Goal: Contribute content: Contribute content

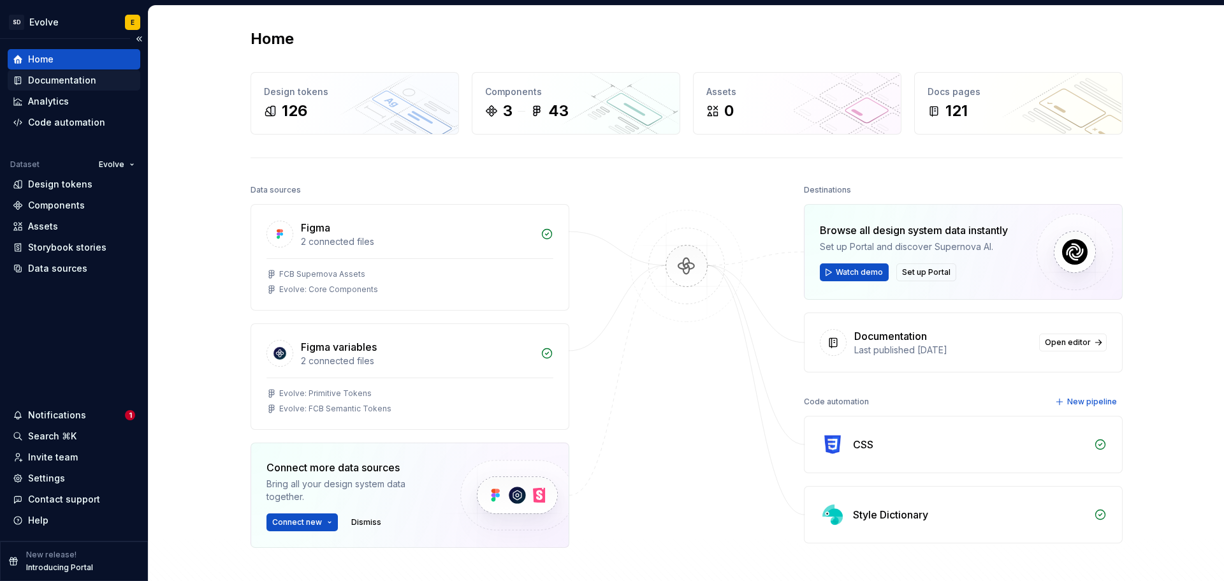
click at [44, 76] on div "Documentation" at bounding box center [62, 80] width 68 height 13
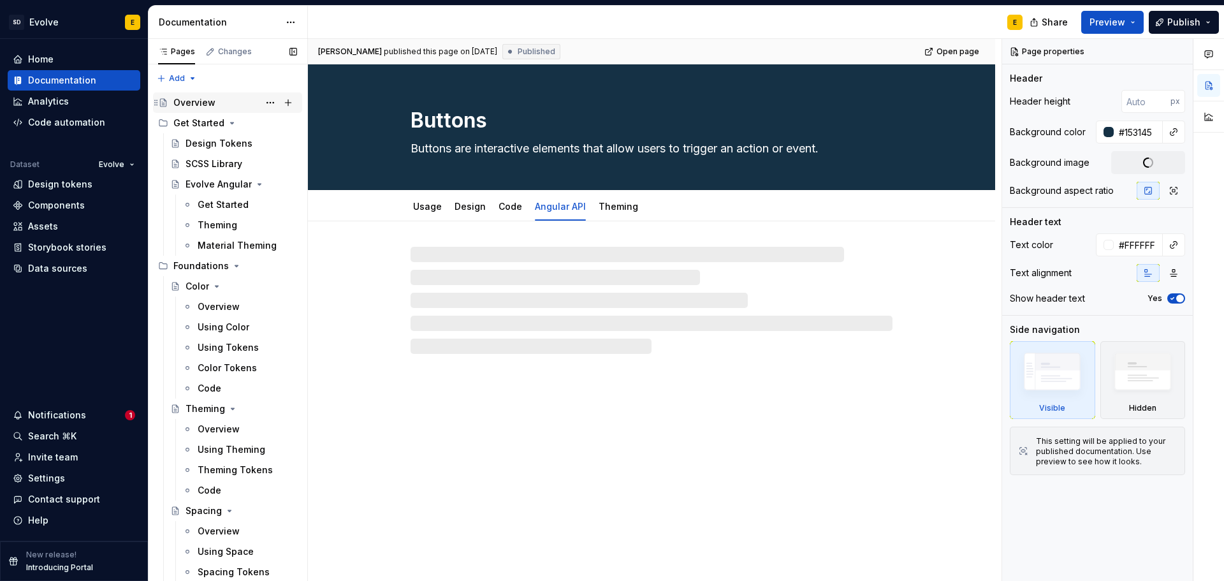
click at [189, 101] on div "Overview" at bounding box center [194, 102] width 42 height 13
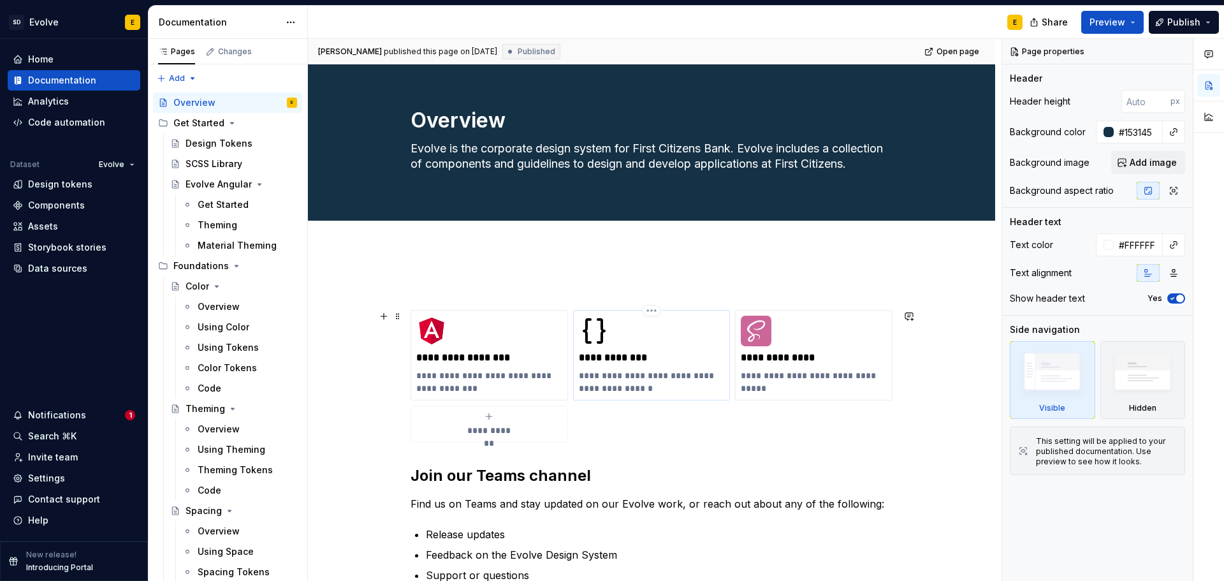
click at [649, 372] on p "**********" at bounding box center [652, 381] width 146 height 25
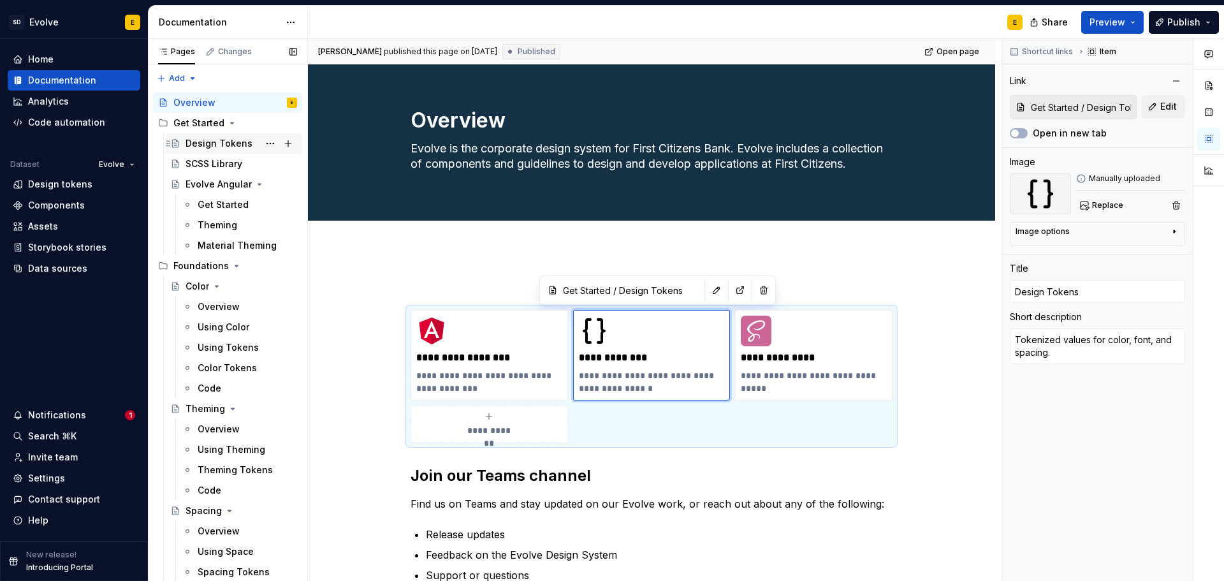
click at [217, 143] on div "Design Tokens" at bounding box center [218, 143] width 67 height 13
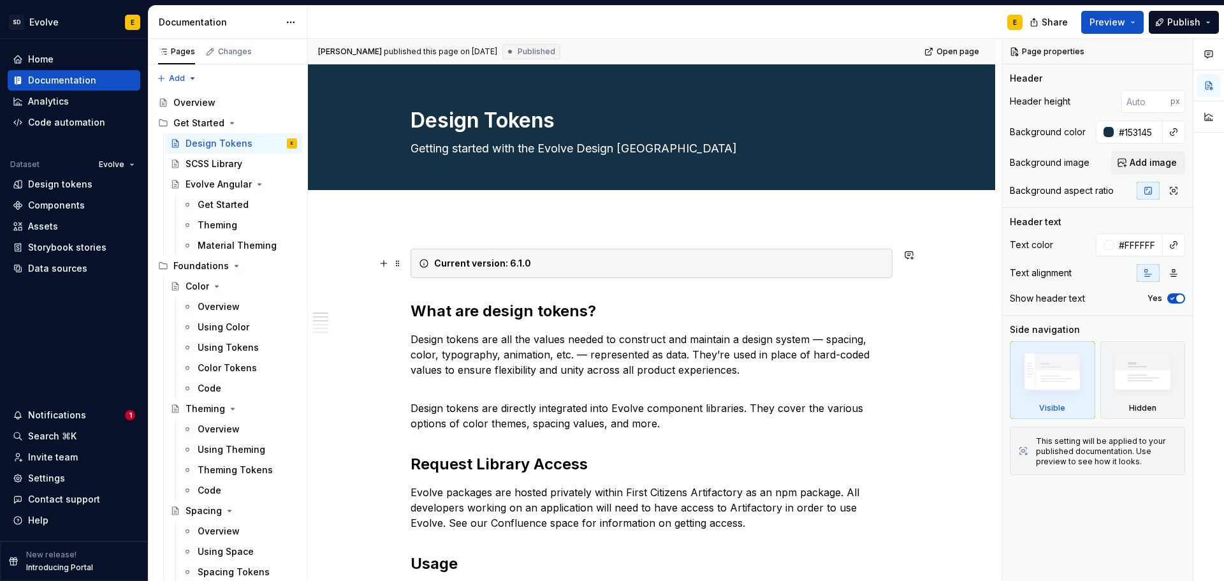
type textarea "*"
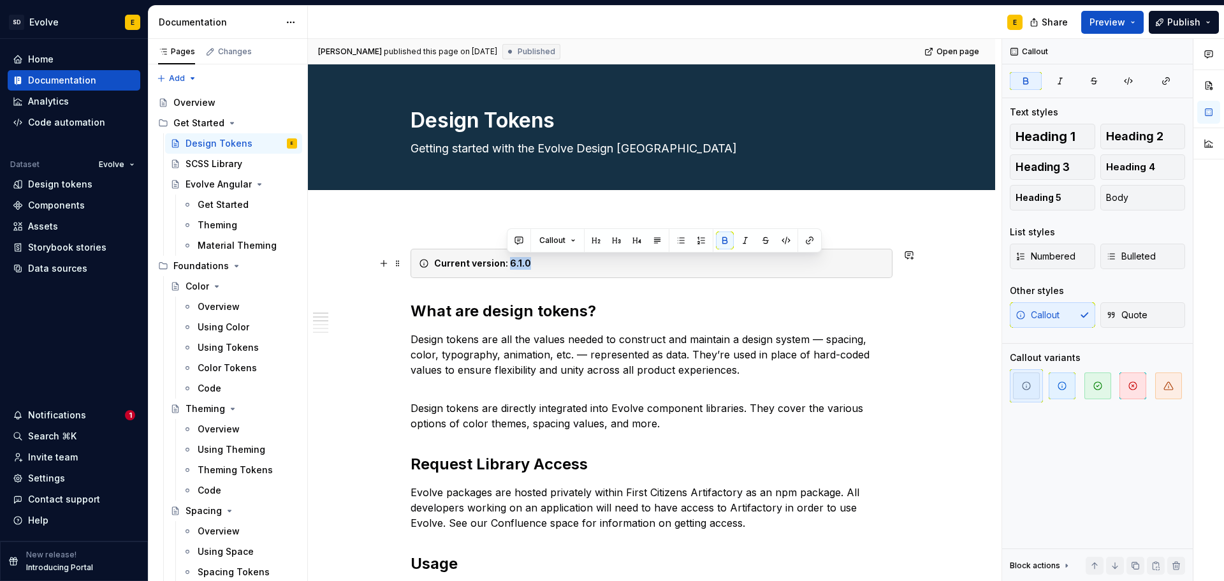
drag, startPoint x: 509, startPoint y: 261, endPoint x: 529, endPoint y: 260, distance: 20.4
click at [529, 260] on div "Current version: 6.1.0" at bounding box center [659, 263] width 450 height 13
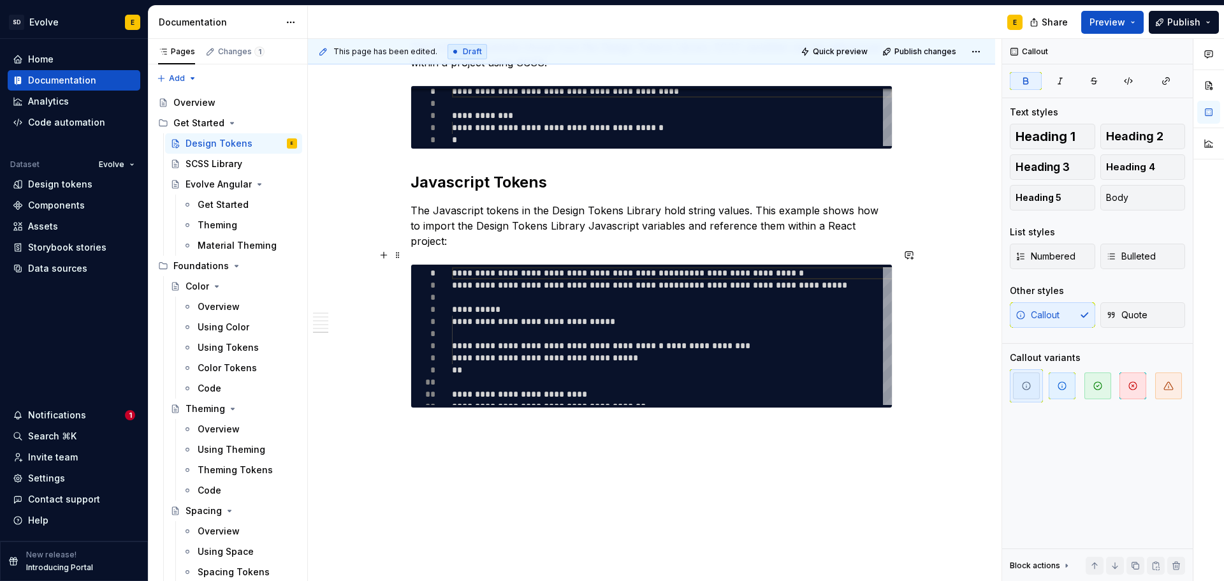
scroll to position [764, 0]
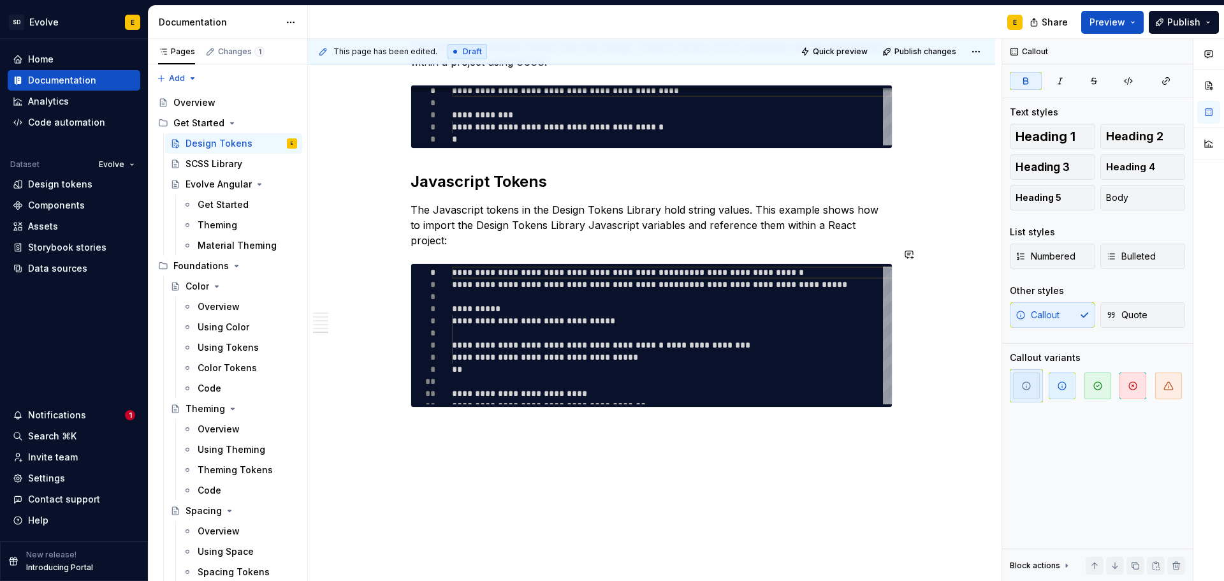
click at [469, 417] on div "**********" at bounding box center [654, 310] width 693 height 542
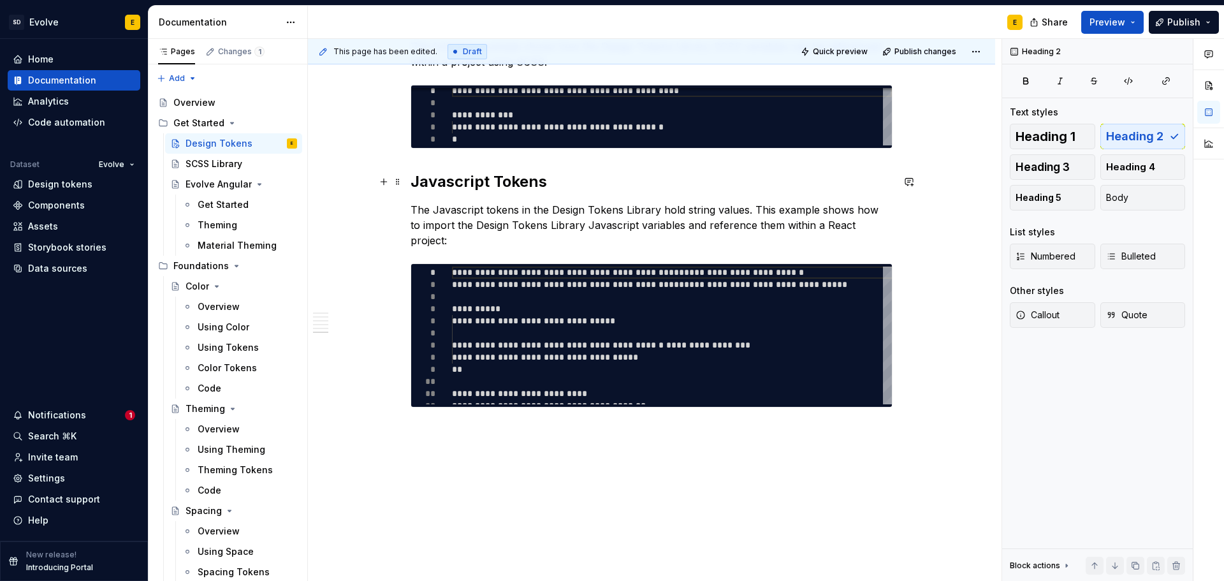
click at [472, 182] on h2 "Javascript Tokens" at bounding box center [651, 181] width 482 height 20
click at [426, 410] on div "**********" at bounding box center [651, 25] width 687 height 1143
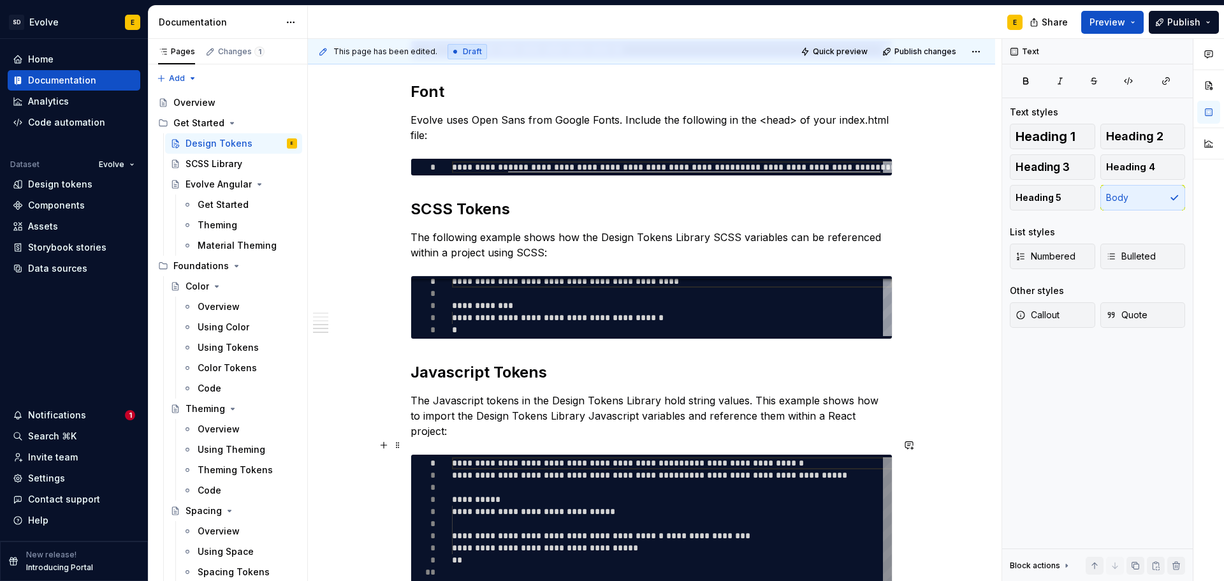
scroll to position [573, 0]
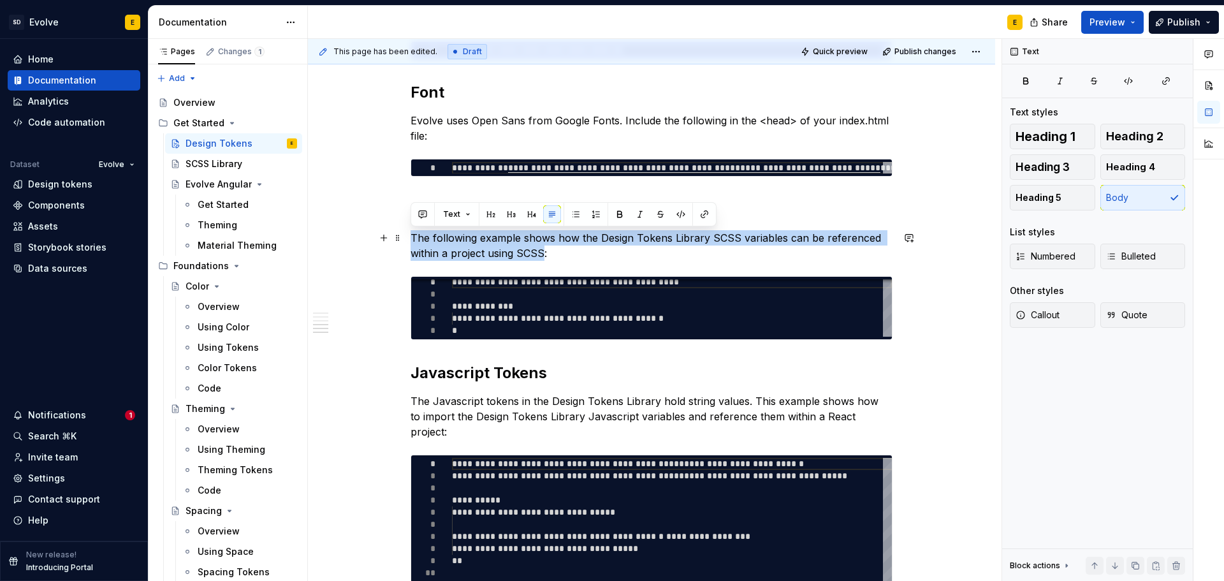
drag, startPoint x: 544, startPoint y: 250, endPoint x: 408, endPoint y: 242, distance: 136.7
click at [408, 242] on div "**********" at bounding box center [651, 243] width 687 height 1196
copy p "The following example shows how the Design Tokens Library SCSS variables can be…"
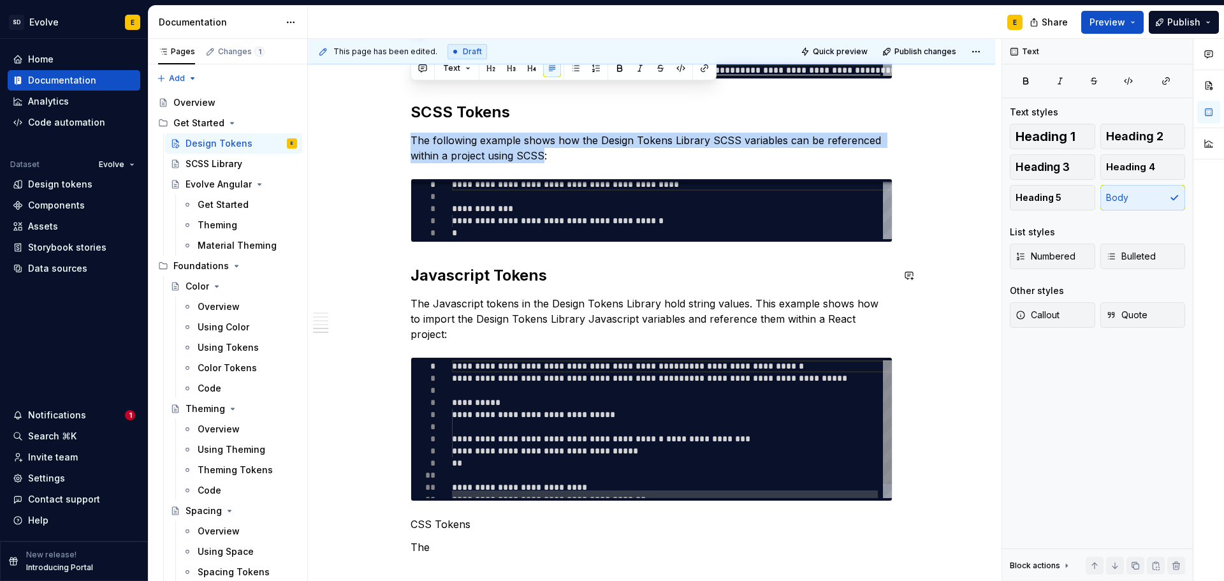
scroll to position [818, 0]
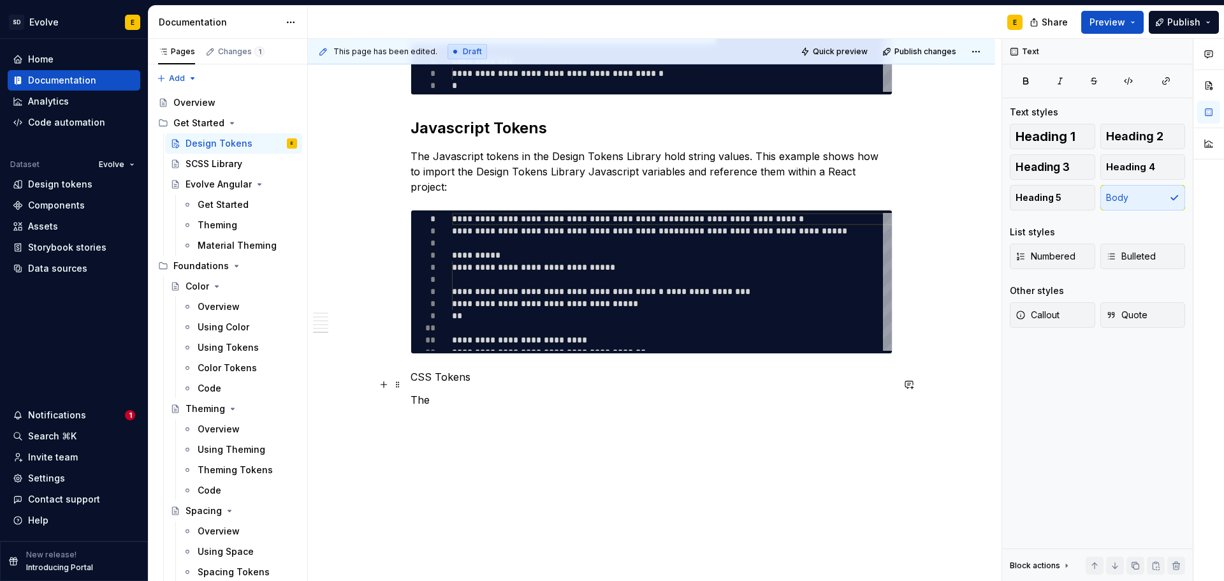
click at [447, 392] on p "The" at bounding box center [651, 399] width 482 height 15
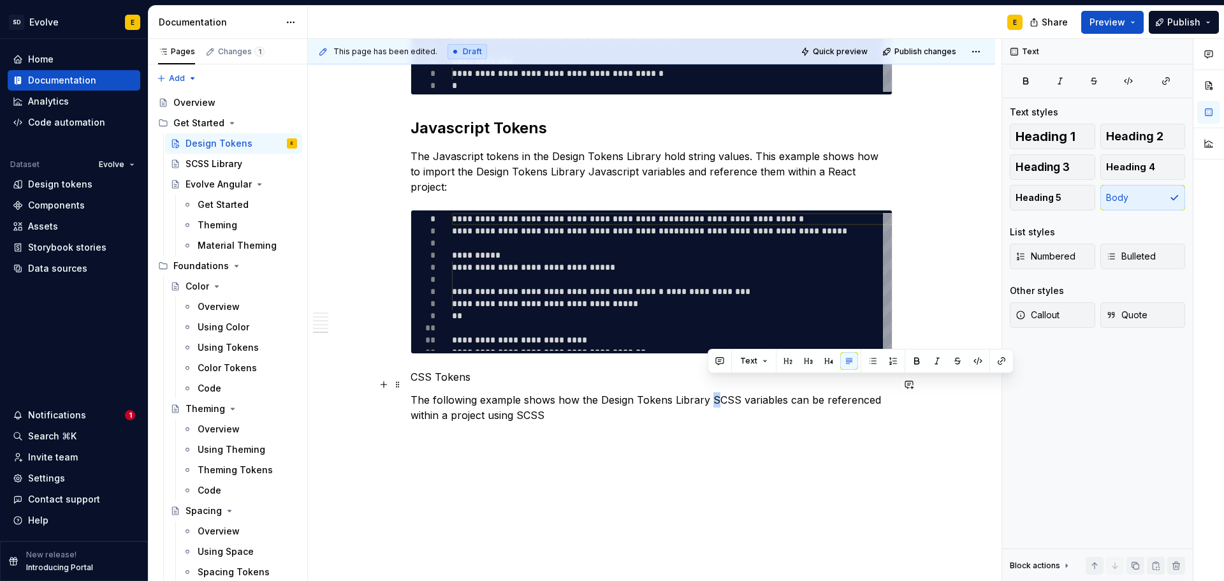
click at [712, 392] on p "The following example shows how the Design Tokens Library SCSS variables can be…" at bounding box center [651, 407] width 482 height 31
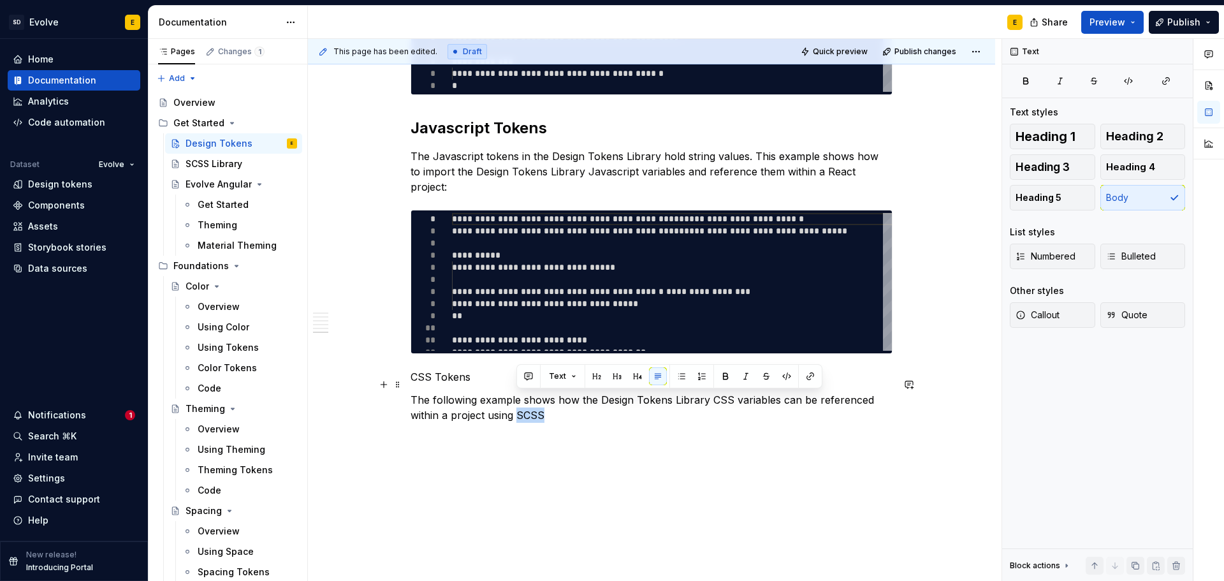
drag, startPoint x: 517, startPoint y: 399, endPoint x: 553, endPoint y: 400, distance: 36.3
click at [553, 400] on p "The following example shows how the Design Tokens Library CSS variables can be …" at bounding box center [651, 407] width 482 height 31
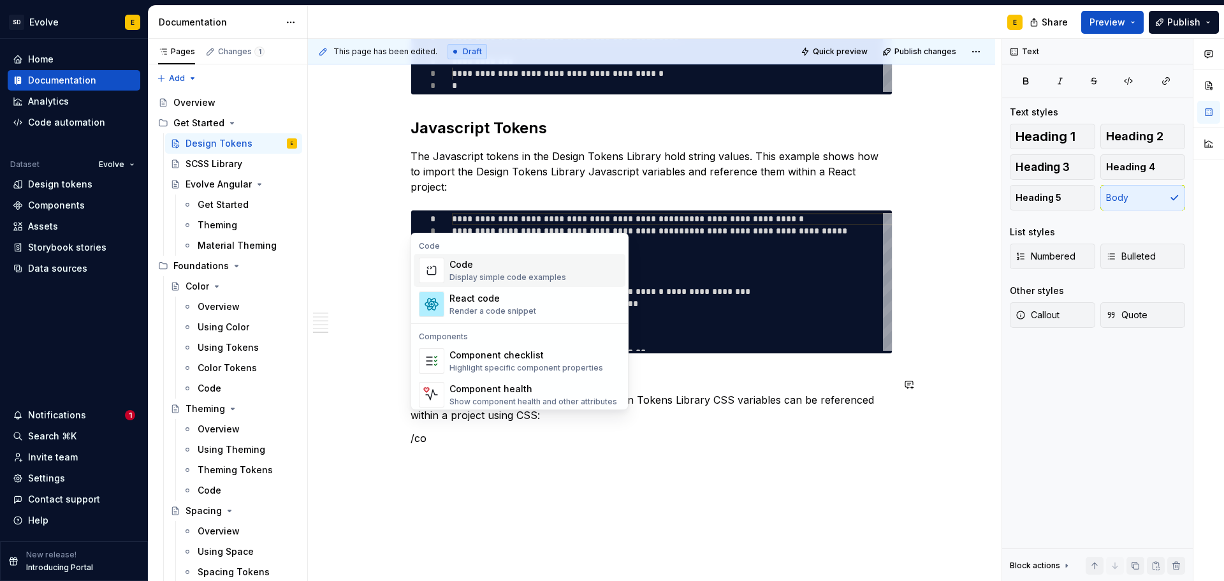
click at [479, 270] on div "Code" at bounding box center [507, 264] width 117 height 13
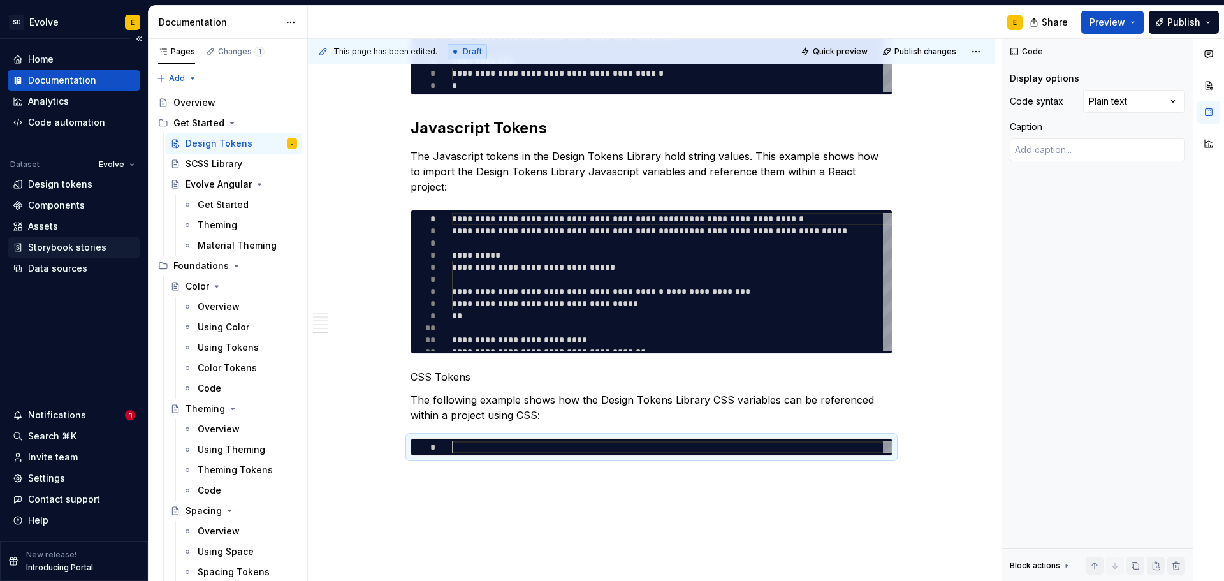
type textarea "*"
click at [473, 441] on div at bounding box center [672, 447] width 440 height 12
type textarea "**********"
type textarea "*"
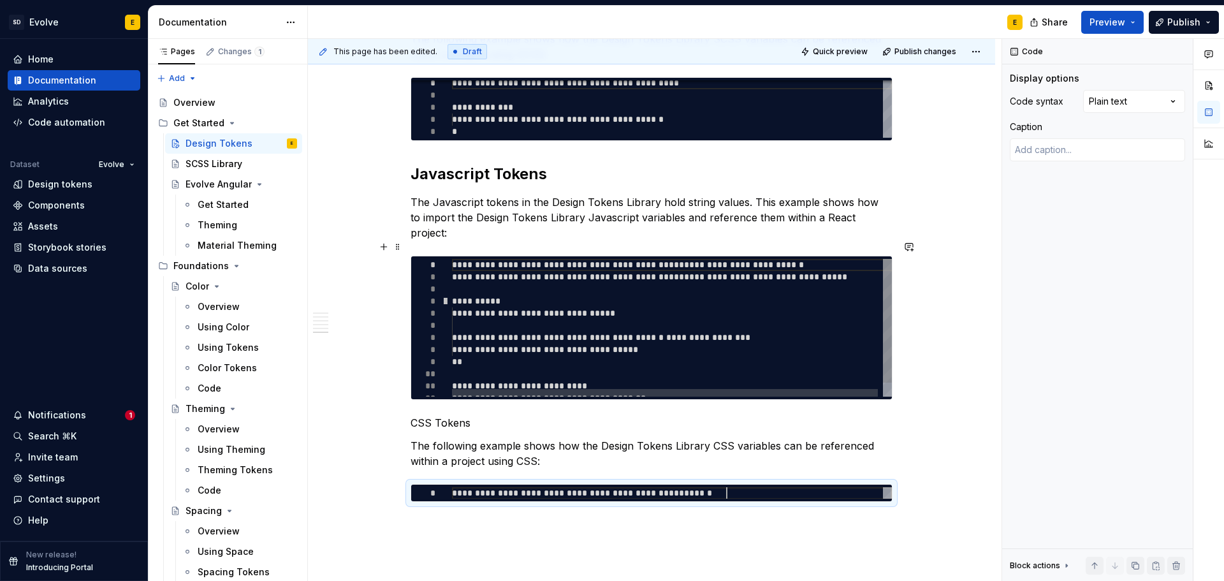
scroll to position [754, 0]
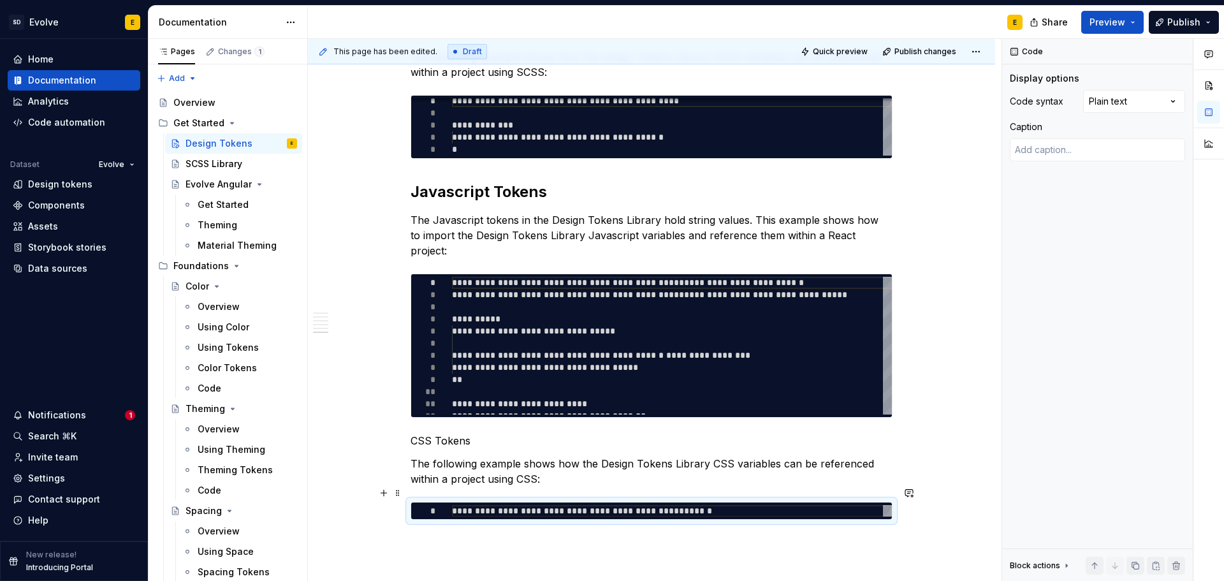
click at [815, 502] on div "**********" at bounding box center [651, 510] width 480 height 17
click at [795, 505] on div "**********" at bounding box center [672, 511] width 440 height 12
type textarea "**********"
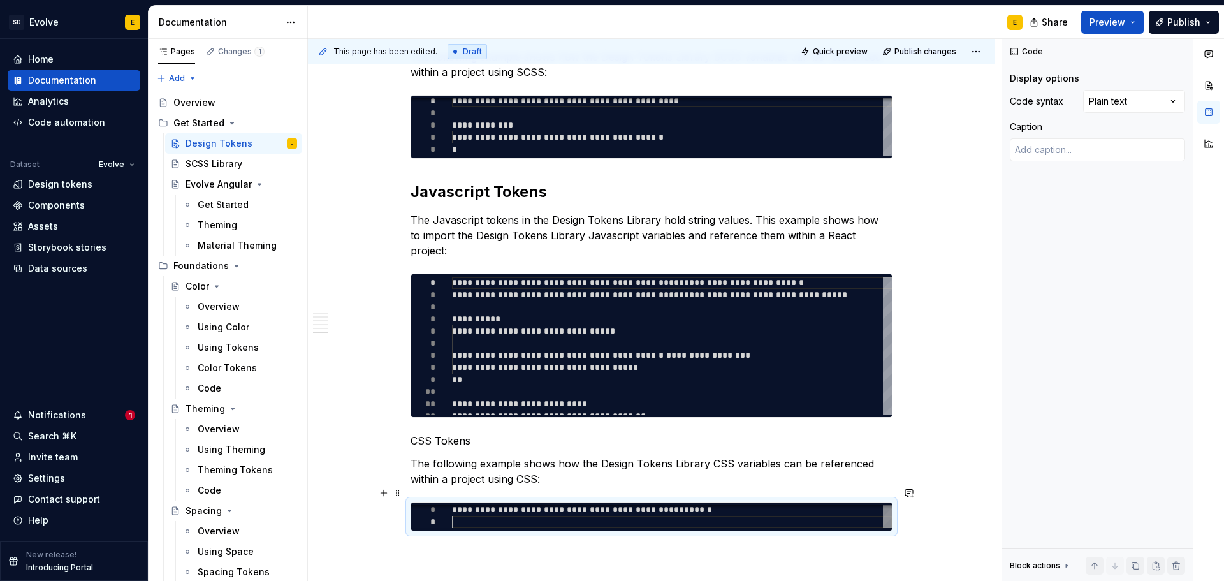
type textarea "*"
type textarea "**********"
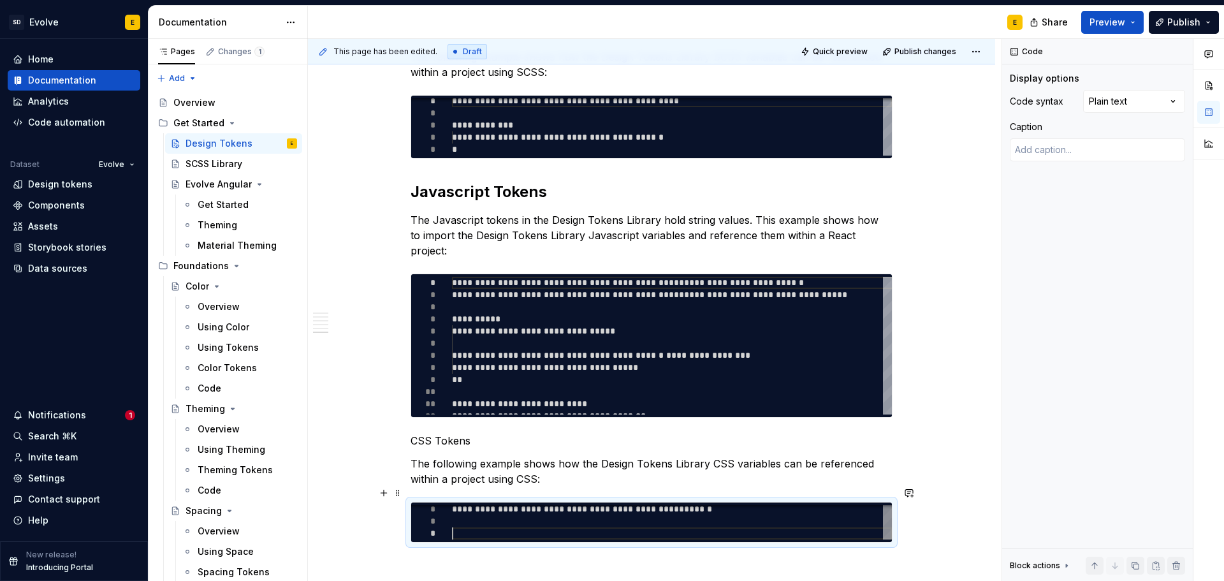
type textarea "*"
type textarea "**********"
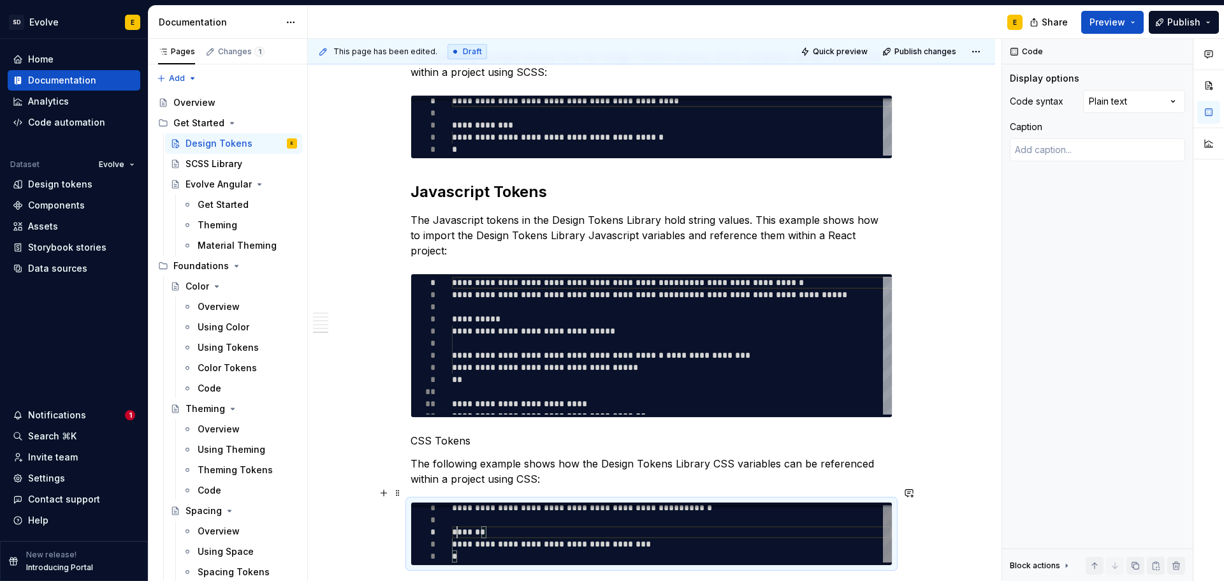
click at [458, 512] on div "**********" at bounding box center [672, 532] width 440 height 61
click at [475, 514] on div "**********" at bounding box center [672, 532] width 440 height 61
click at [458, 516] on div "**********" at bounding box center [672, 532] width 440 height 61
type textarea "*"
type textarea "**********"
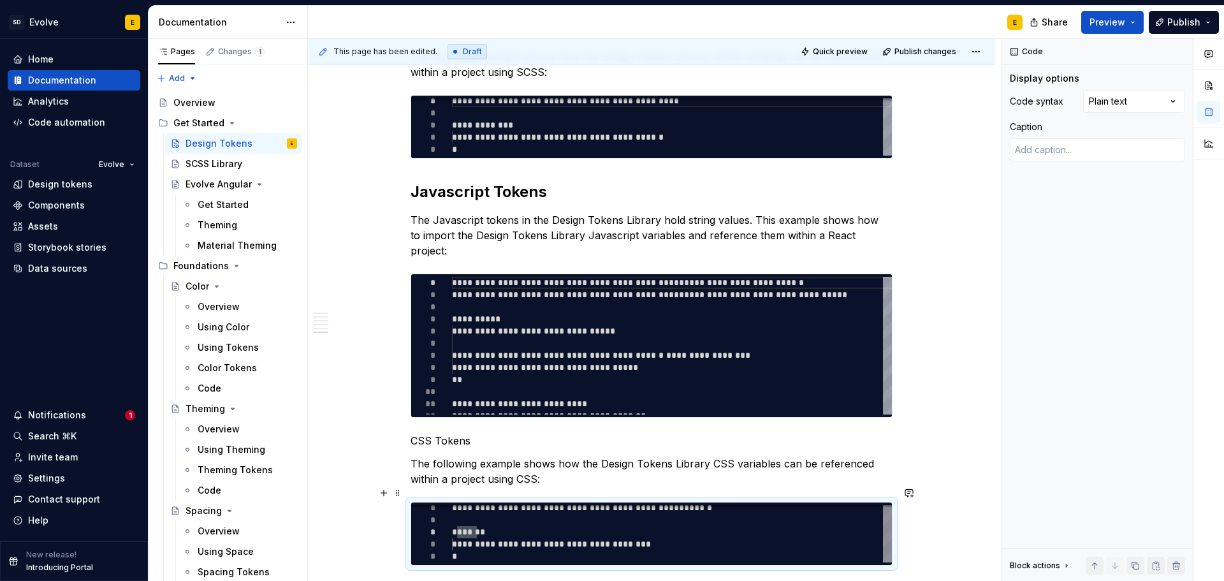
scroll to position [25, 10]
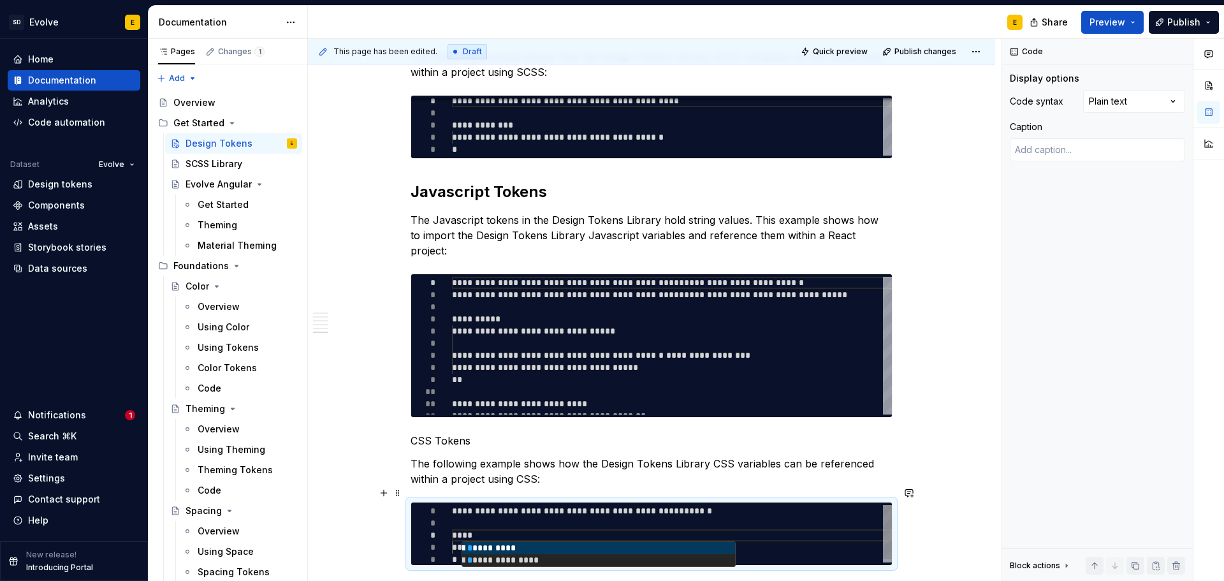
type textarea "*"
type textarea "**********"
type textarea "*"
type textarea "**********"
type textarea "*"
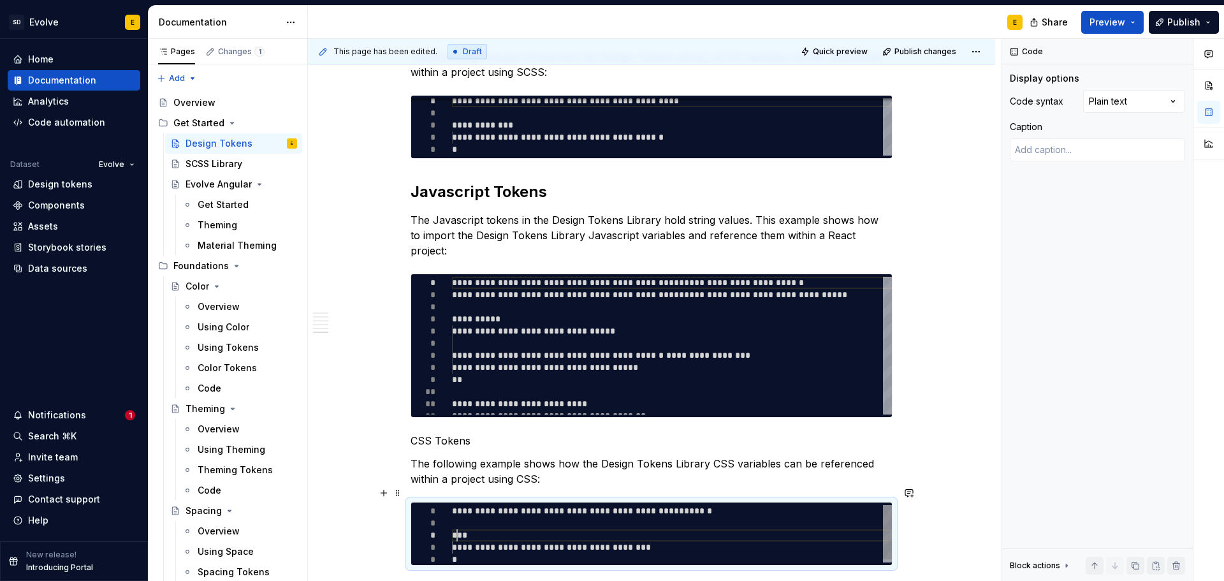
type textarea "**********"
type textarea "*"
type textarea "**********"
type textarea "*"
type textarea "**********"
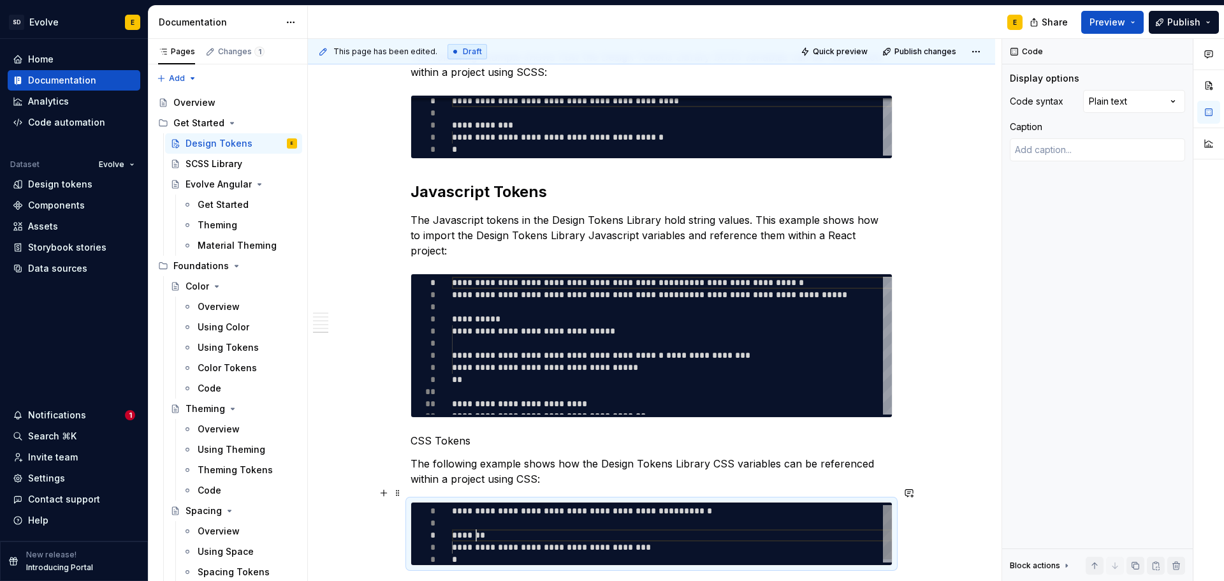
type textarea "*"
type textarea "**********"
type textarea "*"
type textarea "**********"
type textarea "*"
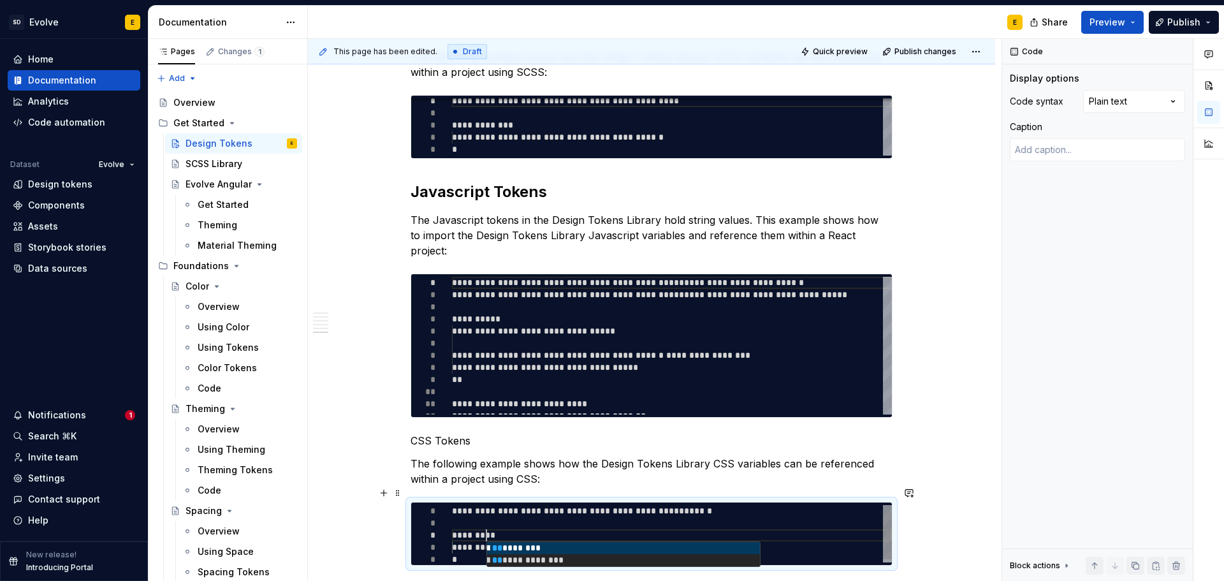
type textarea "**********"
type textarea "*"
type textarea "**********"
type textarea "*"
type textarea "**********"
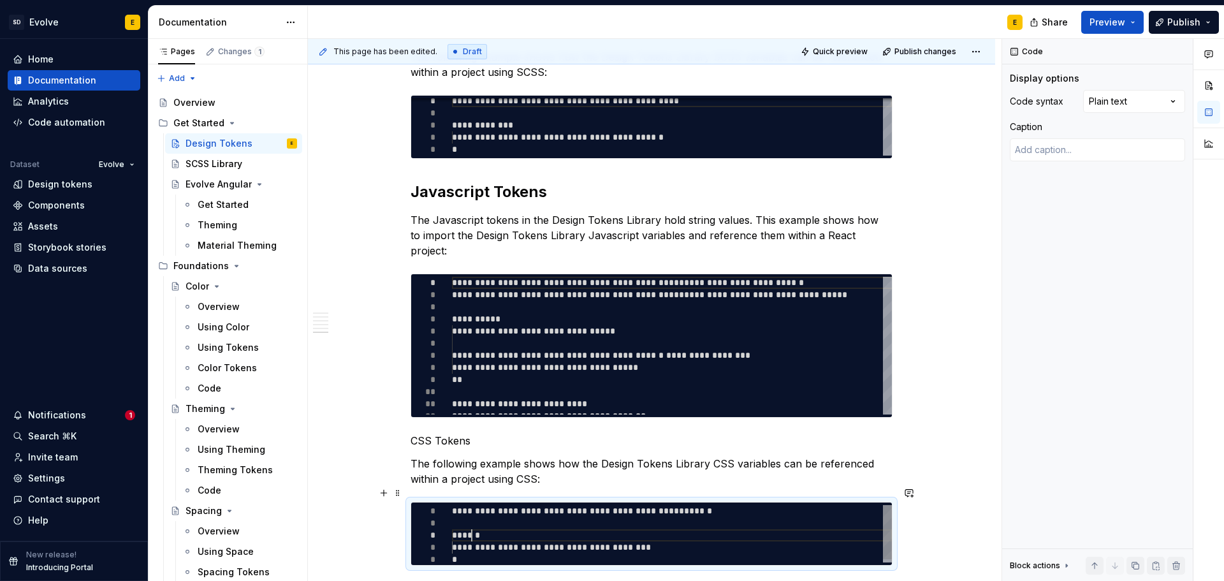
type textarea "*"
type textarea "**********"
type textarea "*"
type textarea "**********"
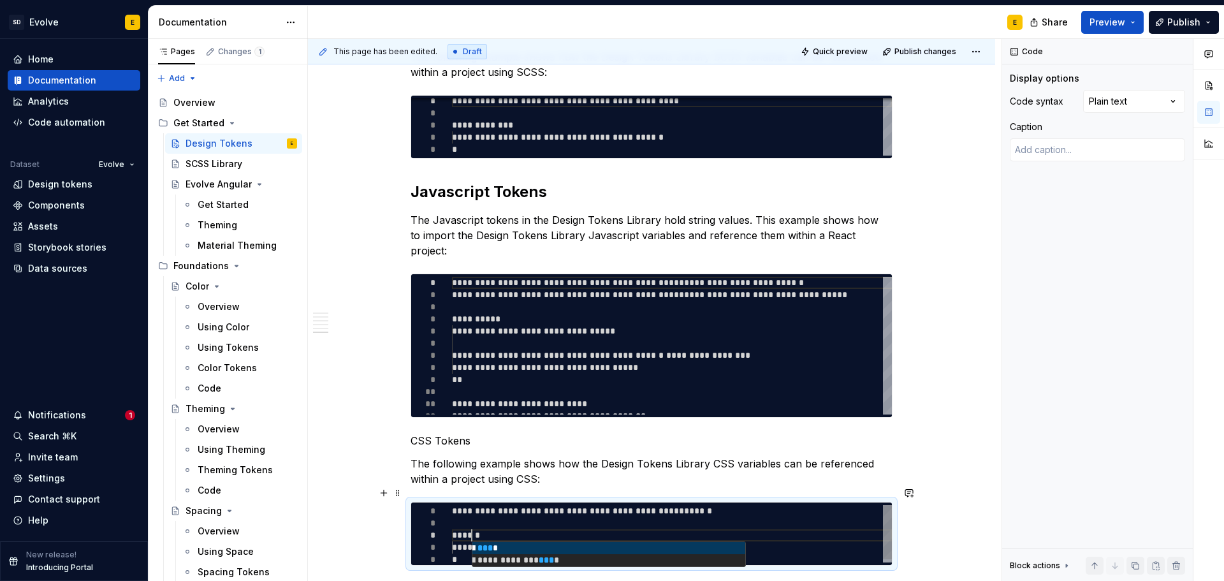
type textarea "*"
type textarea "**********"
type textarea "*"
type textarea "**********"
type textarea "*"
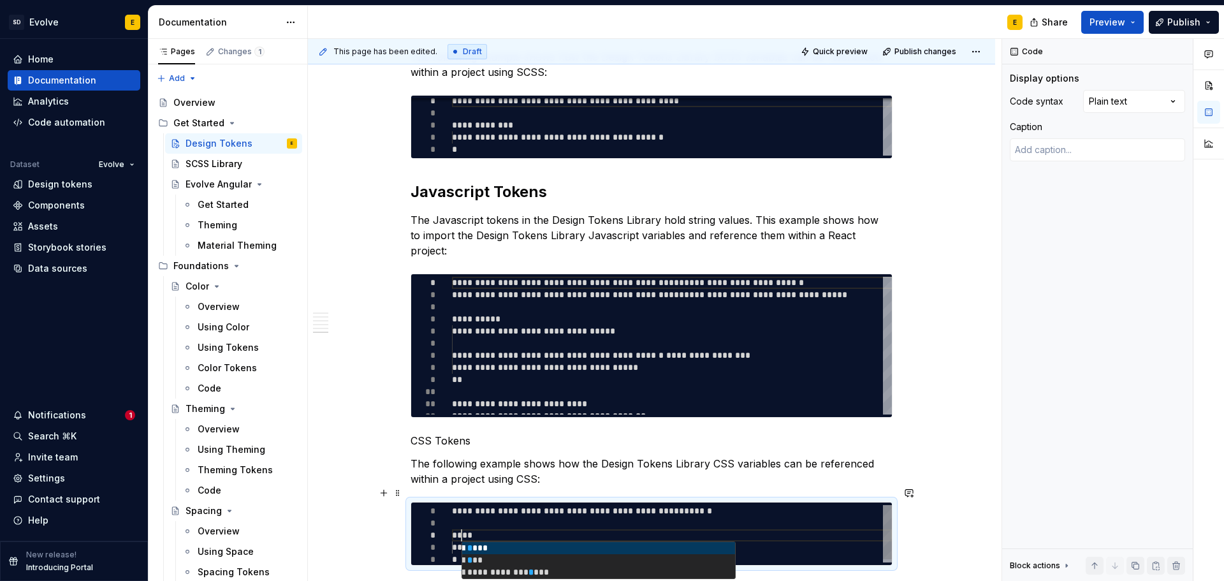
type textarea "**********"
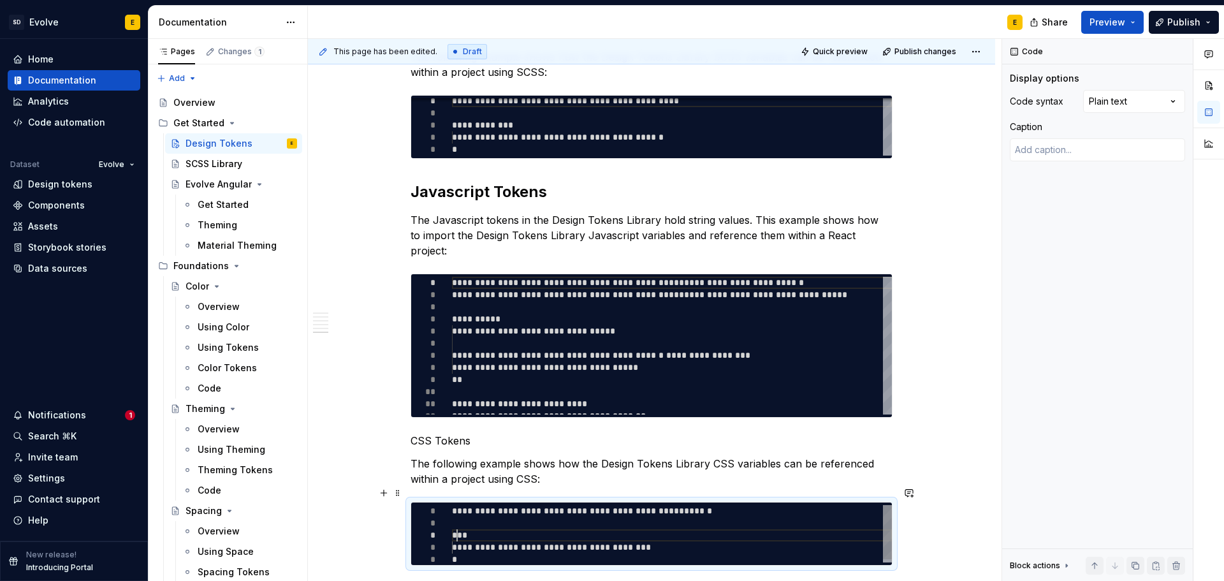
type textarea "*"
type textarea "**********"
type textarea "*"
type textarea "**********"
type textarea "*"
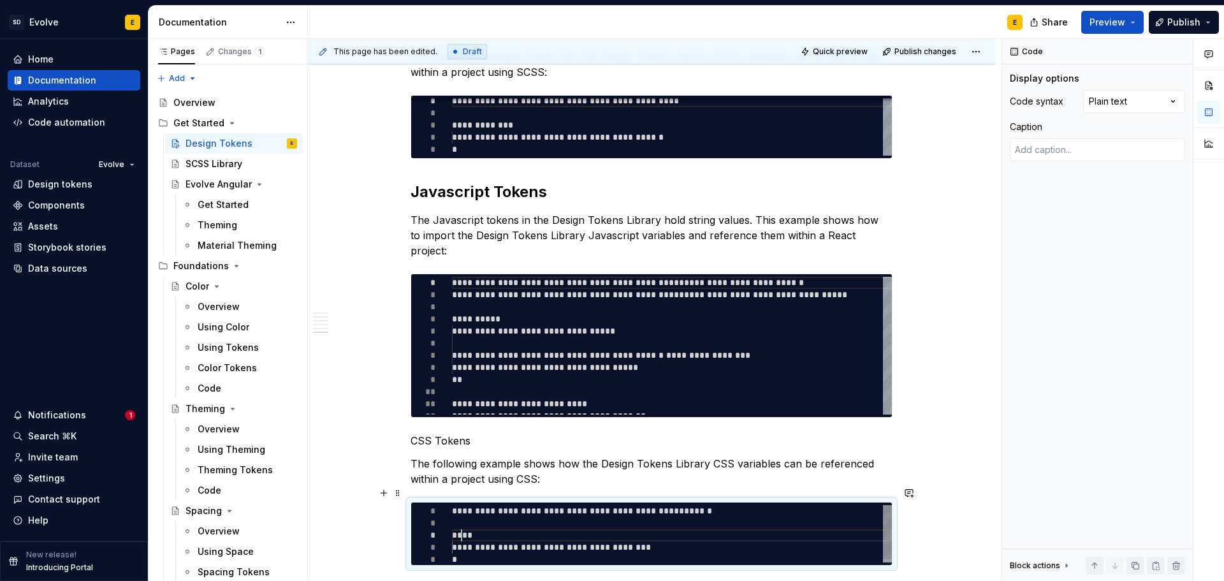
type textarea "**********"
type textarea "*"
type textarea "**********"
type textarea "*"
type textarea "**********"
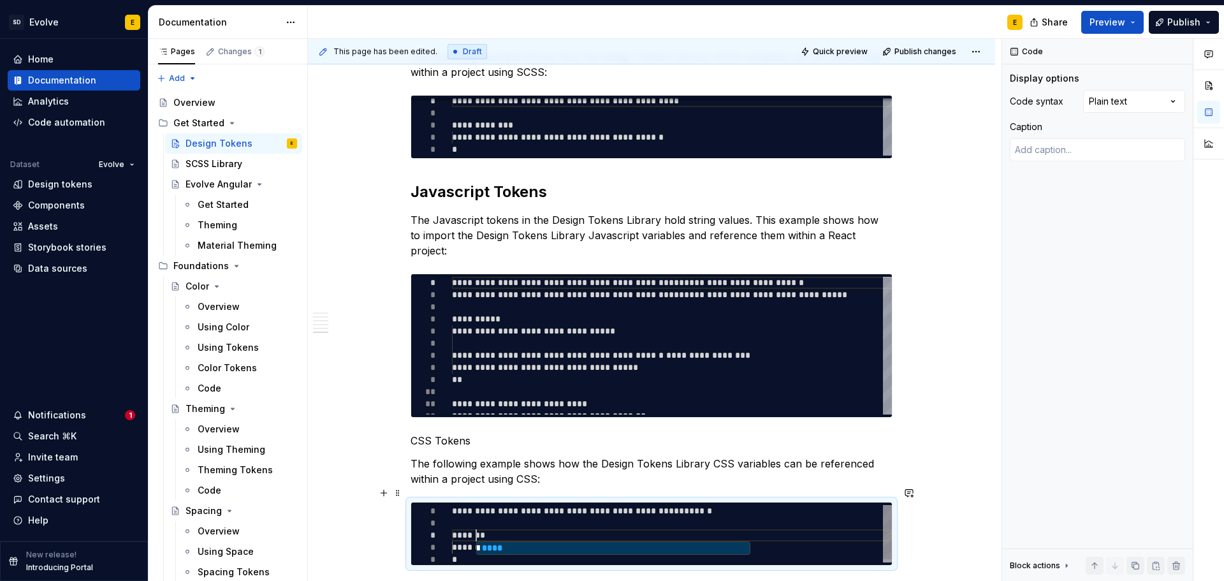
type textarea "*"
type textarea "**********"
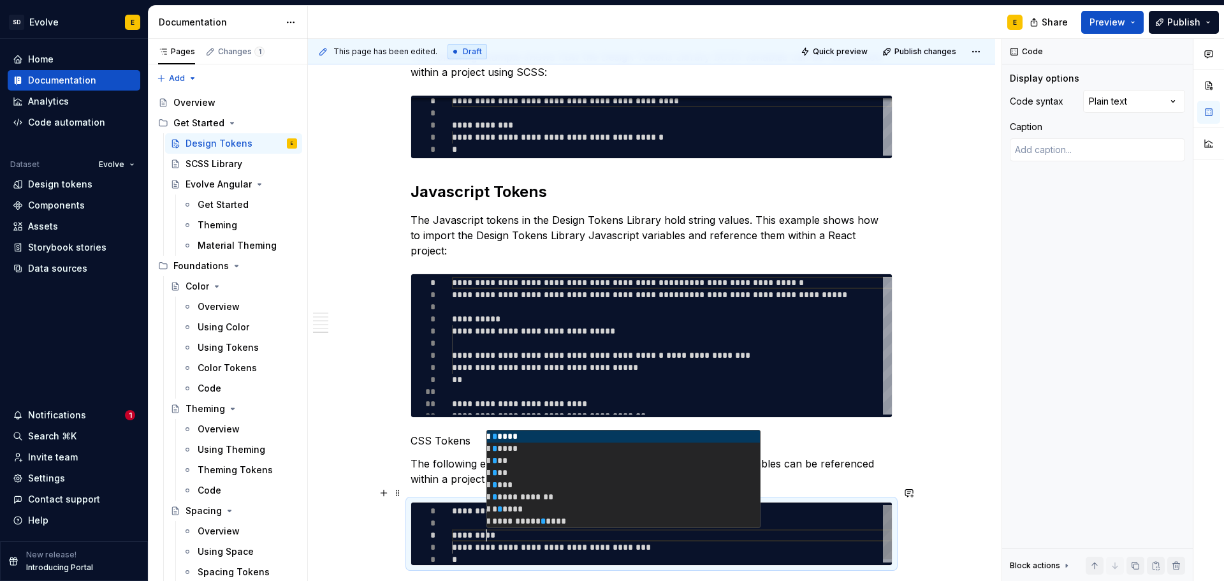
type textarea "*"
type textarea "**********"
type textarea "*"
type textarea "**********"
type textarea "*"
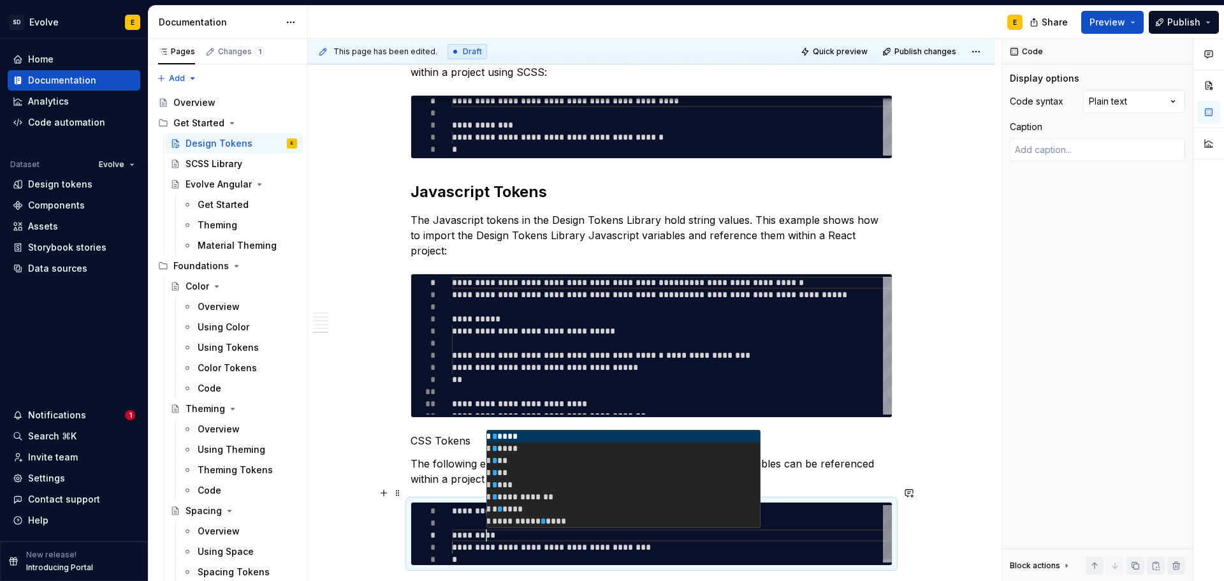
type textarea "**********"
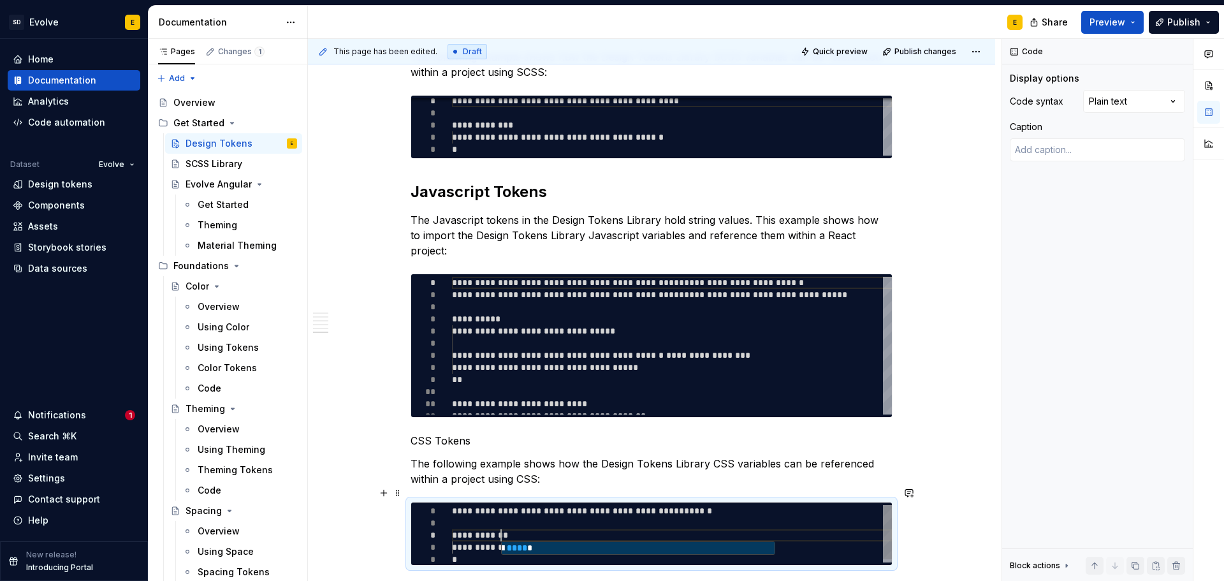
type textarea "*"
click at [476, 530] on div "**********" at bounding box center [672, 535] width 440 height 61
click at [698, 531] on div "**********" at bounding box center [672, 535] width 440 height 61
type textarea "**********"
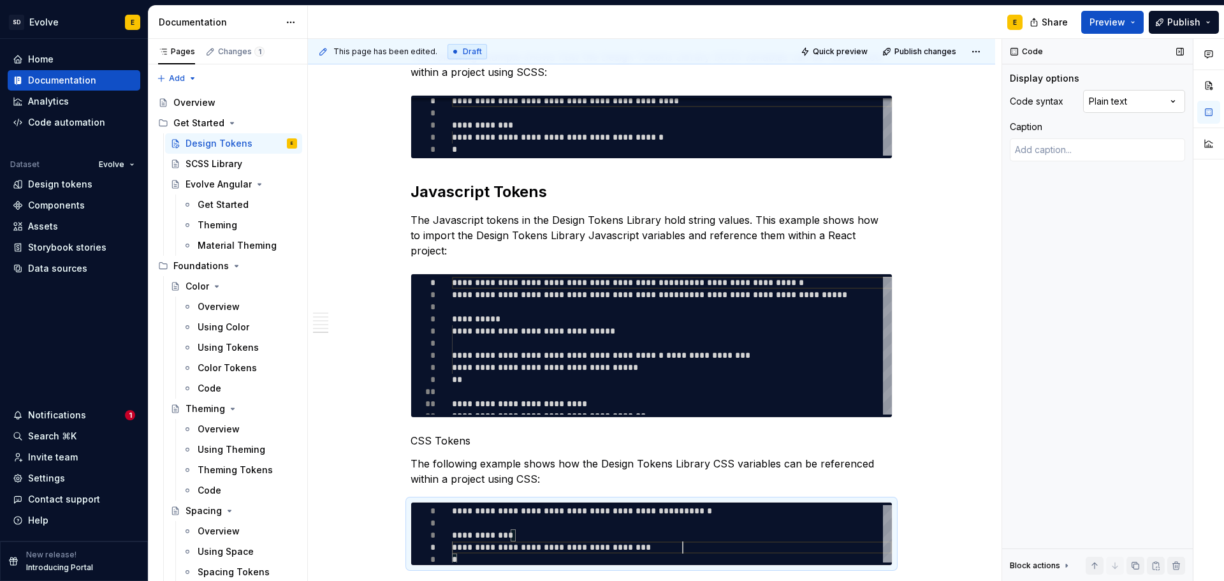
click at [1129, 99] on div "Comments Open comments No comments yet Select ‘Comment’ from the block context …" at bounding box center [1113, 310] width 222 height 542
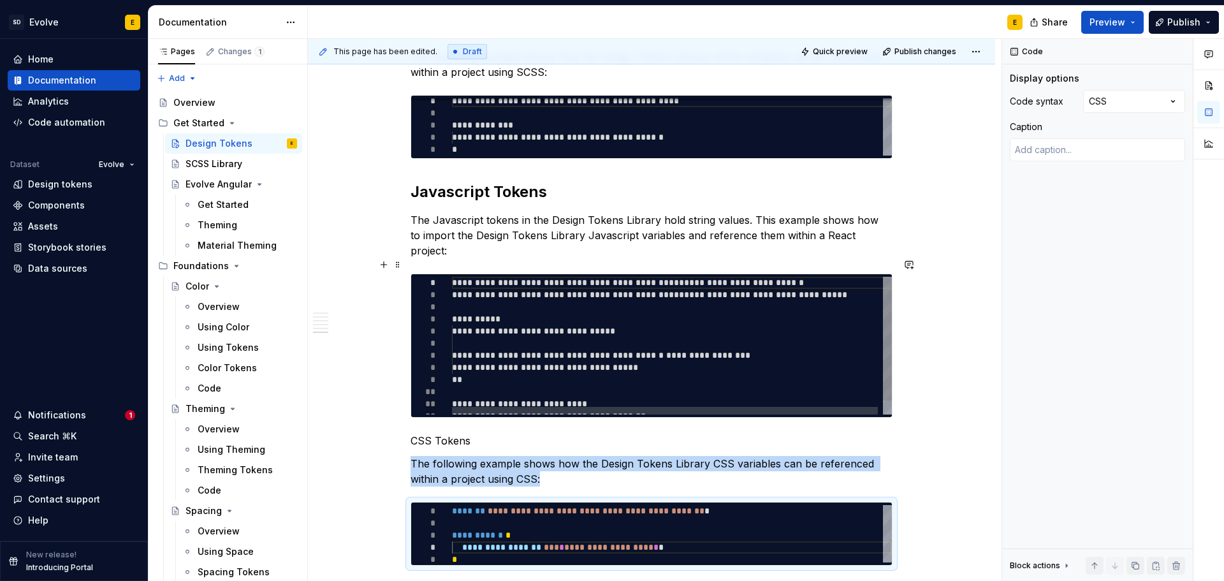
type textarea "*"
type textarea "**********"
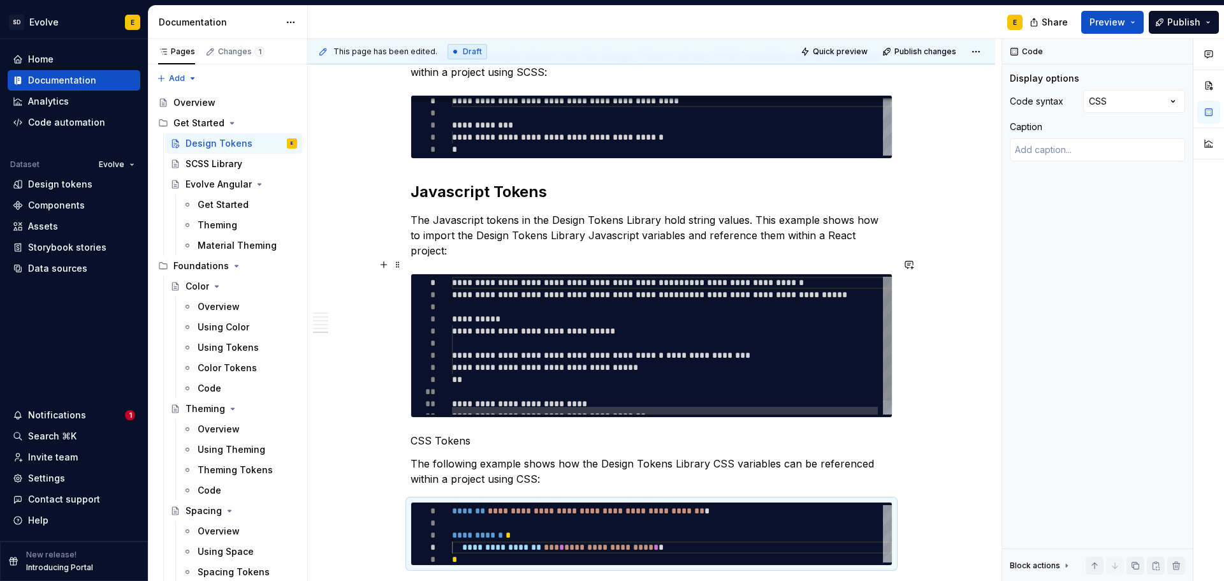
click at [731, 386] on div "**********" at bounding box center [674, 353] width 445 height 153
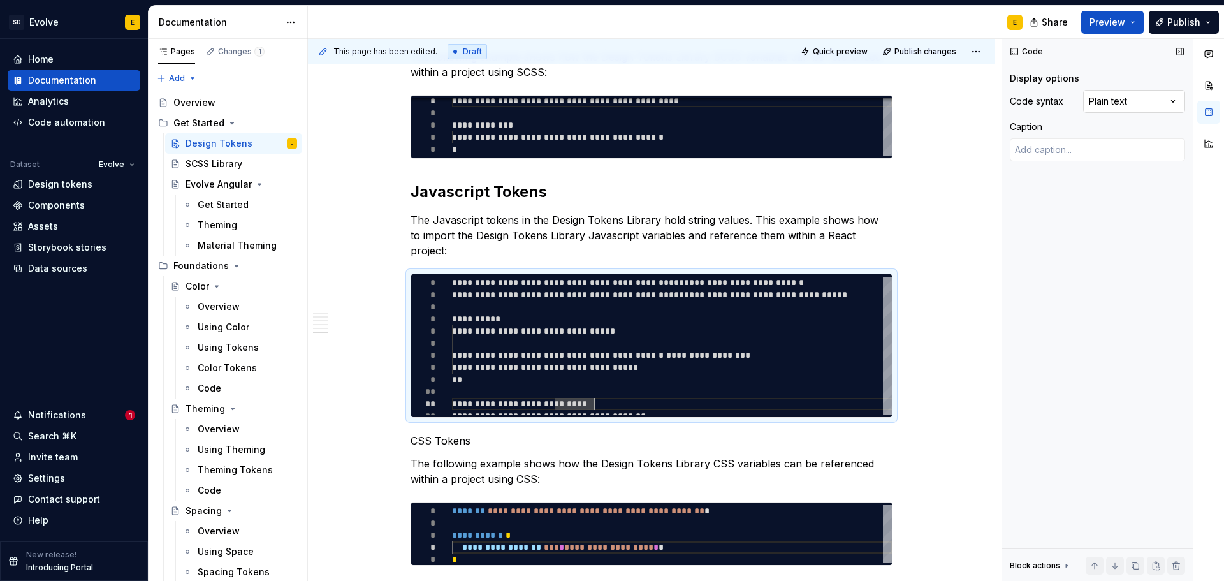
click at [1139, 104] on div "Comments Open comments No comments yet Select ‘Comment’ from the block context …" at bounding box center [1113, 310] width 222 height 542
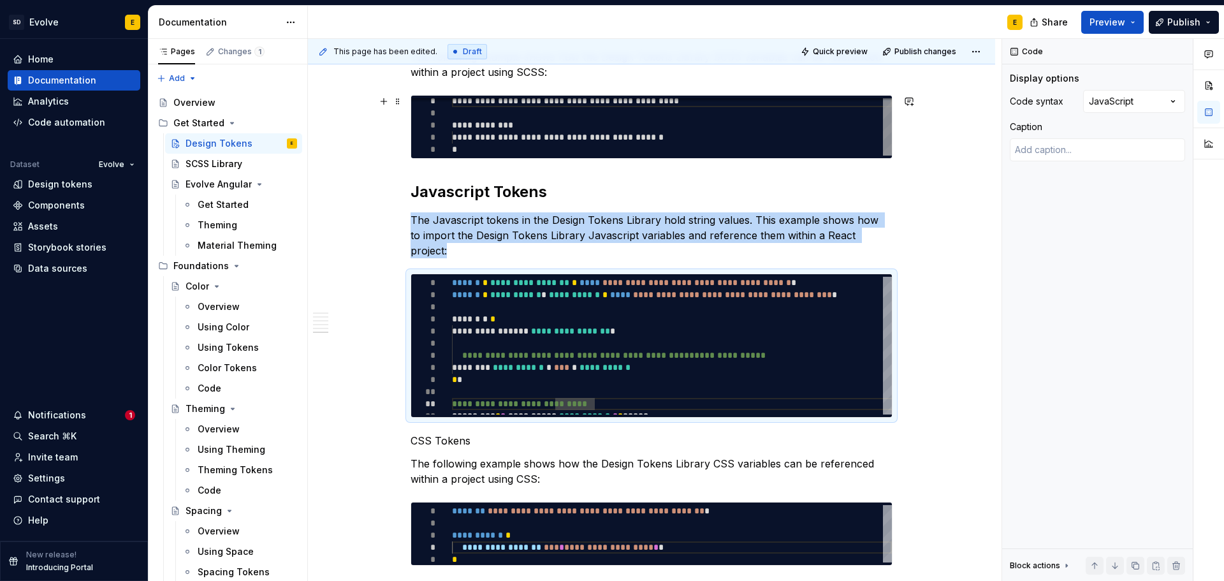
type textarea "*"
type textarea "**********"
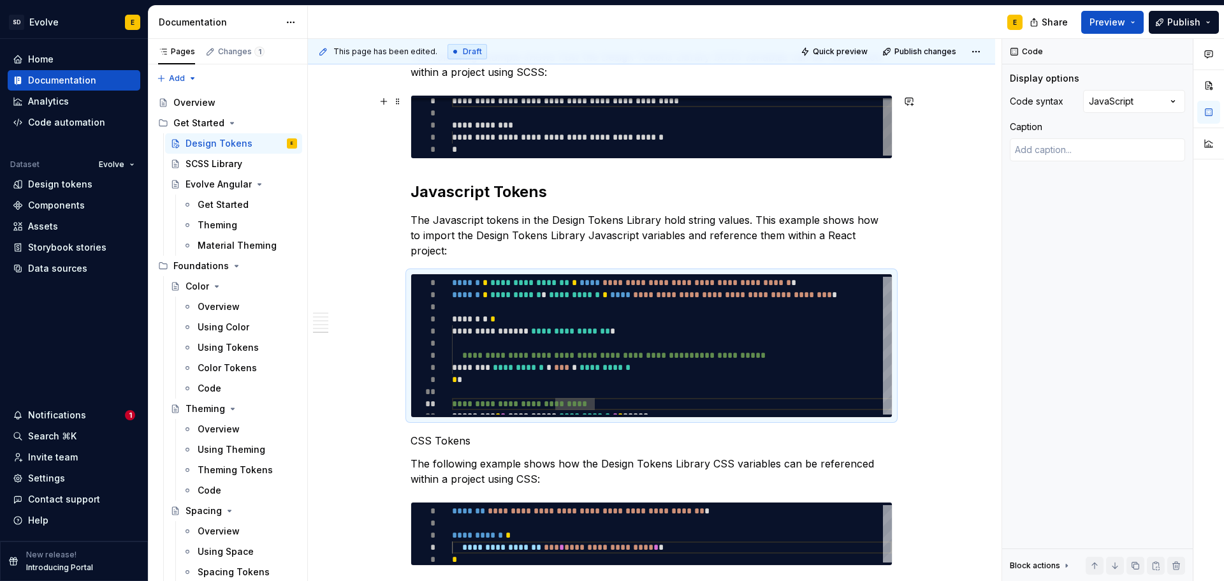
click at [829, 134] on div "**********" at bounding box center [672, 125] width 440 height 61
click at [1100, 102] on div "Comments Open comments No comments yet Select ‘Comment’ from the block context …" at bounding box center [1113, 310] width 222 height 542
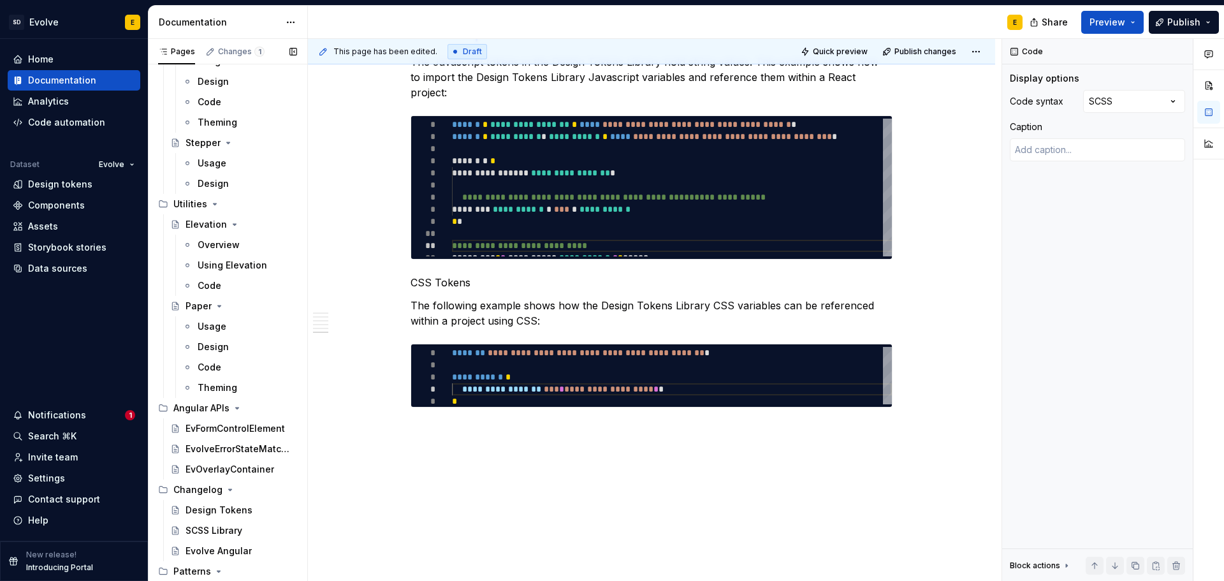
scroll to position [2690, 0]
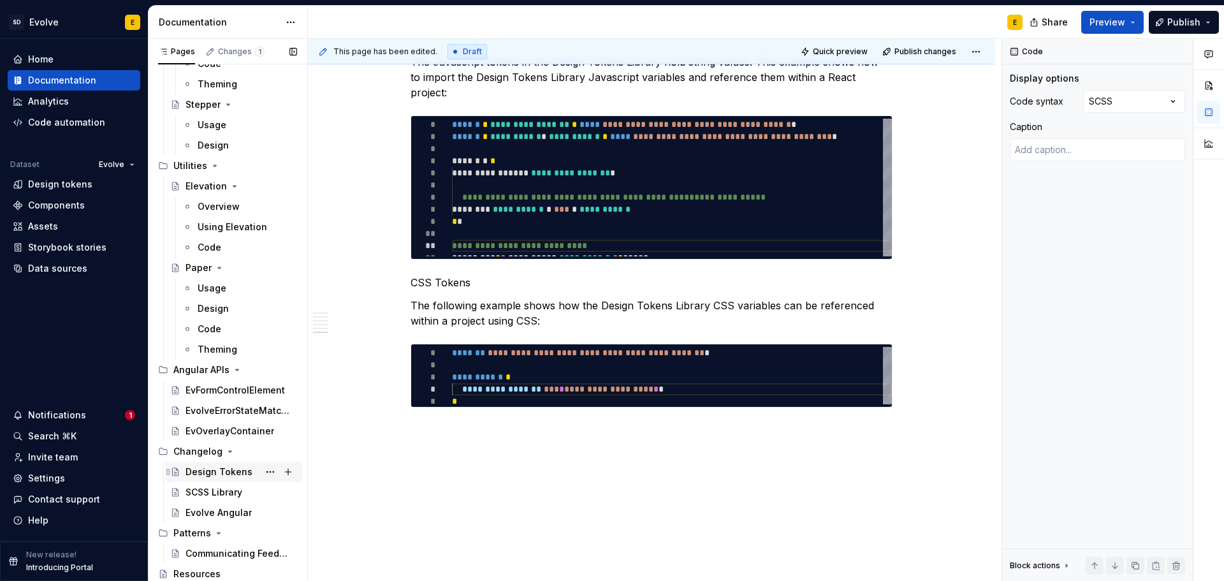
click at [206, 474] on div "Design Tokens" at bounding box center [218, 471] width 67 height 13
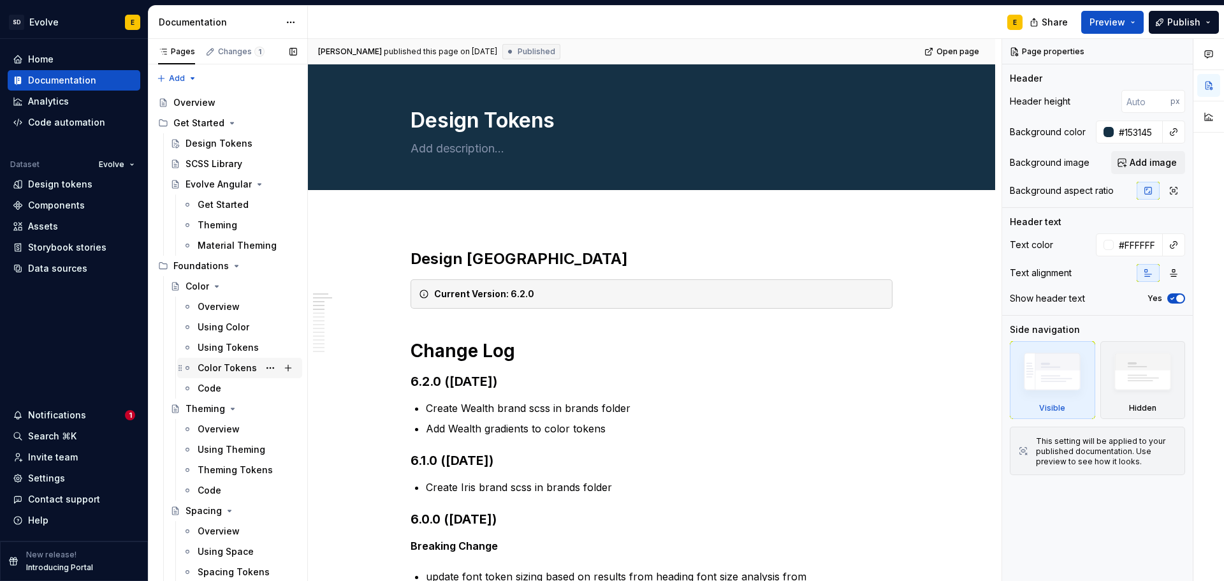
click at [210, 366] on div "Color Tokens" at bounding box center [227, 367] width 59 height 13
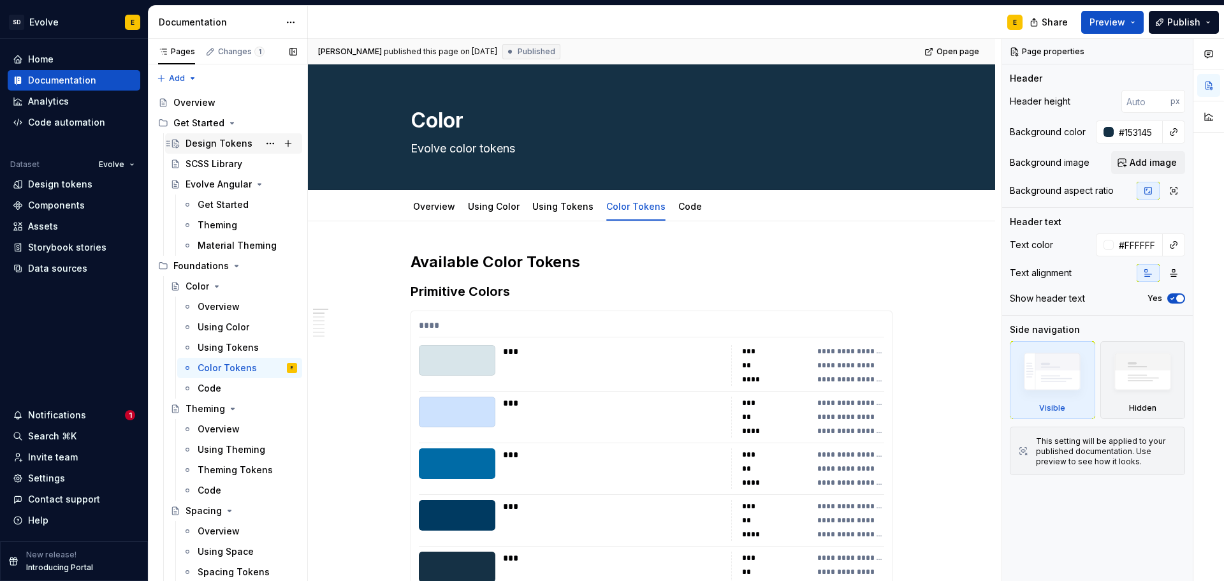
click at [211, 140] on div "Design Tokens" at bounding box center [218, 143] width 67 height 13
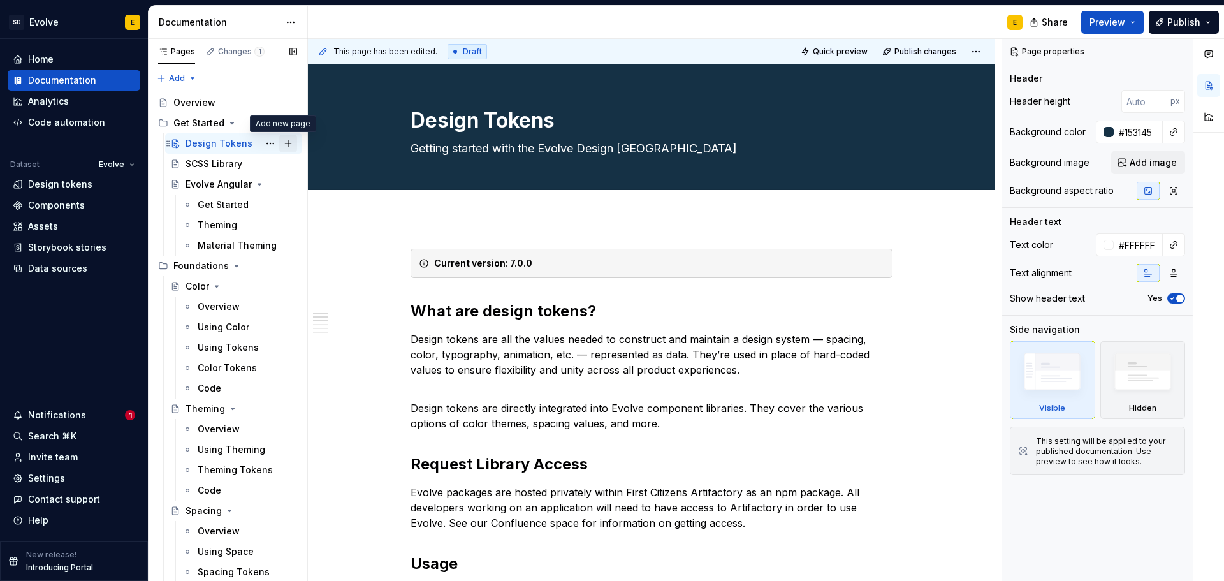
click at [282, 143] on button "Page tree" at bounding box center [288, 143] width 18 height 18
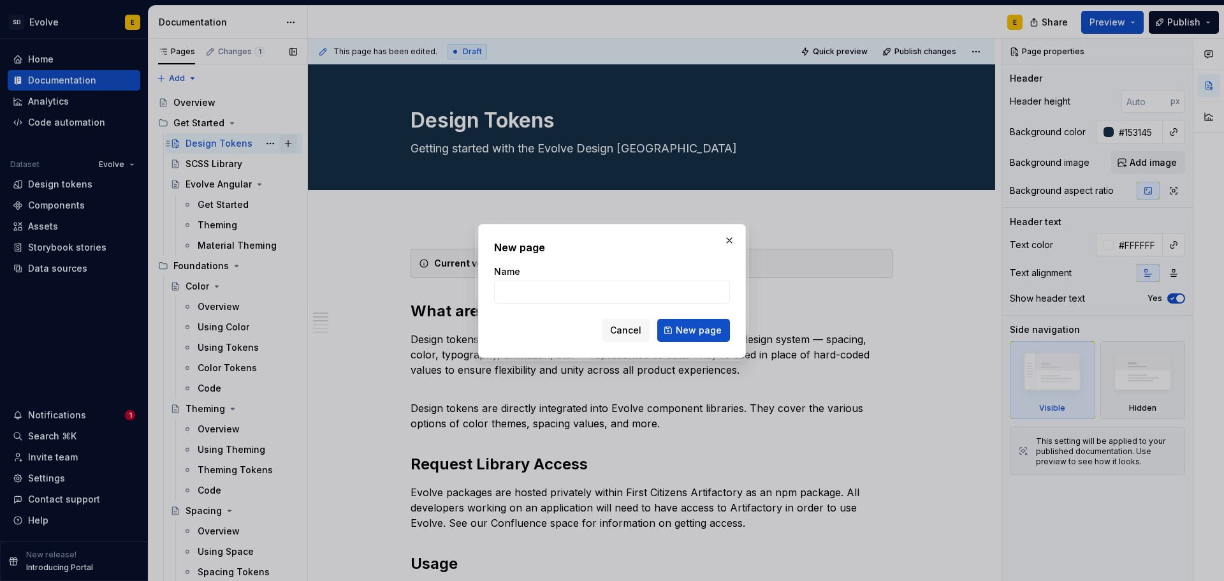
type textarea "*"
type input "7"
type input "Design Tokens 7.0.0 Migration Guide"
click at [679, 332] on span "New page" at bounding box center [698, 330] width 46 height 13
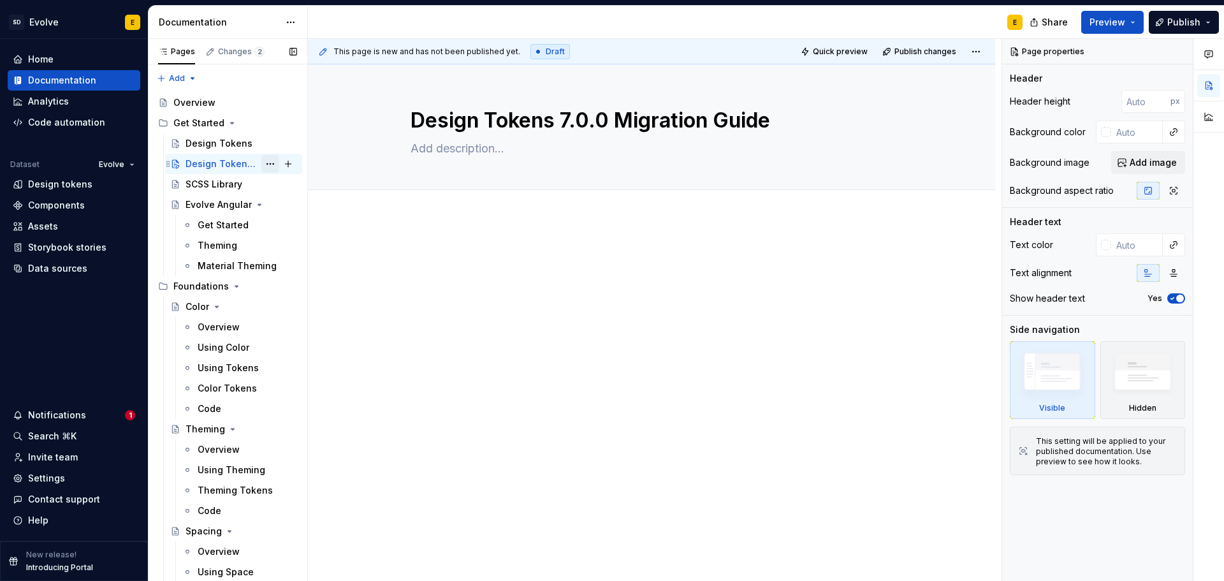
click at [269, 164] on button "Page tree" at bounding box center [270, 164] width 18 height 18
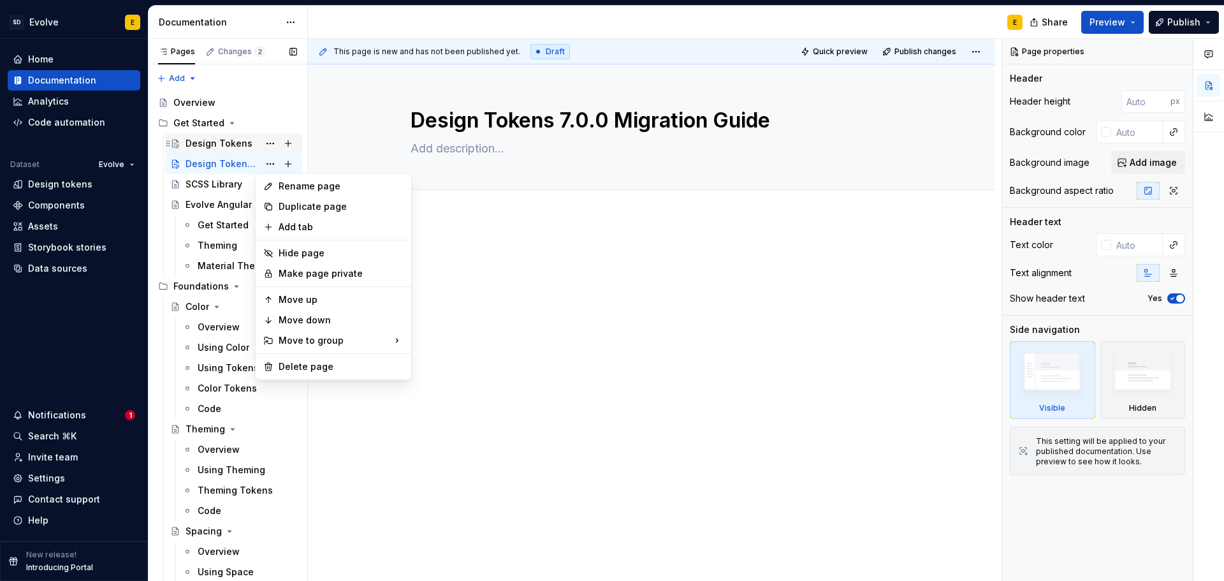
click at [201, 143] on div "Pages Changes 2 Add Accessibility guide for tree Page tree. Navigate the tree w…" at bounding box center [227, 312] width 159 height 547
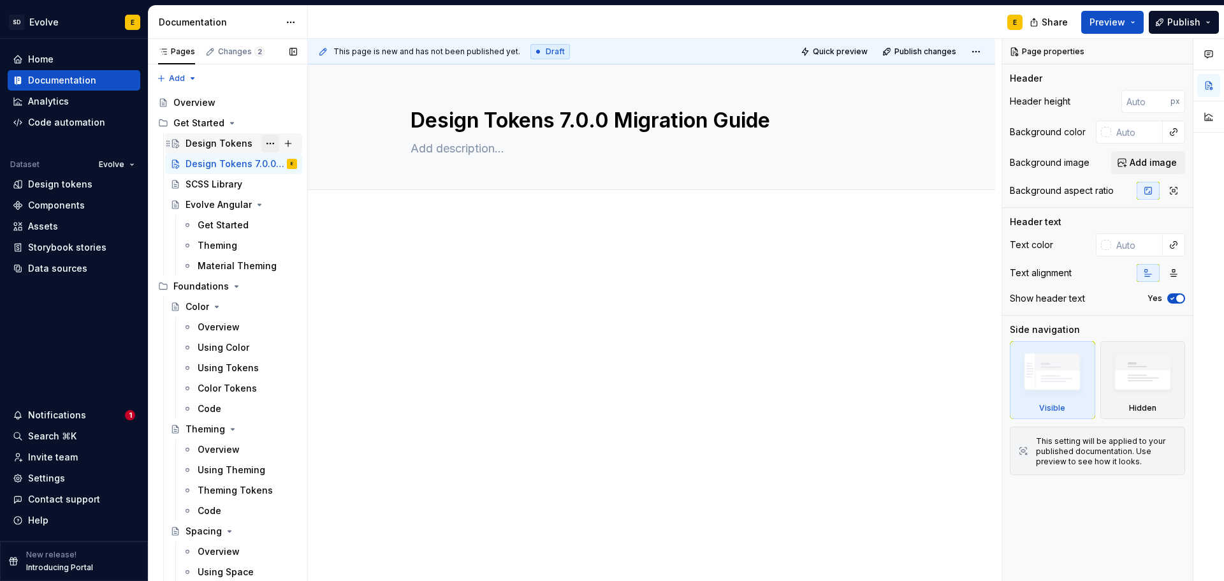
click at [261, 140] on button "Page tree" at bounding box center [270, 143] width 18 height 18
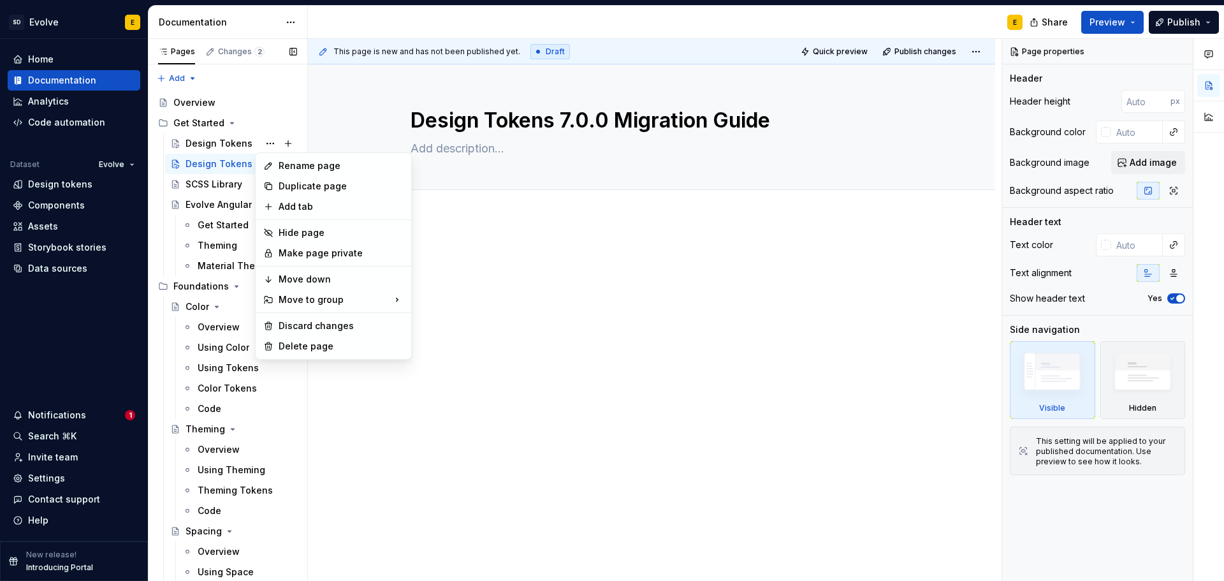
click at [215, 161] on div "Pages Changes 2 Add Accessibility guide for tree Page tree. Navigate the tree w…" at bounding box center [227, 312] width 159 height 547
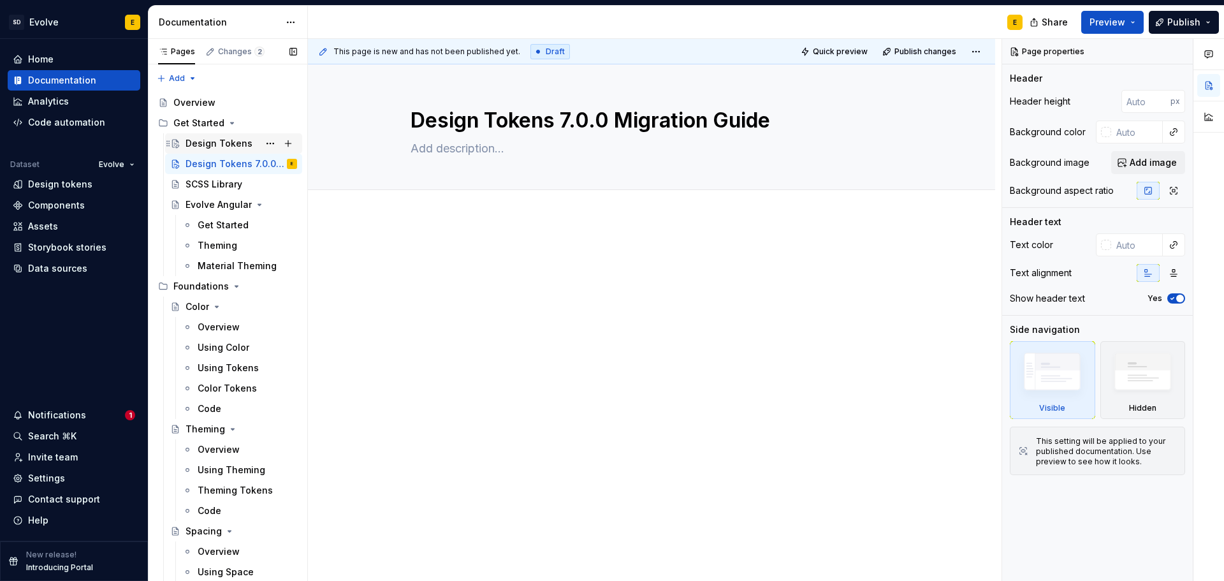
click at [218, 143] on div "Design Tokens" at bounding box center [218, 143] width 67 height 13
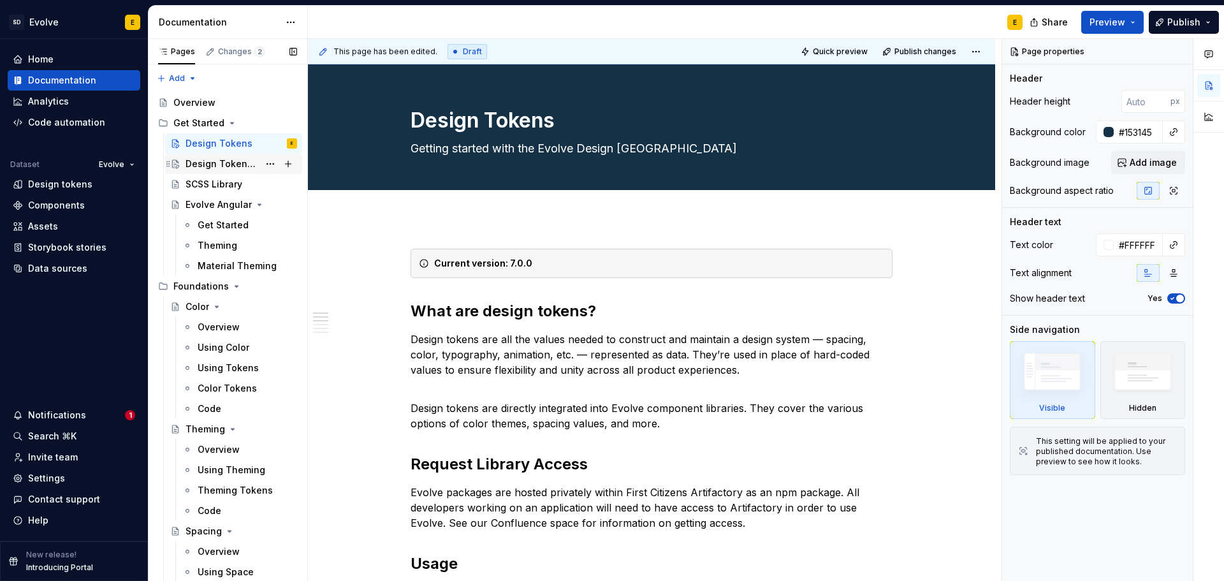
click at [216, 161] on div "Design Tokens 7.0.0 Migration Guide" at bounding box center [221, 163] width 73 height 13
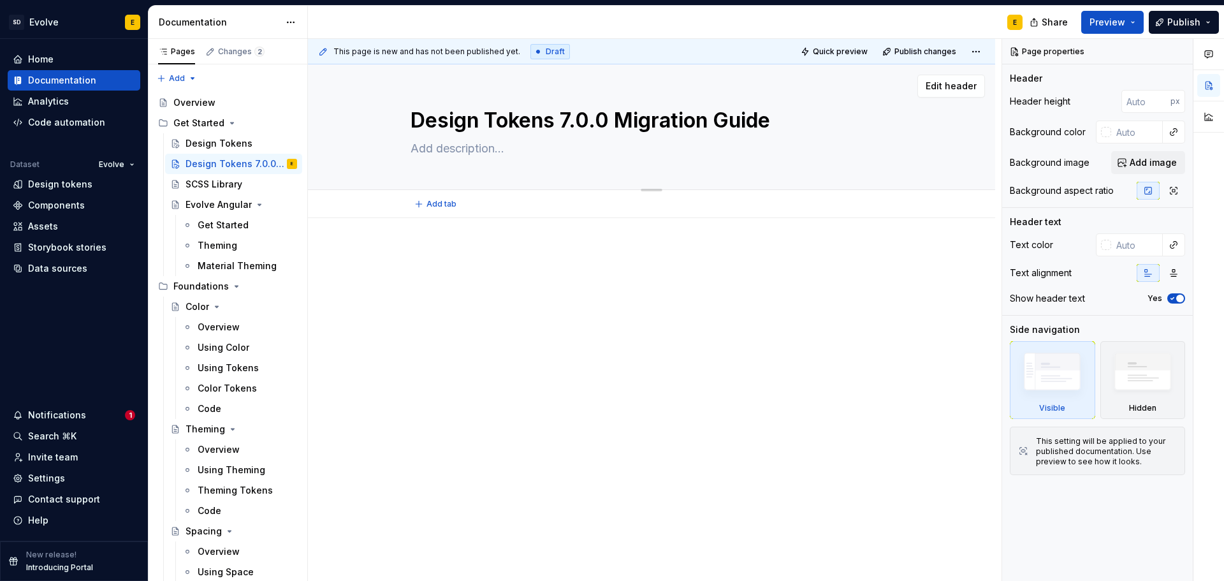
click at [466, 147] on textarea at bounding box center [649, 148] width 482 height 20
type textarea "*"
type textarea "G"
type textarea "*"
type textarea "Gu"
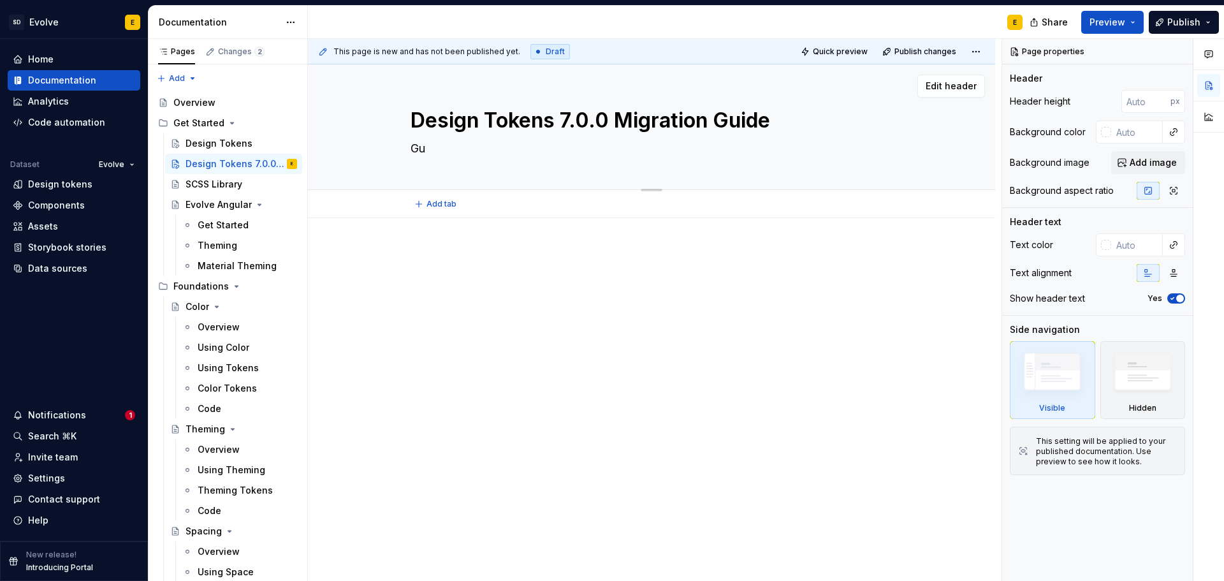
type textarea "*"
type textarea "Gui"
type textarea "*"
type textarea "Guid"
type textarea "*"
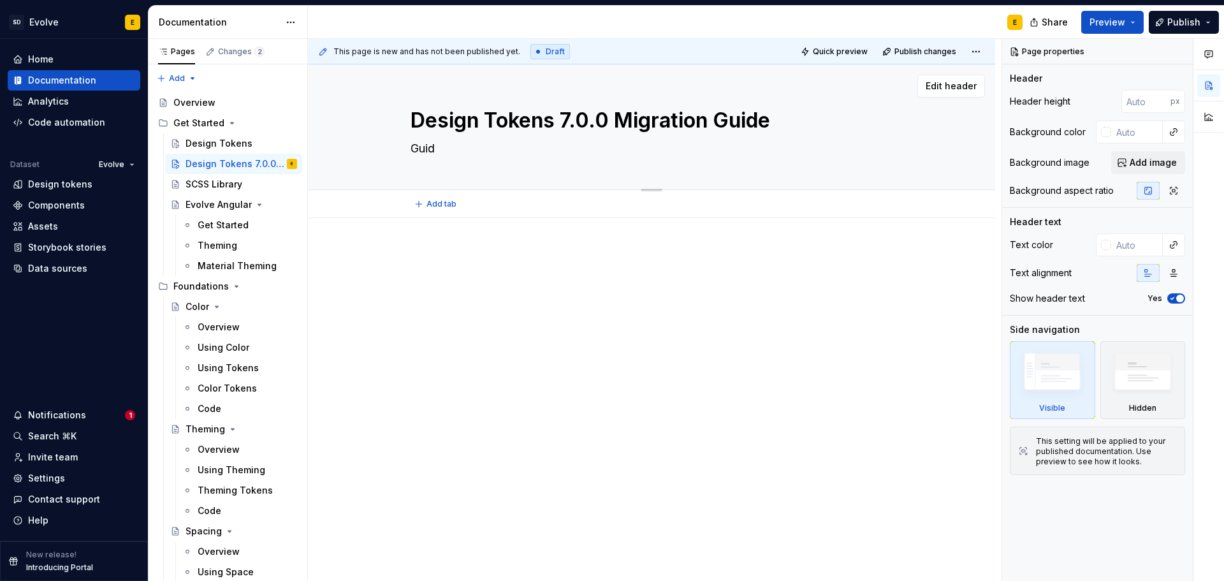
type textarea "Guida"
type textarea "*"
type textarea "Guidan"
type textarea "*"
type textarea "Guidanc"
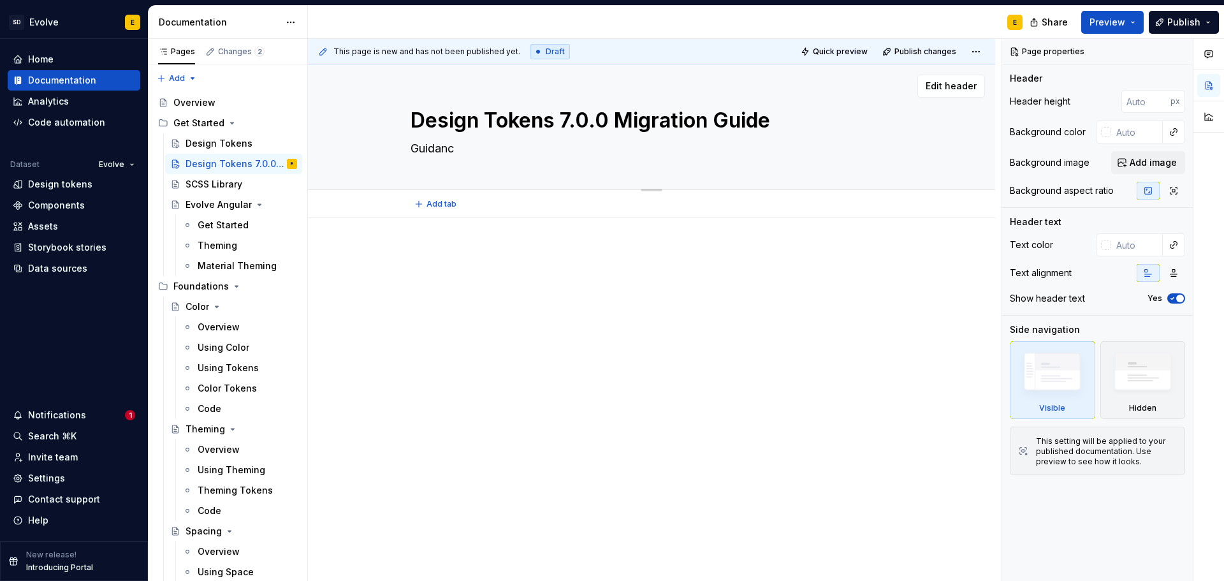
type textarea "*"
type textarea "Guidance"
type textarea "*"
type textarea "Guidance"
type textarea "*"
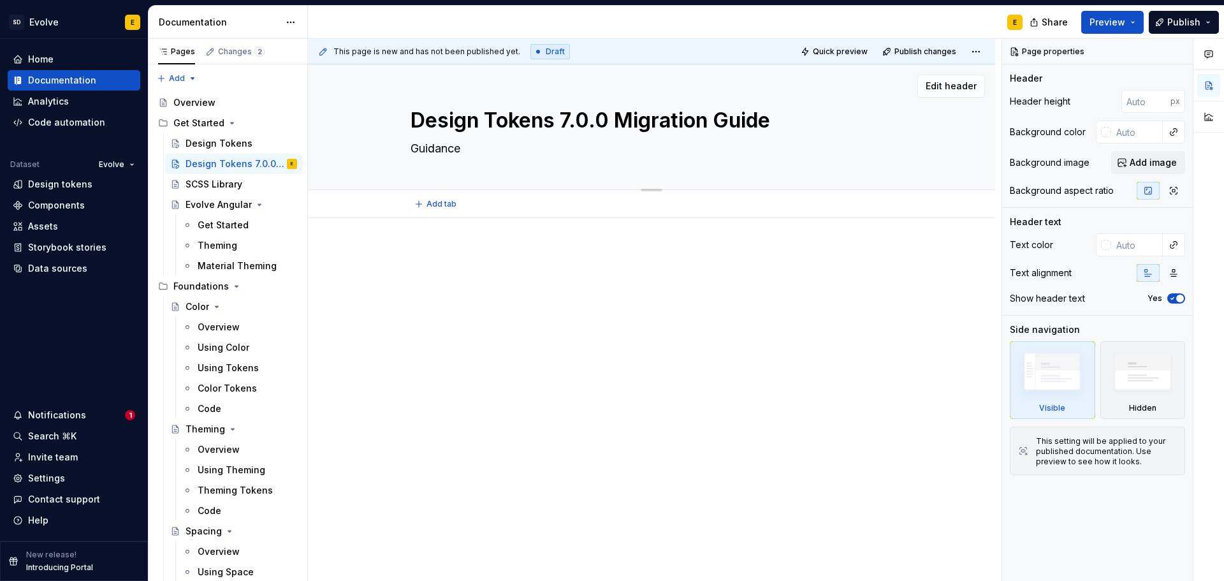
type textarea "Guidance f"
type textarea "*"
type textarea "Guidance fo"
type textarea "*"
type textarea "Guidance for"
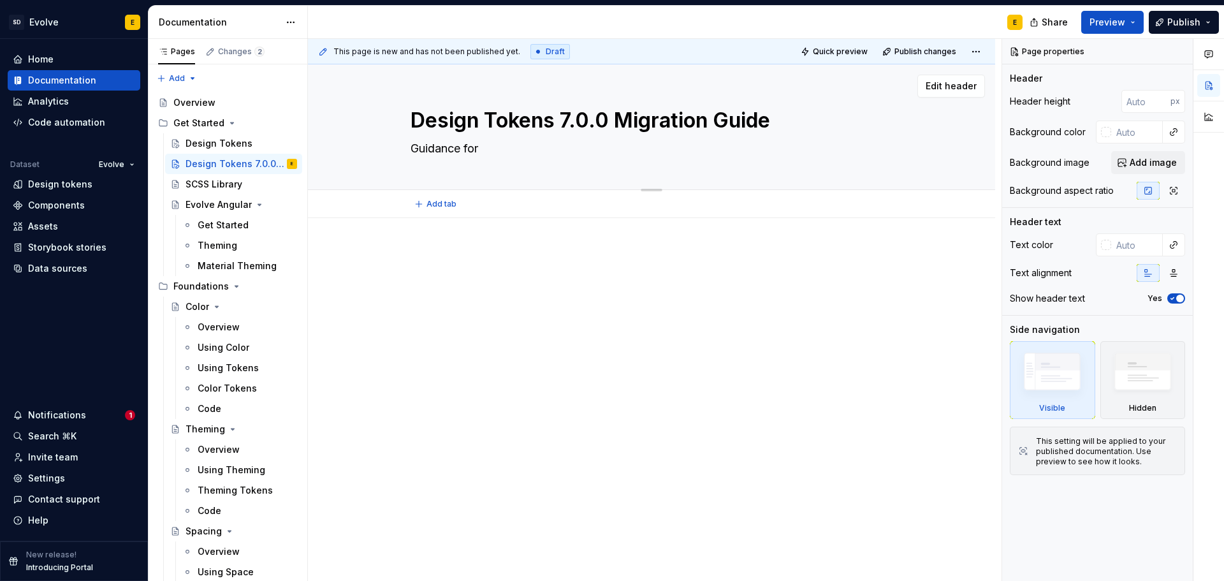
type textarea "*"
type textarea "Guidance for"
type textarea "*"
type textarea "Guidance for m"
type textarea "*"
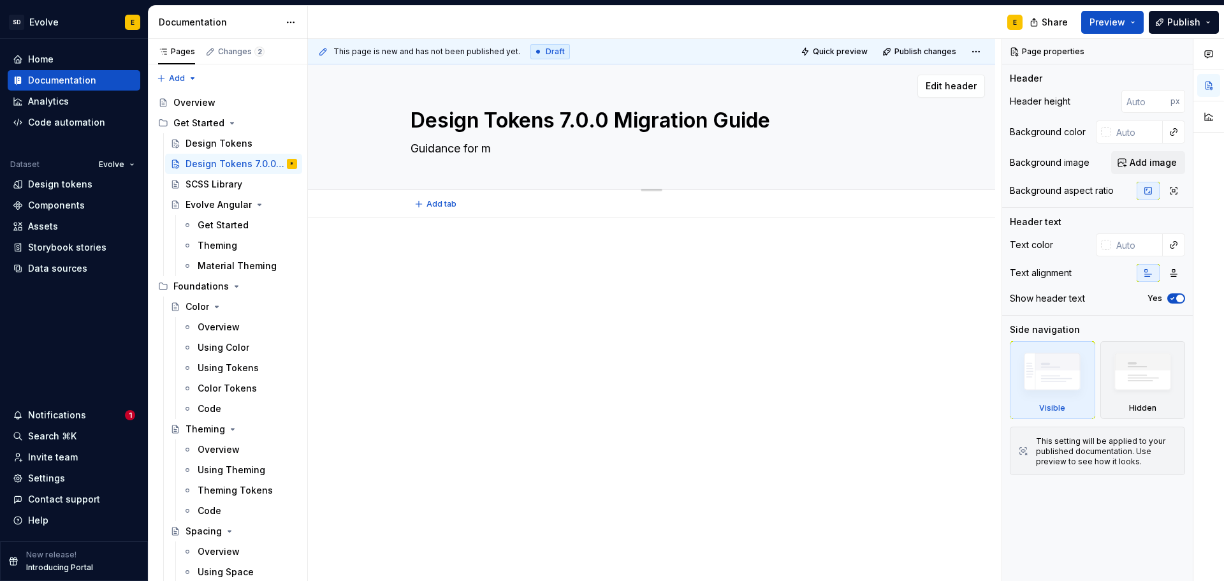
type textarea "Guidance for mi"
type textarea "*"
type textarea "Guidance for mig"
type textarea "*"
type textarea "Guidance for migr"
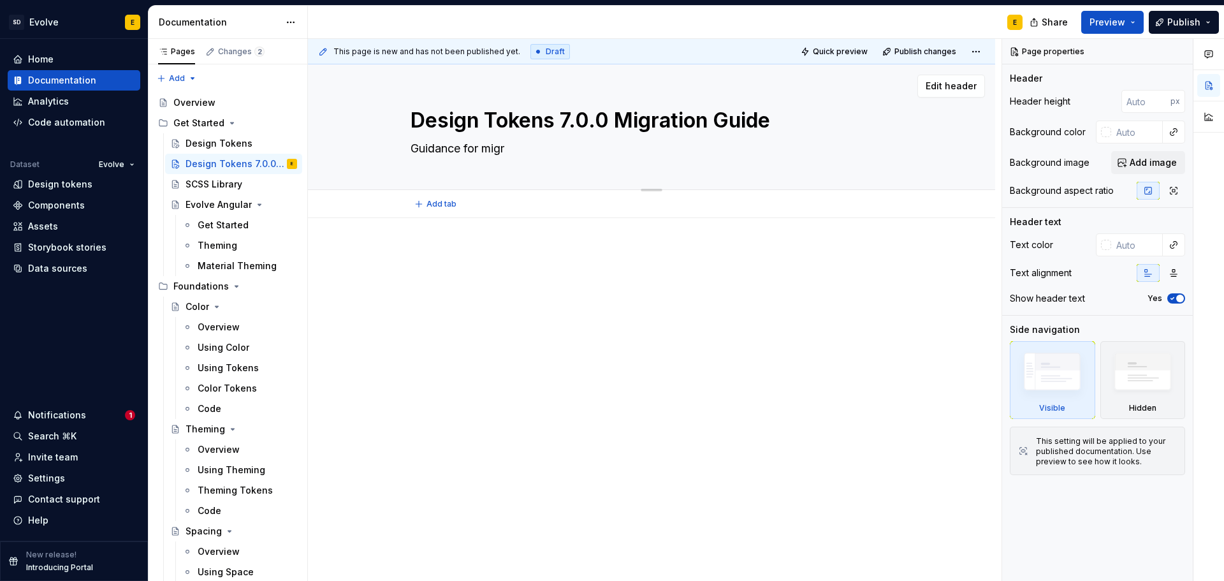
type textarea "*"
type textarea "Guidance for migra"
type textarea "*"
type textarea "Guidance for migrat"
type textarea "*"
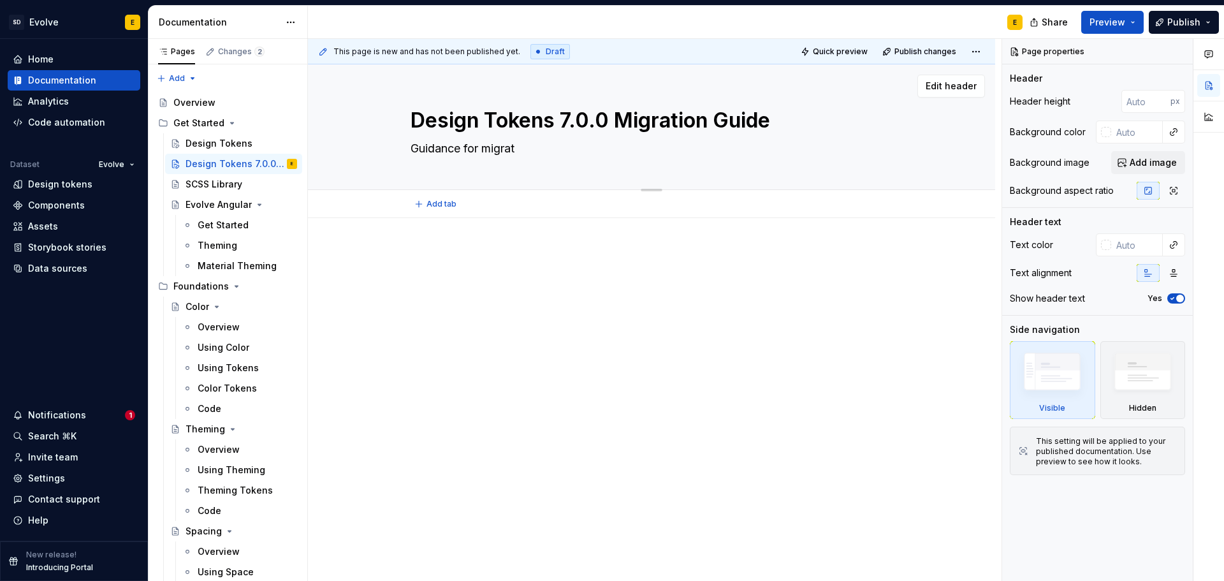
type textarea "Guidance for migrati"
type textarea "*"
type textarea "Guidance for migratin"
type textarea "*"
type textarea "Guidance for migrating"
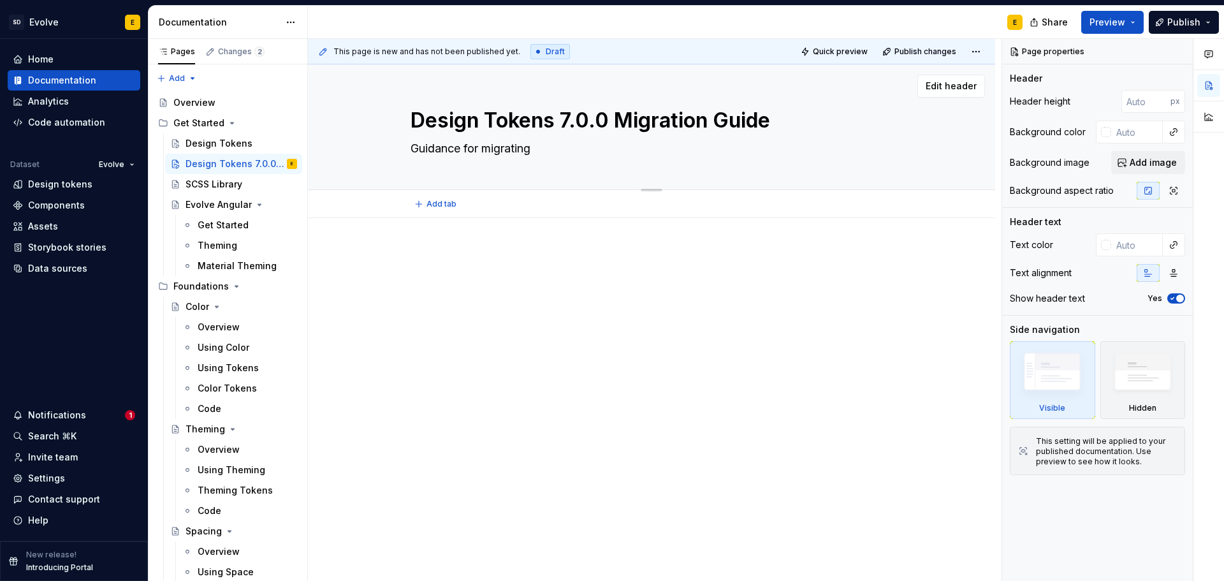
type textarea "*"
type textarea "Guidance for migrating"
type textarea "*"
type textarea "Guidance for migrating t"
type textarea "*"
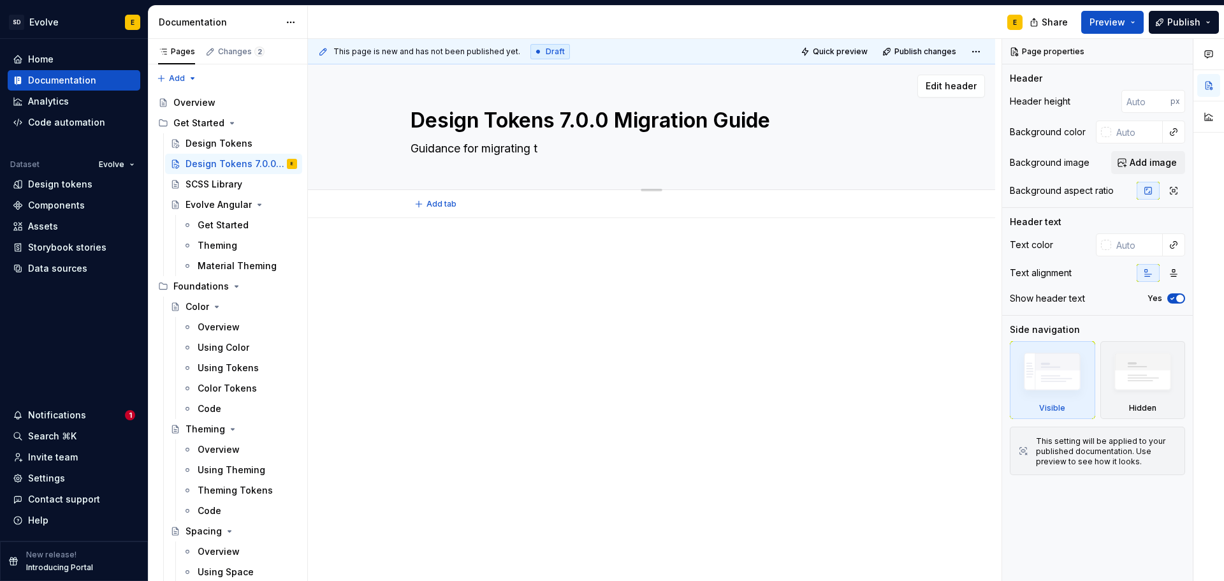
type textarea "Guidance for migrating to"
type textarea "*"
type textarea "Guidance for migrating to"
type textarea "*"
type textarea "Guidance for migrating to E"
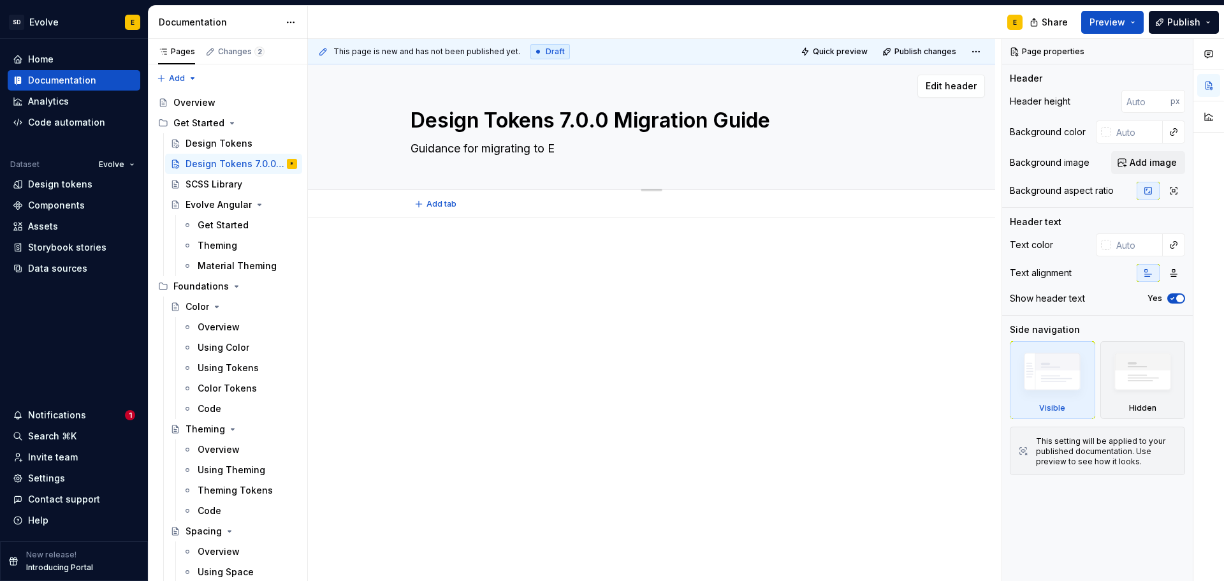
type textarea "*"
type textarea "Guidance for migrating to Ev"
type textarea "*"
type textarea "Guidance for migrating to [GEOGRAPHIC_DATA]"
type textarea "*"
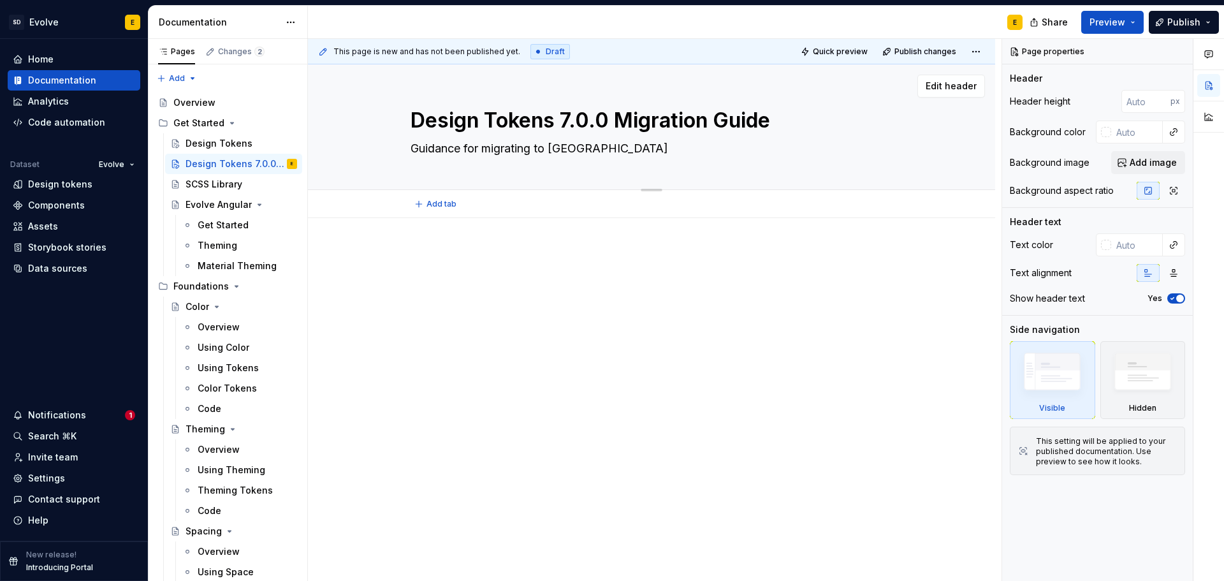
type textarea "Guidance for migrating to Evol"
type textarea "*"
type textarea "Guidance for migrating to Evolve"
type textarea "*"
type textarea "Guidance for migrating to Evolve"
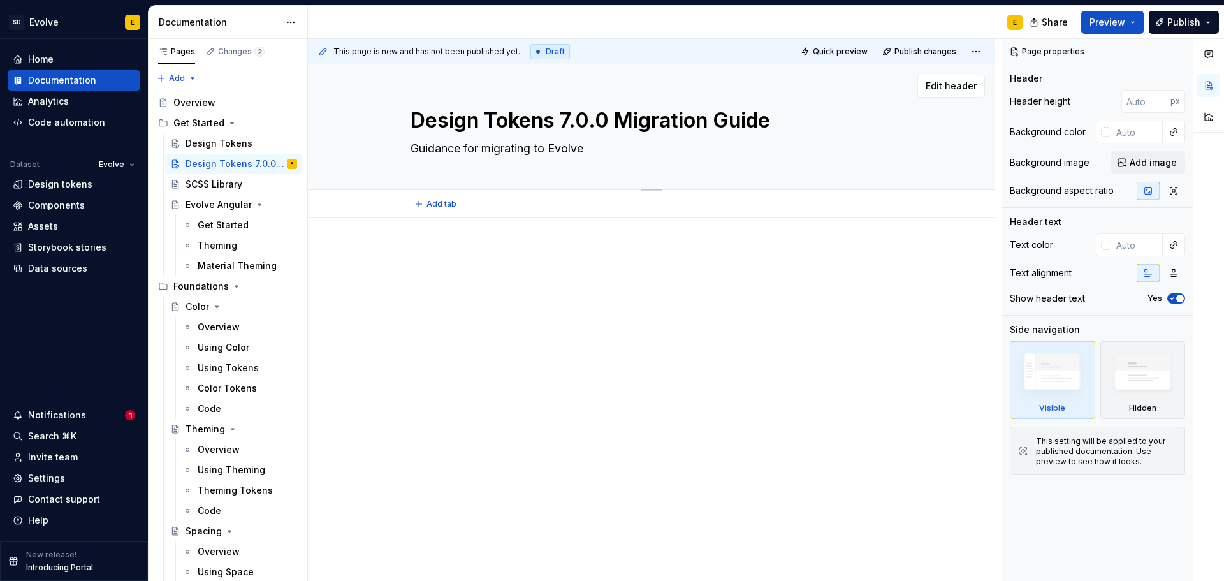
type textarea "*"
type textarea "Guidance for migrating to Evolve D"
type textarea "*"
type textarea "Guidance for migrating to Evolve De"
type textarea "*"
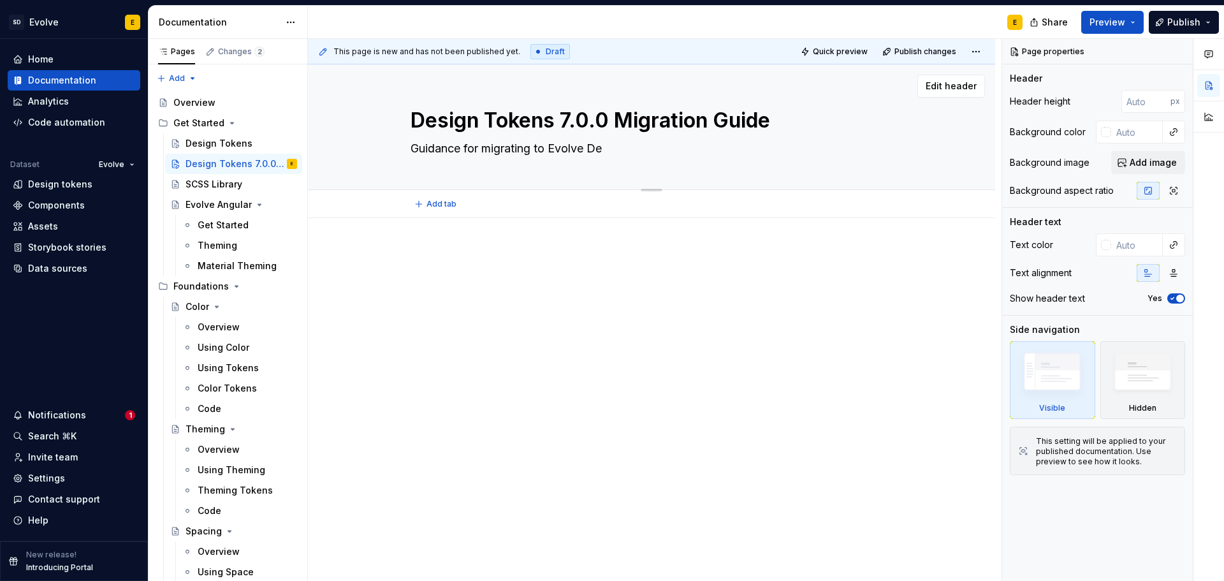
type textarea "Guidance for migrating to Evolve Des"
type textarea "*"
type textarea "Guidance for migrating to Evolve Desi"
type textarea "*"
type textarea "Guidance for migrating to Evolve Desig"
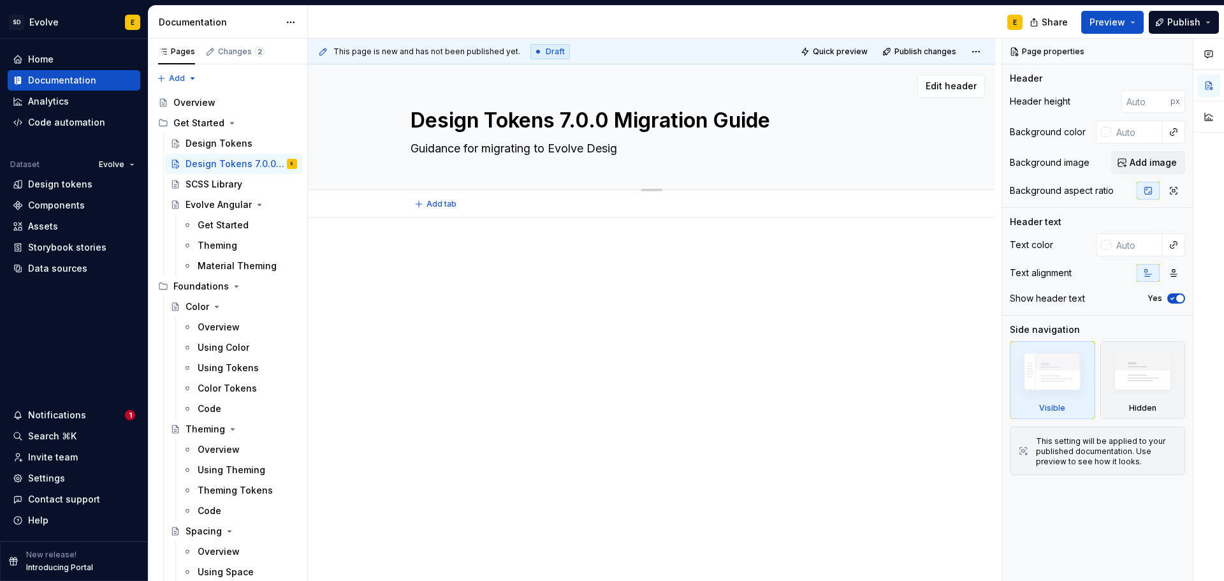
type textarea "*"
type textarea "Guidance for migrating to Evolve Design"
type textarea "*"
type textarea "Guidance for migrating to Evolve Design"
type textarea "*"
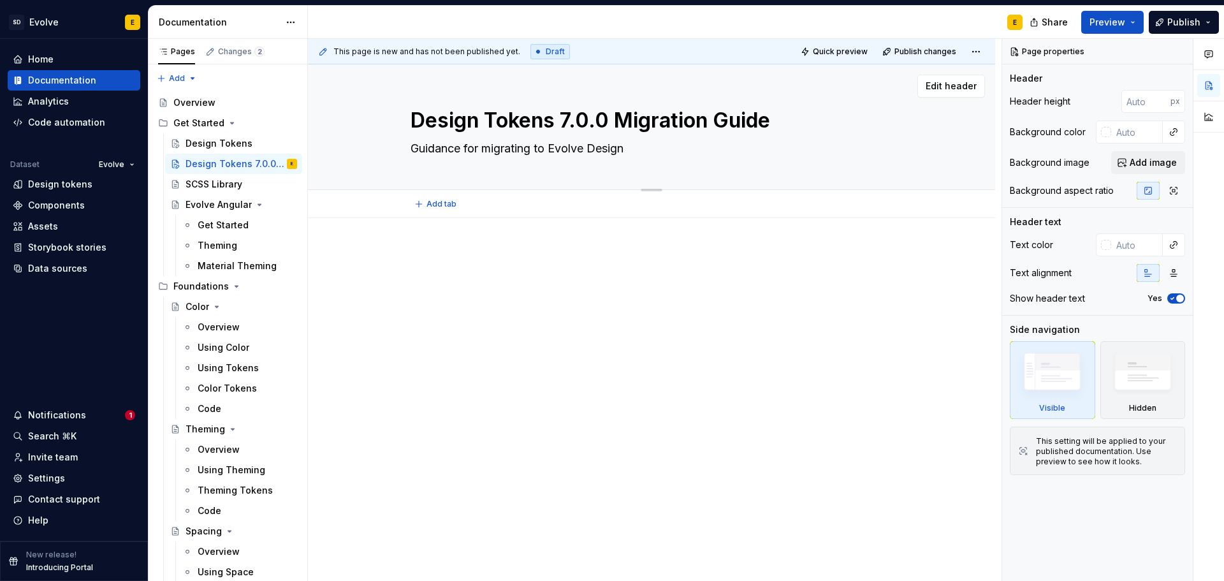
type textarea "Guidance for migrating to Evolve Design T"
type textarea "*"
type textarea "Guidance for migrating to Evolve Design To"
type textarea "*"
type textarea "Guidance for migrating to Evolve Design Tok"
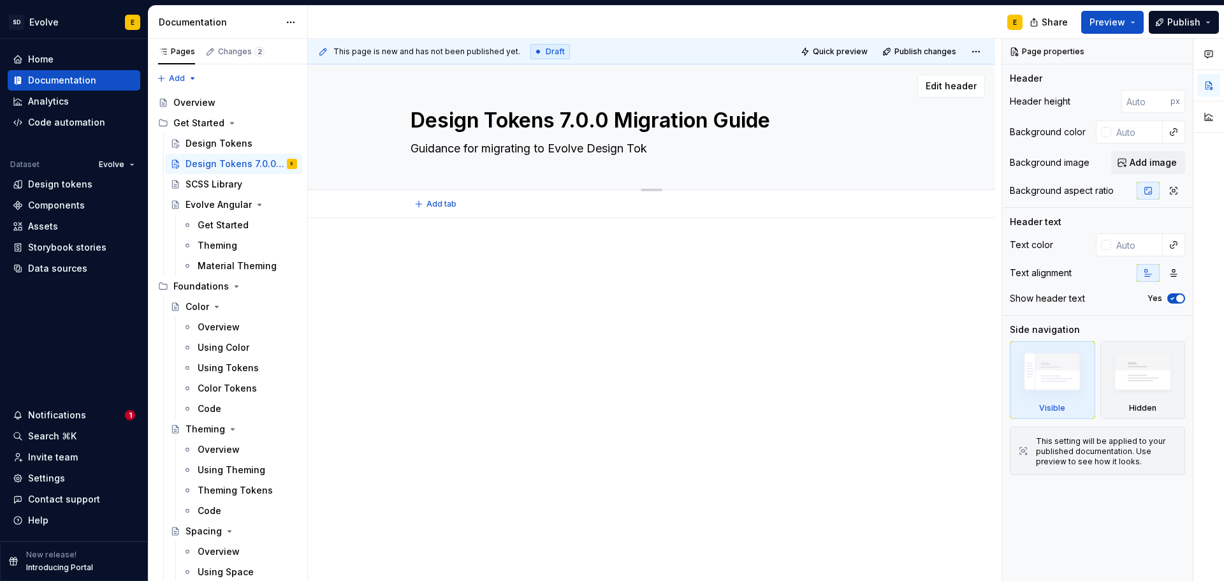
type textarea "*"
type textarea "Guidance for migrating to Evolve Design Toke"
type textarea "*"
type textarea "Guidance for migrating to Evolve Design Token"
type textarea "*"
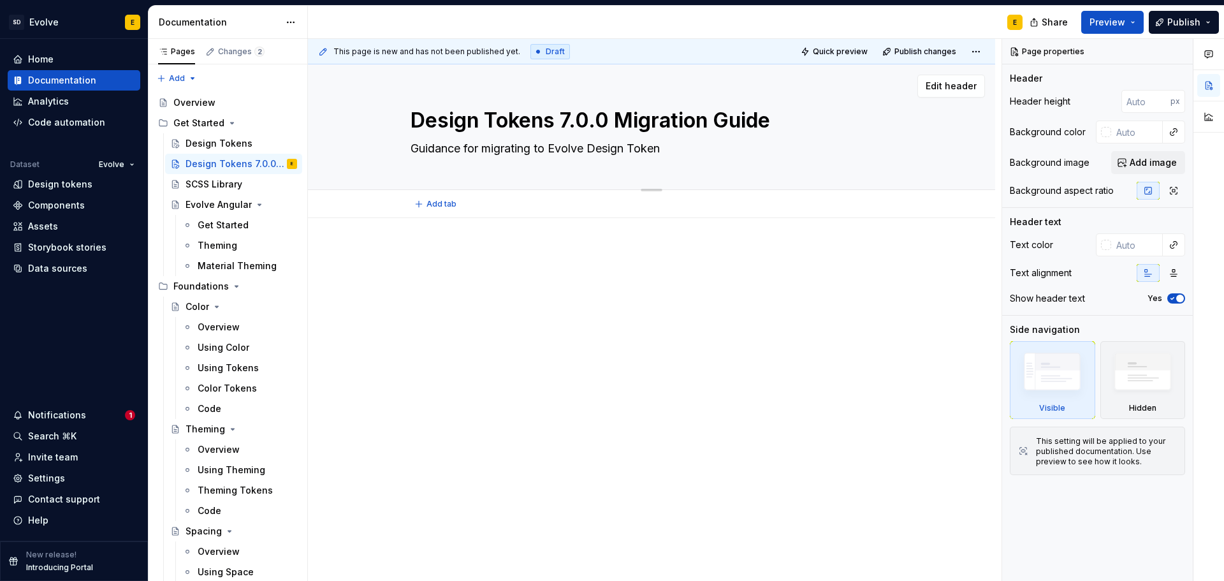
type textarea "Guidance for migrating to Evolve Design Tokens"
type textarea "*"
type textarea "Guidance for migrating to Evolve Design Tokens"
type textarea "*"
type textarea "Guidance for migrating to Evolve Design Tokens 7"
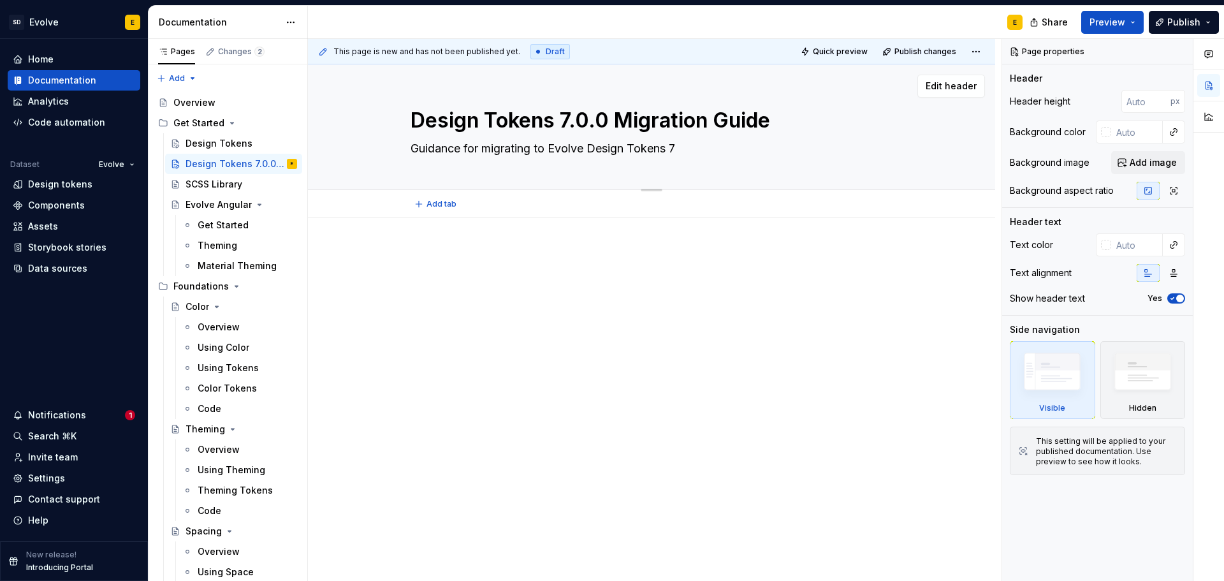
type textarea "*"
type textarea "Guidance for migrating to Evolve Design Tokens 7."
type textarea "*"
type textarea "Guidance for migrating to Evolve Design Tokens 7.0"
type textarea "*"
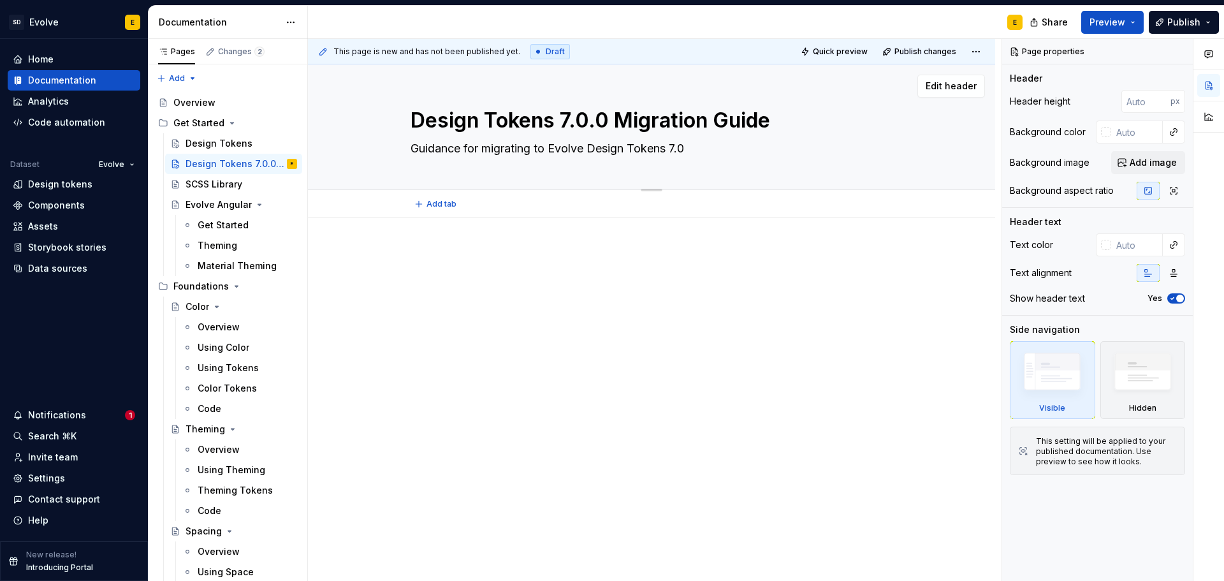
type textarea "Guidance for migrating to Evolve Design Tokens 7.00"
type textarea "*"
type textarea "Guidance for migrating to Evolve Design Tokens 7.0"
type textarea "*"
type textarea "Guidance for migrating to Evolve Design Tokens 7.0."
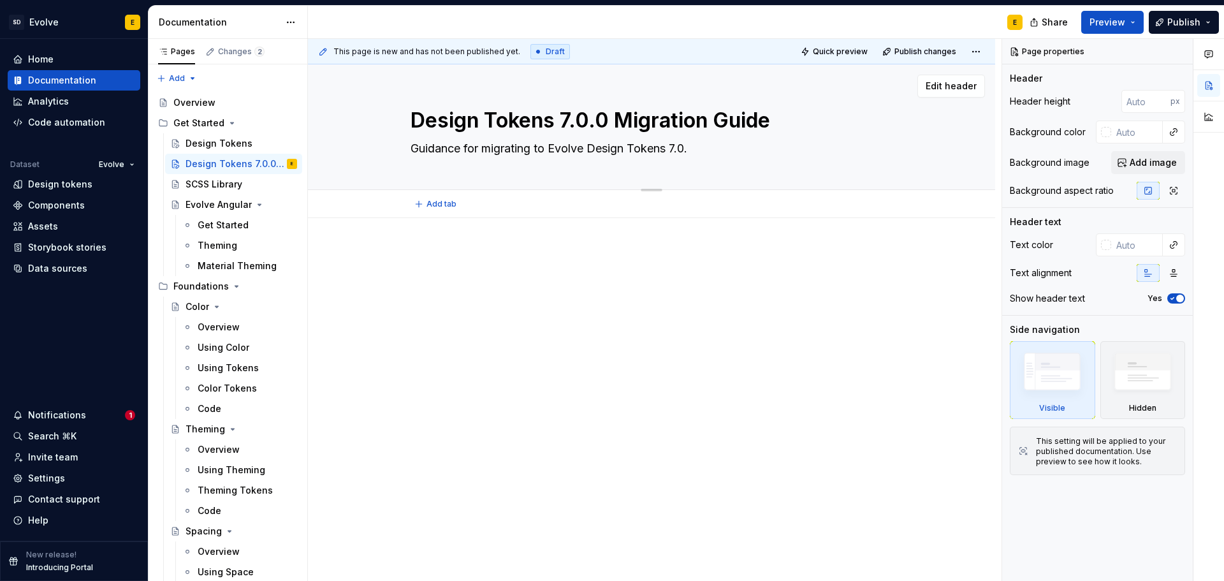
type textarea "*"
type textarea "Guidance for migrating to Evolve Design Tokens 7.0.0"
type textarea "*"
type textarea "Guidance for migrating to Evolve Design Tokens 7.0.0"
click at [431, 243] on div at bounding box center [651, 352] width 687 height 268
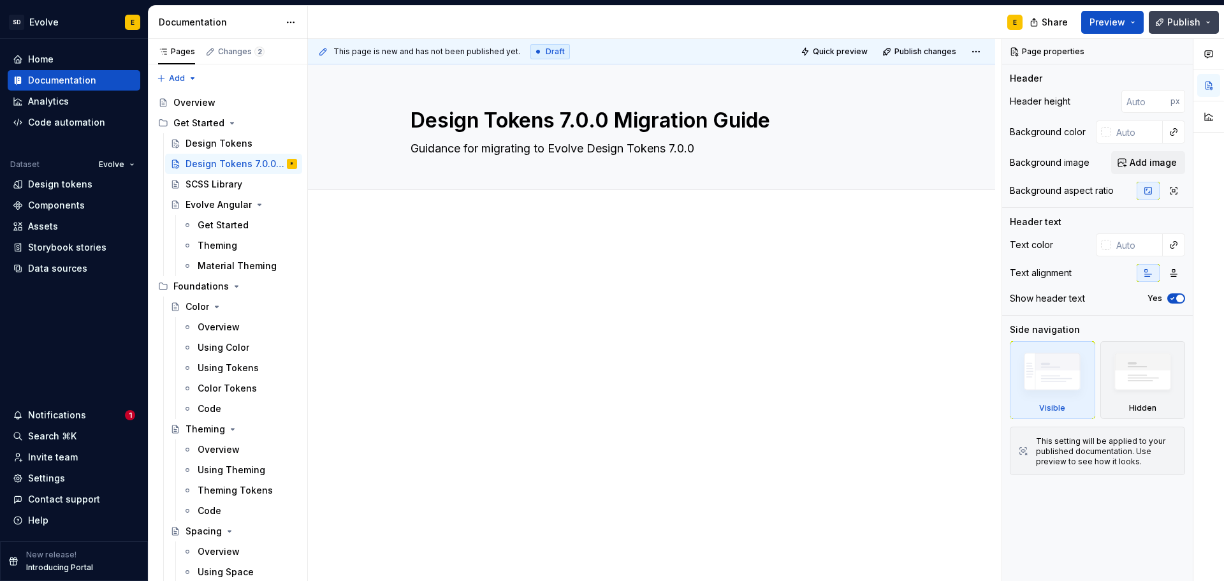
click at [1202, 18] on button "Publish" at bounding box center [1183, 22] width 70 height 23
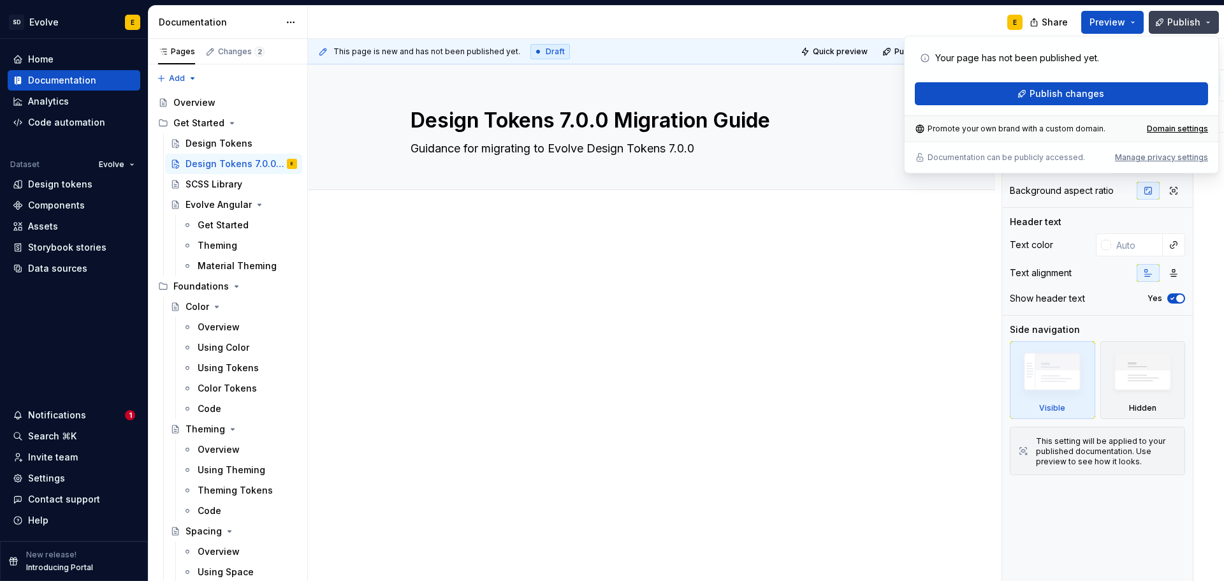
click at [1174, 18] on span "Publish" at bounding box center [1183, 22] width 33 height 13
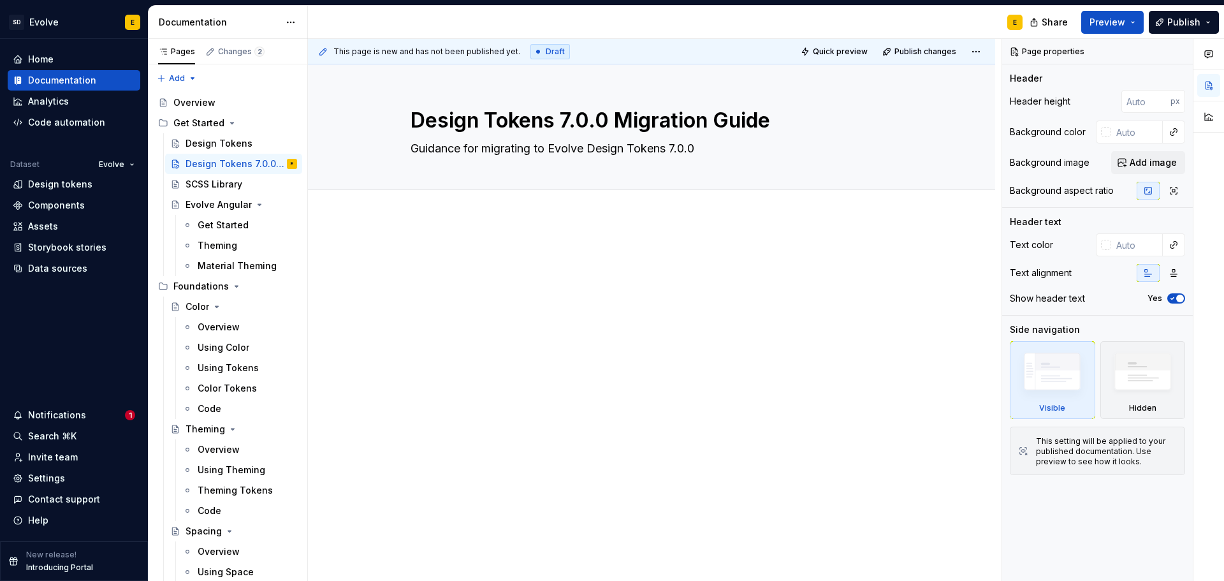
click at [431, 233] on div at bounding box center [651, 352] width 687 height 268
click at [424, 231] on div at bounding box center [651, 352] width 687 height 268
type textarea "*"
click at [417, 261] on p at bounding box center [651, 256] width 482 height 15
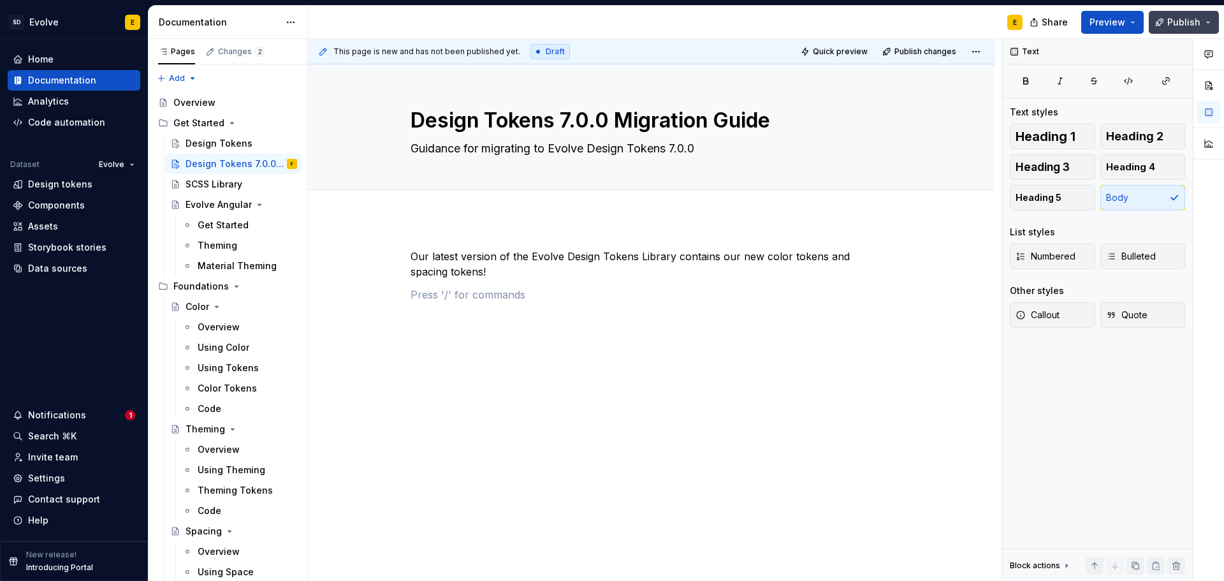
click at [1185, 25] on span "Publish" at bounding box center [1183, 22] width 33 height 13
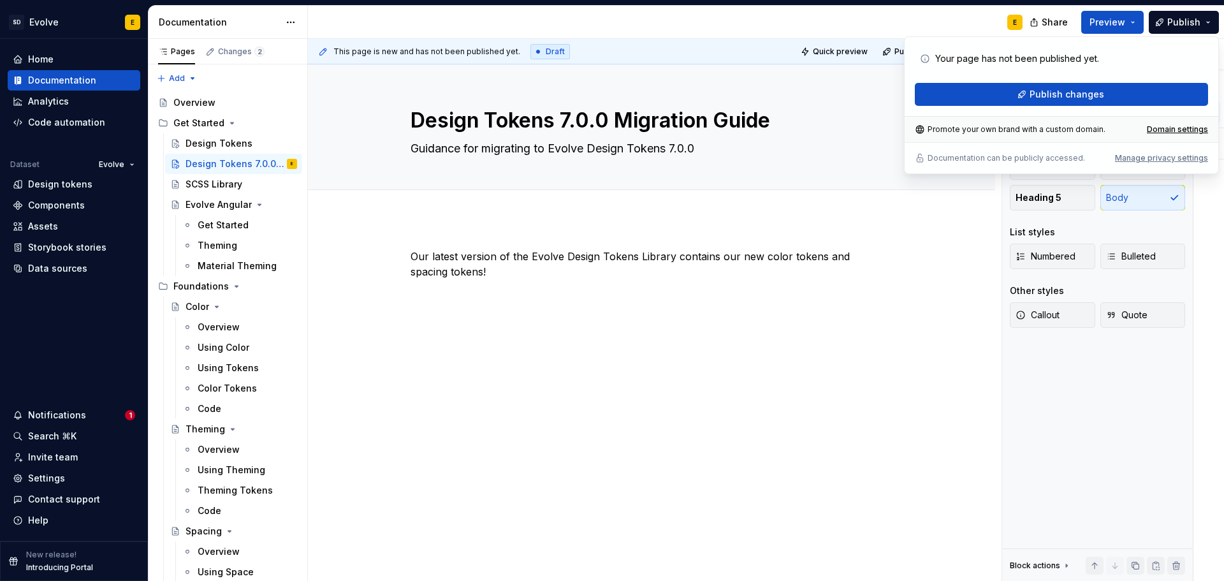
click at [844, 20] on div "E" at bounding box center [670, 22] width 725 height 33
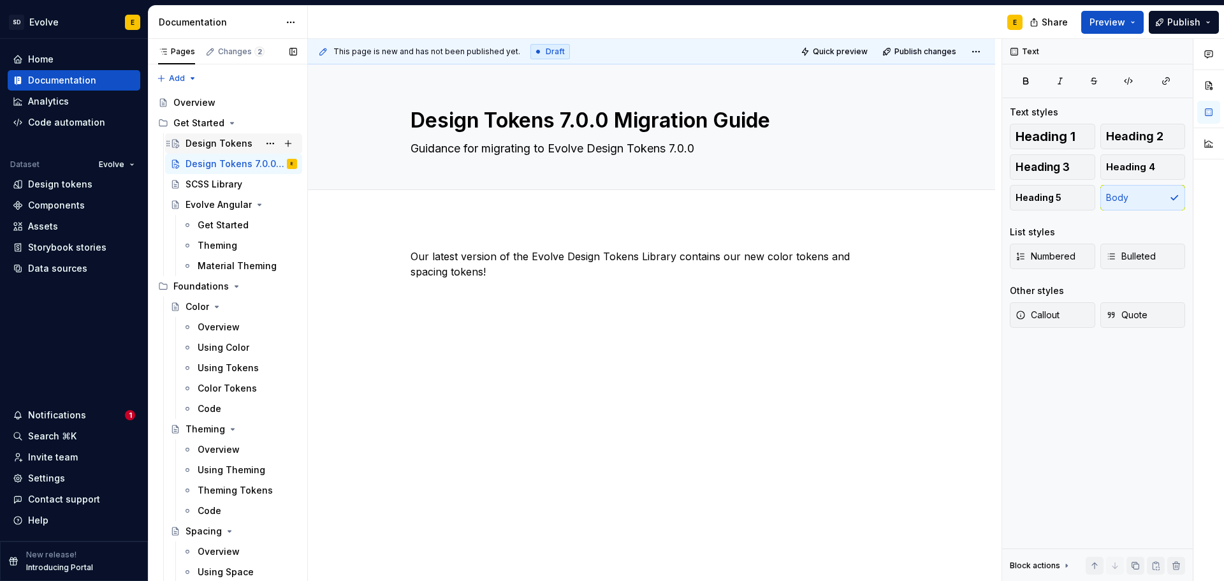
click at [209, 142] on div "Design Tokens" at bounding box center [218, 143] width 67 height 13
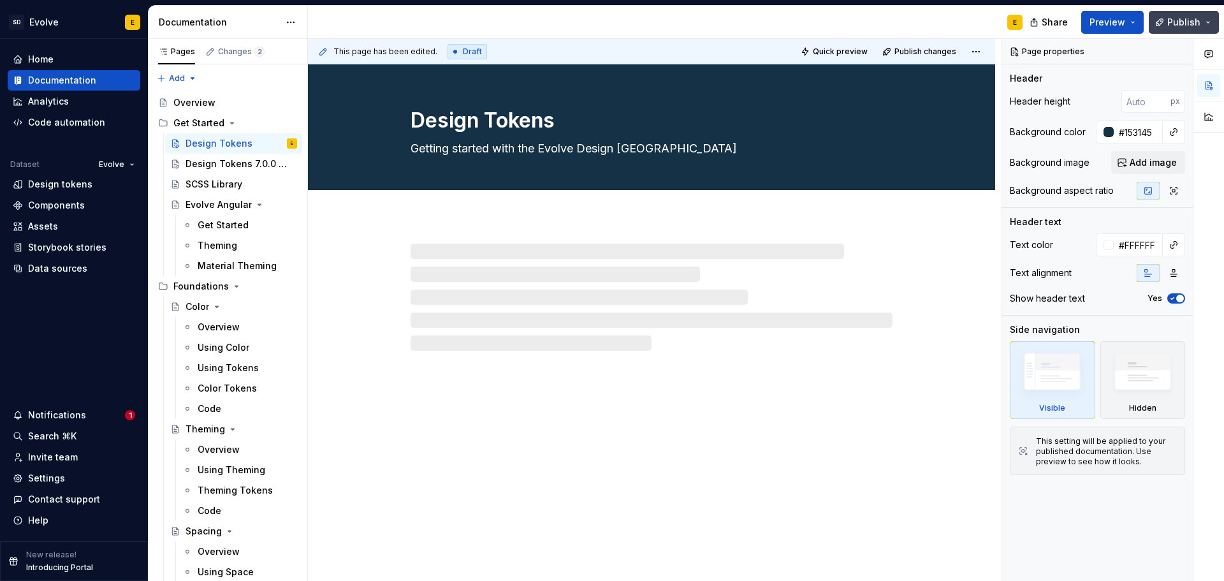
click at [1174, 20] on span "Publish" at bounding box center [1183, 22] width 33 height 13
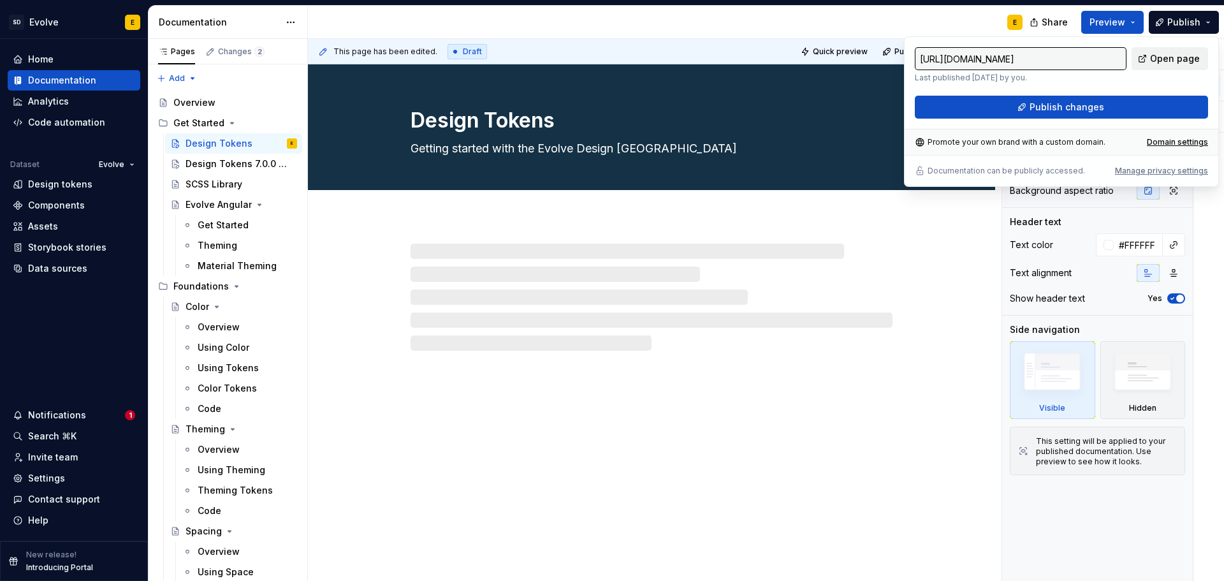
click at [1194, 60] on span "Open page" at bounding box center [1175, 58] width 50 height 13
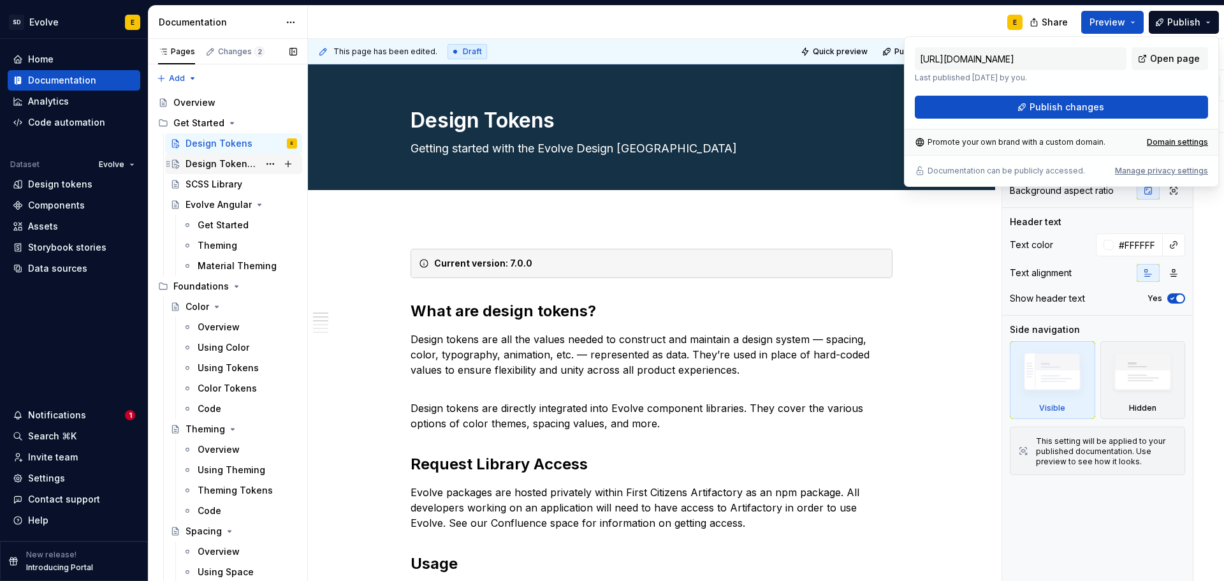
click at [205, 158] on div "Design Tokens 7.0.0 Migration Guide" at bounding box center [221, 163] width 73 height 13
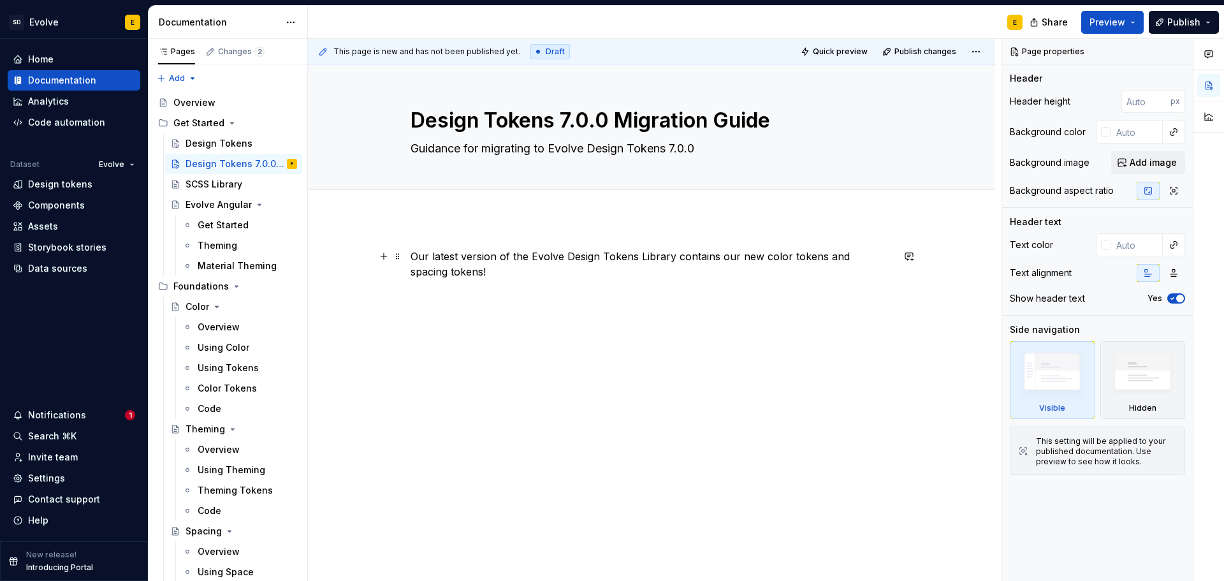
click at [503, 270] on p "Our latest version of the Evolve Design Tokens Library contains our new color t…" at bounding box center [651, 264] width 482 height 31
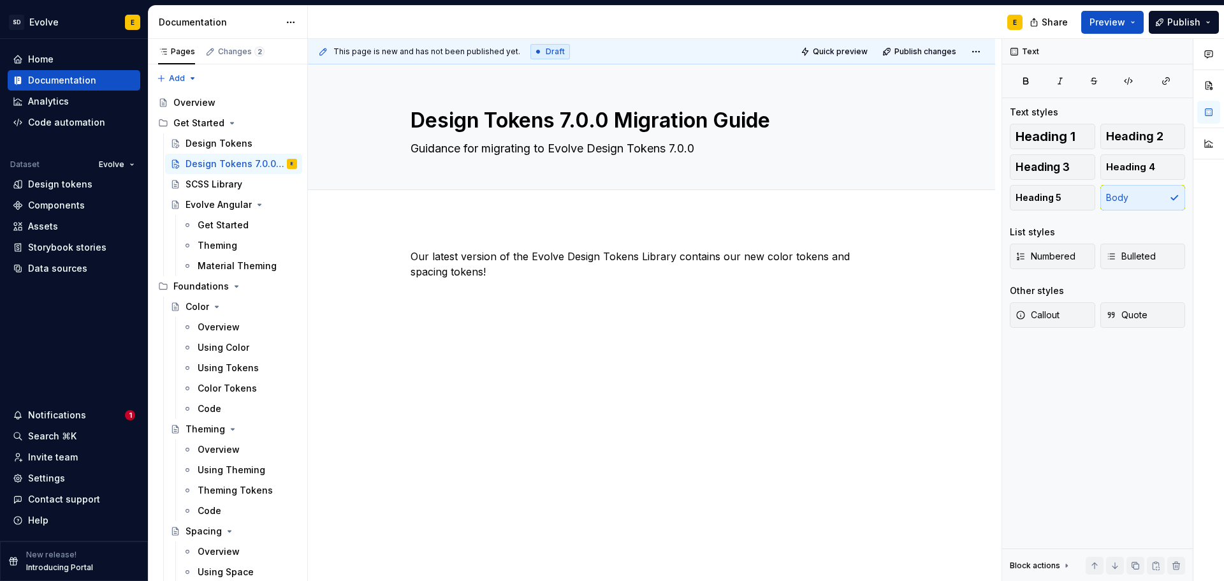
type textarea "*"
click at [460, 275] on p "Our latest version of the Evolve Design Tokens Library contains our new color t…" at bounding box center [651, 264] width 482 height 31
drag, startPoint x: 785, startPoint y: 256, endPoint x: 821, endPoint y: 254, distance: 35.7
click at [821, 254] on p "Our latest version of the Evolve Design Tokens Library contains our new color t…" at bounding box center [651, 264] width 482 height 31
click at [892, 258] on div "Our latest version of the Evolve Design Tokens Library contains our new color a…" at bounding box center [651, 352] width 687 height 268
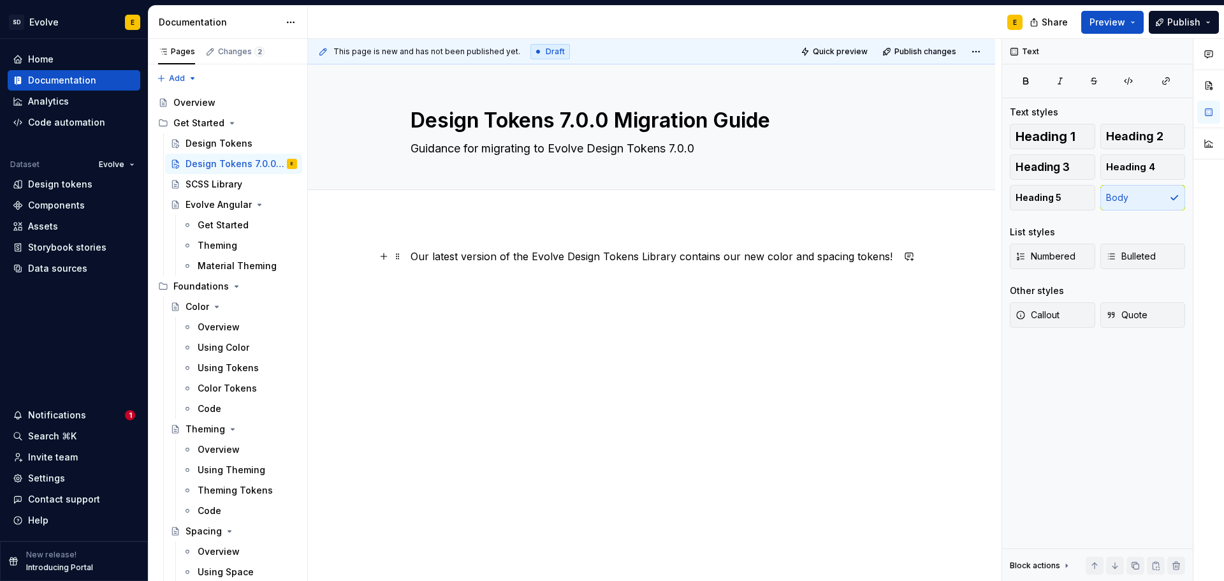
click at [885, 255] on p "Our latest version of the Evolve Design Tokens Library contains our new color a…" at bounding box center [651, 256] width 482 height 15
click at [382, 255] on button "button" at bounding box center [384, 256] width 18 height 18
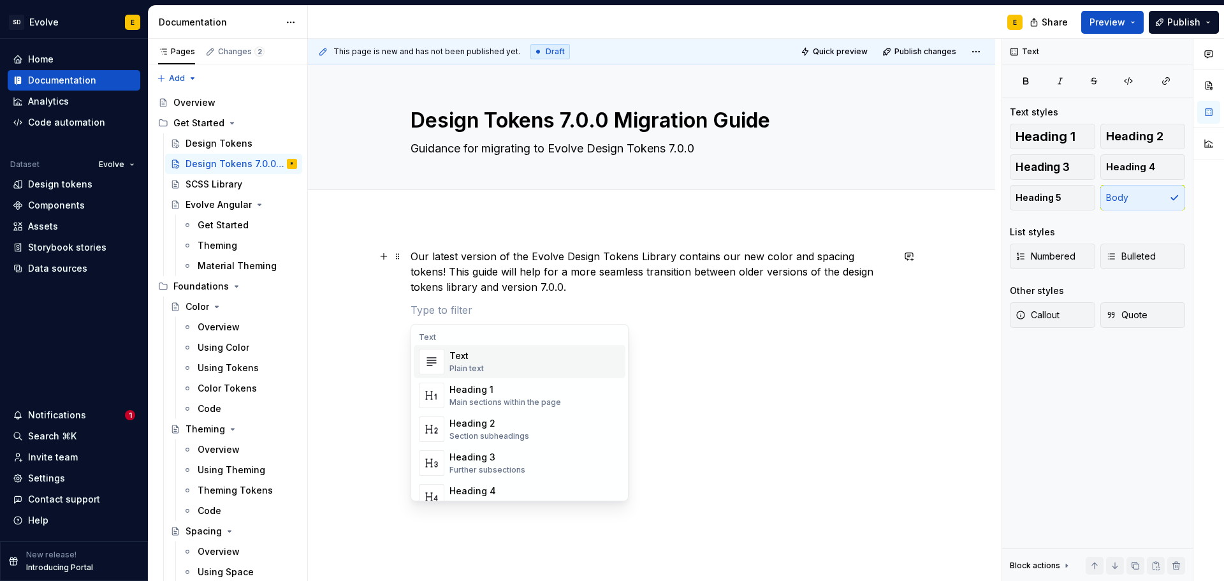
click at [419, 309] on p at bounding box center [651, 309] width 482 height 15
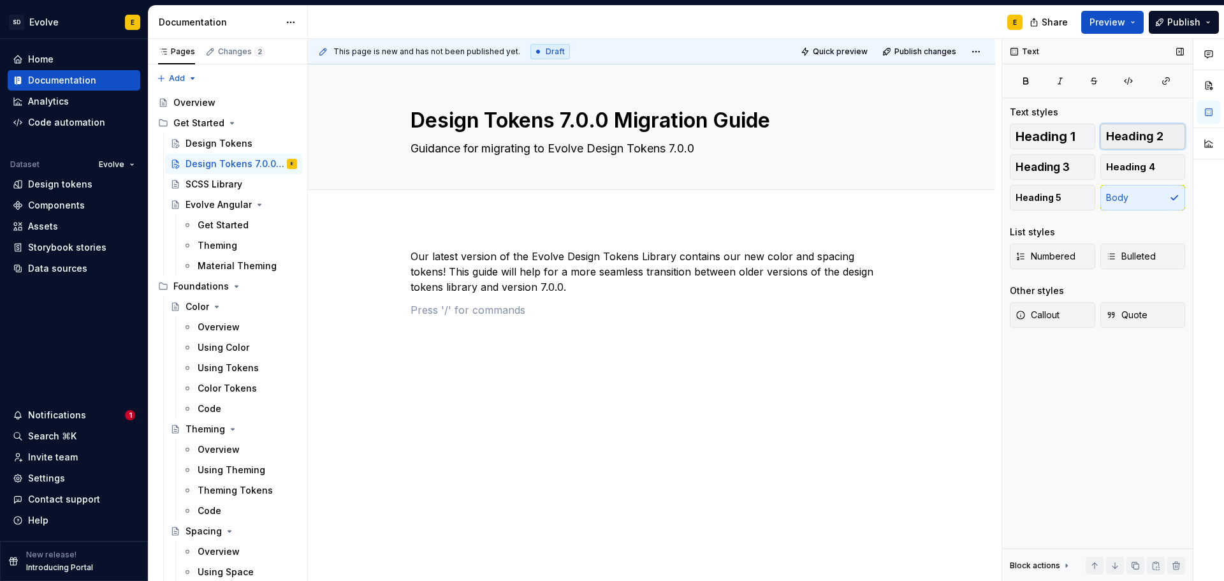
click at [1132, 140] on span "Heading 2" at bounding box center [1134, 136] width 57 height 13
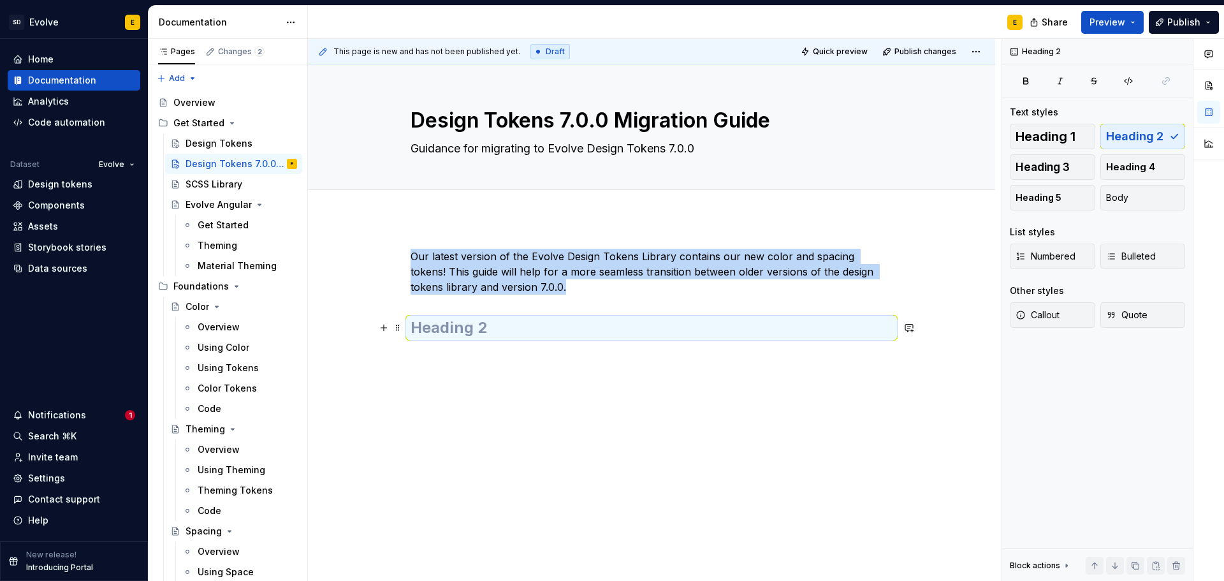
click at [461, 336] on h2 at bounding box center [651, 327] width 482 height 20
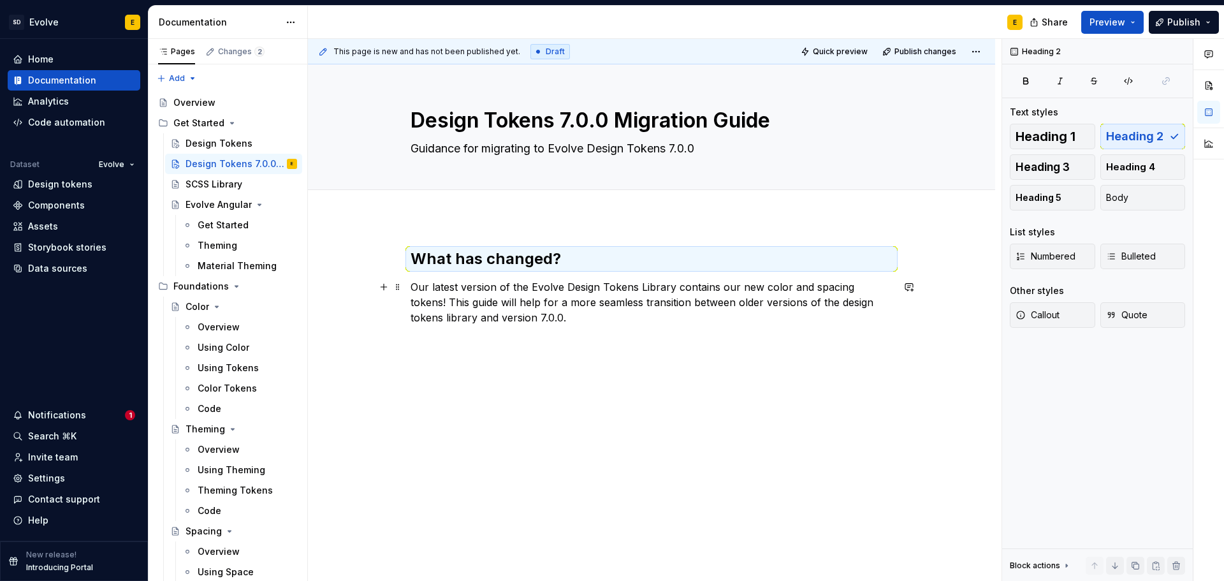
click at [558, 319] on p "Our latest version of the Evolve Design Tokens Library contains our new color a…" at bounding box center [651, 302] width 482 height 46
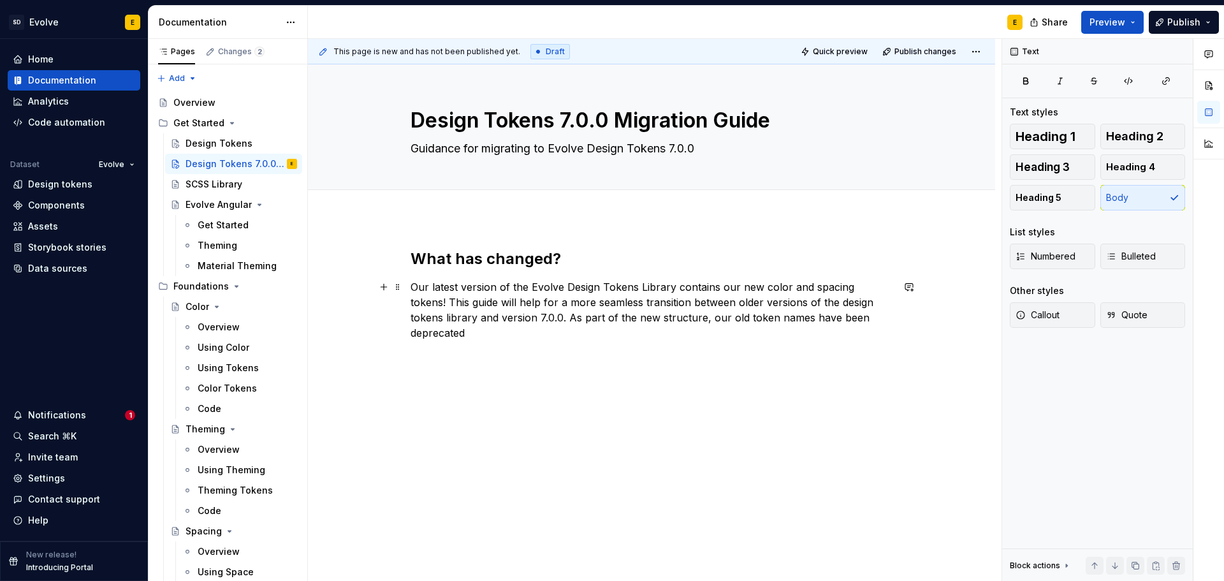
click at [531, 317] on p "Our latest version of the Evolve Design Tokens Library contains our new color a…" at bounding box center [651, 309] width 482 height 61
click at [501, 263] on h2 "What has changed?" at bounding box center [651, 259] width 482 height 20
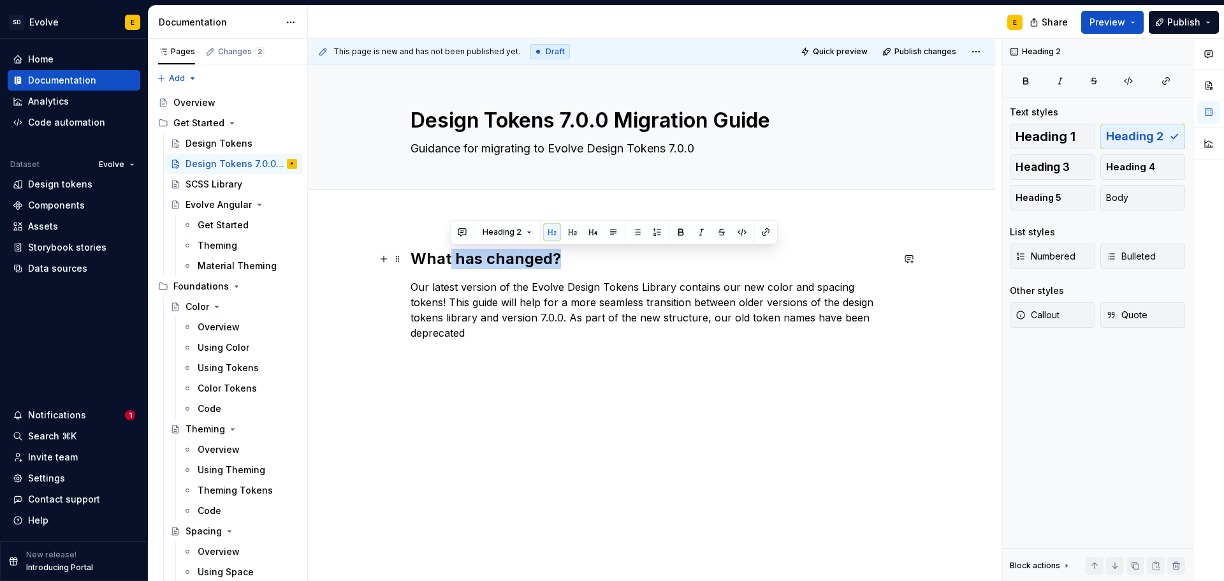
drag, startPoint x: 449, startPoint y: 259, endPoint x: 567, endPoint y: 258, distance: 118.5
click at [567, 258] on h2 "What has changed?" at bounding box center [651, 259] width 482 height 20
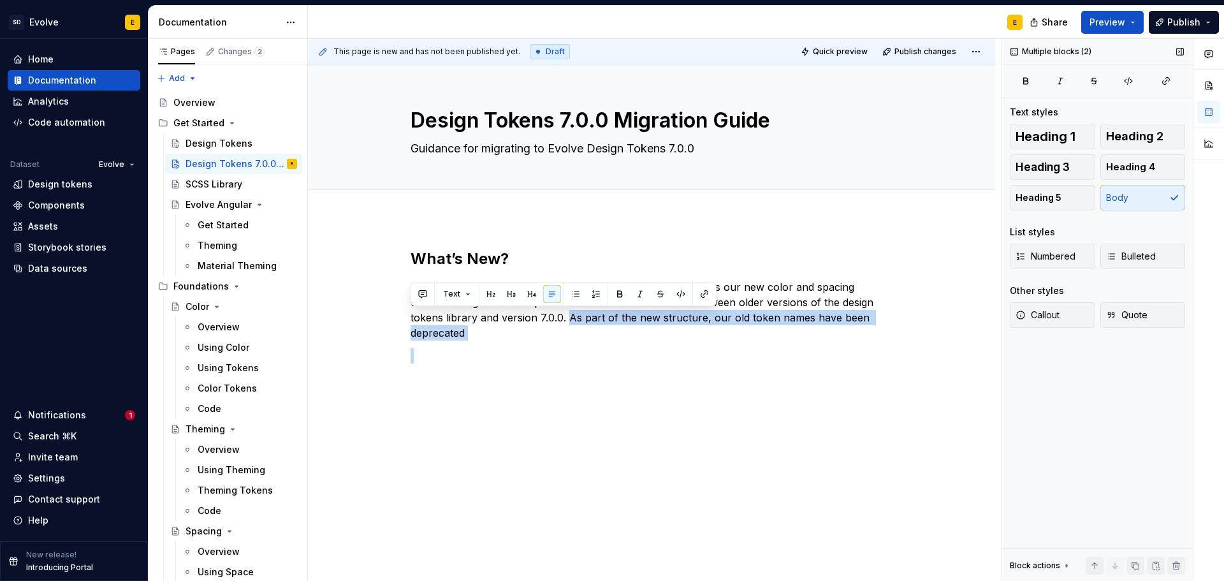
drag, startPoint x: 531, startPoint y: 314, endPoint x: 1002, endPoint y: 336, distance: 470.8
click at [1002, 336] on div "This page is new and has not been published yet. Draft Quick preview Publish ch…" at bounding box center [766, 310] width 916 height 542
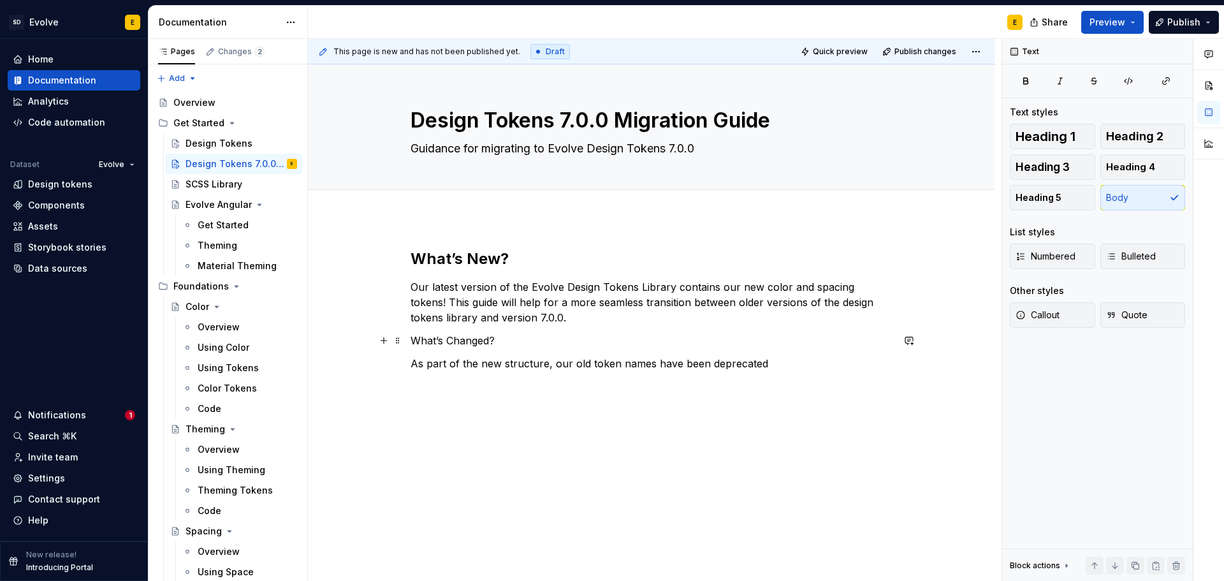
click at [512, 340] on p "What’s Changed?" at bounding box center [651, 340] width 482 height 15
click at [1149, 136] on span "Heading 2" at bounding box center [1134, 136] width 57 height 13
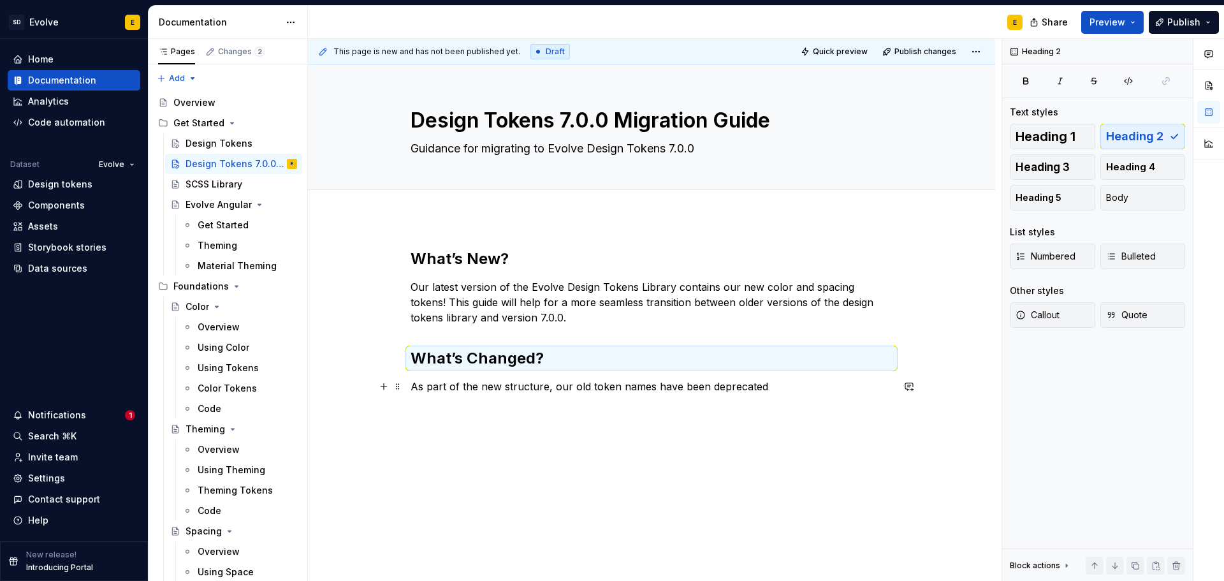
click at [800, 391] on p "As part of the new structure, our old token names have been deprecated" at bounding box center [651, 386] width 482 height 15
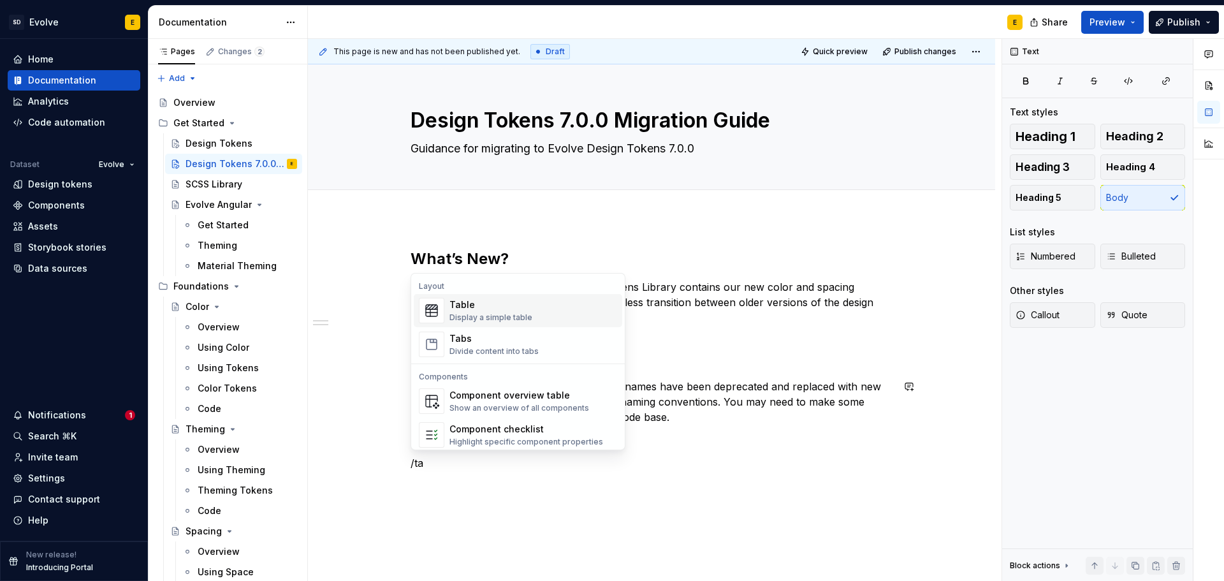
click at [461, 310] on div "Table" at bounding box center [490, 304] width 83 height 13
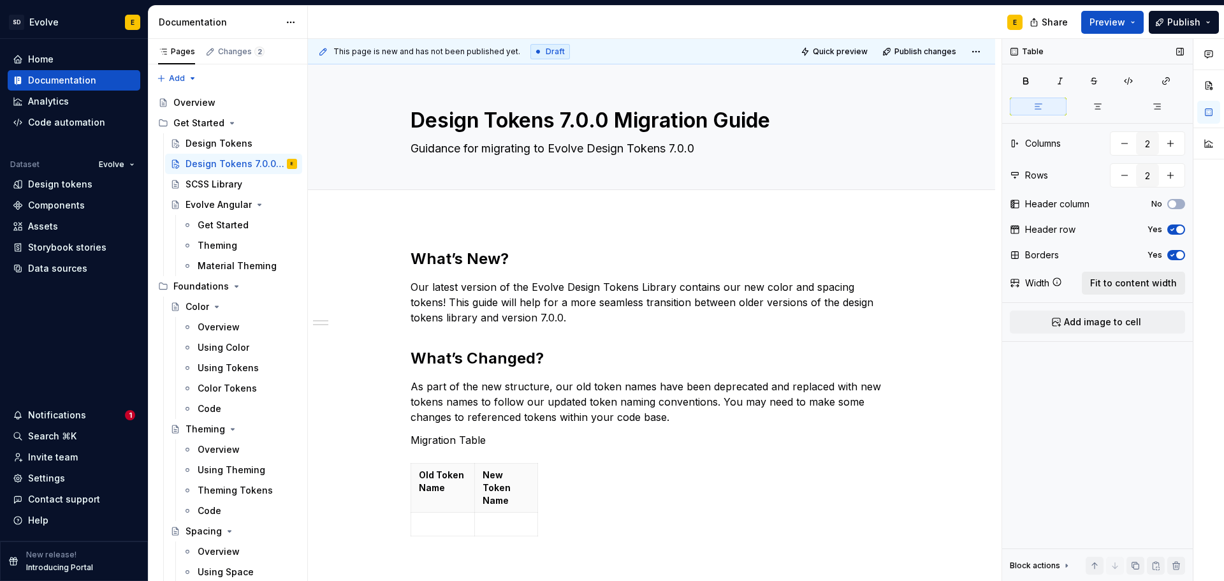
click at [1115, 284] on span "Fit to content width" at bounding box center [1133, 283] width 87 height 13
click at [464, 497] on p at bounding box center [531, 498] width 225 height 13
click at [445, 499] on p at bounding box center [531, 498] width 225 height 13
type textarea "*"
drag, startPoint x: 437, startPoint y: 473, endPoint x: 491, endPoint y: 475, distance: 54.2
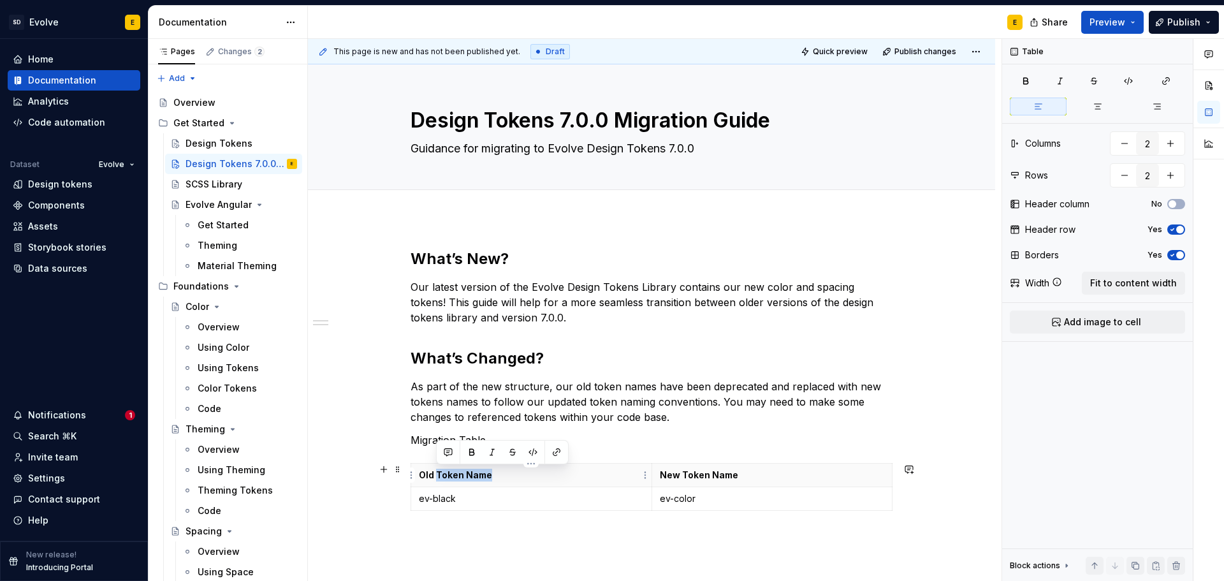
click at [491, 475] on p "Old Token Name" at bounding box center [531, 474] width 225 height 13
click at [893, 486] on icon "button" at bounding box center [892, 487] width 10 height 10
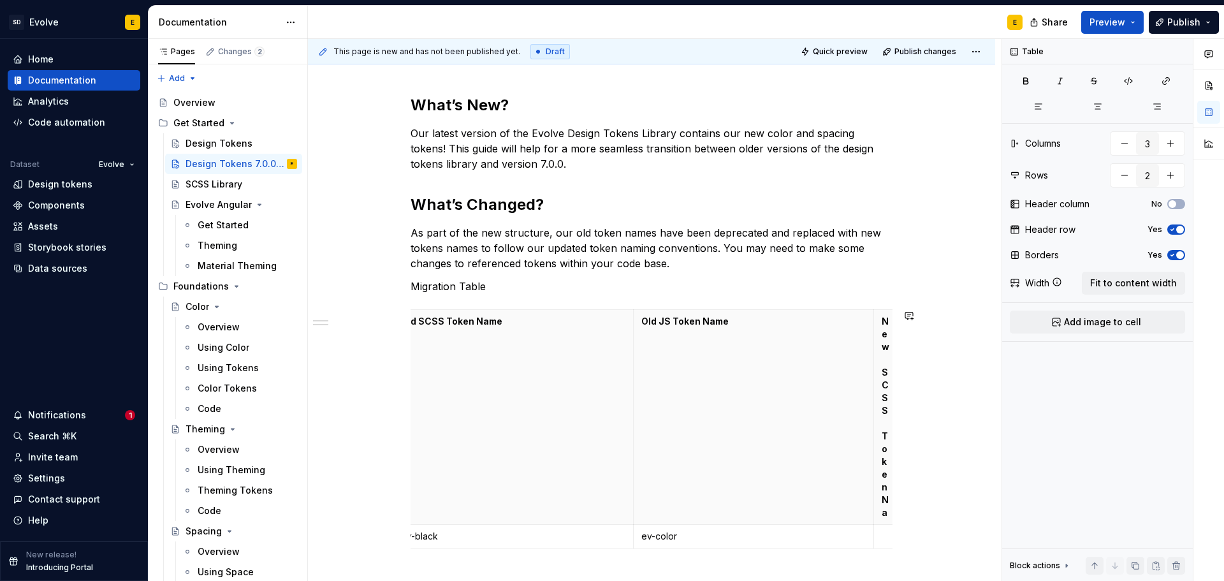
scroll to position [166, 0]
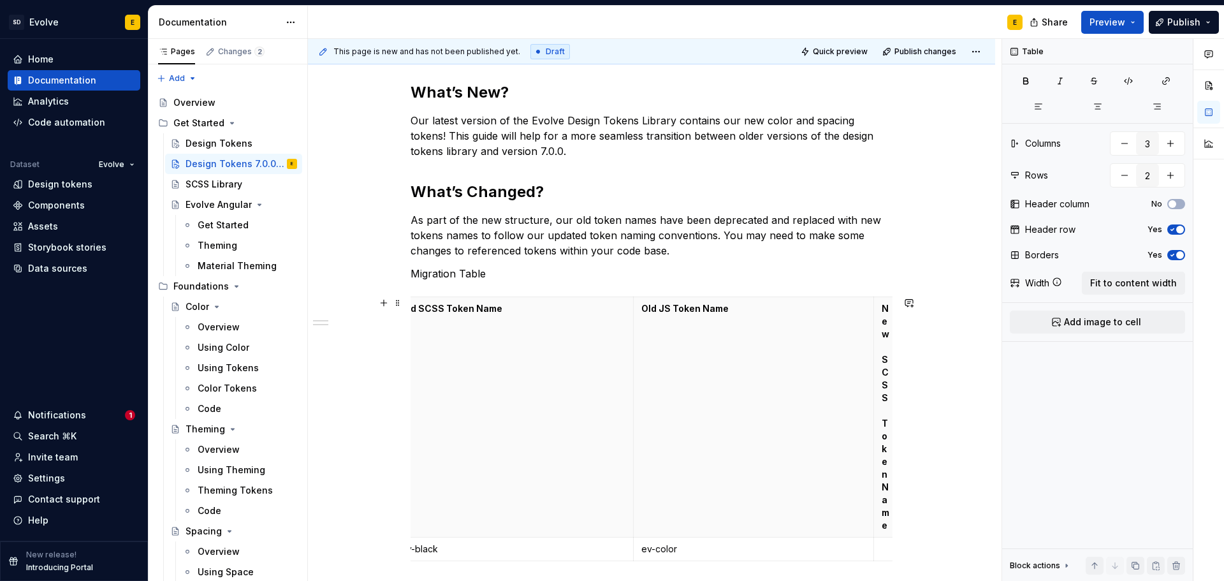
click at [886, 432] on p "New SCSS Token Name" at bounding box center [885, 416] width 8 height 229
click at [890, 422] on icon "button" at bounding box center [892, 422] width 10 height 10
type input "4"
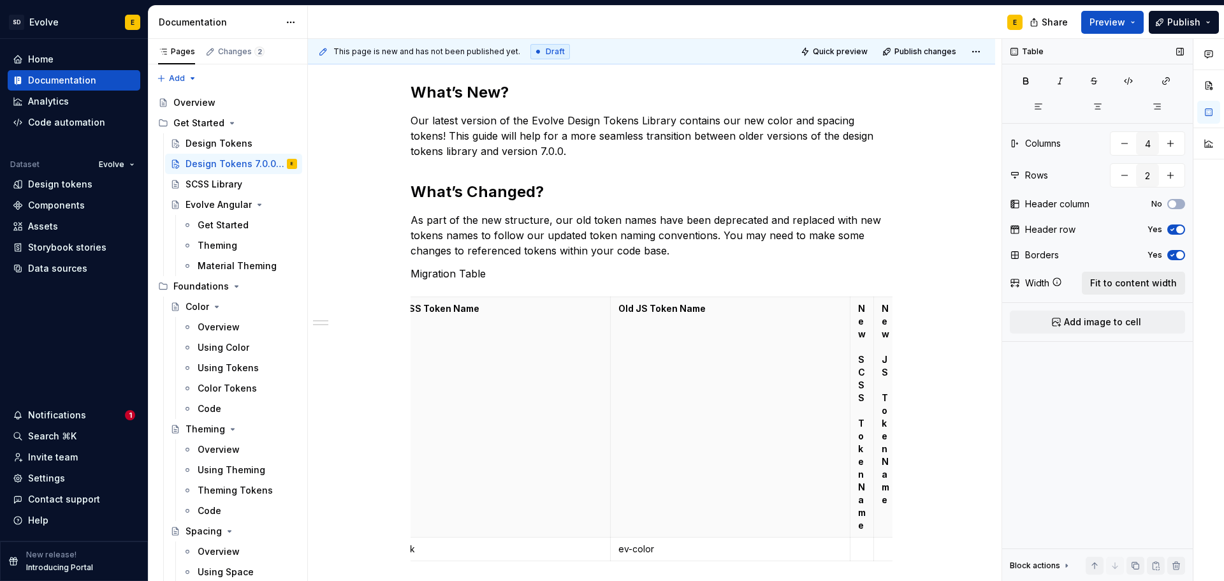
click at [1095, 283] on span "Fit to content width" at bounding box center [1133, 283] width 87 height 13
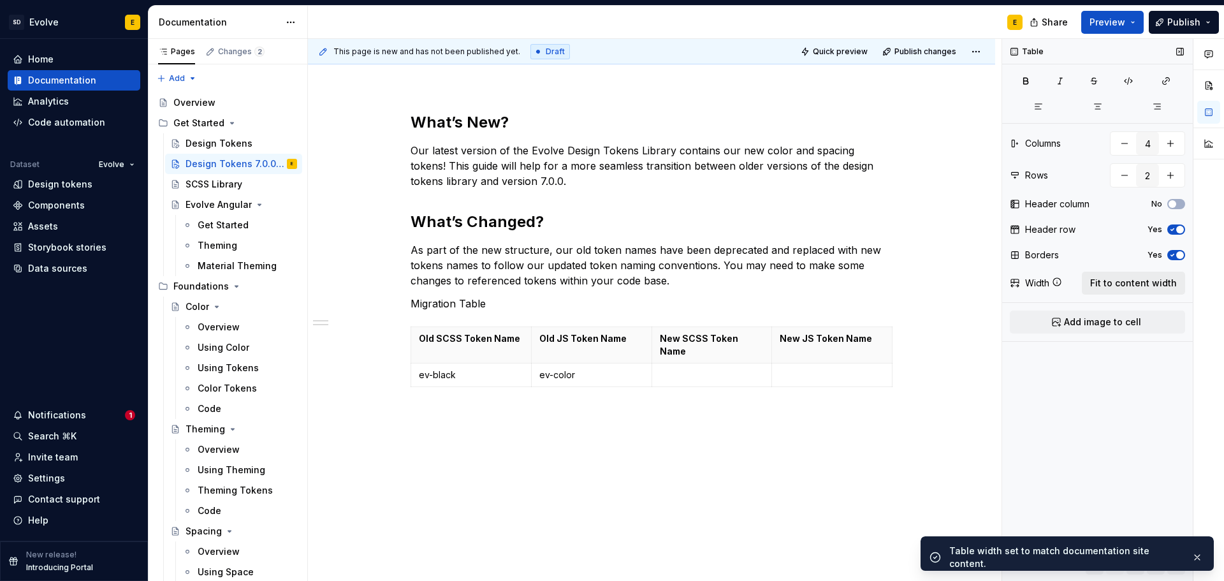
scroll to position [124, 0]
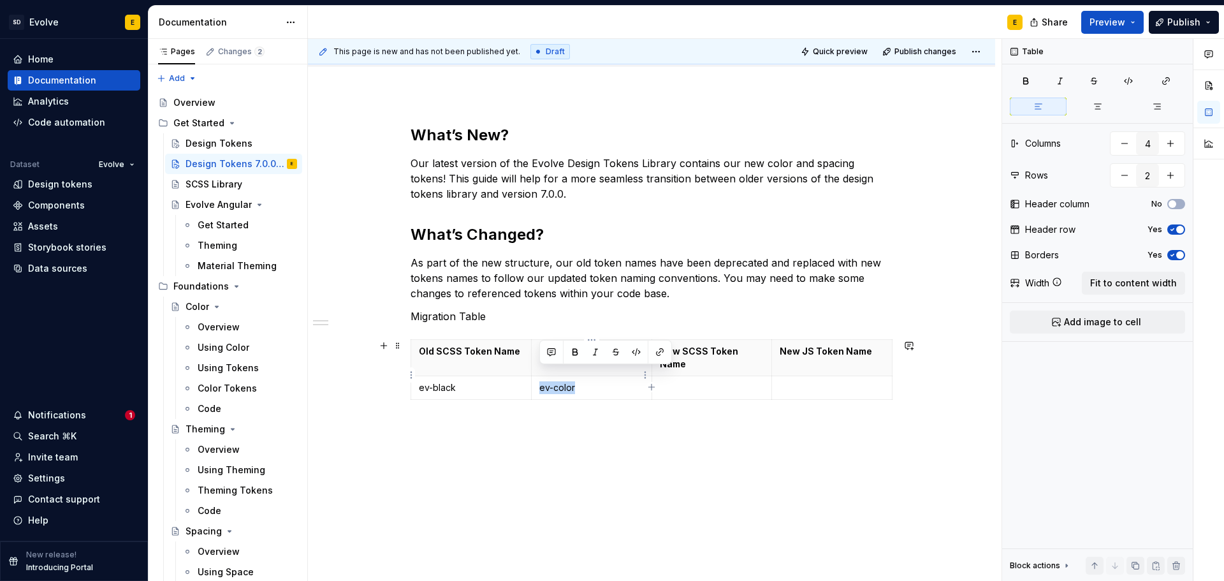
drag, startPoint x: 579, startPoint y: 374, endPoint x: 539, endPoint y: 370, distance: 40.3
click at [539, 381] on p "ev-color" at bounding box center [591, 387] width 105 height 13
click at [682, 381] on p at bounding box center [712, 387] width 105 height 13
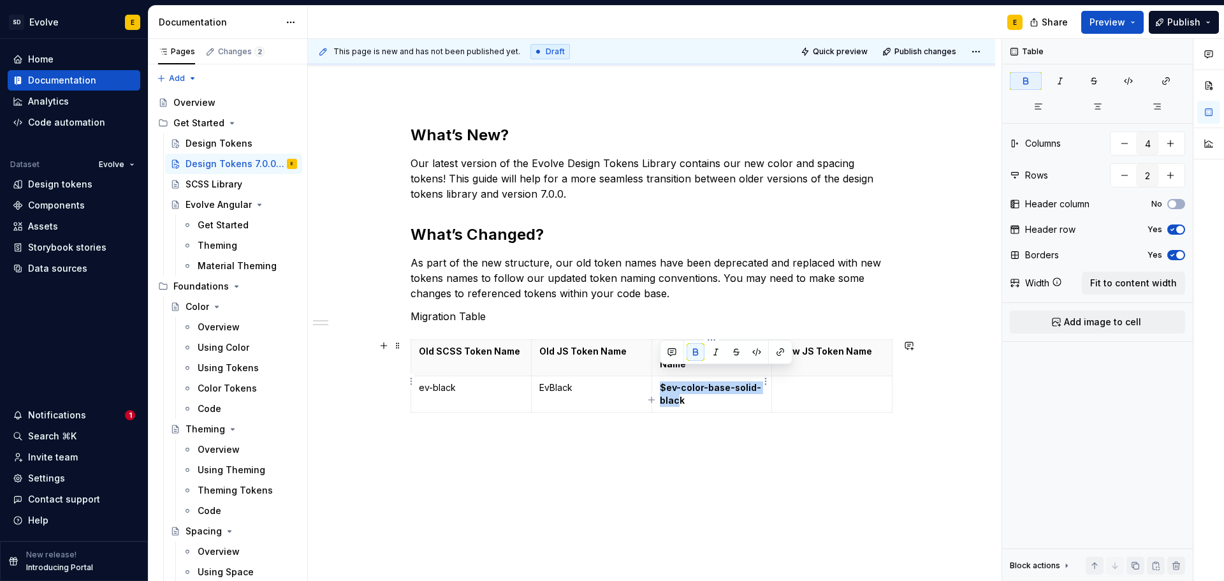
drag, startPoint x: 680, startPoint y: 389, endPoint x: 656, endPoint y: 373, distance: 28.1
click at [656, 376] on td "$ev-color-base-solid-black" at bounding box center [711, 394] width 120 height 36
click at [697, 349] on button "button" at bounding box center [695, 352] width 18 height 18
drag, startPoint x: 691, startPoint y: 387, endPoint x: 655, endPoint y: 380, distance: 37.1
click at [655, 380] on td "$ev-color-base-solid-blac k" at bounding box center [711, 394] width 120 height 36
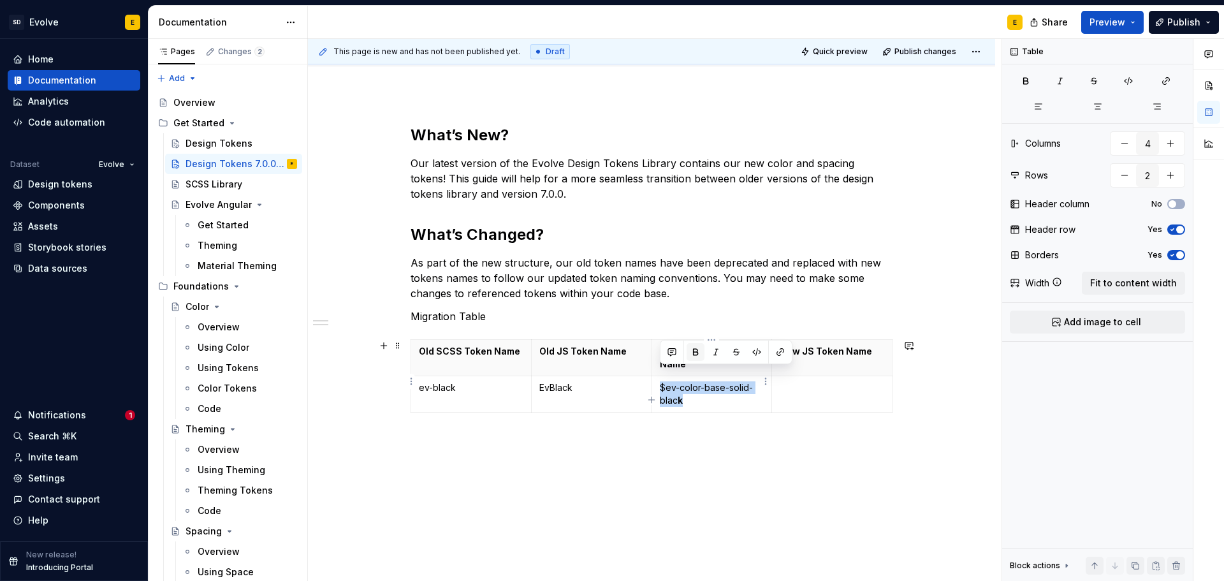
click at [695, 349] on button "button" at bounding box center [695, 352] width 18 height 18
click at [832, 381] on p at bounding box center [831, 387] width 105 height 13
type textarea "*"
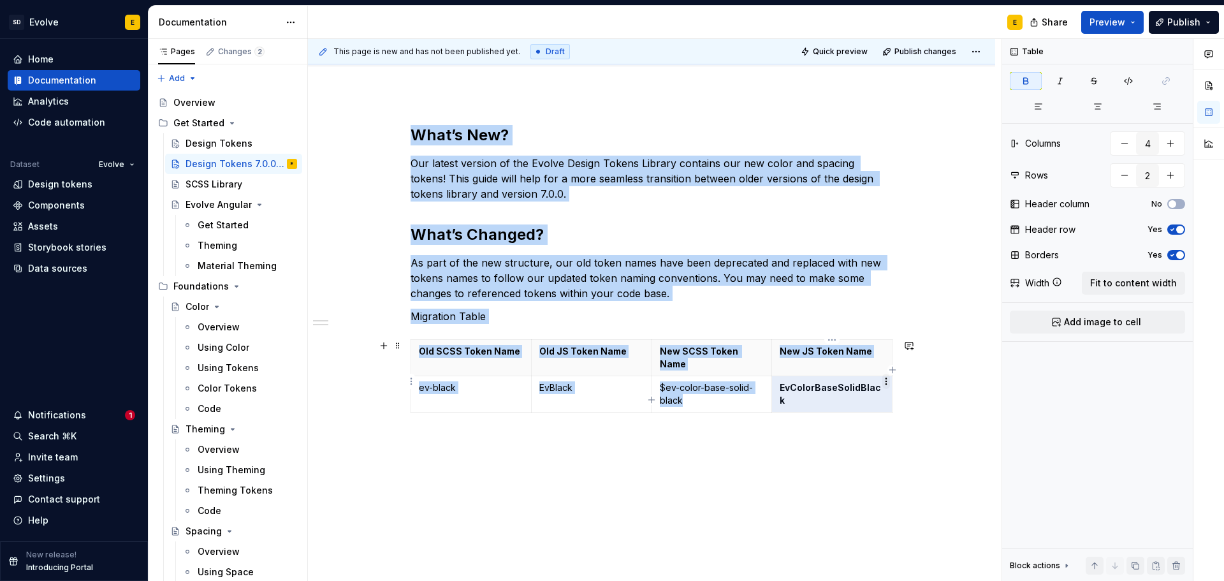
drag, startPoint x: 779, startPoint y: 375, endPoint x: 884, endPoint y: 374, distance: 105.1
click at [884, 374] on body "SD Evolve E Home Documentation Analytics Code automation Dataset Evolve Design …" at bounding box center [612, 290] width 1224 height 581
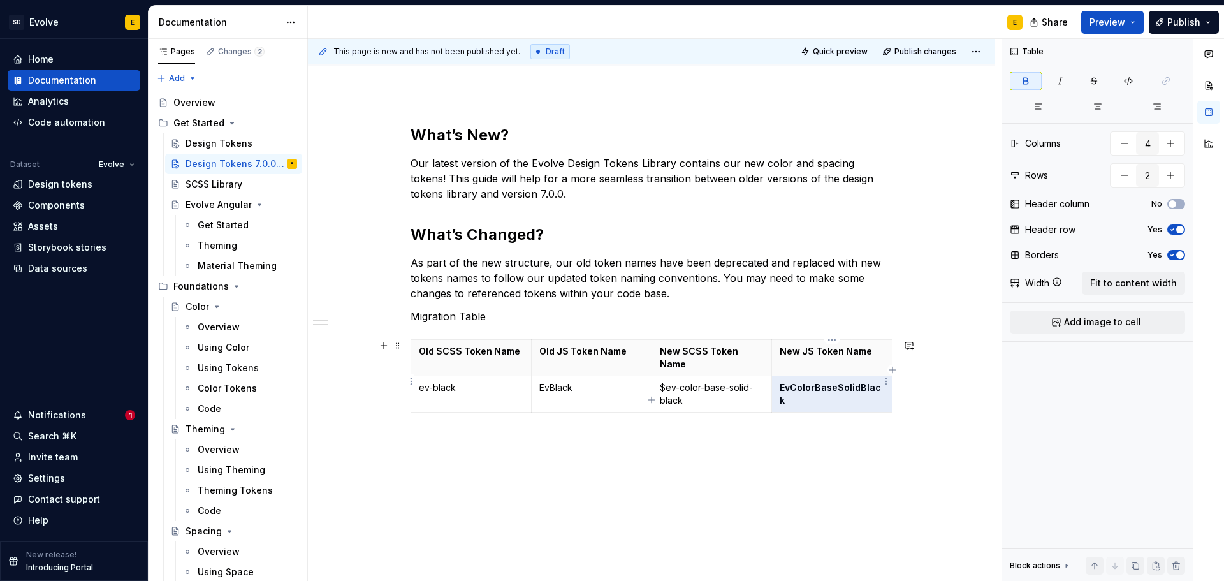
click at [851, 382] on strong "EvColorBaseSolidBlack" at bounding box center [829, 394] width 101 height 24
drag, startPoint x: 777, startPoint y: 373, endPoint x: 880, endPoint y: 372, distance: 103.3
click at [880, 376] on td "EvColorBaseSolidBlack" at bounding box center [832, 394] width 120 height 36
click at [812, 350] on button "button" at bounding box center [815, 352] width 18 height 18
click at [814, 381] on p "EvColorBaseSolidBlack" at bounding box center [831, 387] width 105 height 13
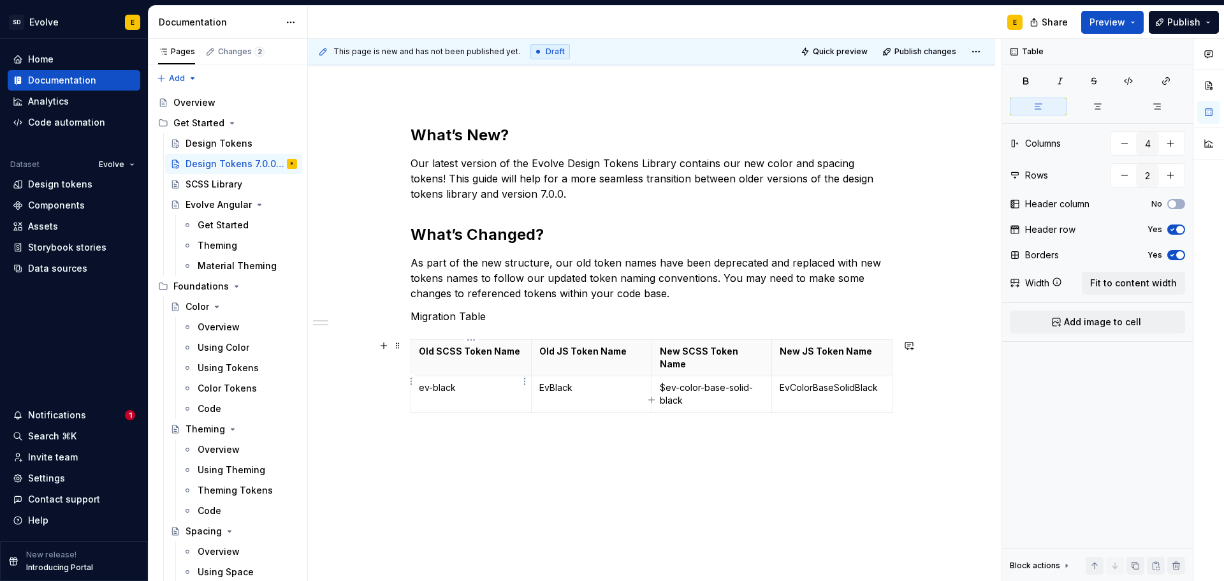
click at [417, 376] on td "ev-black" at bounding box center [471, 394] width 120 height 36
click at [417, 376] on td "$ev-black" at bounding box center [471, 394] width 120 height 36
click at [468, 381] on p "`$ev-black" at bounding box center [471, 387] width 105 height 13
click at [537, 376] on td "EvBlack" at bounding box center [591, 394] width 120 height 36
click at [575, 381] on p "`EvBlack" at bounding box center [591, 387] width 105 height 13
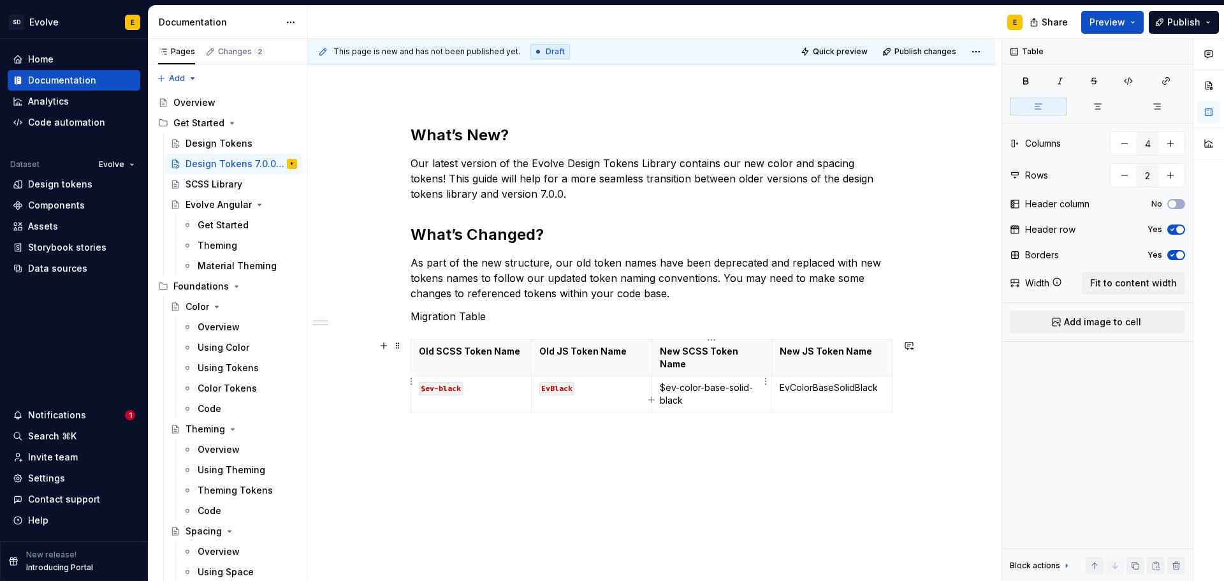
click at [660, 381] on p "$ev-color-base-solid-black" at bounding box center [712, 393] width 105 height 25
click at [686, 387] on p "`$ev-color-base-solid-black" at bounding box center [712, 393] width 105 height 25
click at [779, 377] on td "EvColorBaseSolidBlack" at bounding box center [832, 394] width 120 height 36
click at [879, 381] on p "`EvColorBaseSolidBlack" at bounding box center [831, 387] width 105 height 13
click at [653, 398] on icon "button" at bounding box center [651, 399] width 10 height 10
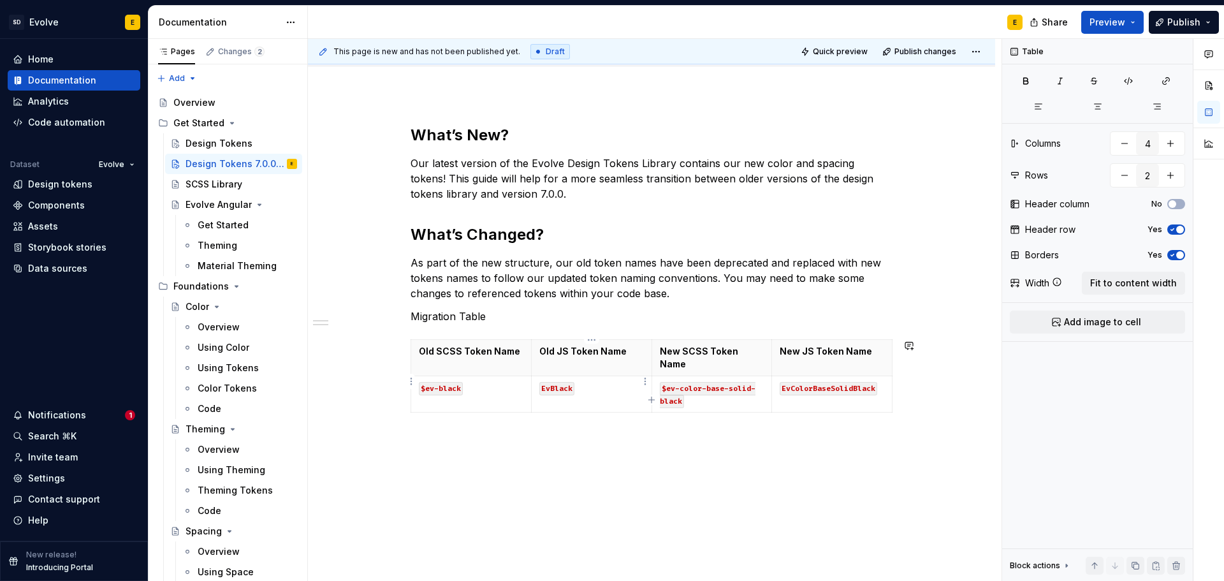
type input "3"
click at [477, 417] on p at bounding box center [471, 423] width 105 height 13
click at [458, 417] on p at bounding box center [471, 423] width 105 height 13
drag, startPoint x: 466, startPoint y: 434, endPoint x: 419, endPoint y: 435, distance: 47.2
click at [419, 438] on p "EvWhite" at bounding box center [471, 444] width 105 height 13
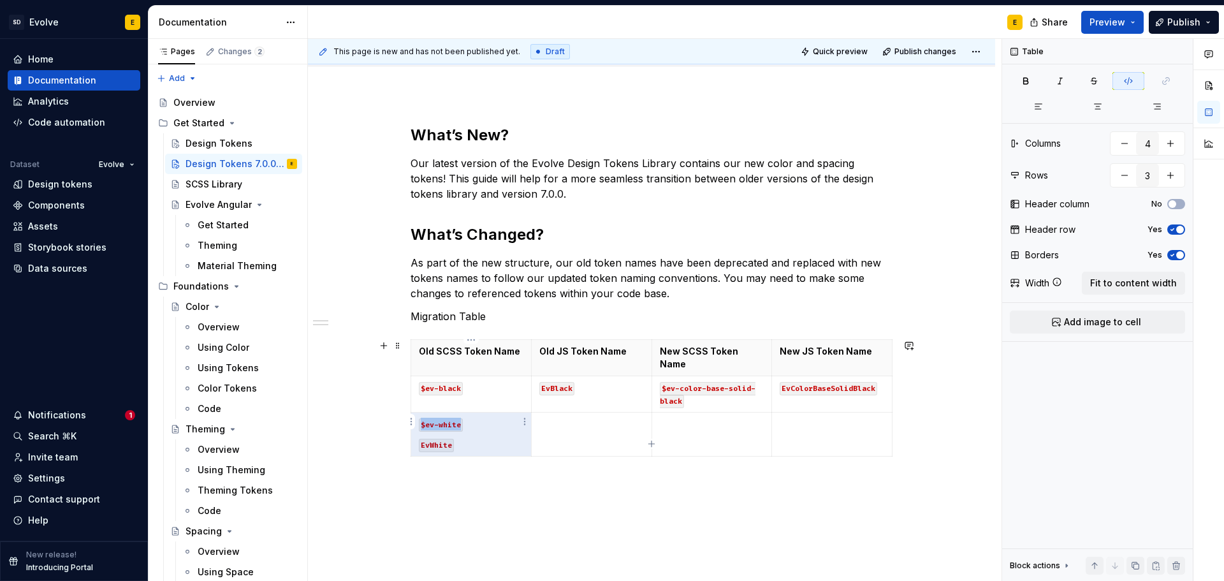
click at [480, 438] on p "EvWhite" at bounding box center [471, 444] width 105 height 13
drag, startPoint x: 459, startPoint y: 435, endPoint x: 422, endPoint y: 430, distance: 37.3
click at [422, 438] on p "EvWhite" at bounding box center [471, 444] width 105 height 13
click at [563, 417] on p at bounding box center [591, 423] width 105 height 13
click at [496, 438] on td "$ev-white" at bounding box center [471, 434] width 120 height 44
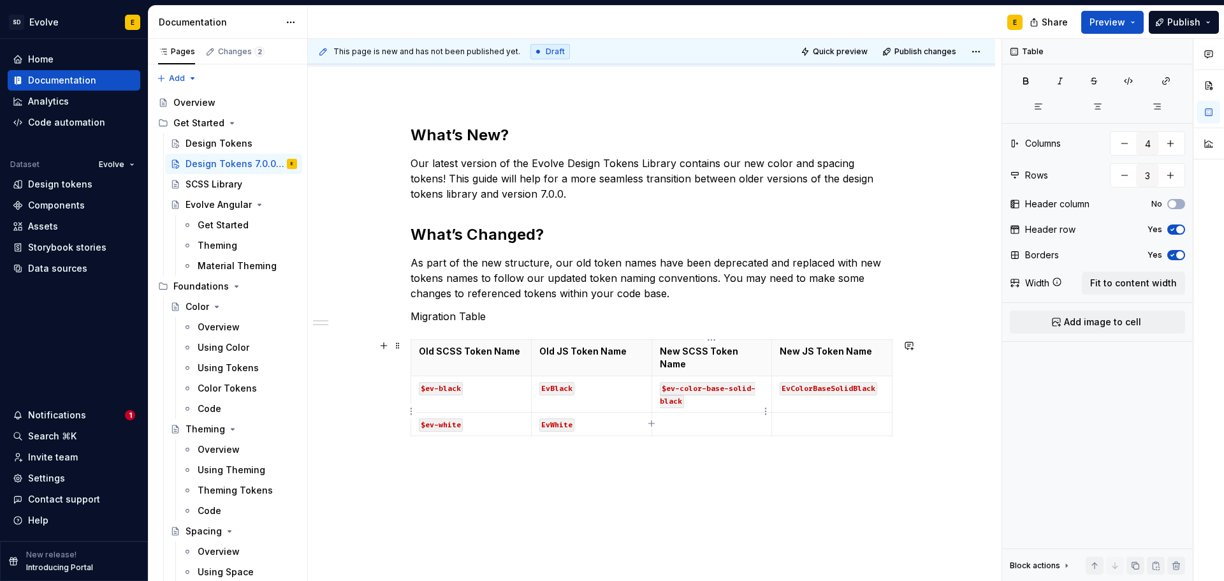
click at [691, 417] on p at bounding box center [712, 423] width 105 height 13
type textarea "*"
drag, startPoint x: 725, startPoint y: 431, endPoint x: 658, endPoint y: 409, distance: 70.3
click at [658, 412] on td "$ev-color-base-solid-white" at bounding box center [711, 430] width 120 height 36
click at [704, 383] on button "button" at bounding box center [695, 388] width 18 height 18
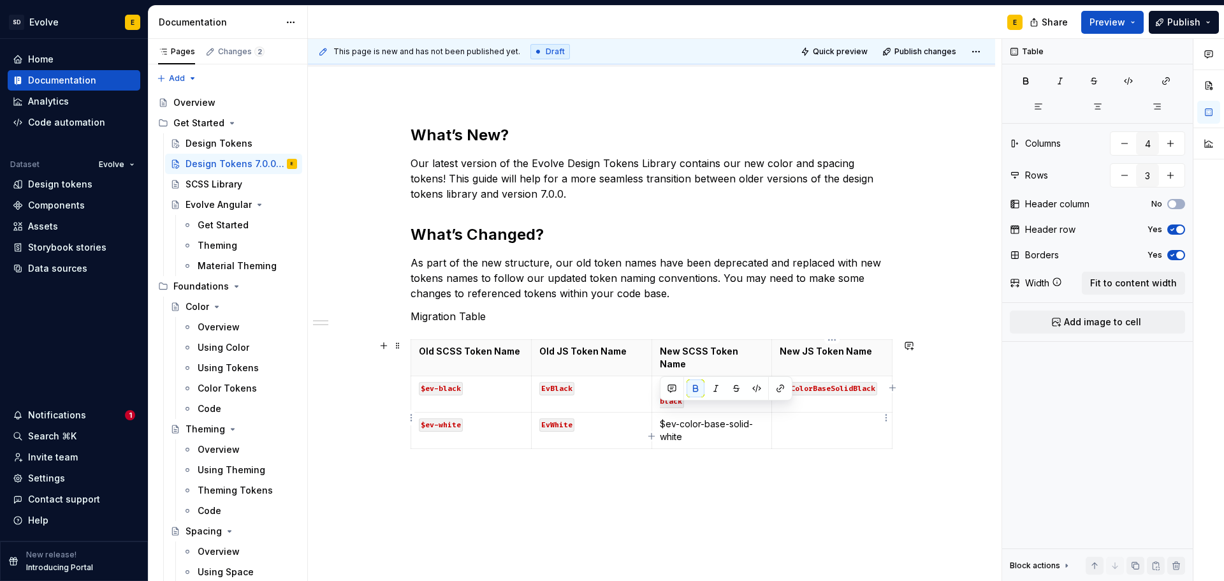
click at [793, 417] on p at bounding box center [831, 423] width 105 height 13
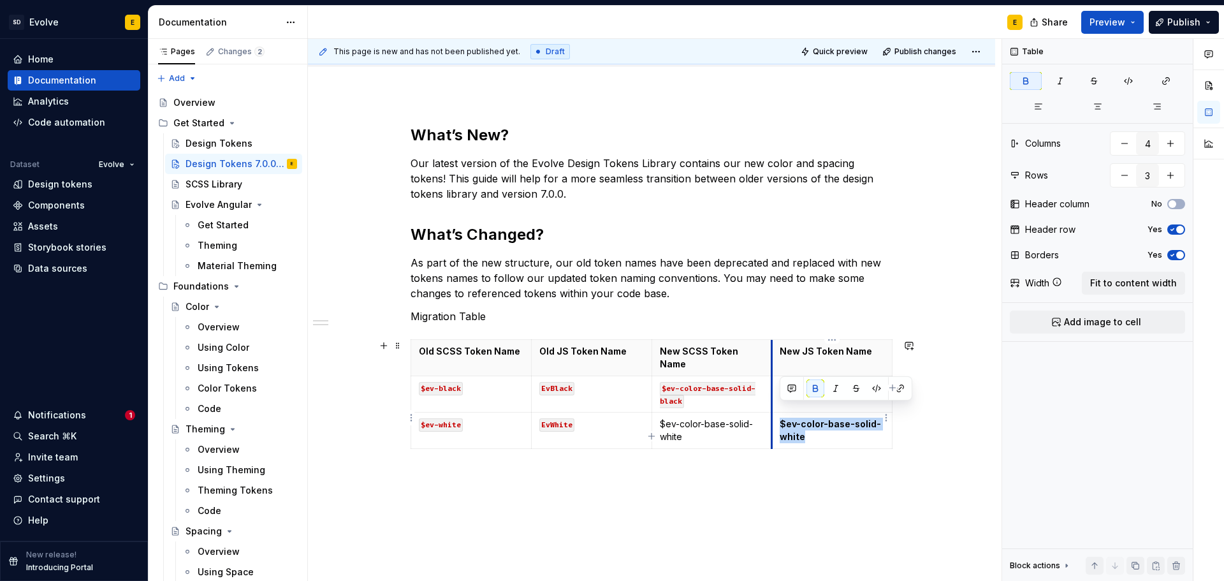
drag, startPoint x: 810, startPoint y: 429, endPoint x: 772, endPoint y: 410, distance: 42.5
click at [772, 412] on td "$ev-color-base-solid-white" at bounding box center [832, 430] width 120 height 36
click at [818, 386] on button "button" at bounding box center [815, 388] width 18 height 18
click at [658, 412] on td "$ev-color-base-solid-white" at bounding box center [711, 430] width 120 height 36
click at [695, 424] on p "`$ev-color-base-solid-white" at bounding box center [711, 429] width 105 height 25
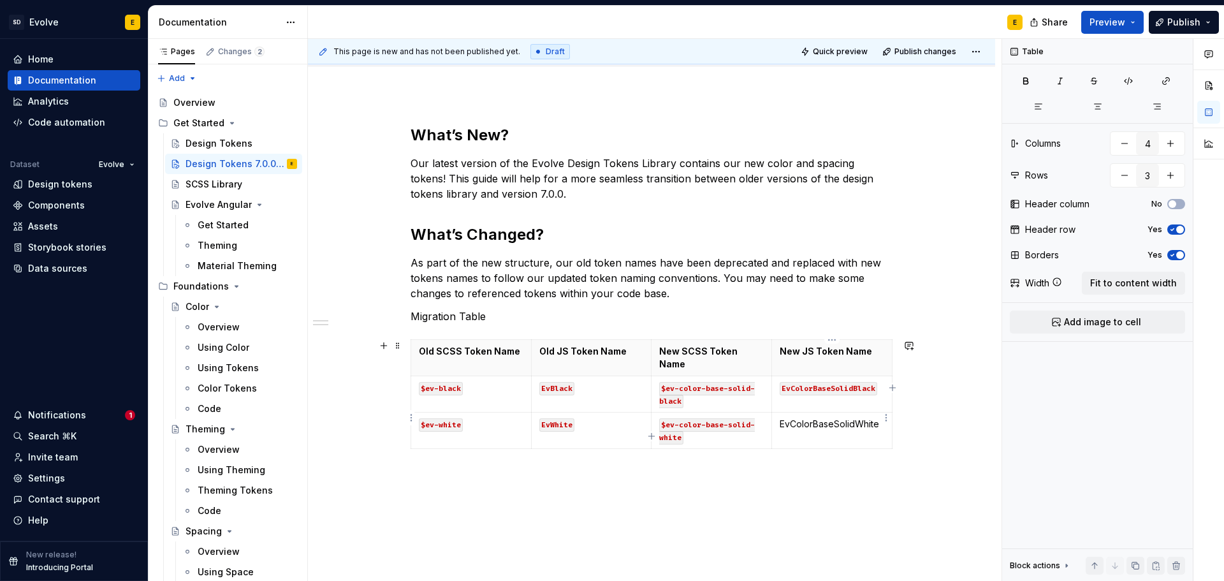
click at [778, 414] on td "EvColorBaseSolidWhite" at bounding box center [832, 430] width 120 height 36
click at [879, 417] on p "`EvColorBaseSolidWhite" at bounding box center [831, 423] width 105 height 13
click at [651, 435] on icon "button" at bounding box center [651, 436] width 6 height 6
type input "4"
click at [479, 454] on td at bounding box center [471, 461] width 120 height 24
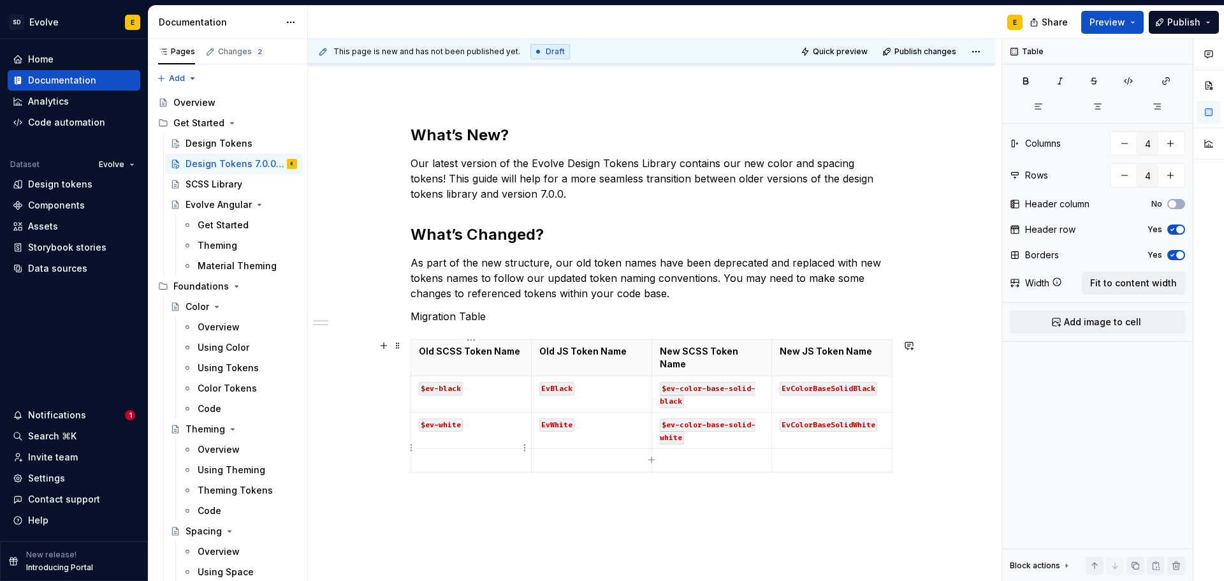
click at [443, 454] on p at bounding box center [471, 460] width 105 height 13
click at [562, 454] on p at bounding box center [591, 460] width 105 height 13
click at [811, 454] on p at bounding box center [831, 460] width 105 height 13
drag, startPoint x: 658, startPoint y: 448, endPoint x: 756, endPoint y: 444, distance: 98.2
click at [756, 449] on td "$ev-color-neutral-50" at bounding box center [711, 461] width 120 height 24
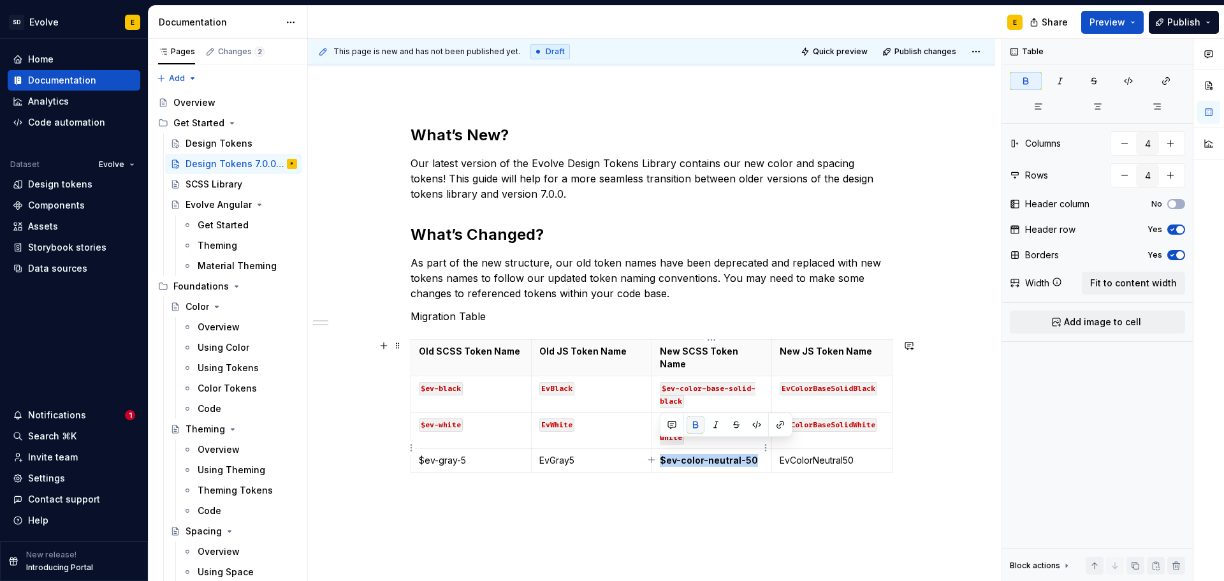
click at [698, 424] on button "button" at bounding box center [695, 424] width 18 height 18
type textarea "*"
click at [758, 421] on button "button" at bounding box center [756, 424] width 18 height 18
click at [779, 454] on p "EvColorNeutral50" at bounding box center [831, 460] width 105 height 13
click at [859, 454] on p "`EvColorNeutral50" at bounding box center [831, 460] width 105 height 13
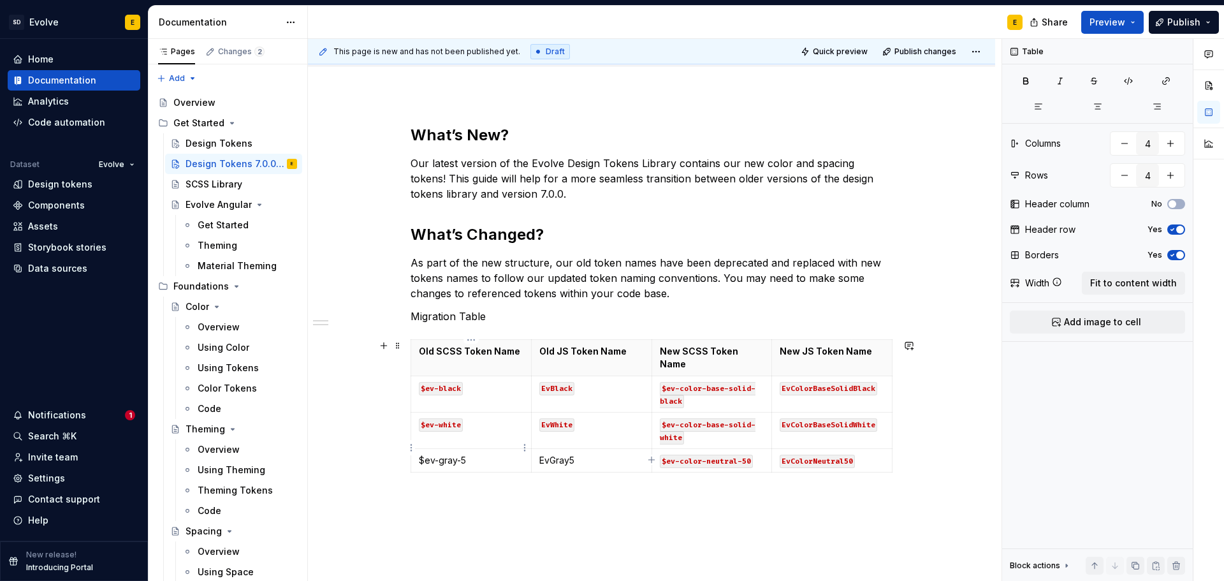
click at [419, 454] on p "$ev-gray-5" at bounding box center [471, 460] width 105 height 13
click at [476, 454] on p "`$ev-gray-5" at bounding box center [471, 460] width 105 height 13
click at [537, 449] on td "EvGray5" at bounding box center [591, 461] width 120 height 24
click at [581, 454] on p "`EvGray5" at bounding box center [591, 460] width 105 height 13
click at [653, 459] on icon "button" at bounding box center [651, 459] width 10 height 10
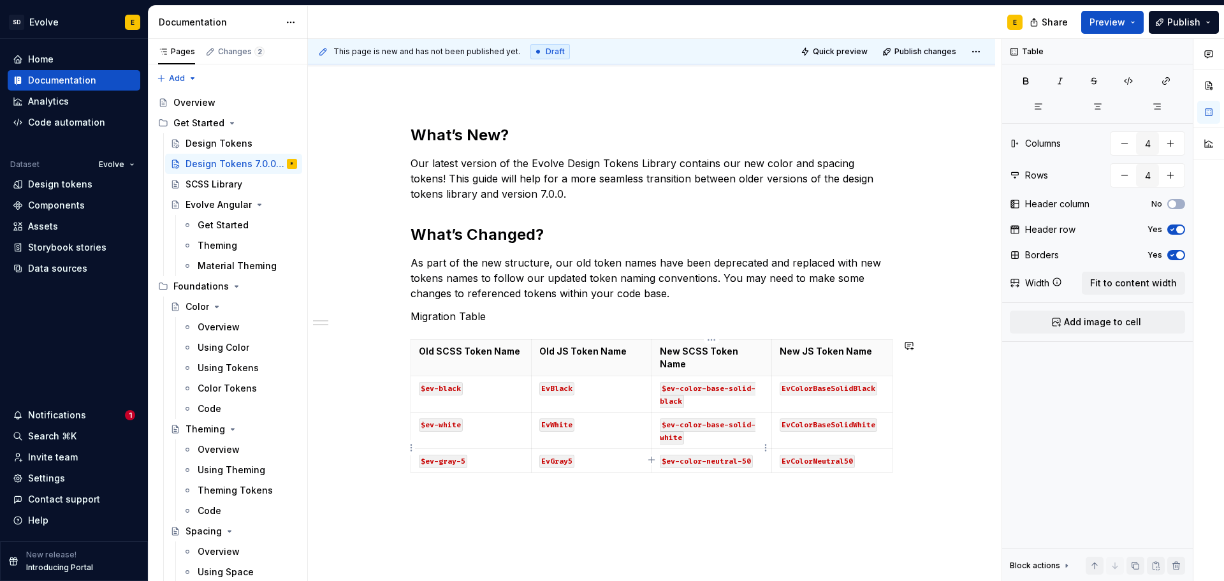
type input "5"
click at [443, 477] on p at bounding box center [471, 483] width 105 height 13
click at [427, 477] on p at bounding box center [471, 483] width 105 height 13
click at [617, 477] on p at bounding box center [591, 483] width 105 height 13
click at [706, 477] on p at bounding box center [712, 483] width 105 height 13
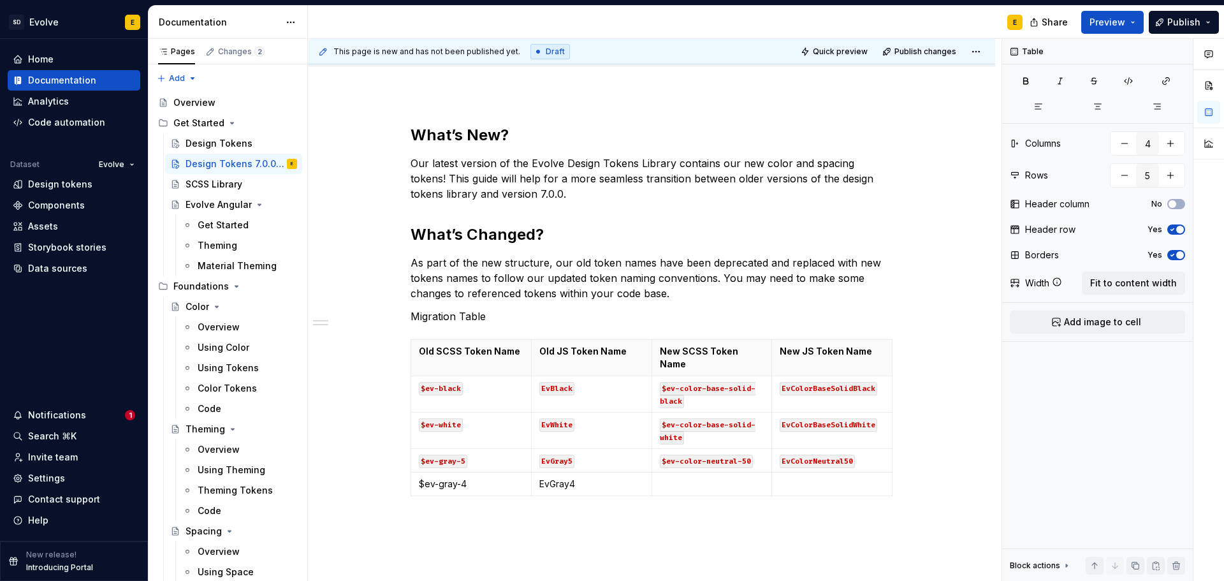
type textarea "*"
click at [811, 477] on p at bounding box center [831, 483] width 105 height 13
drag, startPoint x: 760, startPoint y: 472, endPoint x: 656, endPoint y: 472, distance: 103.9
click at [656, 472] on td "$ev-color-neutral-100" at bounding box center [711, 484] width 120 height 24
click at [694, 444] on button "button" at bounding box center [695, 448] width 18 height 18
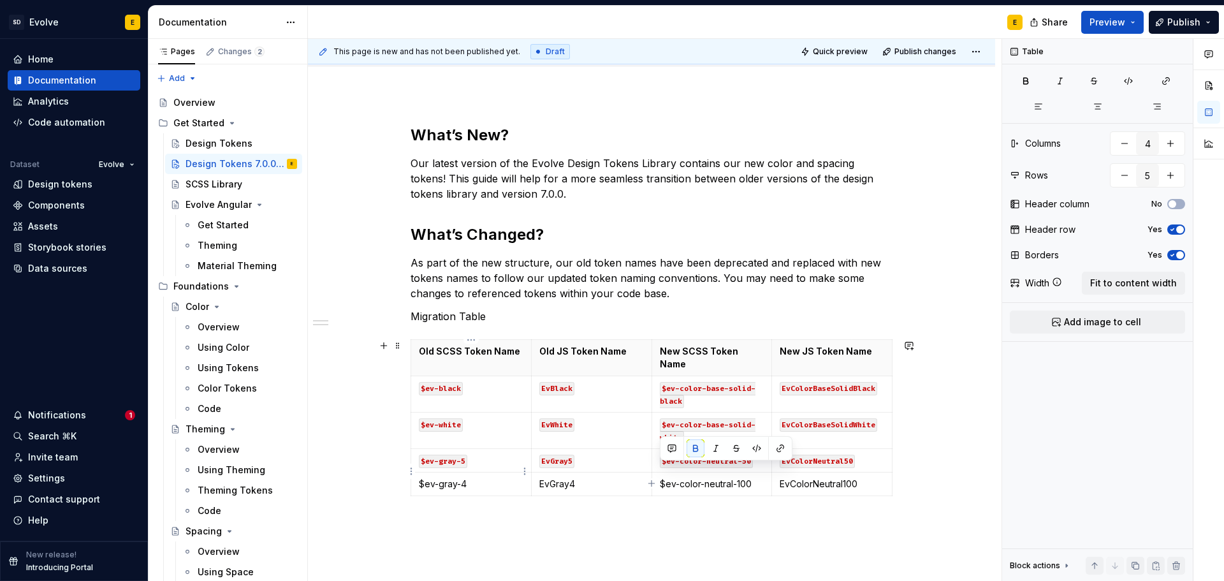
click at [496, 472] on td "$ev-gray-4" at bounding box center [471, 484] width 120 height 24
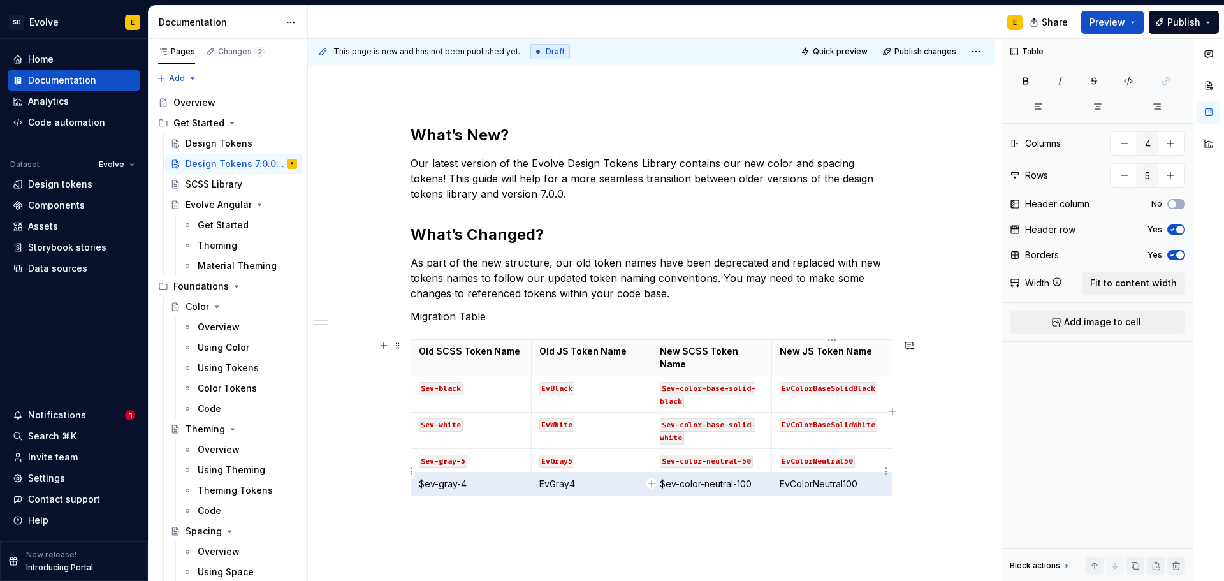
drag, startPoint x: 420, startPoint y: 471, endPoint x: 832, endPoint y: 473, distance: 412.3
click at [832, 473] on tr "$ev-gray-4 EvGray4 $ev-color-neutral-100 EvColorNeutral100" at bounding box center [651, 484] width 481 height 24
click at [1126, 85] on icon "button" at bounding box center [1128, 81] width 10 height 10
click at [634, 481] on td "EvGray4" at bounding box center [591, 484] width 120 height 24
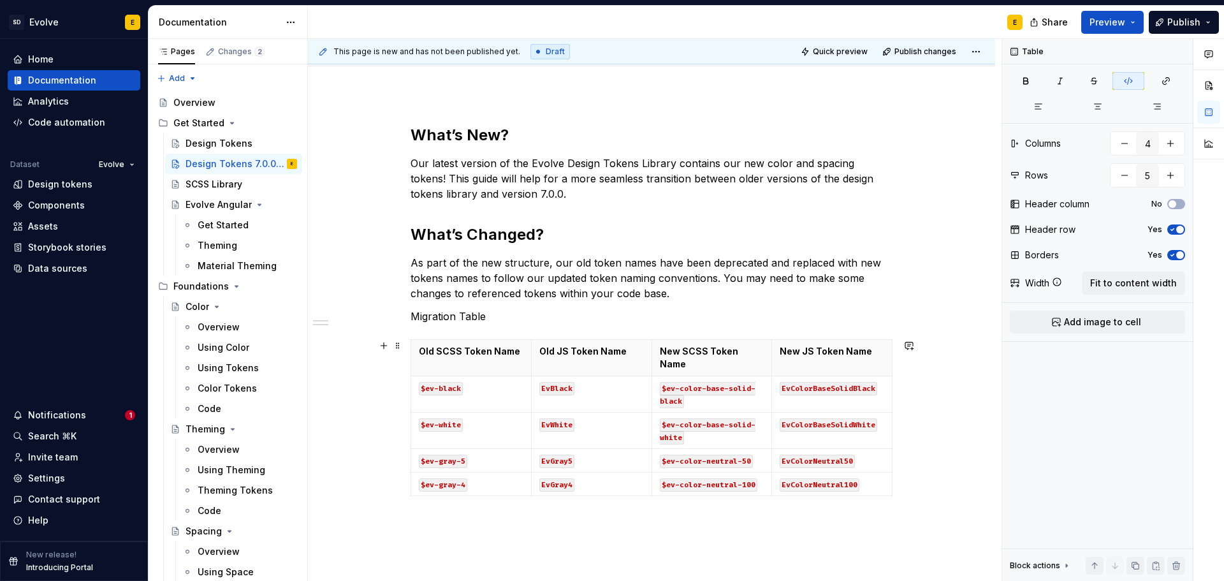
click at [653, 483] on div "Old SCSS Token Name Old JS Token Name New SCSS Token Name New JS Token Name $ev…" at bounding box center [651, 420] width 482 height 162
click at [651, 481] on icon "button" at bounding box center [651, 483] width 10 height 10
type input "6"
click at [465, 501] on p at bounding box center [471, 507] width 105 height 13
click at [574, 501] on p at bounding box center [591, 507] width 105 height 13
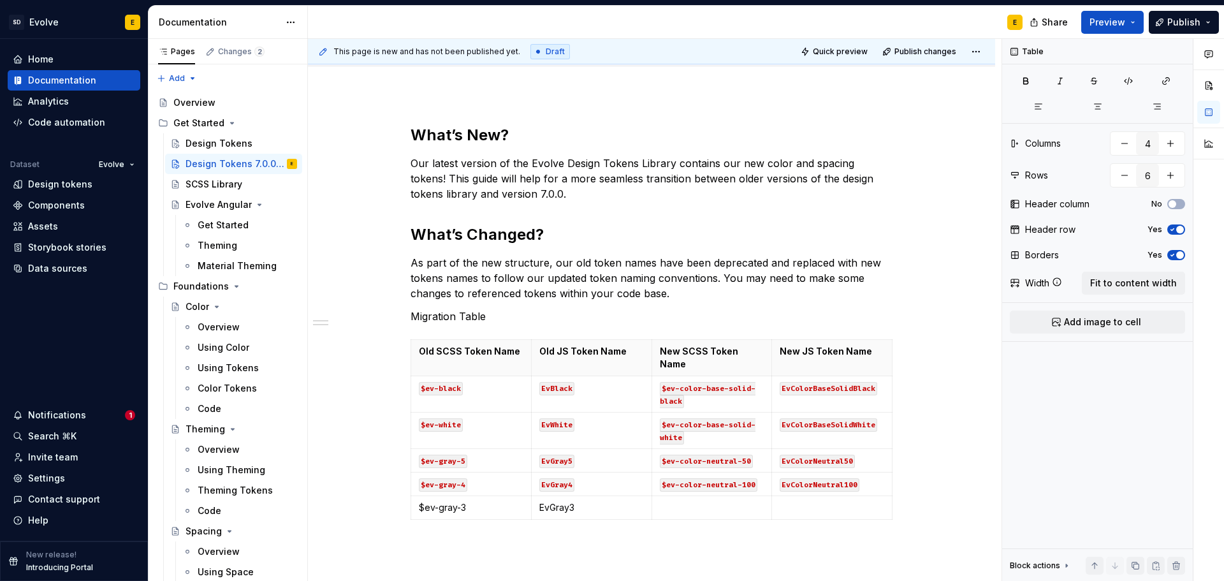
type textarea "*"
click at [811, 501] on p at bounding box center [831, 507] width 105 height 13
drag, startPoint x: 756, startPoint y: 493, endPoint x: 656, endPoint y: 497, distance: 100.1
click at [656, 497] on td "$ev-color-neutral-300" at bounding box center [711, 514] width 120 height 36
click at [695, 468] on button "button" at bounding box center [695, 472] width 18 height 18
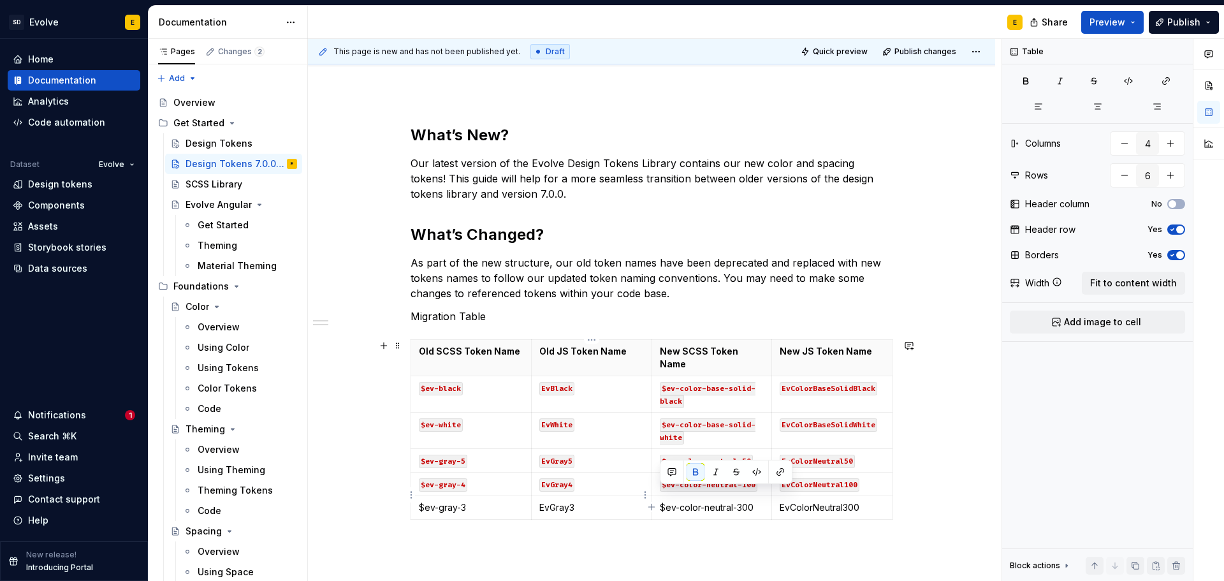
click at [621, 501] on p "EvGray3" at bounding box center [591, 507] width 105 height 13
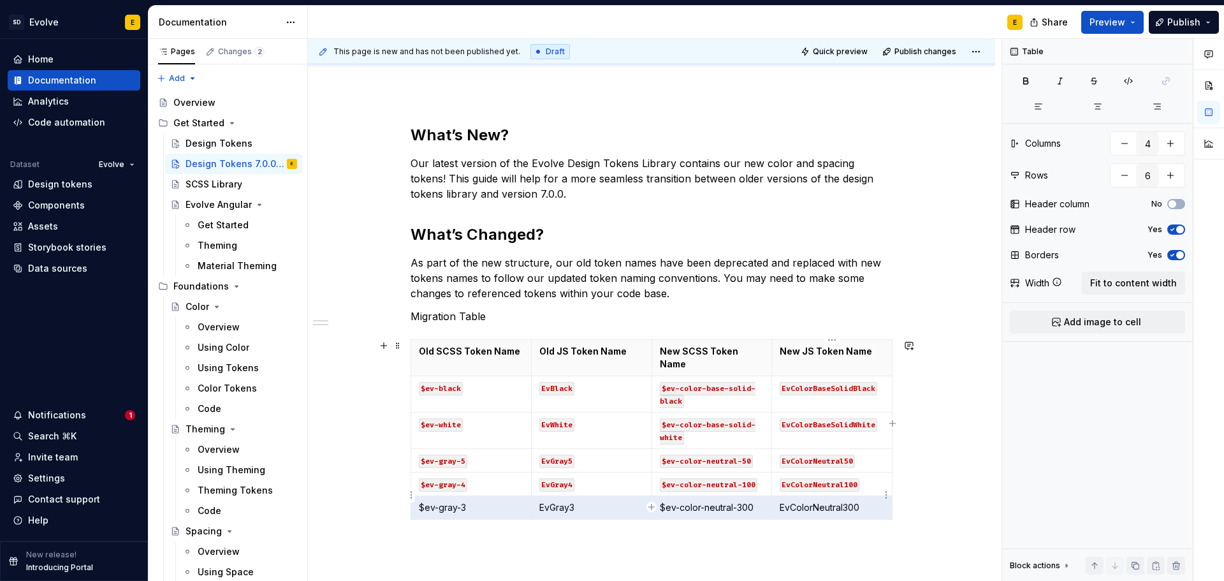
drag, startPoint x: 419, startPoint y: 491, endPoint x: 841, endPoint y: 498, distance: 421.3
click at [841, 498] on tr "$ev-gray-3 EvGray3 $ev-color-neutral-300 EvColorNeutral300" at bounding box center [651, 508] width 481 height 24
click at [1122, 72] on button "button" at bounding box center [1128, 81] width 32 height 18
click at [646, 507] on div "Old SCSS Token Name Old JS Token Name New SCSS Token Name New JS Token Name $ev…" at bounding box center [651, 431] width 482 height 185
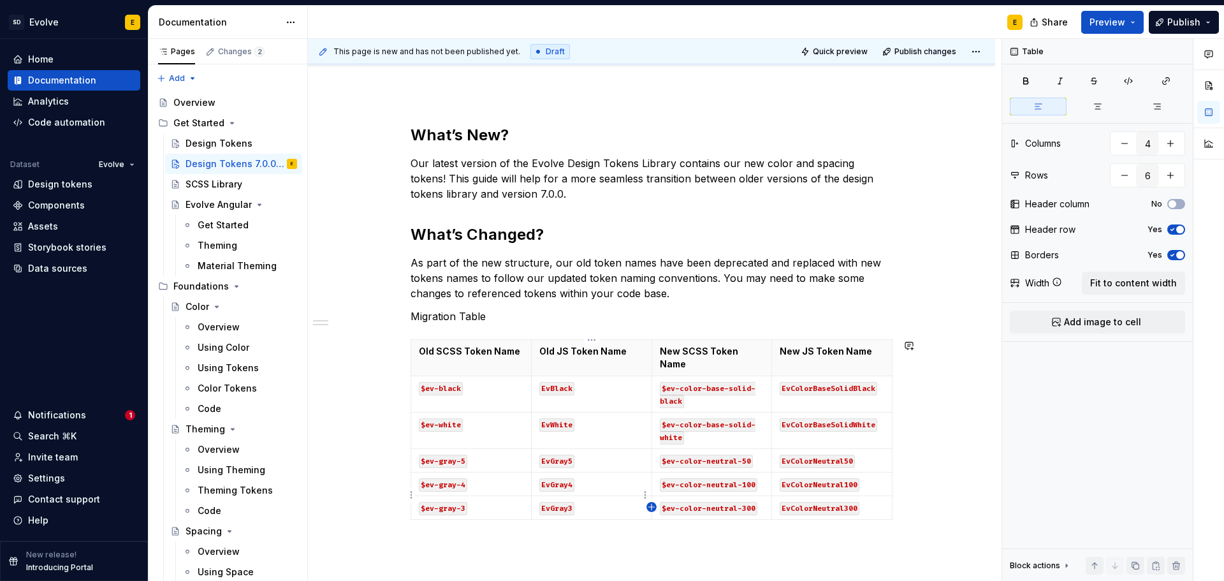
click at [651, 505] on icon "button" at bounding box center [651, 506] width 6 height 6
type input "7"
click at [509, 524] on p at bounding box center [471, 530] width 105 height 13
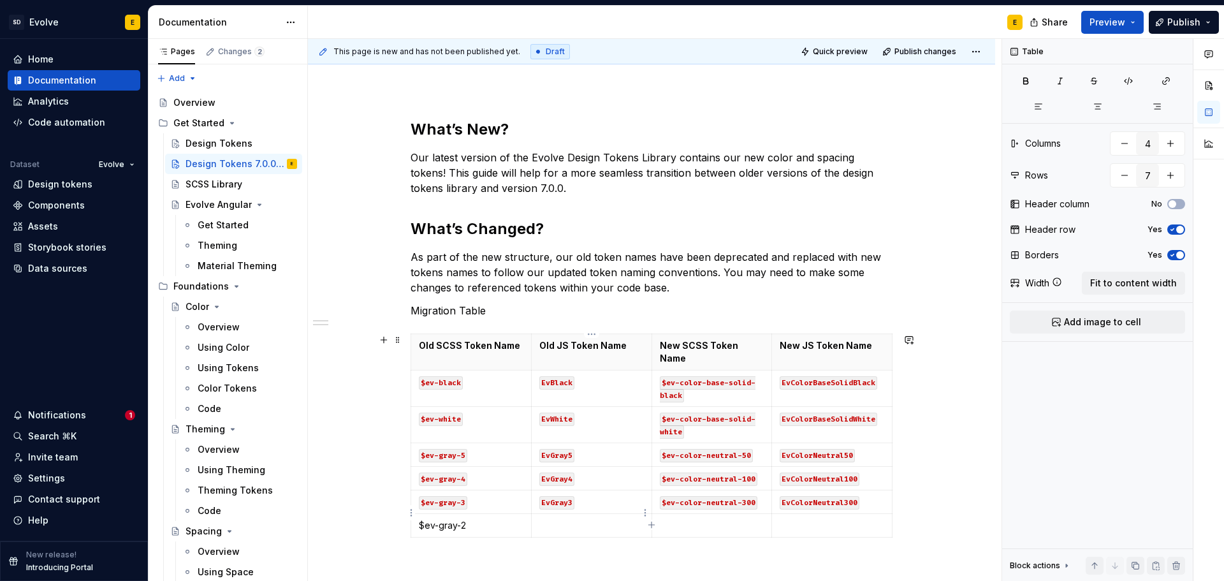
click at [589, 519] on p at bounding box center [591, 525] width 105 height 13
click at [817, 519] on p at bounding box center [831, 525] width 105 height 13
type textarea "*"
drag, startPoint x: 658, startPoint y: 514, endPoint x: 757, endPoint y: 511, distance: 98.8
click at [757, 514] on td "$ev-color-neutral-400" at bounding box center [711, 532] width 120 height 36
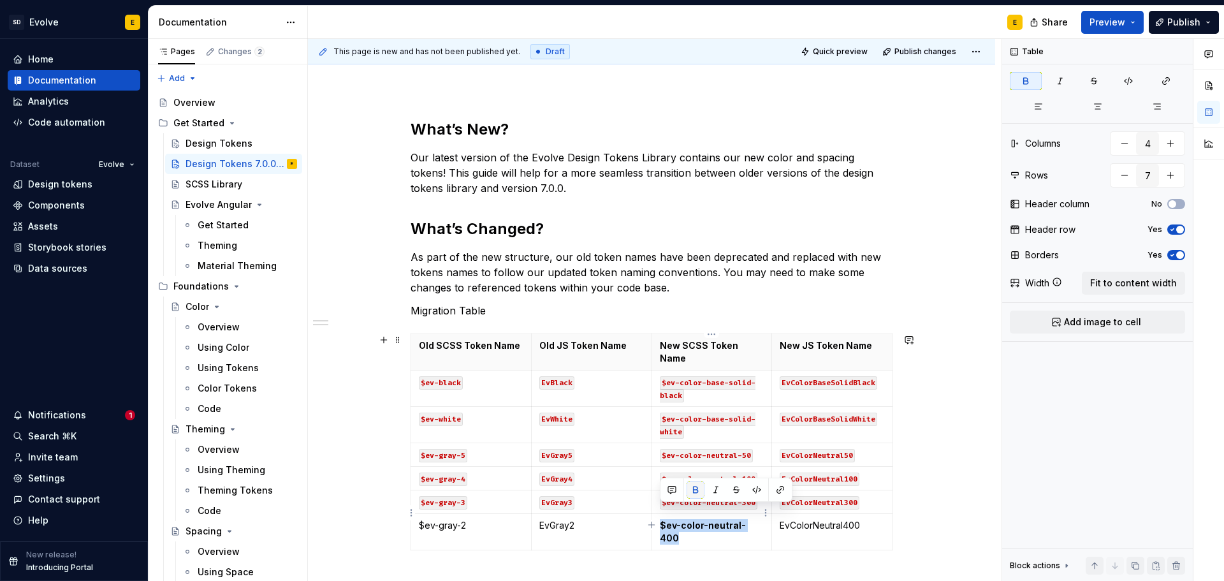
click at [695, 487] on button "button" at bounding box center [695, 489] width 18 height 18
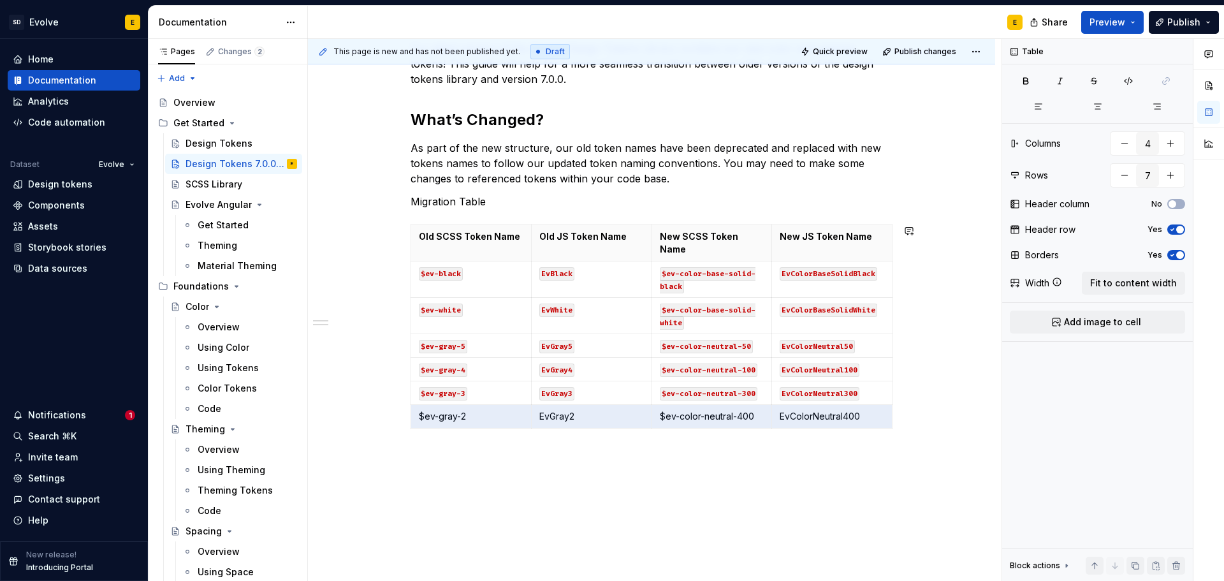
scroll to position [250, 0]
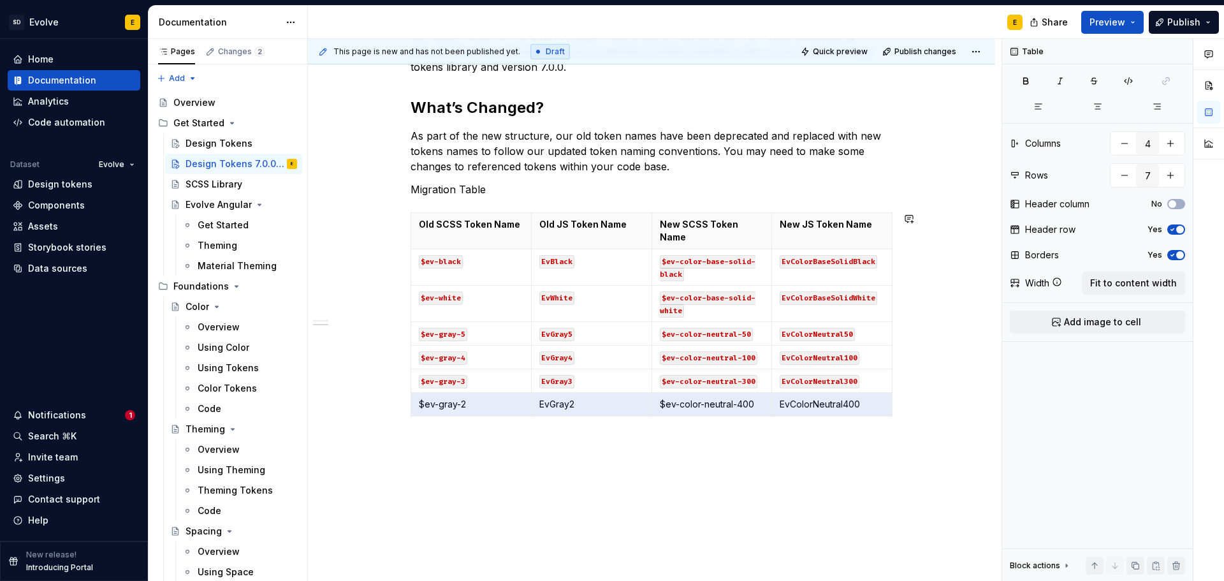
drag, startPoint x: 417, startPoint y: 511, endPoint x: 862, endPoint y: 487, distance: 445.5
click at [862, 487] on div "What’s New? Our latest version of the Evolve Design [GEOGRAPHIC_DATA] contains …" at bounding box center [651, 289] width 687 height 643
click at [1127, 75] on button "button" at bounding box center [1128, 81] width 32 height 18
click at [648, 401] on icon "button" at bounding box center [651, 403] width 10 height 10
click at [653, 403] on icon "button" at bounding box center [651, 403] width 10 height 10
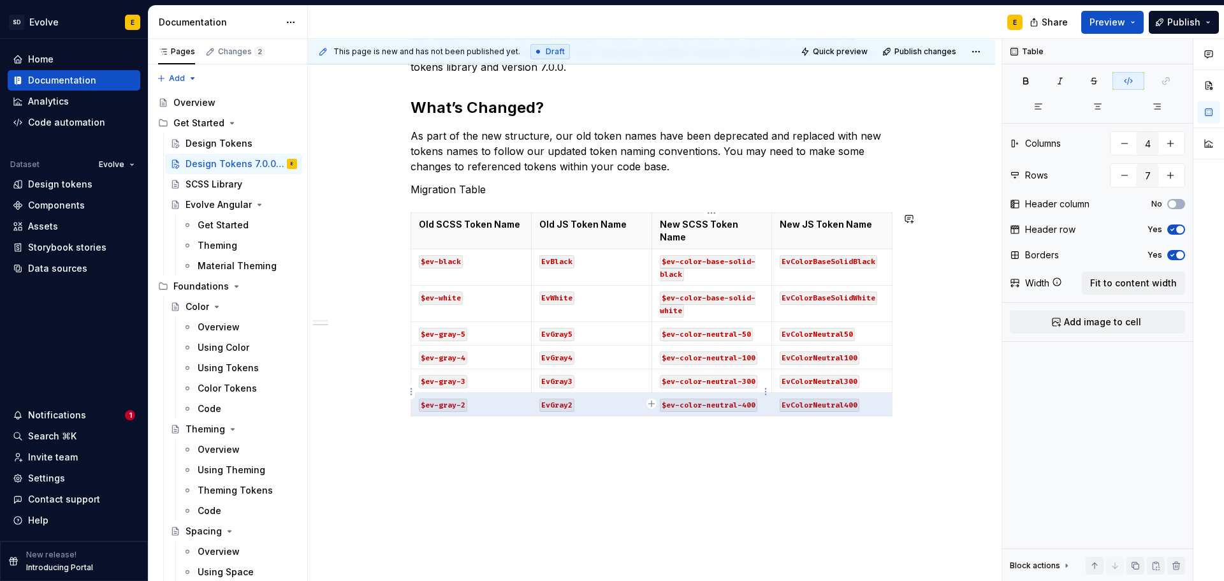
type input "8"
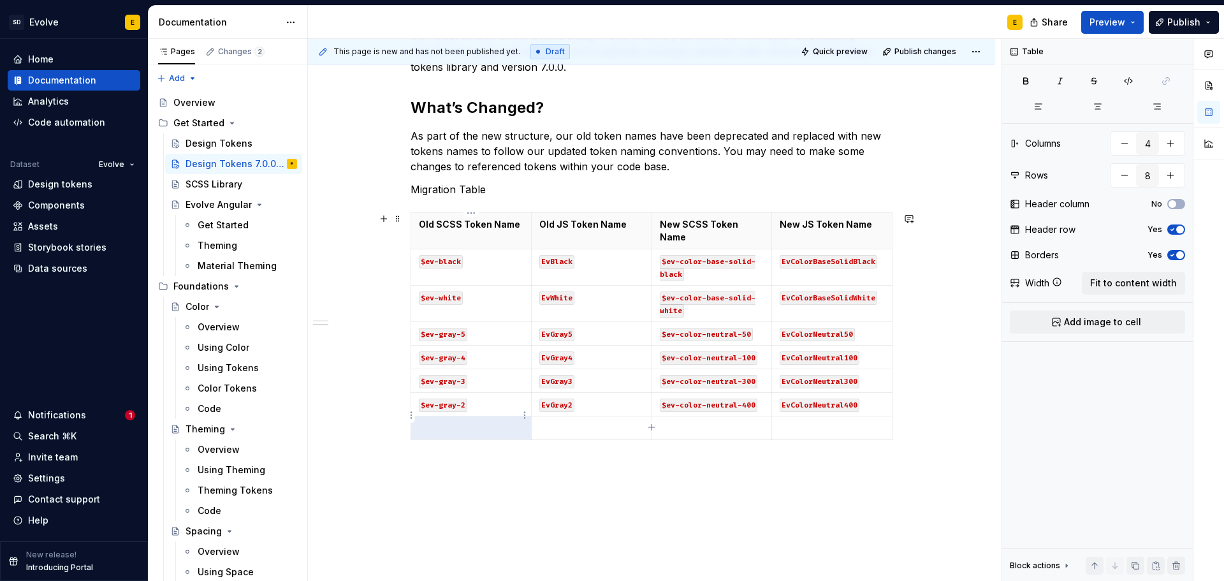
click at [487, 421] on p at bounding box center [471, 427] width 105 height 13
type textarea "*"
click at [814, 421] on p at bounding box center [831, 427] width 105 height 13
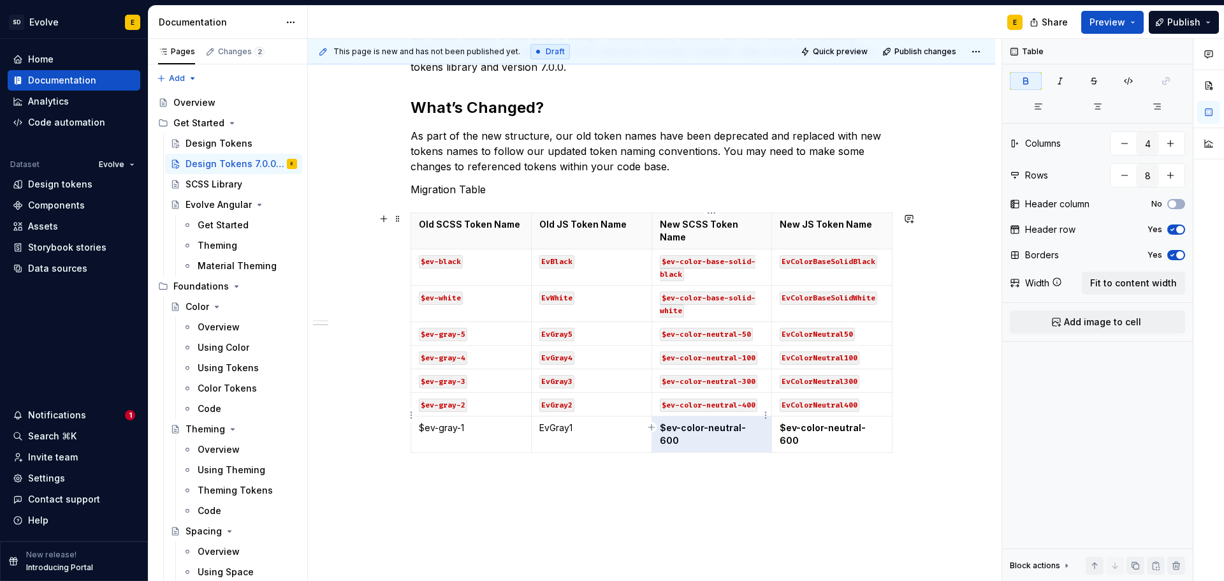
drag, startPoint x: 759, startPoint y: 417, endPoint x: 658, endPoint y: 418, distance: 101.3
click at [658, 418] on td "$ev-color-neutral-600" at bounding box center [711, 434] width 120 height 36
click at [658, 416] on td "$ev-color-neutral-600" at bounding box center [711, 434] width 120 height 36
drag, startPoint x: 659, startPoint y: 415, endPoint x: 748, endPoint y: 414, distance: 89.2
click at [746, 422] on strong "$ev-color-neutral-600" at bounding box center [703, 434] width 86 height 24
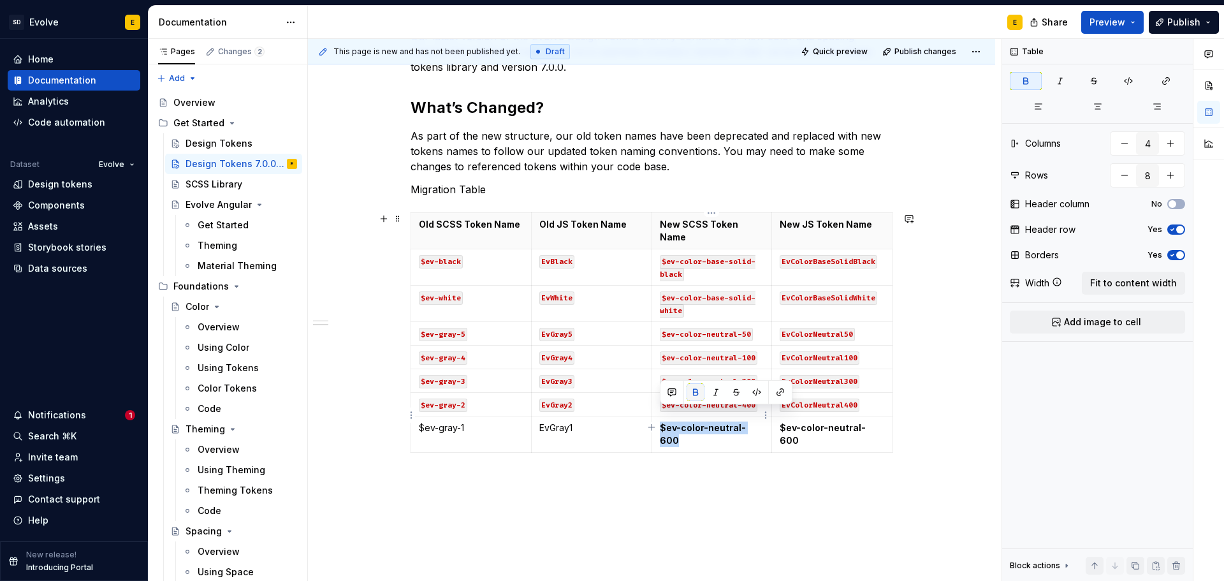
click at [691, 387] on button "button" at bounding box center [695, 392] width 18 height 18
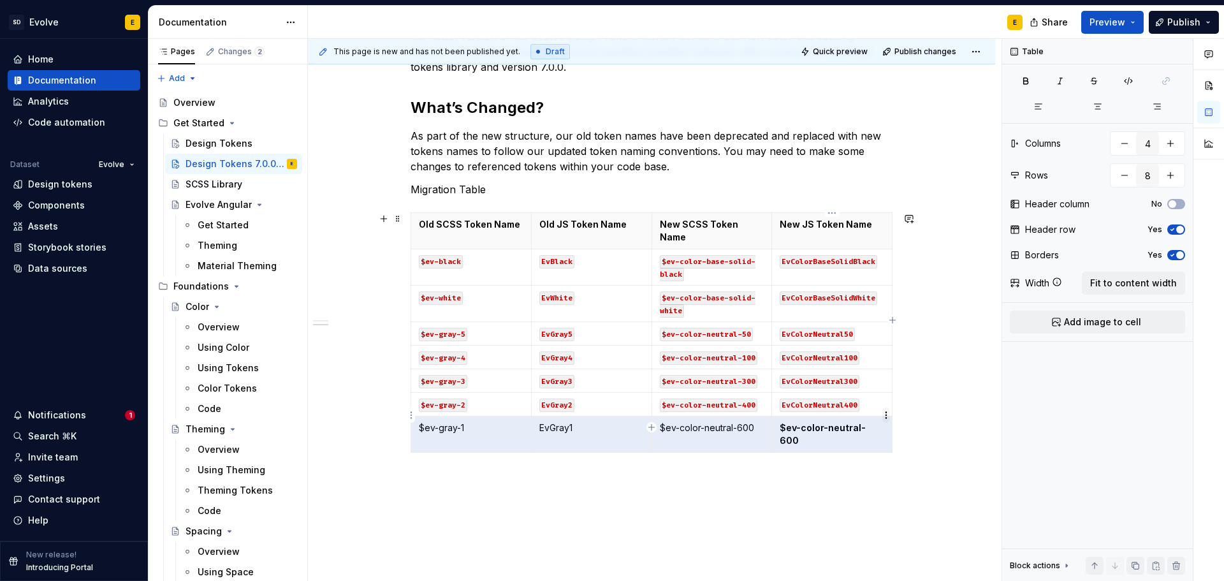
drag, startPoint x: 419, startPoint y: 414, endPoint x: 884, endPoint y: 412, distance: 464.6
click at [884, 412] on body "SD Evolve E Home Documentation Analytics Code automation Dataset Evolve Design …" at bounding box center [612, 290] width 1224 height 581
click at [1129, 85] on icon "button" at bounding box center [1128, 81] width 10 height 10
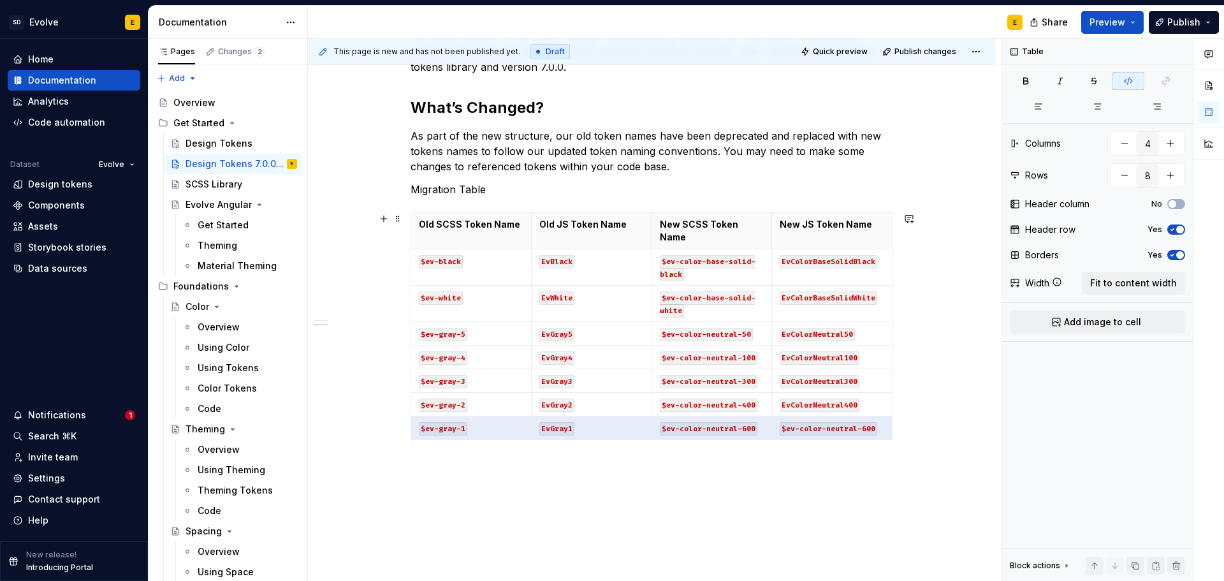
click at [649, 429] on div "Old SCSS Token Name Old JS Token Name New SCSS Token Name New JS Token Name $ev…" at bounding box center [651, 328] width 482 height 233
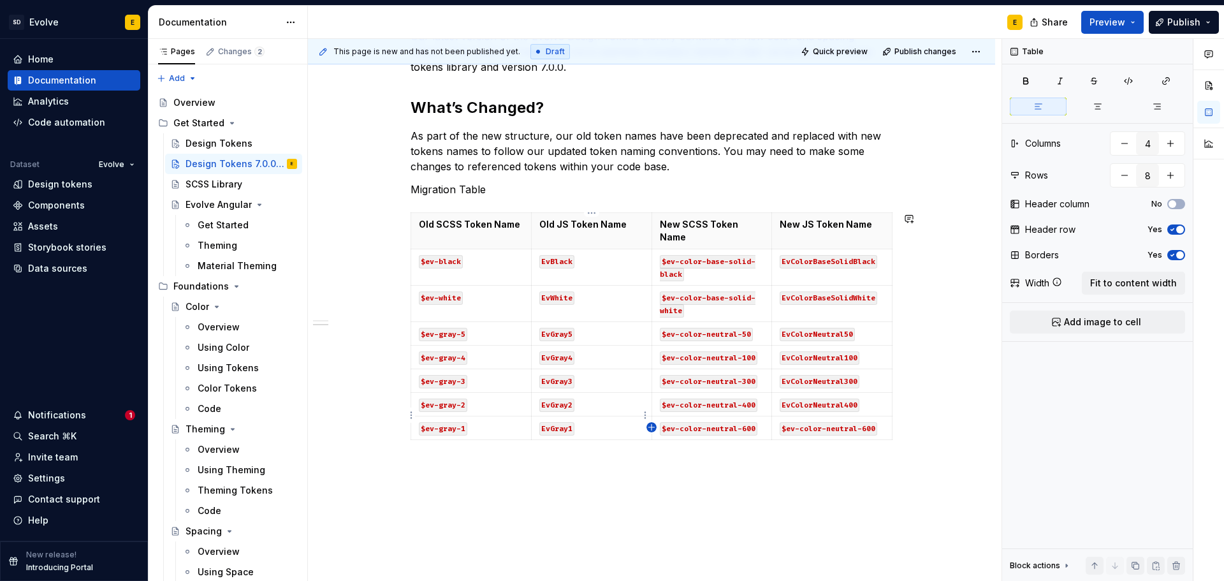
click at [653, 424] on icon "button" at bounding box center [651, 427] width 10 height 10
type input "9"
click at [450, 445] on p at bounding box center [471, 451] width 105 height 13
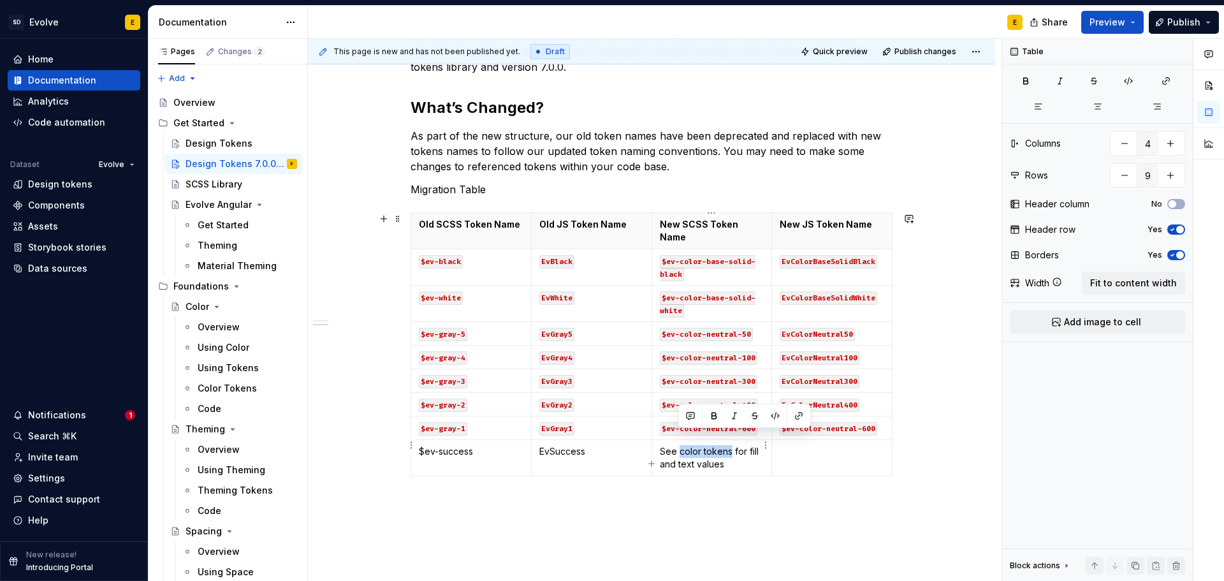
drag, startPoint x: 678, startPoint y: 437, endPoint x: 729, endPoint y: 437, distance: 51.0
click at [729, 445] on p "See color tokens for fill and text values" at bounding box center [712, 457] width 105 height 25
click at [802, 416] on button "button" at bounding box center [799, 416] width 18 height 18
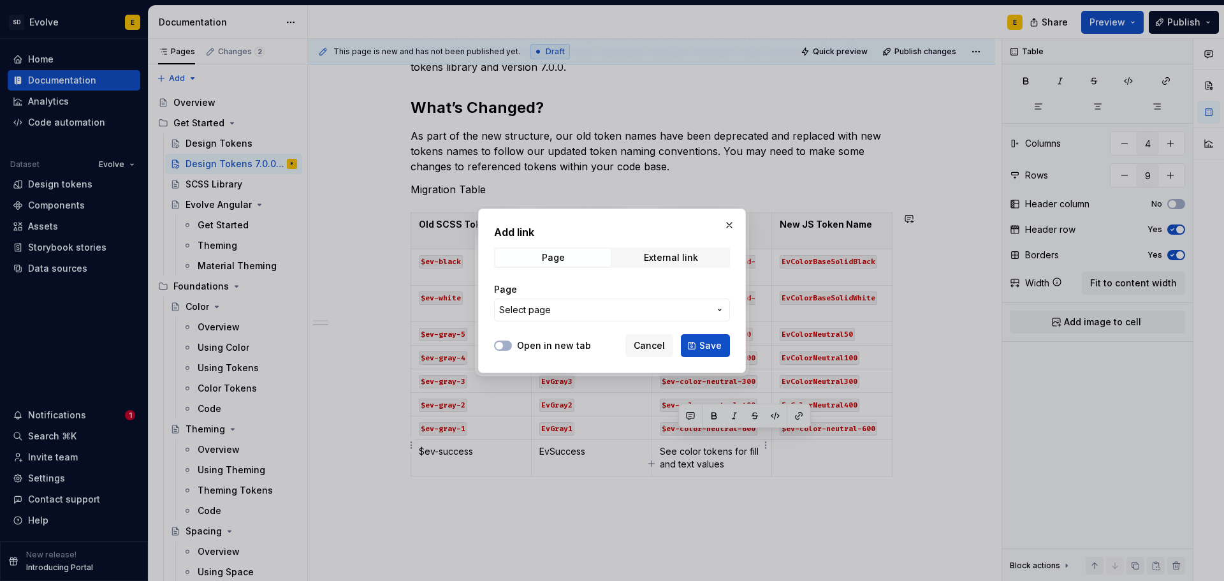
click at [549, 333] on div "Open in new tab Cancel Save" at bounding box center [612, 343] width 236 height 28
click at [551, 317] on button "Select page" at bounding box center [612, 309] width 236 height 23
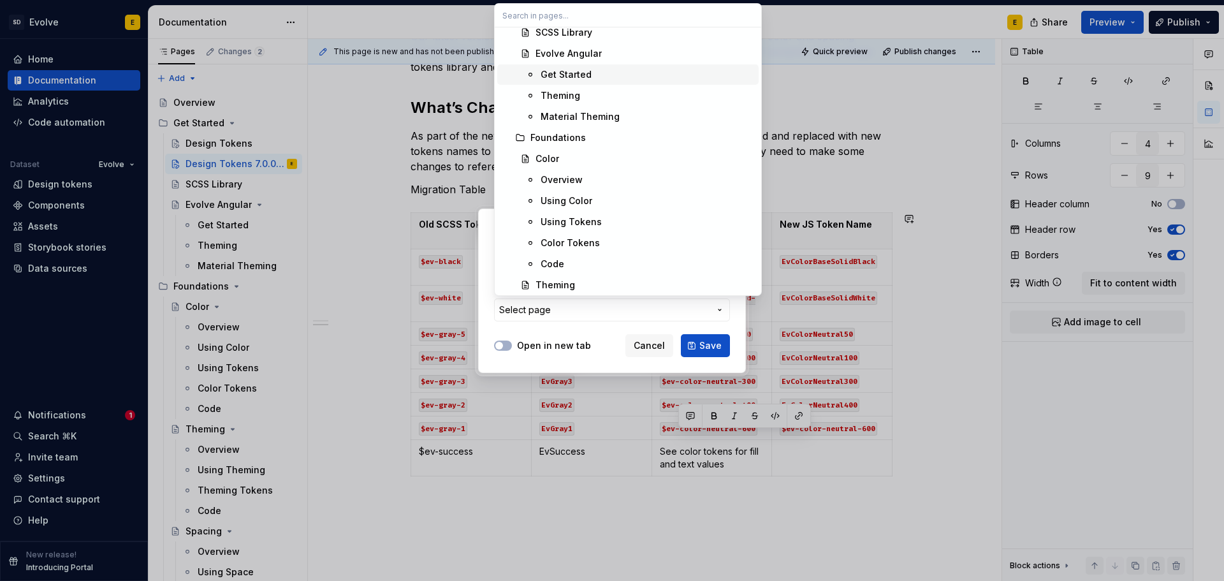
scroll to position [127, 0]
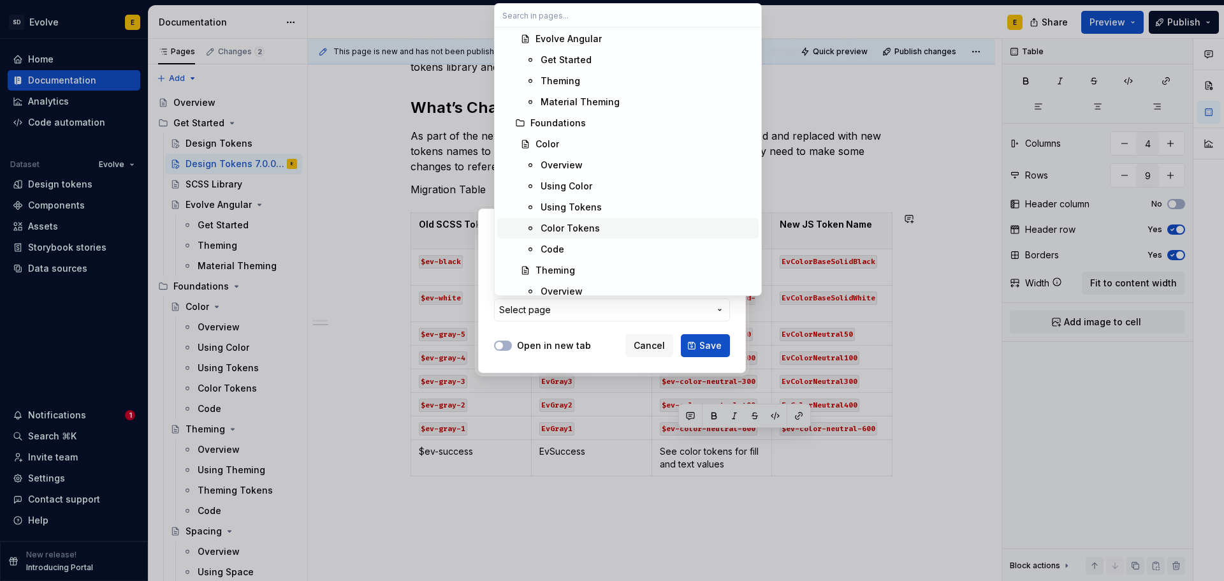
click at [572, 229] on div "Color Tokens" at bounding box center [569, 228] width 59 height 13
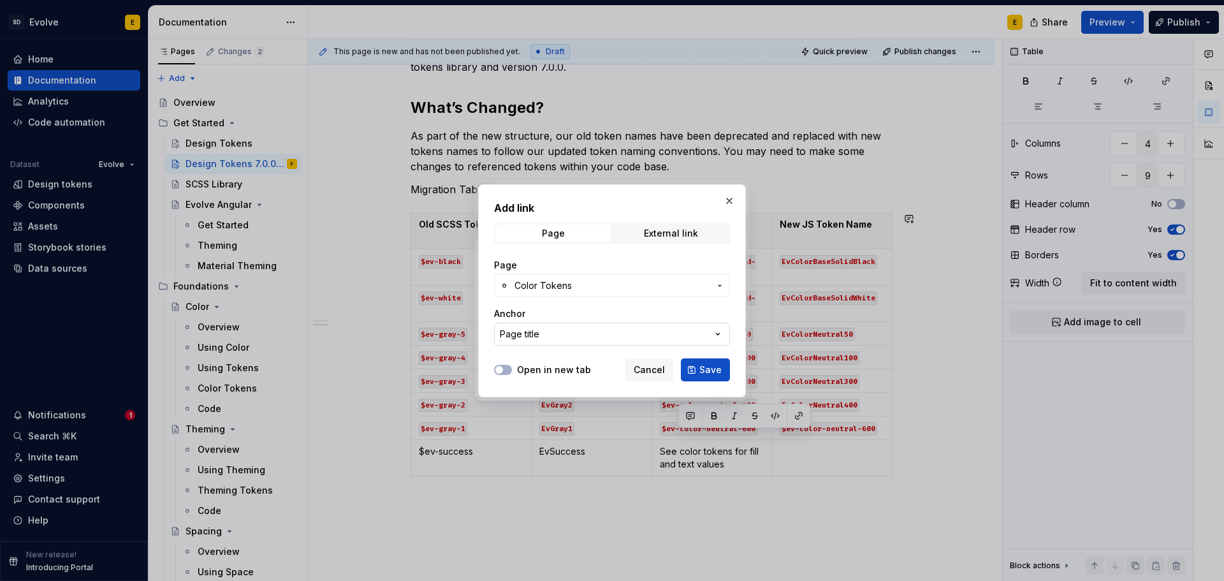
click at [593, 328] on button "Page title" at bounding box center [612, 333] width 236 height 23
click at [595, 300] on div "Add link Page External link Page Color Tokens Anchor Page title Open in new tab…" at bounding box center [612, 290] width 1224 height 581
type textarea "*"
click at [649, 286] on span "Color Tokens" at bounding box center [611, 285] width 195 height 13
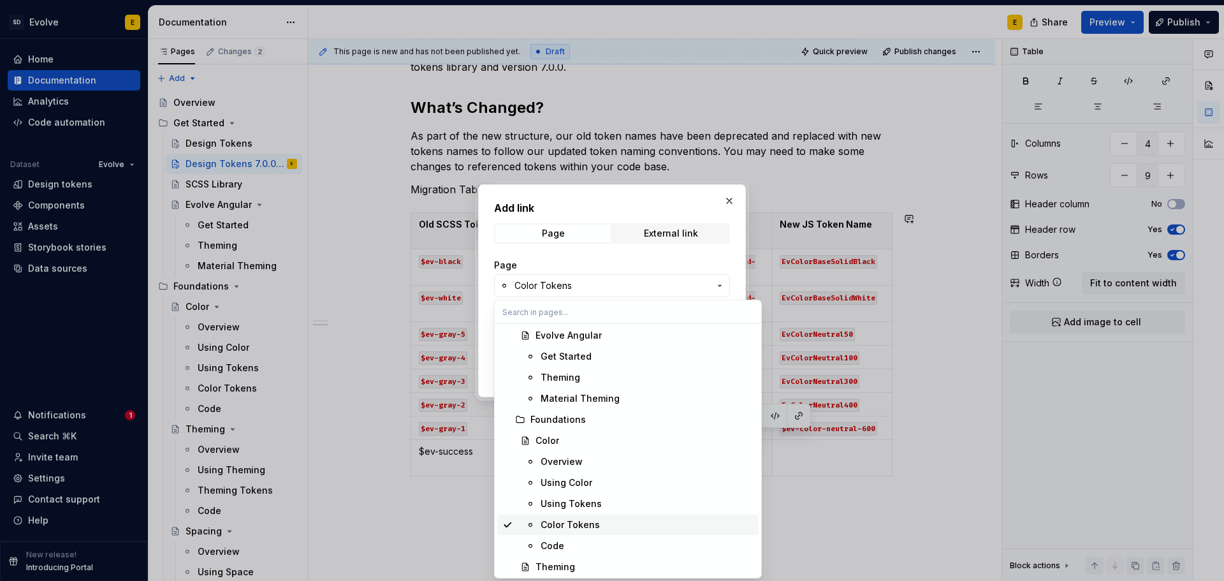
click at [571, 528] on div "Color Tokens" at bounding box center [569, 524] width 59 height 13
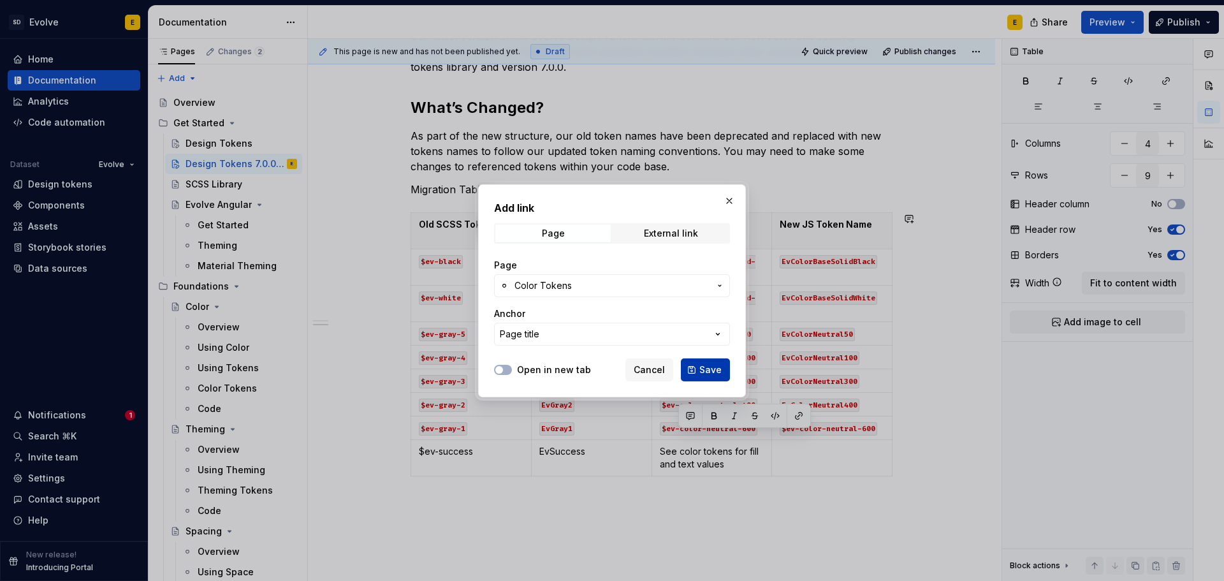
click at [705, 366] on span "Save" at bounding box center [710, 369] width 22 height 13
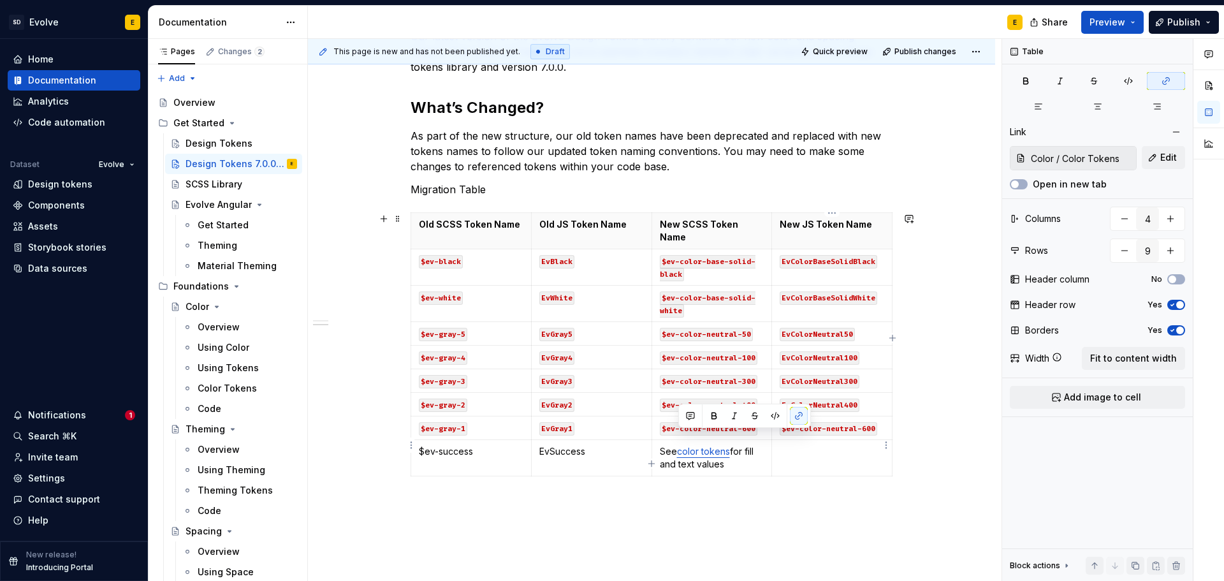
click at [804, 447] on td at bounding box center [832, 458] width 120 height 36
drag, startPoint x: 732, startPoint y: 454, endPoint x: 653, endPoint y: 436, distance: 80.4
click at [653, 440] on td "See color tokens for fill and text values" at bounding box center [711, 458] width 120 height 36
click at [726, 458] on td "See color tokens for fill and text values" at bounding box center [711, 458] width 120 height 36
drag, startPoint x: 728, startPoint y: 451, endPoint x: 659, endPoint y: 437, distance: 70.1
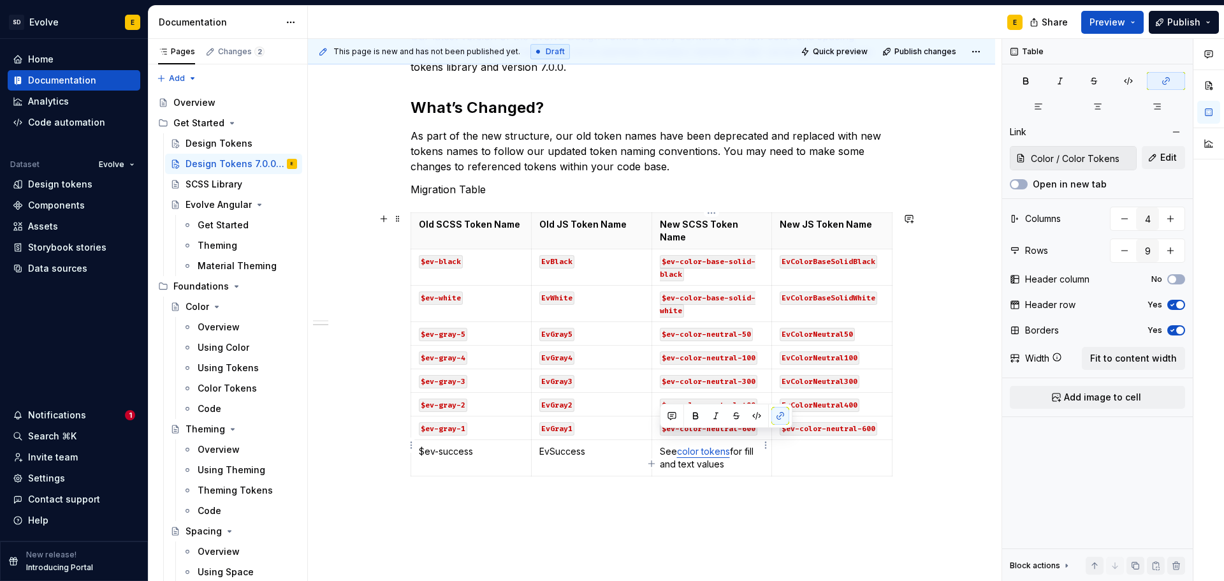
click at [660, 445] on p "See color tokens for fill and text values" at bounding box center [712, 457] width 105 height 25
copy p "See color tokens for fill and text values"
click at [822, 445] on td at bounding box center [832, 458] width 120 height 36
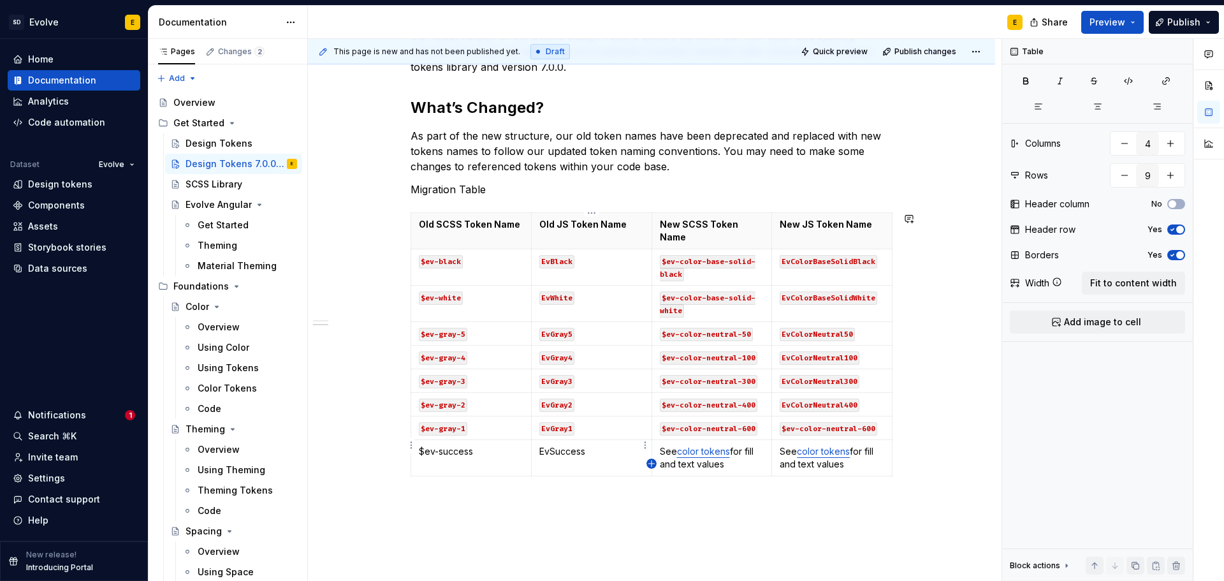
click at [649, 463] on icon "button" at bounding box center [651, 463] width 10 height 10
click at [465, 451] on td "$ev-success" at bounding box center [471, 458] width 120 height 36
drag, startPoint x: 594, startPoint y: 439, endPoint x: 454, endPoint y: 440, distance: 139.6
click at [454, 440] on tr "$ev-success EvSuccess See color tokens for fill and text values See color token…" at bounding box center [651, 458] width 481 height 36
click at [477, 445] on p "$ev-success" at bounding box center [471, 451] width 105 height 13
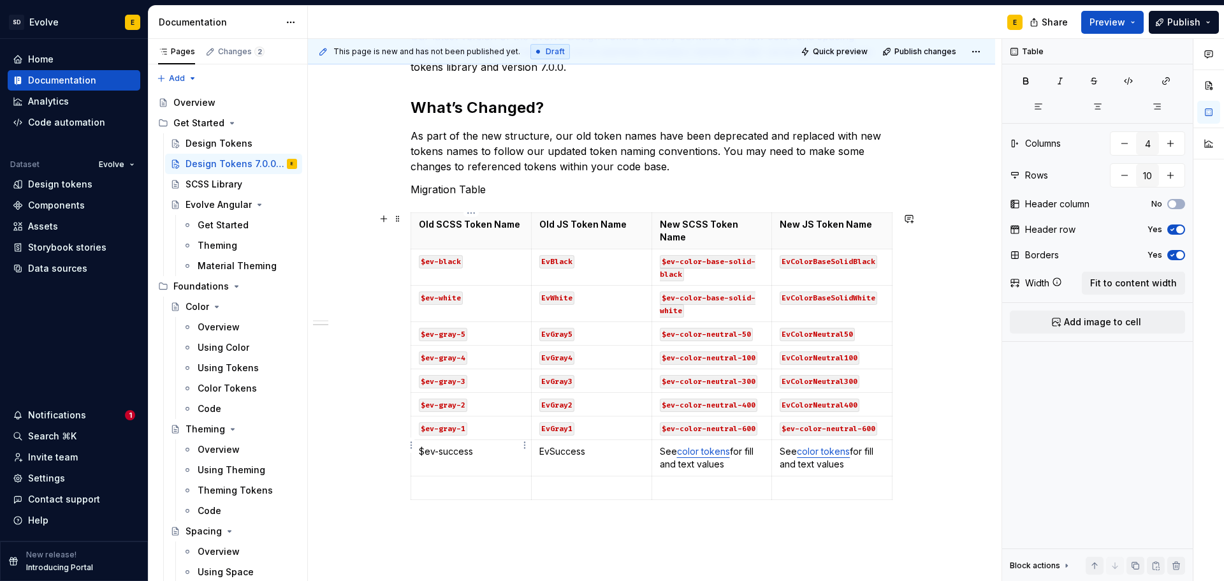
click at [416, 440] on td "$ev-success" at bounding box center [471, 458] width 120 height 36
click at [477, 445] on p "`$ev-success" at bounding box center [471, 451] width 105 height 13
click at [539, 445] on p "EvSuccess" at bounding box center [591, 451] width 105 height 13
click at [590, 445] on p "`EvSuccess" at bounding box center [591, 451] width 105 height 13
click at [491, 481] on p at bounding box center [471, 487] width 105 height 13
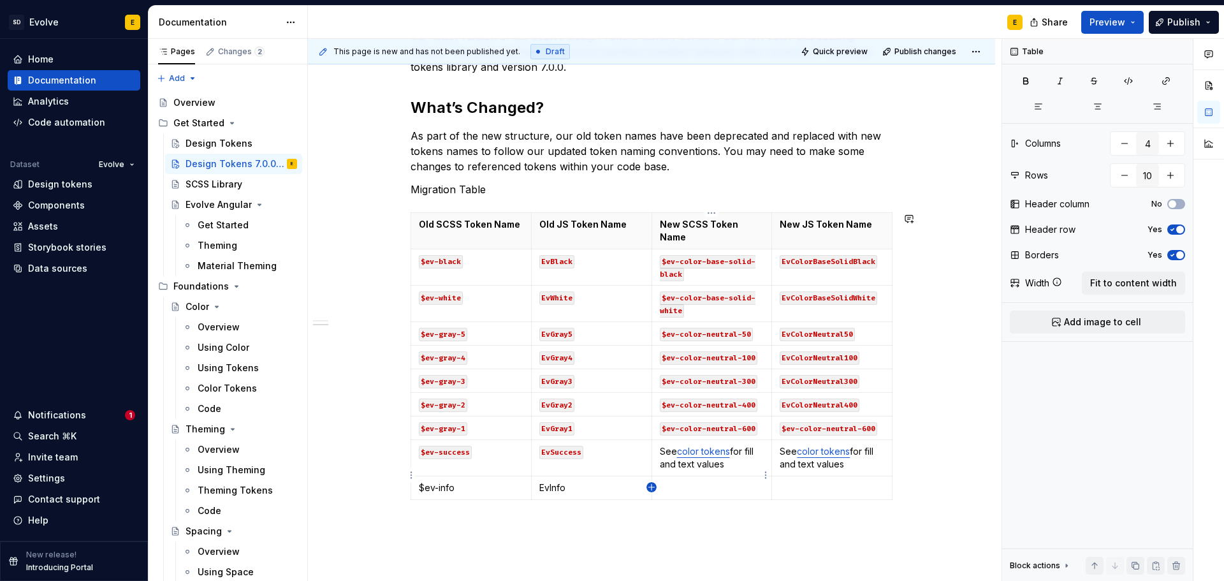
click at [648, 486] on icon "button" at bounding box center [651, 487] width 10 height 10
type input "11"
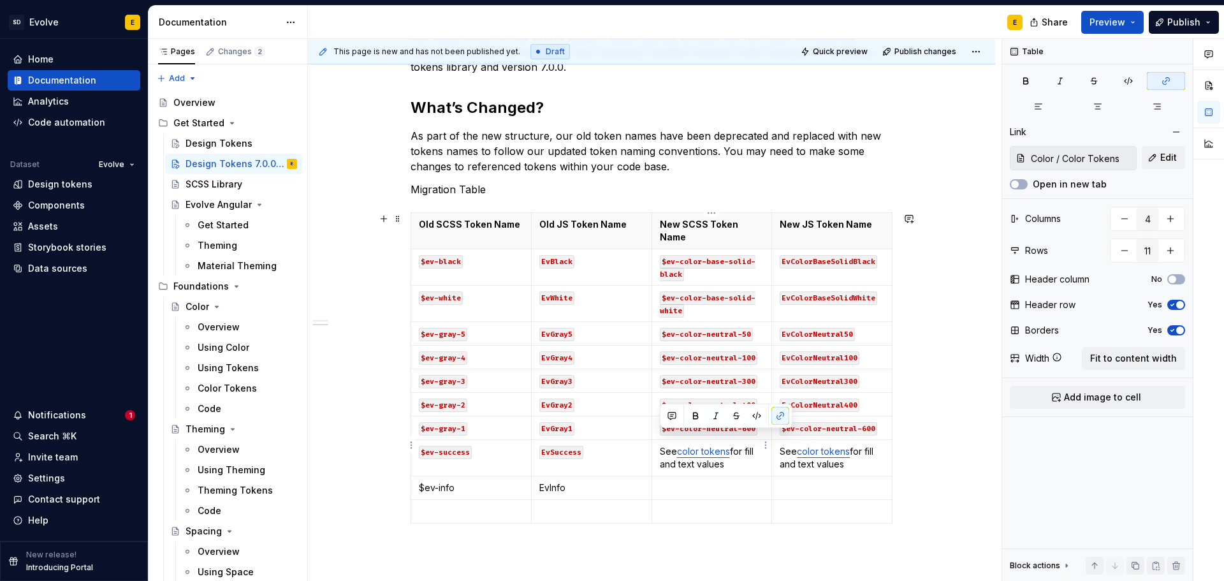
drag, startPoint x: 726, startPoint y: 452, endPoint x: 657, endPoint y: 436, distance: 71.4
click at [657, 440] on td "See color tokens for fill and text values" at bounding box center [711, 458] width 120 height 36
copy p "See color tokens for fill and text values"
click at [694, 481] on p at bounding box center [712, 487] width 105 height 13
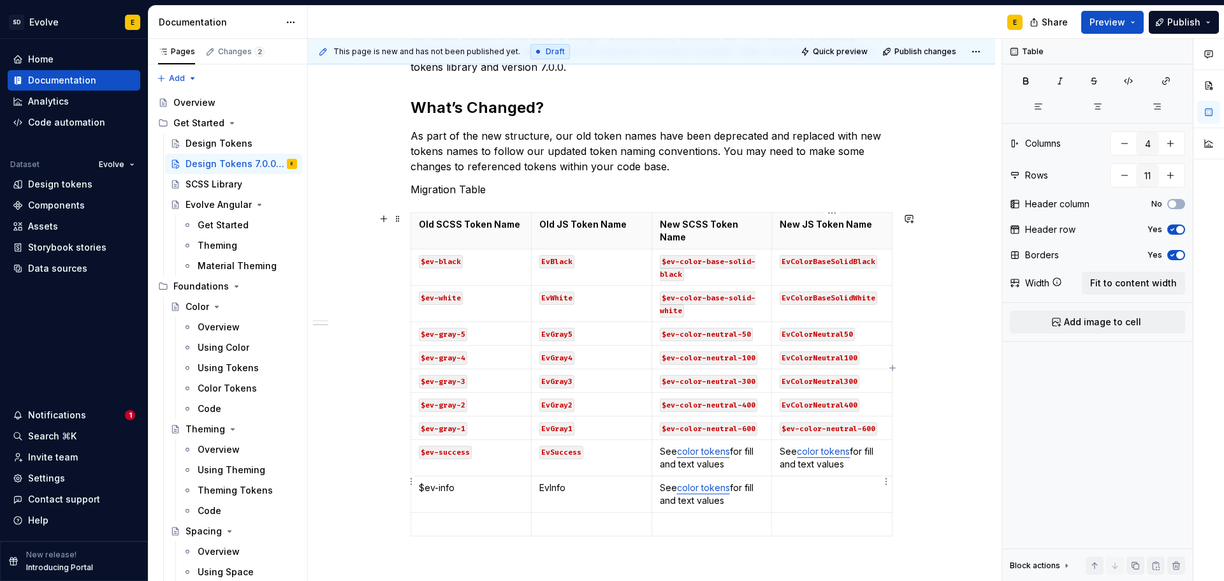
click at [831, 483] on td at bounding box center [832, 494] width 120 height 36
click at [731, 517] on p at bounding box center [712, 523] width 105 height 13
click at [812, 517] on p at bounding box center [831, 523] width 105 height 13
click at [470, 517] on p at bounding box center [471, 523] width 105 height 13
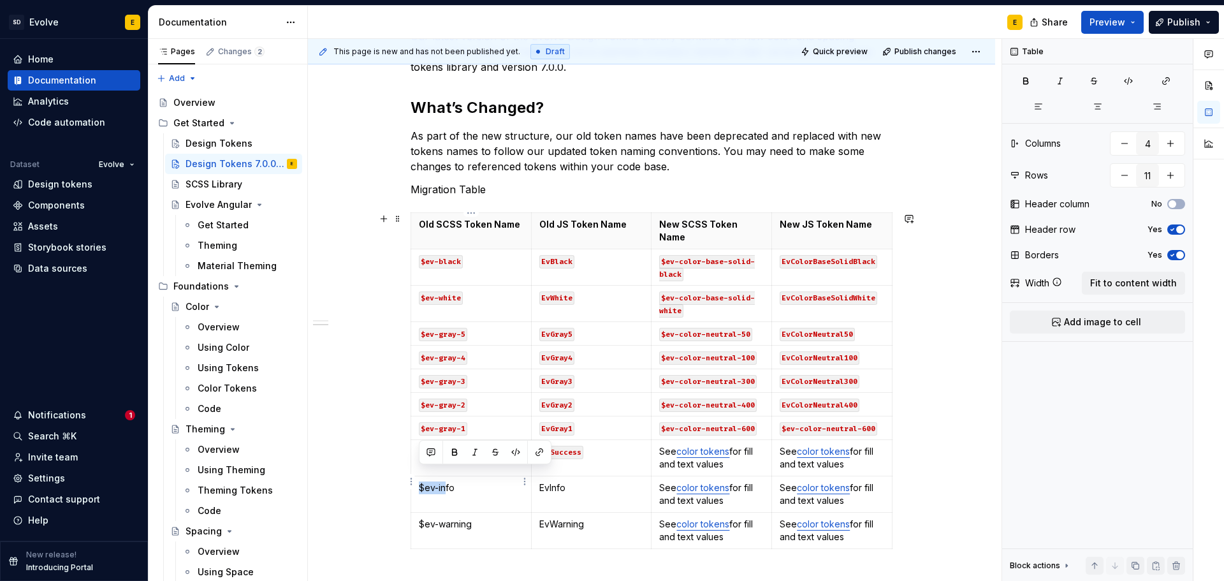
type textarea "*"
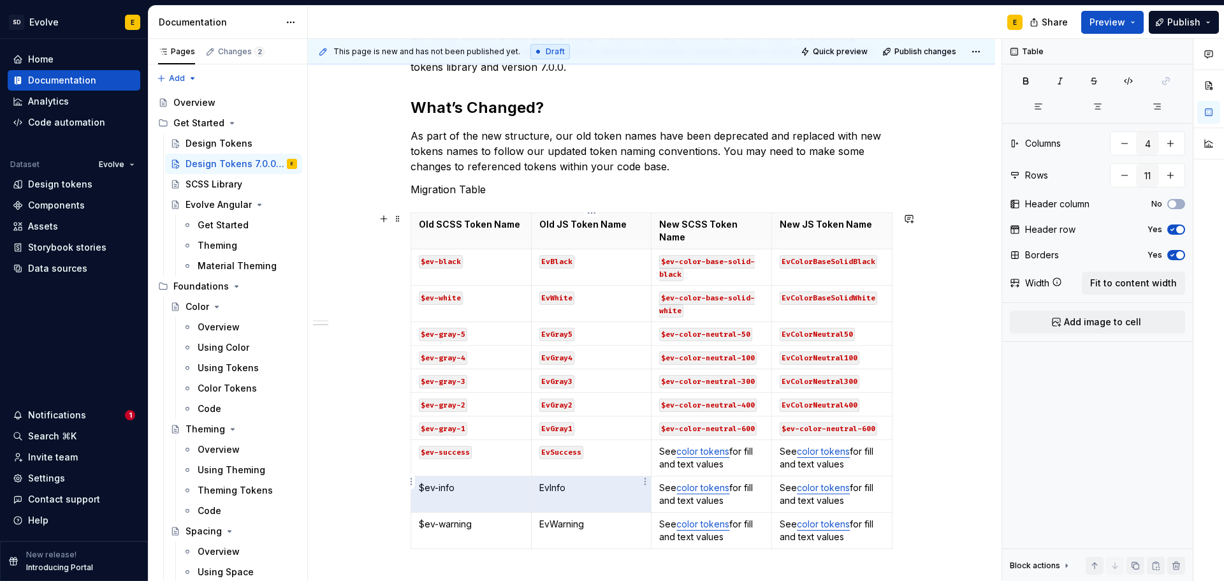
drag, startPoint x: 417, startPoint y: 475, endPoint x: 559, endPoint y: 476, distance: 141.5
click at [559, 476] on tr "$ev-info EvInfo See color tokens for fill and text values See color tokens for …" at bounding box center [651, 494] width 481 height 36
click at [1123, 77] on icon "button" at bounding box center [1128, 81] width 10 height 10
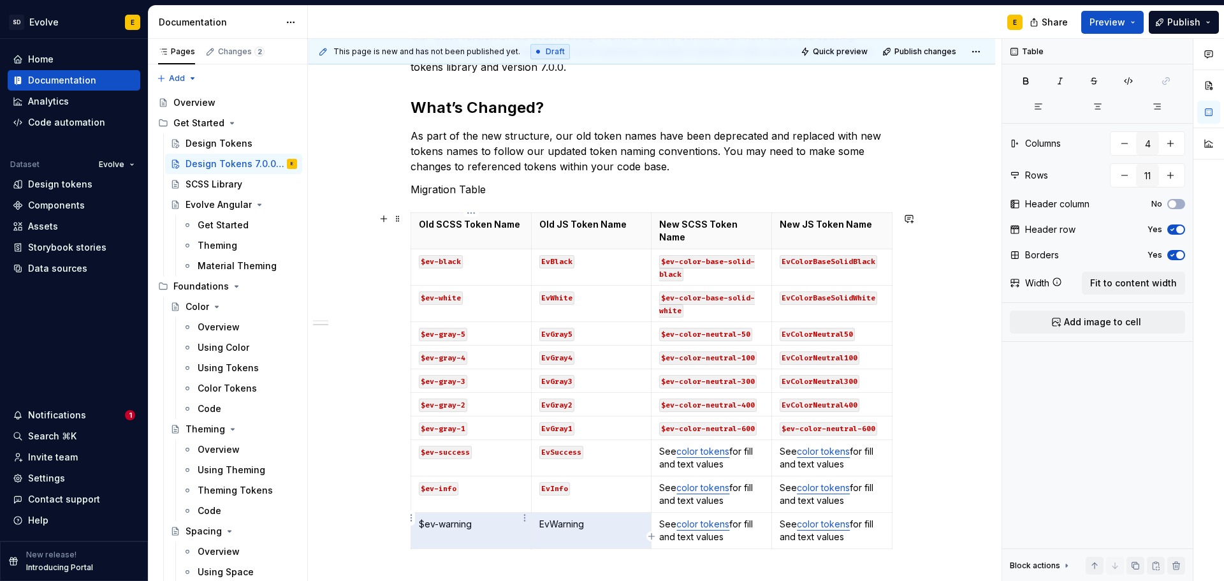
drag, startPoint x: 598, startPoint y: 516, endPoint x: 487, endPoint y: 509, distance: 111.7
click at [487, 512] on tr "$ev-warning EvWarning See color tokens for fill and text values See color token…" at bounding box center [651, 530] width 481 height 36
click at [1128, 80] on icon "button" at bounding box center [1128, 81] width 10 height 10
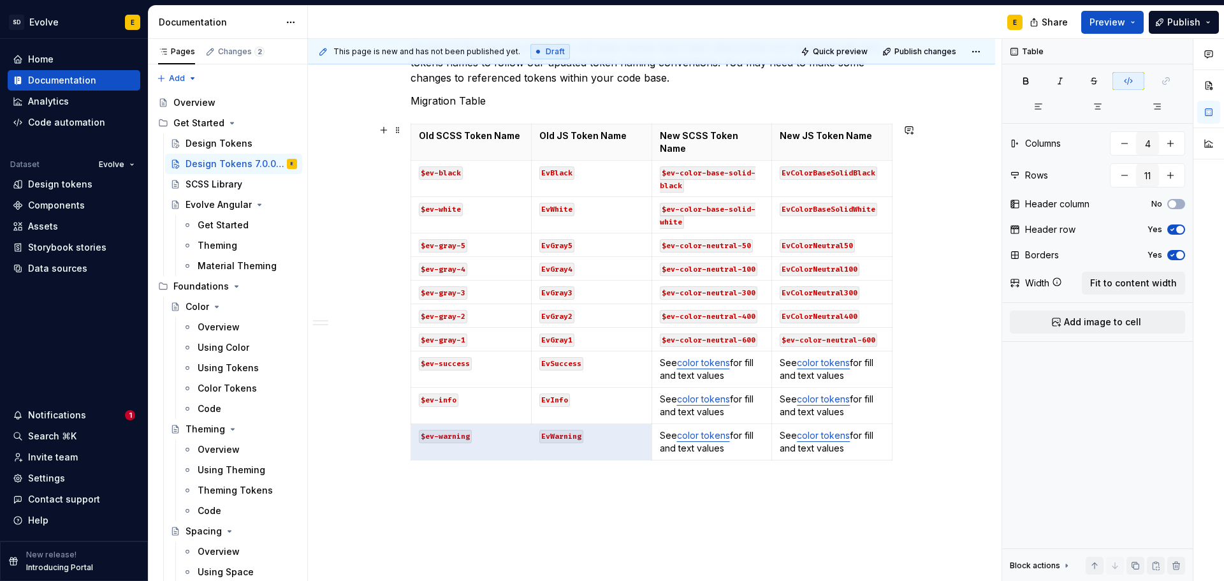
scroll to position [400, 0]
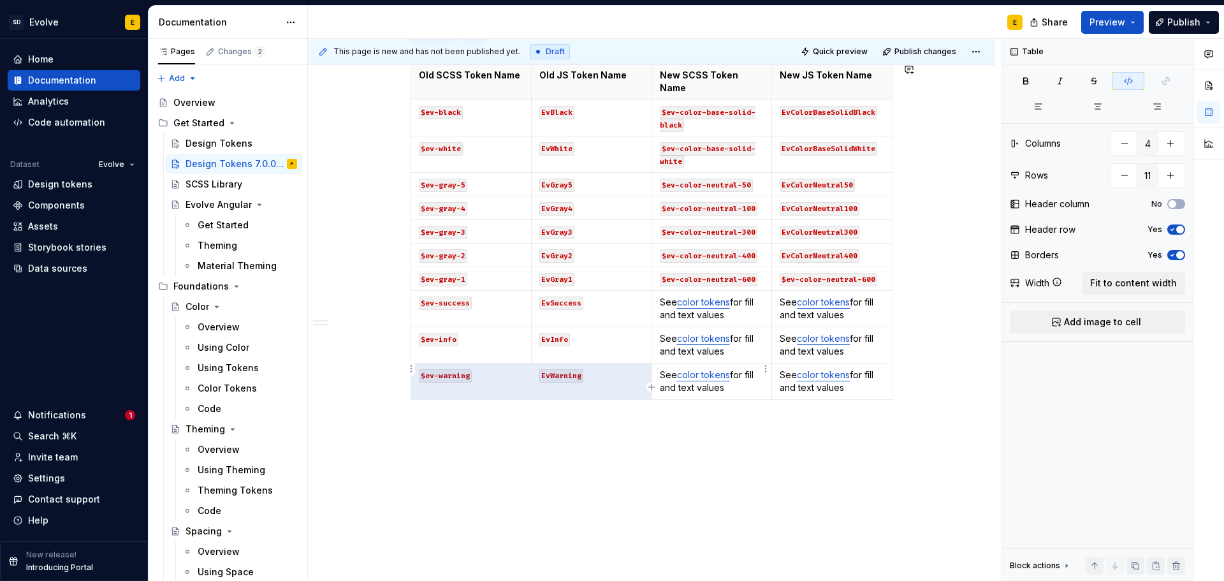
click at [651, 384] on icon "button" at bounding box center [651, 387] width 10 height 10
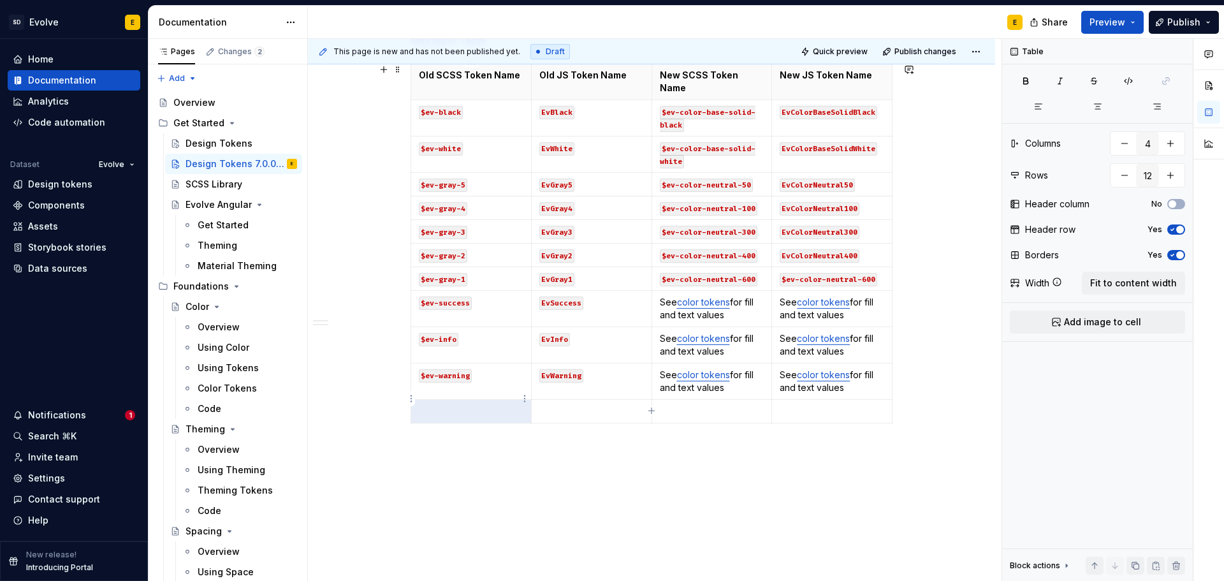
click at [466, 405] on p at bounding box center [471, 411] width 105 height 13
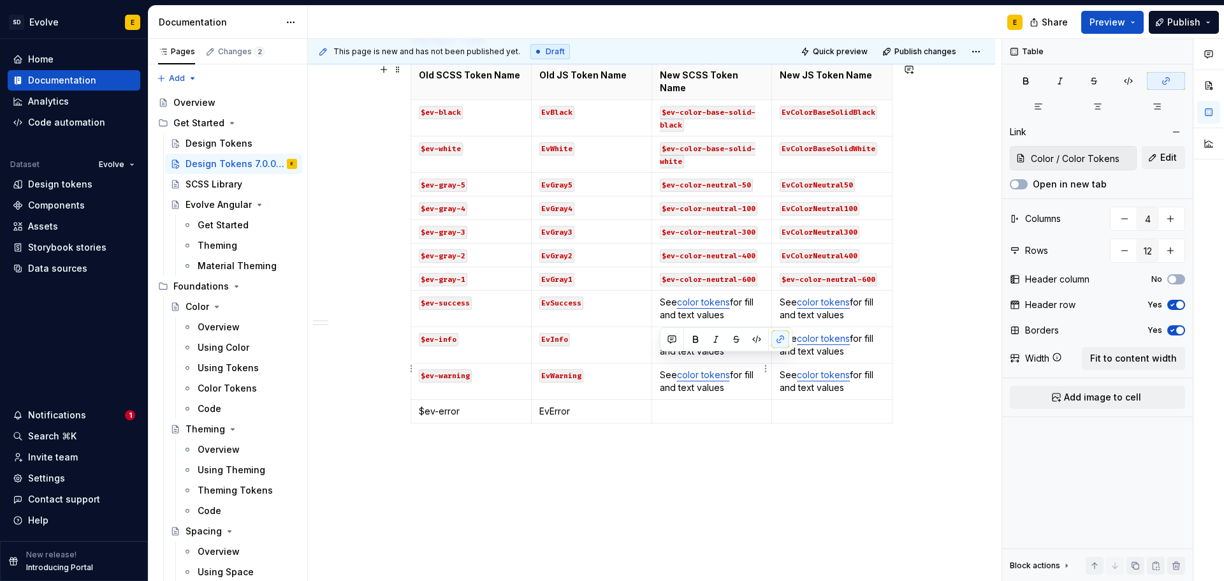
drag, startPoint x: 728, startPoint y: 376, endPoint x: 658, endPoint y: 361, distance: 71.0
click at [658, 363] on td "See color tokens for fill and text values" at bounding box center [711, 381] width 120 height 36
copy p "See color tokens for fill and text values"
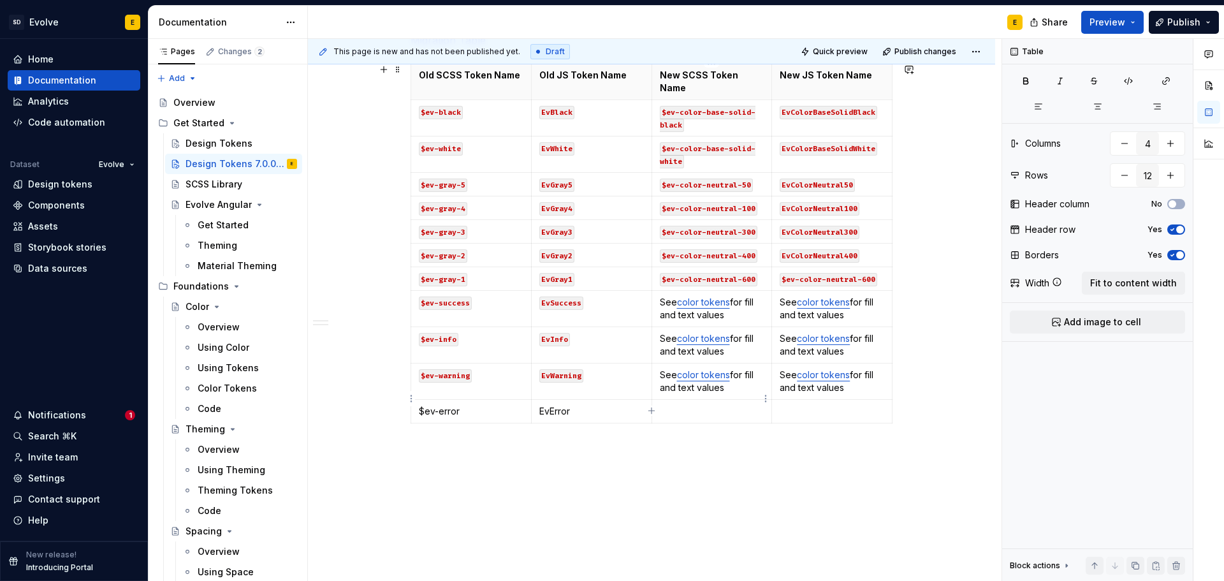
click at [696, 405] on p at bounding box center [712, 411] width 105 height 13
click at [798, 405] on p at bounding box center [831, 411] width 105 height 13
click at [421, 405] on p "$ev-error" at bounding box center [471, 411] width 105 height 13
click at [473, 405] on p "`$ev-error" at bounding box center [471, 411] width 105 height 13
click at [537, 400] on td "EvError" at bounding box center [591, 418] width 120 height 36
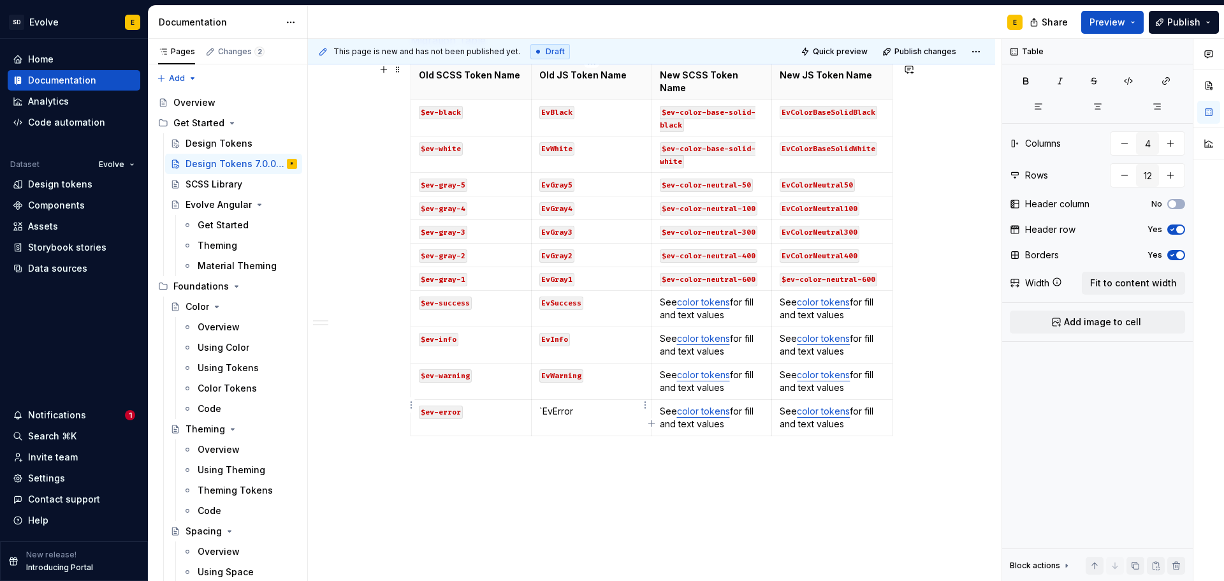
click at [586, 405] on p "`EvError" at bounding box center [591, 411] width 105 height 13
click at [651, 421] on icon "button" at bounding box center [651, 423] width 10 height 10
click at [441, 441] on p at bounding box center [471, 447] width 105 height 13
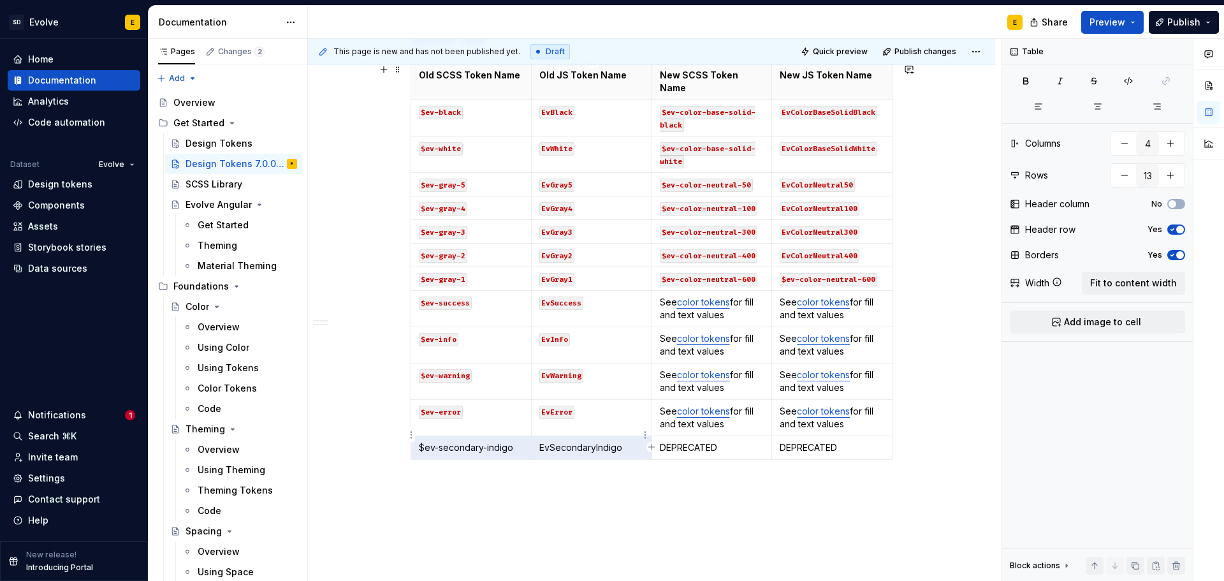
drag, startPoint x: 419, startPoint y: 437, endPoint x: 589, endPoint y: 438, distance: 170.2
click at [589, 438] on tr "$ev-secondary-indigo EvSecondaryIndigo DEPRECATED DEPRECATED" at bounding box center [651, 448] width 481 height 24
click at [1127, 82] on icon "button" at bounding box center [1128, 81] width 10 height 10
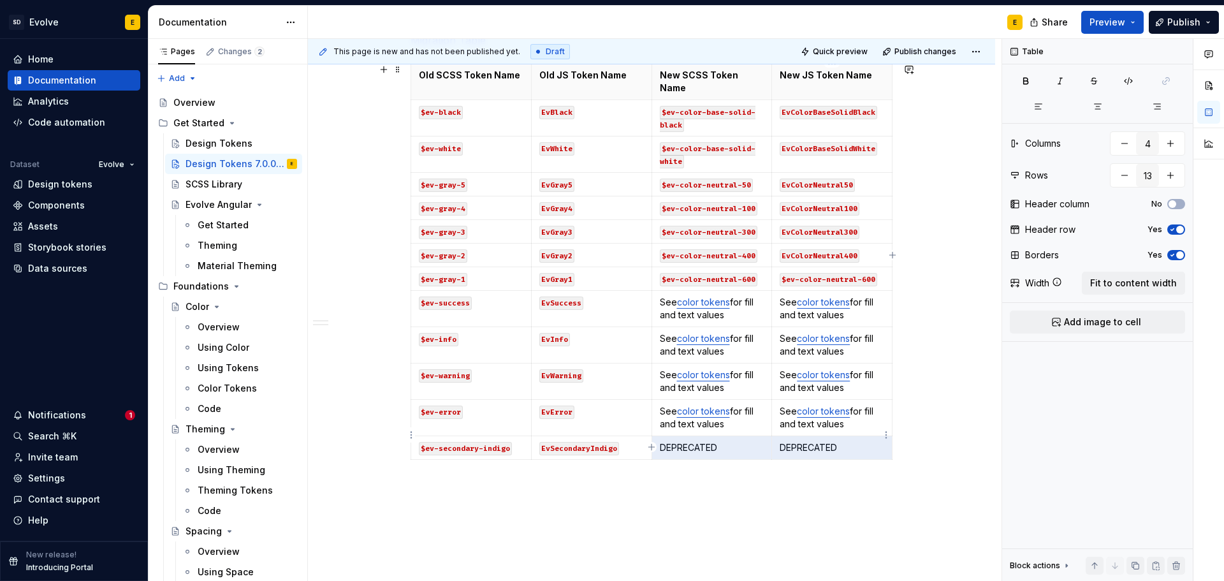
drag, startPoint x: 658, startPoint y: 434, endPoint x: 830, endPoint y: 436, distance: 172.1
click at [830, 436] on tr "$ev-secondary-indigo EvSecondaryIndigo DEPRECATED DEPRECATED" at bounding box center [651, 448] width 481 height 24
click at [713, 441] on p "DEPRECATED" at bounding box center [712, 447] width 105 height 13
click at [658, 436] on td "DEPRECATED" at bounding box center [711, 448] width 120 height 24
click at [651, 445] on icon "button" at bounding box center [651, 447] width 10 height 10
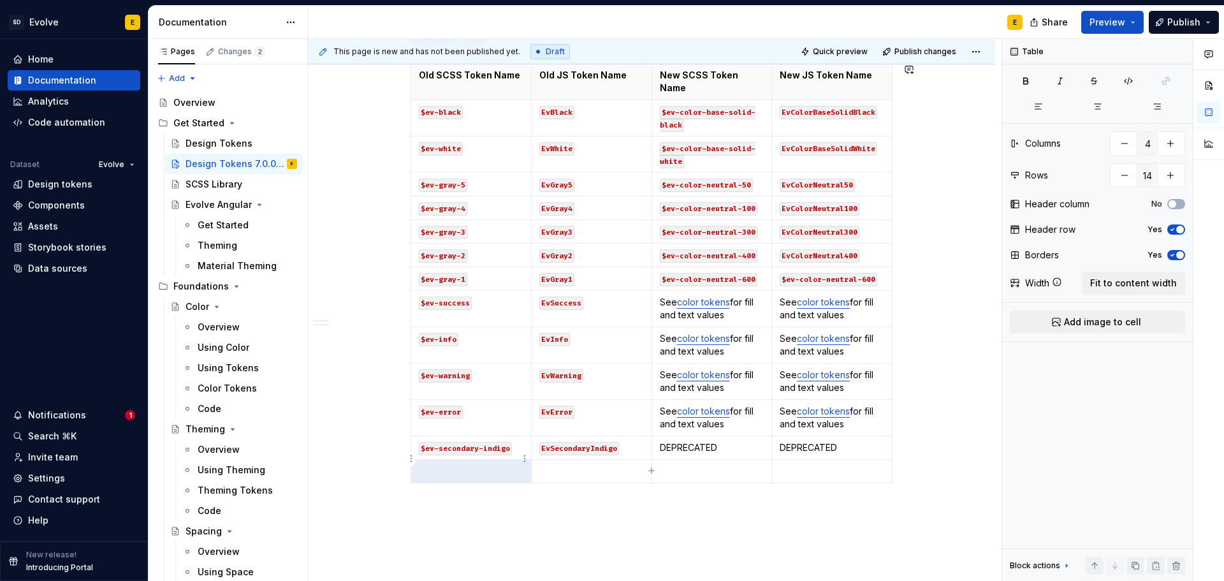
click at [493, 465] on td at bounding box center [471, 471] width 120 height 24
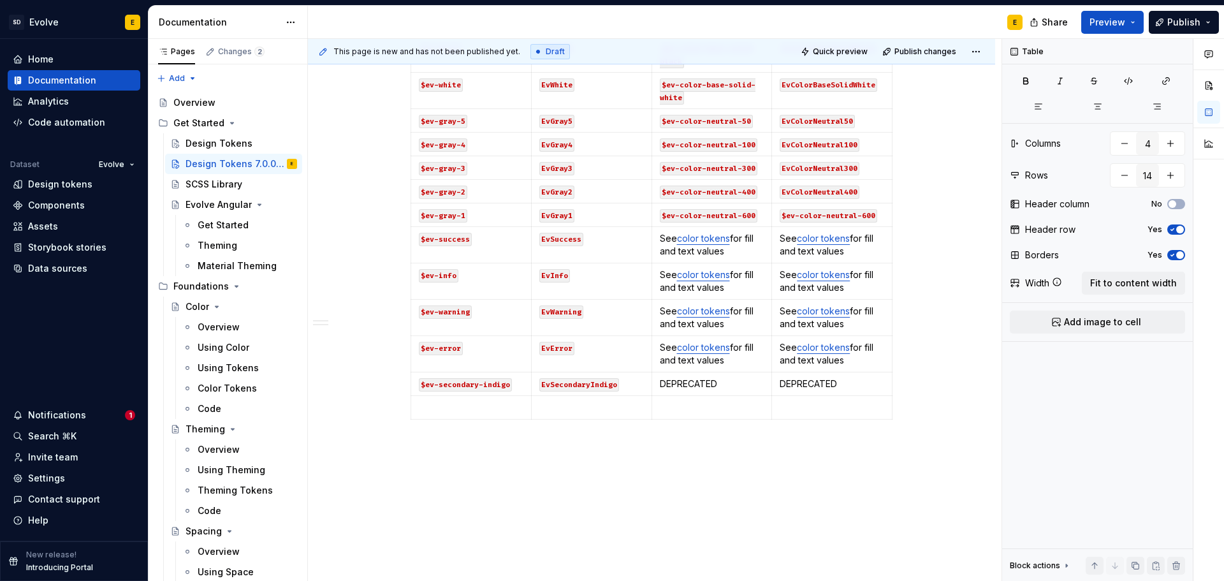
scroll to position [483, 0]
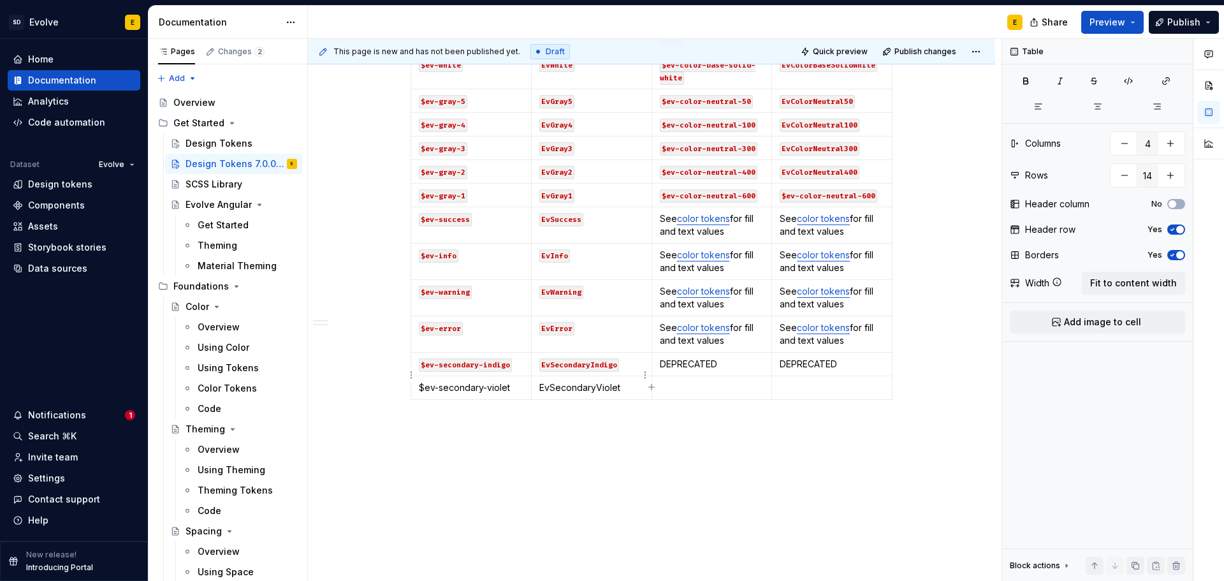
click at [651, 386] on icon "button" at bounding box center [651, 387] width 6 height 6
click at [704, 381] on p at bounding box center [712, 387] width 105 height 13
drag, startPoint x: 740, startPoint y: 352, endPoint x: 658, endPoint y: 352, distance: 82.2
click at [658, 352] on td "DEPRECATED" at bounding box center [711, 364] width 120 height 24
click at [677, 381] on p at bounding box center [712, 387] width 105 height 13
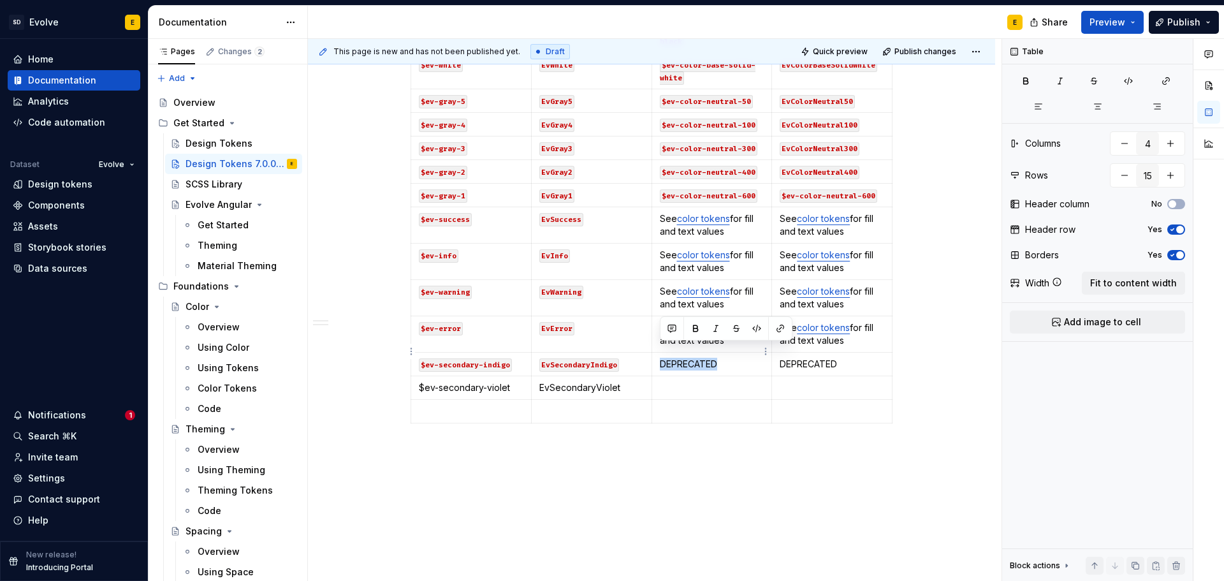
drag, startPoint x: 721, startPoint y: 354, endPoint x: 658, endPoint y: 354, distance: 62.5
click at [658, 354] on td "DEPRECATED" at bounding box center [711, 364] width 120 height 24
copy p "DEPRECATED"
click at [677, 381] on p at bounding box center [712, 387] width 105 height 13
click at [811, 381] on p at bounding box center [831, 387] width 105 height 13
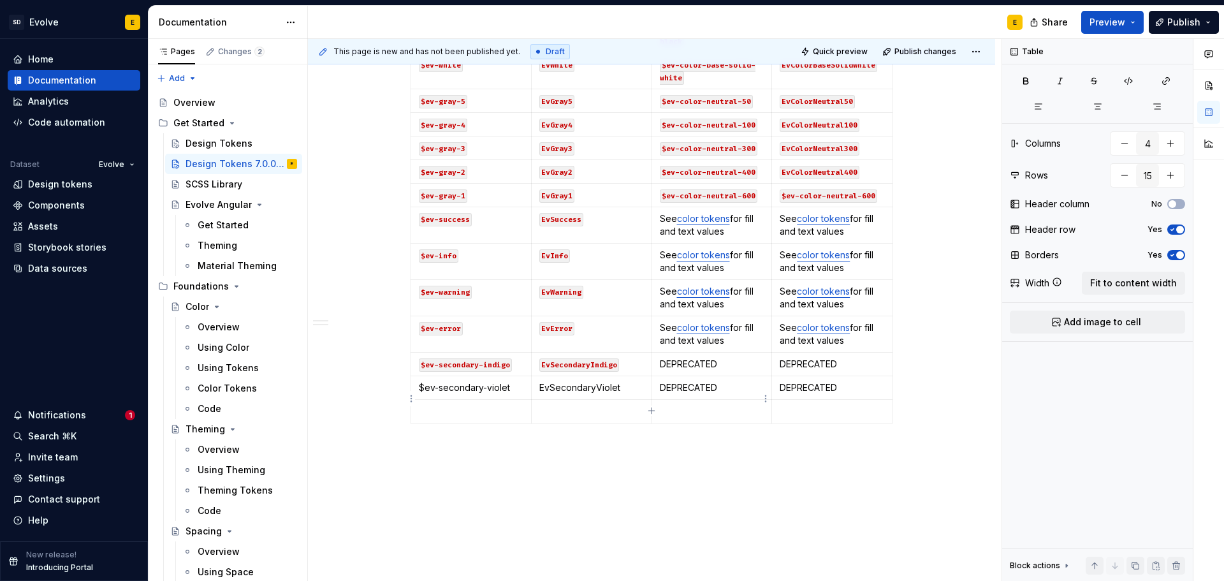
click at [720, 405] on p at bounding box center [712, 411] width 105 height 13
click at [816, 405] on p at bounding box center [831, 411] width 105 height 13
click at [498, 405] on p at bounding box center [471, 411] width 105 height 13
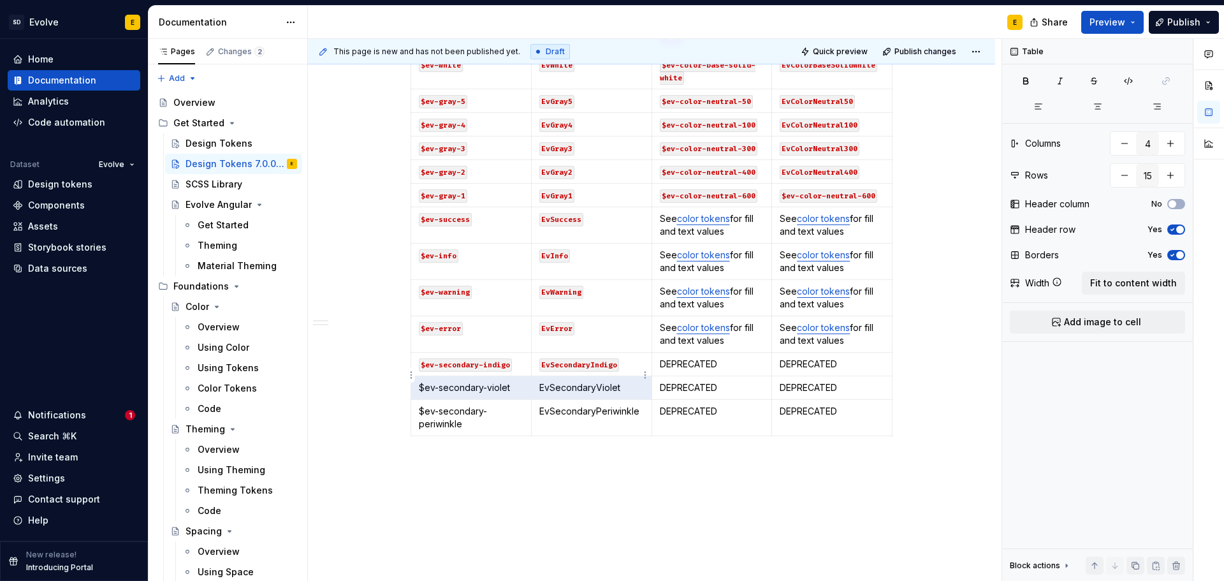
drag, startPoint x: 420, startPoint y: 375, endPoint x: 604, endPoint y: 379, distance: 184.2
click at [604, 379] on tr "$ev-secondary-violet EvSecondaryViolet DEPRECATED DEPRECATED" at bounding box center [651, 388] width 481 height 24
click at [1133, 80] on icon "button" at bounding box center [1128, 81] width 10 height 10
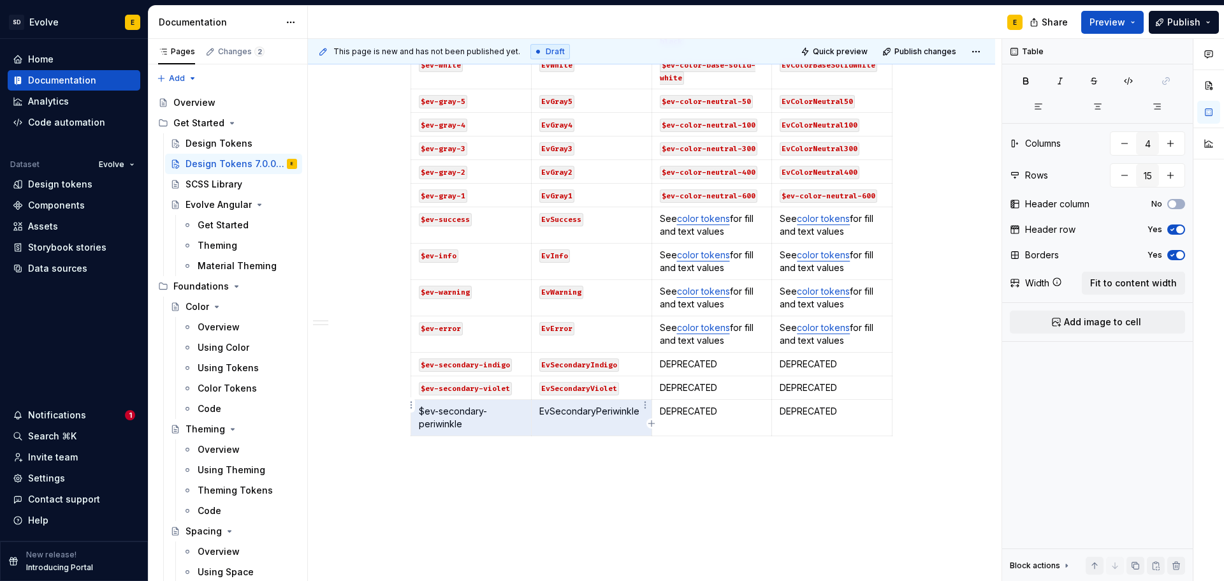
drag, startPoint x: 419, startPoint y: 399, endPoint x: 535, endPoint y: 412, distance: 116.7
click at [535, 412] on tr "$ev-secondary-periwinkle EvSecondaryPeriwinkle DEPRECATED DEPRECATED" at bounding box center [651, 418] width 481 height 36
click at [1128, 83] on icon "button" at bounding box center [1128, 81] width 10 height 10
click at [651, 422] on icon "button" at bounding box center [651, 423] width 10 height 10
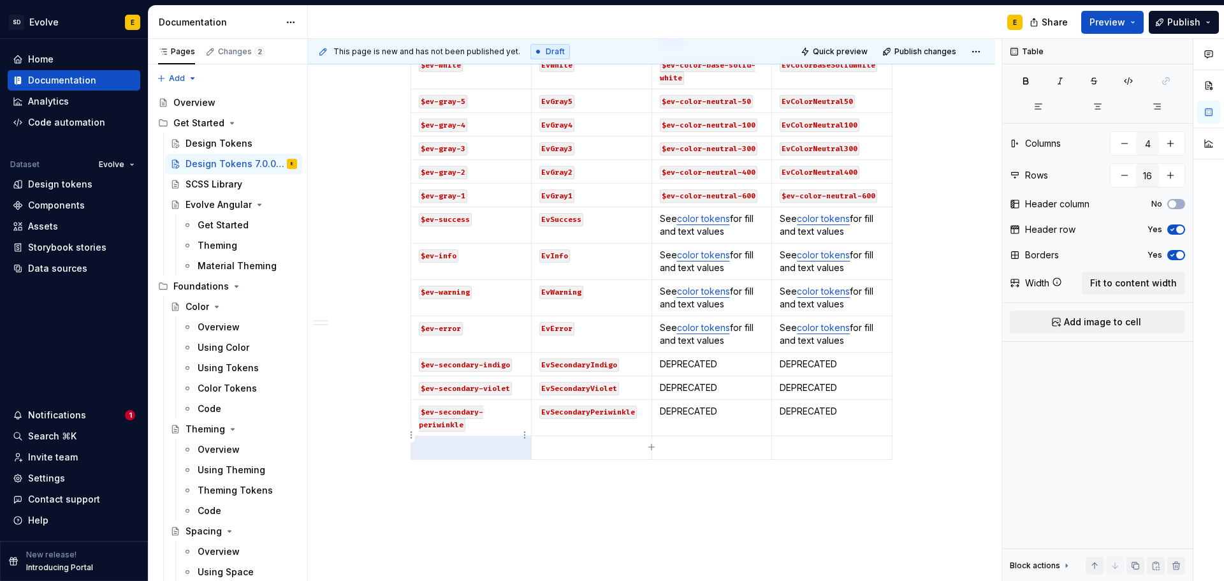
click at [454, 441] on p at bounding box center [471, 447] width 105 height 13
click at [651, 446] on icon "button" at bounding box center [651, 447] width 10 height 10
click at [430, 465] on p at bounding box center [471, 471] width 105 height 13
drag, startPoint x: 416, startPoint y: 437, endPoint x: 550, endPoint y: 438, distance: 133.8
click at [550, 438] on tr "$ev-secondary-teal EvSecondaryTeal DEPRECATED DEPRECATED" at bounding box center [651, 448] width 481 height 24
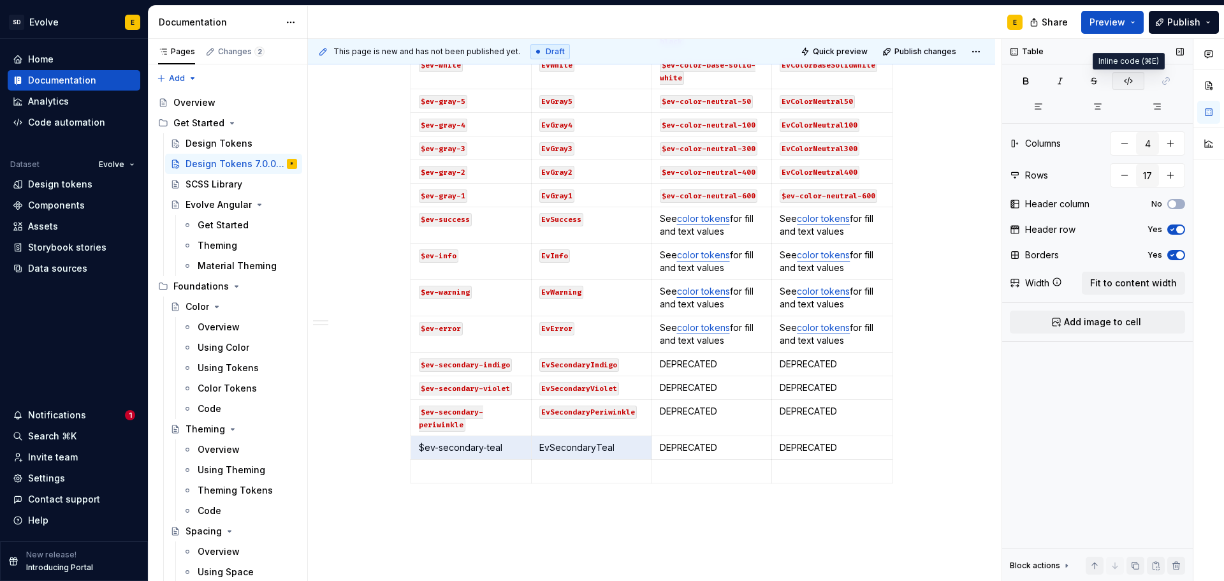
click at [1125, 79] on icon "button" at bounding box center [1128, 81] width 10 height 10
click at [469, 465] on p at bounding box center [471, 471] width 105 height 13
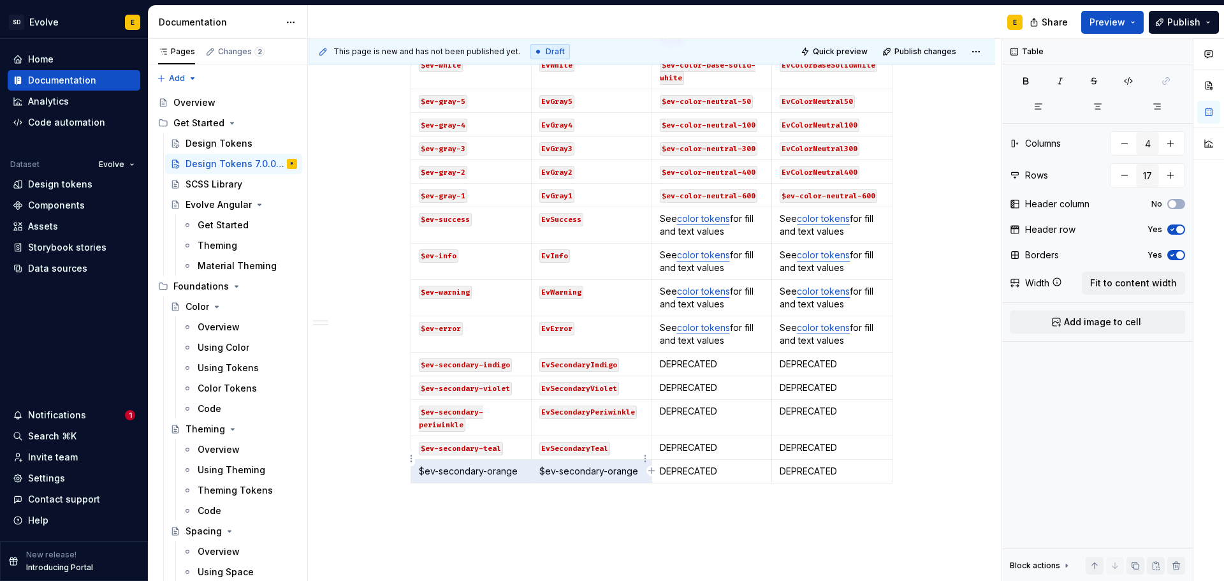
drag, startPoint x: 419, startPoint y: 456, endPoint x: 619, endPoint y: 459, distance: 200.1
click at [619, 459] on tr "$ev-secondary-orange $ev-secondary-orange DEPRECATED DEPRECATED" at bounding box center [651, 471] width 481 height 24
click at [1122, 83] on button "button" at bounding box center [1128, 81] width 32 height 18
click at [651, 469] on icon "button" at bounding box center [651, 470] width 6 height 6
click at [497, 488] on p at bounding box center [471, 494] width 105 height 13
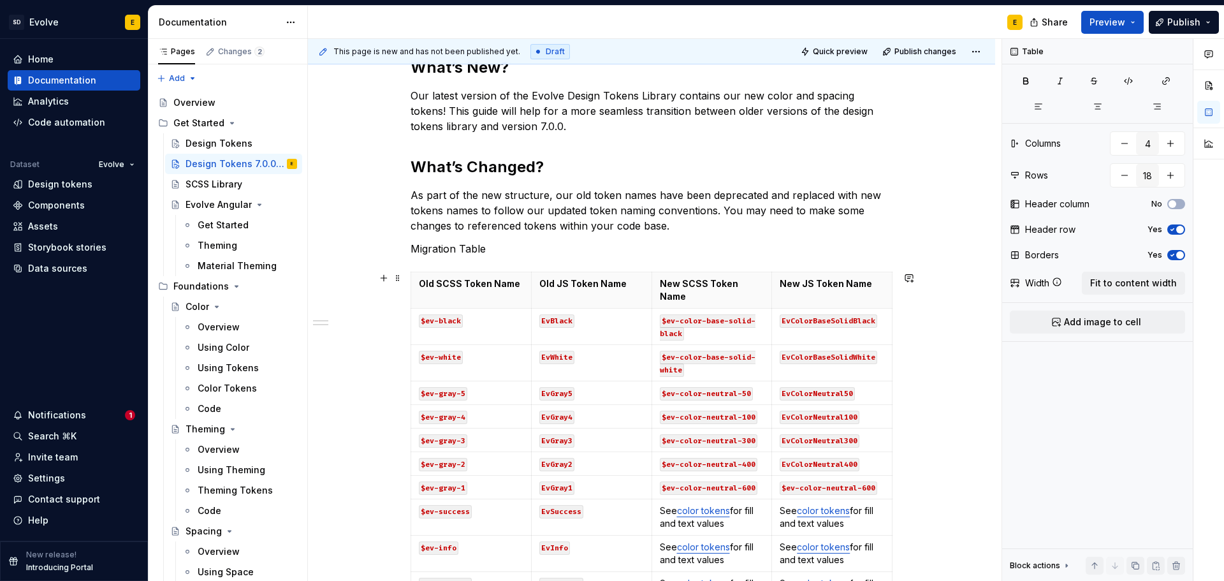
scroll to position [255, 0]
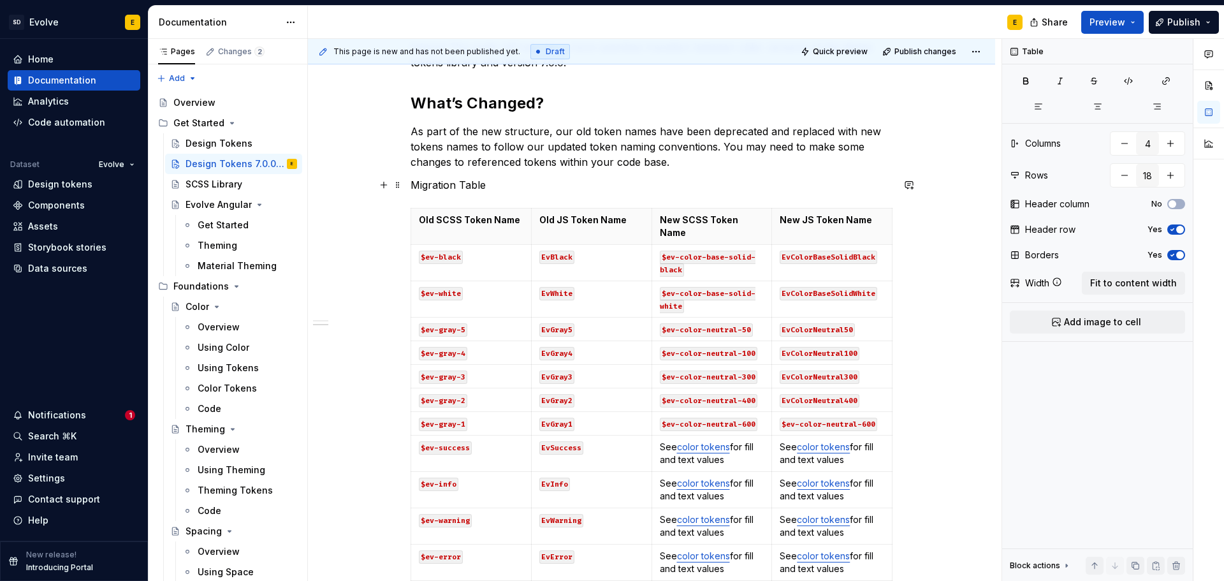
click at [487, 187] on p "Migration Table" at bounding box center [651, 184] width 482 height 15
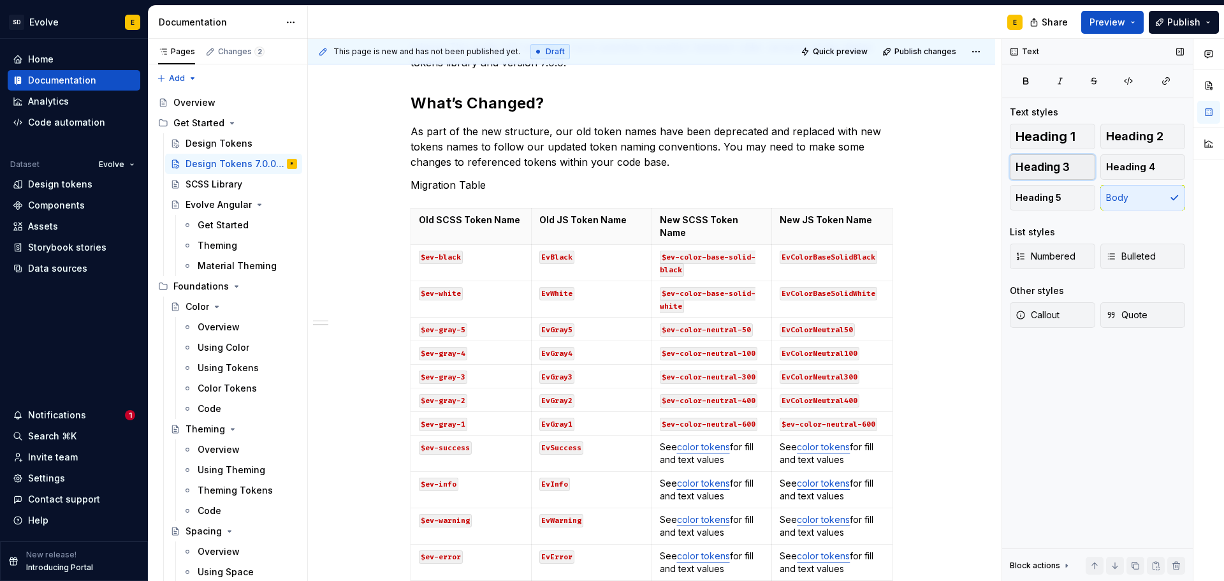
click at [1051, 173] on button "Heading 3" at bounding box center [1051, 166] width 85 height 25
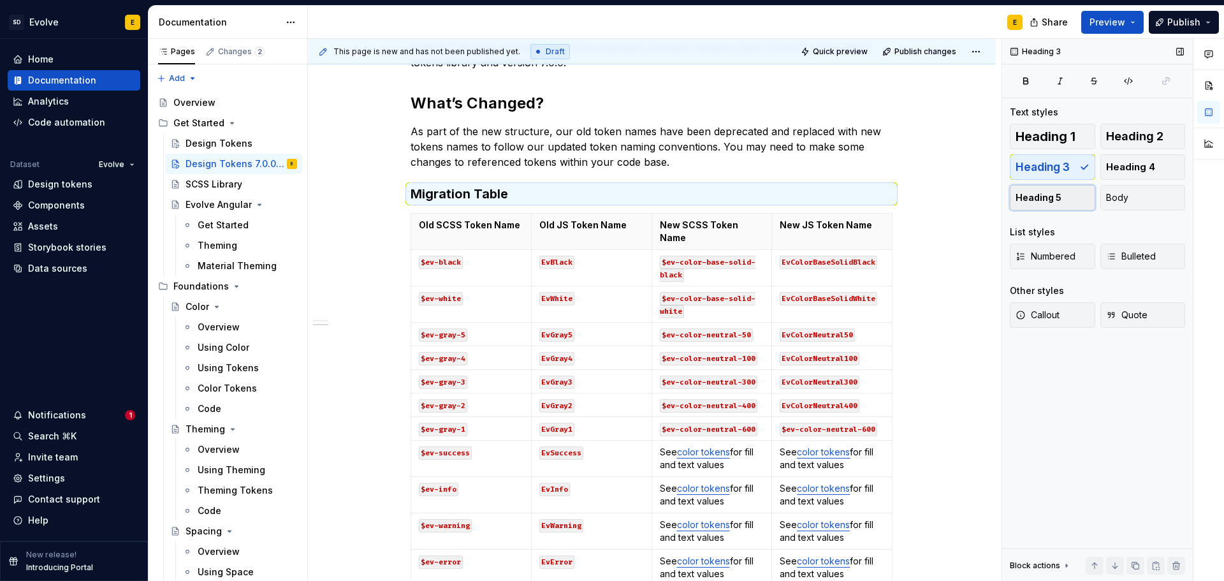
click at [1051, 194] on span "Heading 5" at bounding box center [1038, 197] width 46 height 13
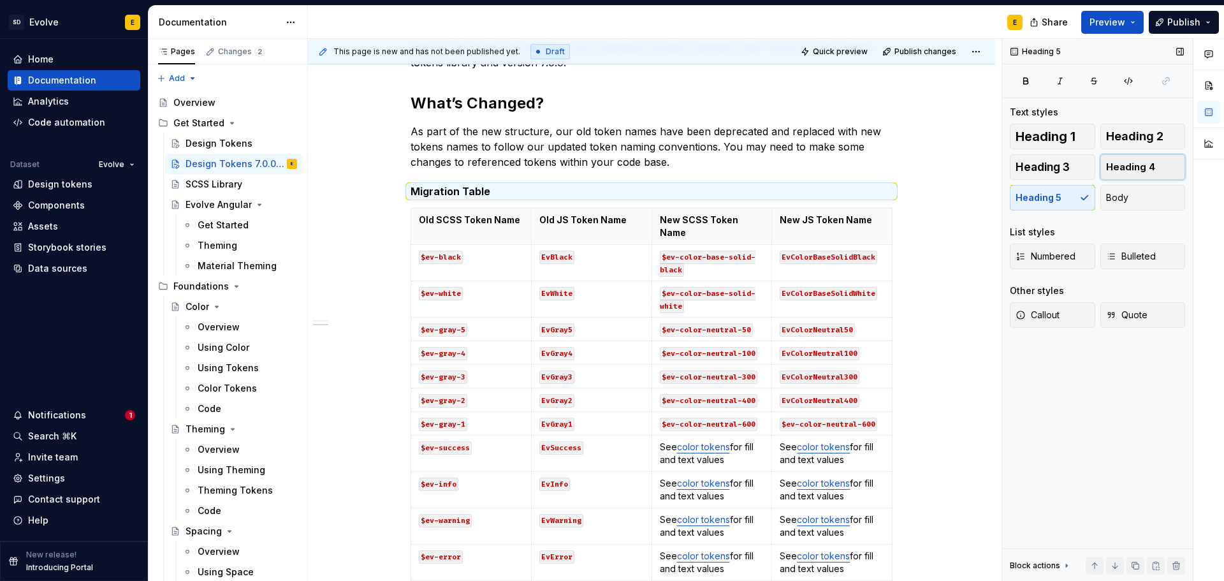
click at [1130, 170] on span "Heading 4" at bounding box center [1130, 167] width 49 height 13
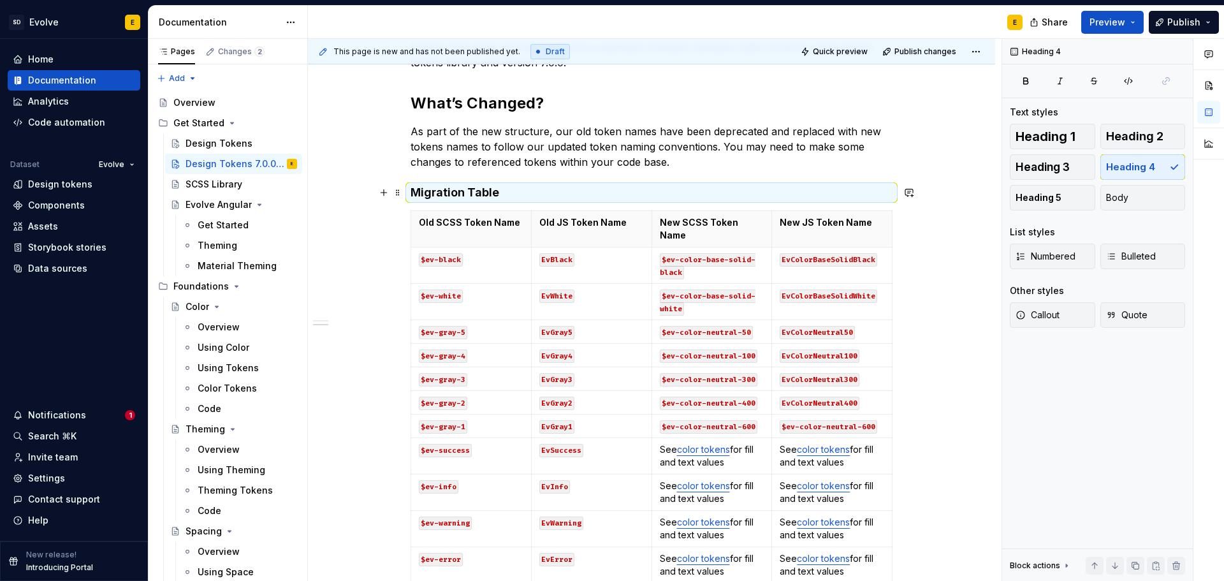
click at [526, 193] on h4 "Migration Table" at bounding box center [651, 192] width 482 height 15
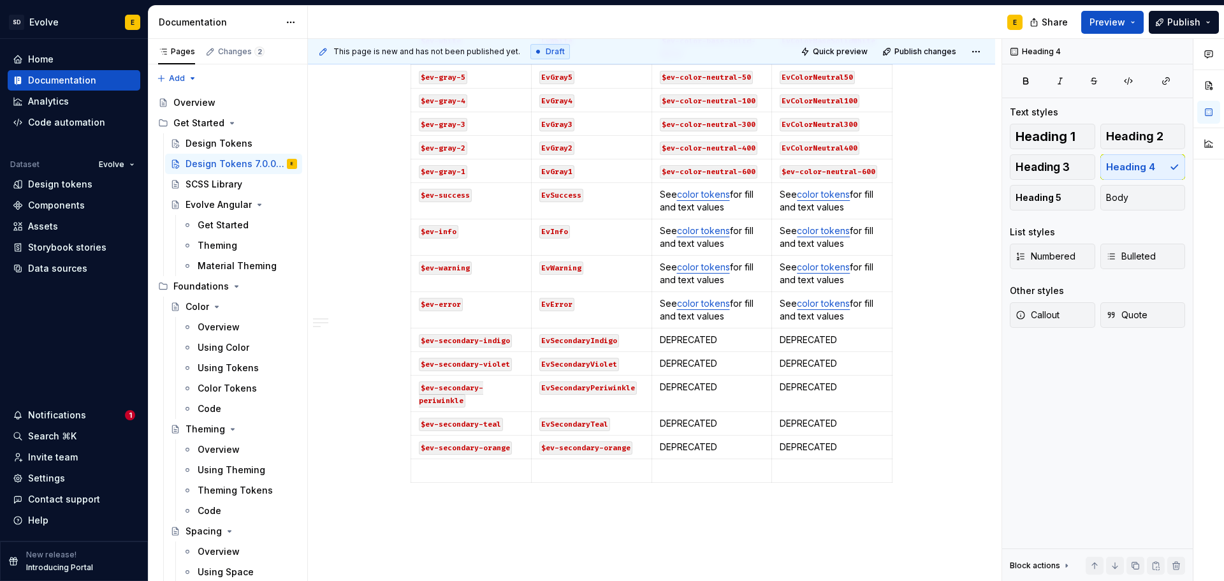
scroll to position [574, 0]
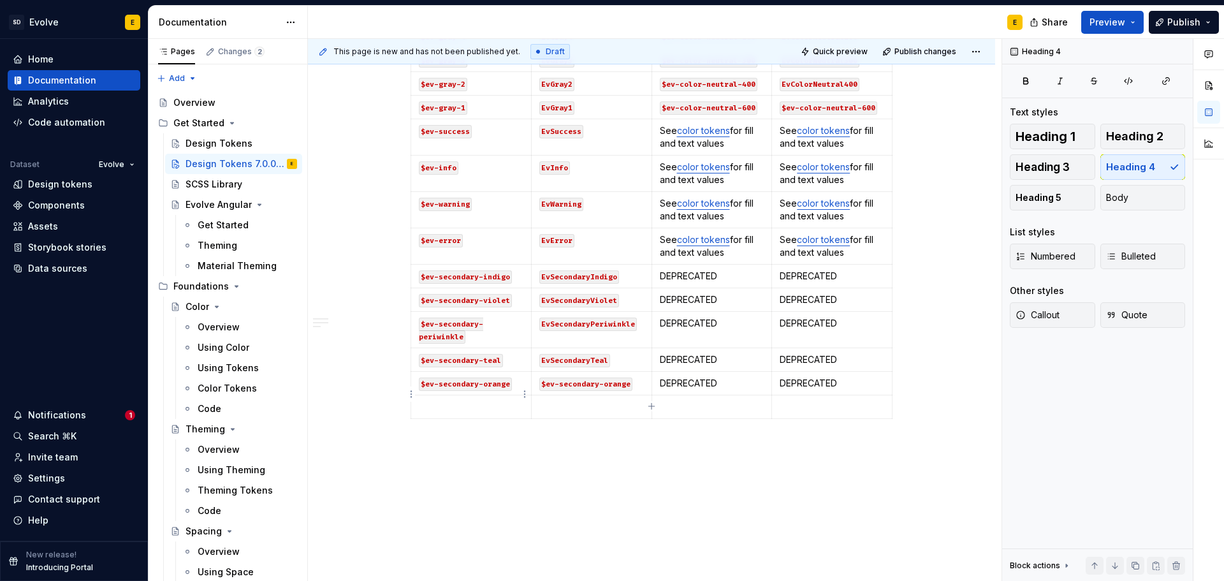
click at [456, 400] on p at bounding box center [471, 406] width 105 height 13
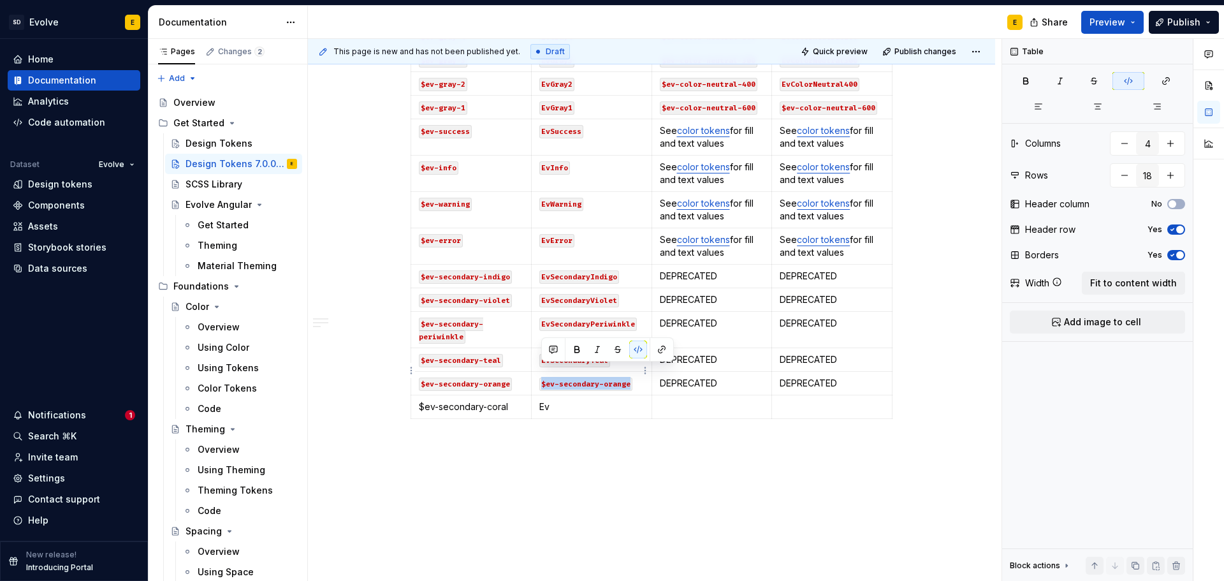
drag, startPoint x: 540, startPoint y: 373, endPoint x: 635, endPoint y: 370, distance: 95.6
click at [635, 377] on p "$ev-secondary-orange" at bounding box center [591, 383] width 105 height 13
click at [589, 400] on p "Ev" at bounding box center [591, 406] width 105 height 13
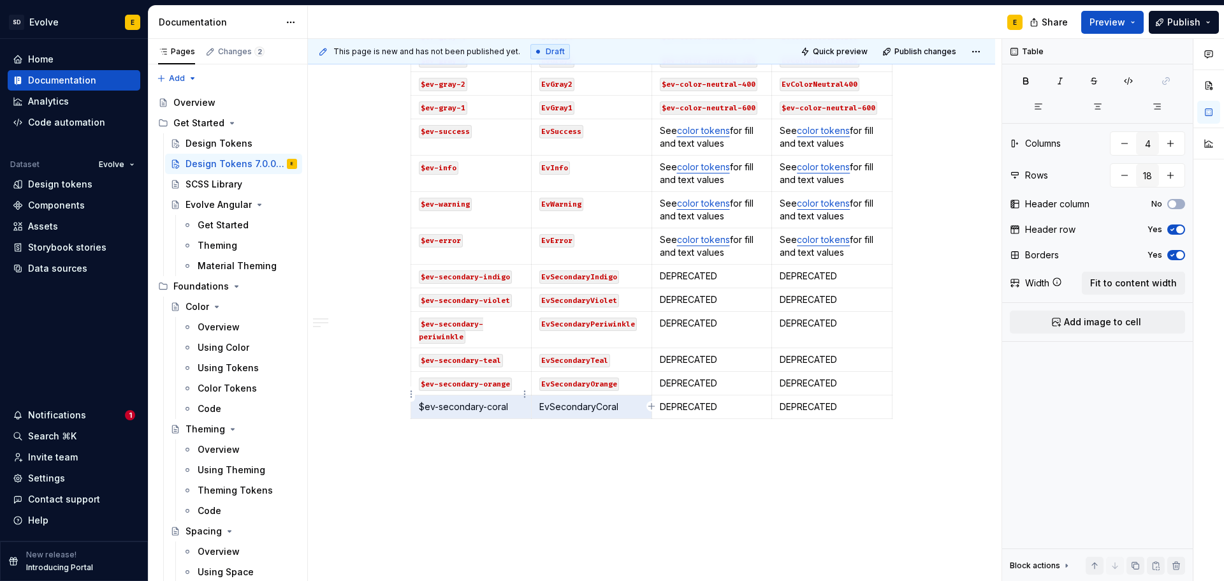
drag, startPoint x: 626, startPoint y: 395, endPoint x: 503, endPoint y: 394, distance: 123.6
click at [503, 395] on tr "$ev-secondary-coral EvSecondaryCoral DEPRECATED DEPRECATED" at bounding box center [651, 407] width 481 height 24
click at [1125, 82] on icon "button" at bounding box center [1128, 81] width 8 height 7
click at [650, 404] on icon "button" at bounding box center [651, 406] width 10 height 10
click at [450, 424] on p at bounding box center [471, 430] width 105 height 13
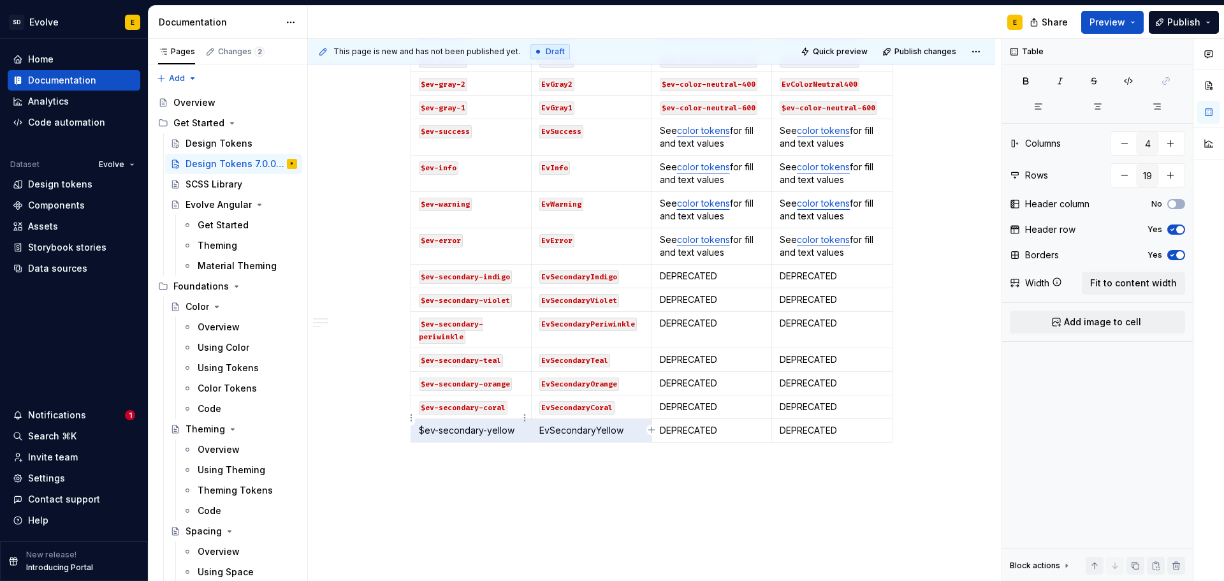
drag, startPoint x: 632, startPoint y: 418, endPoint x: 504, endPoint y: 423, distance: 127.6
click at [504, 423] on tr "$ev-secondary-yellow EvSecondaryYellow DEPRECATED DEPRECATED" at bounding box center [651, 431] width 481 height 24
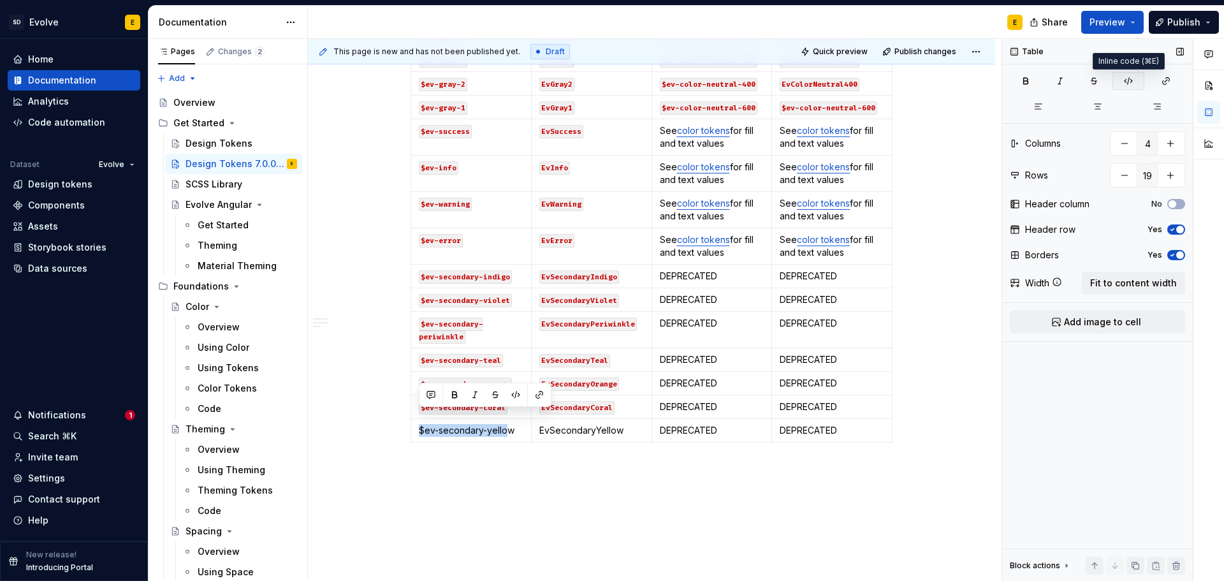
click at [1124, 83] on icon "button" at bounding box center [1128, 81] width 10 height 10
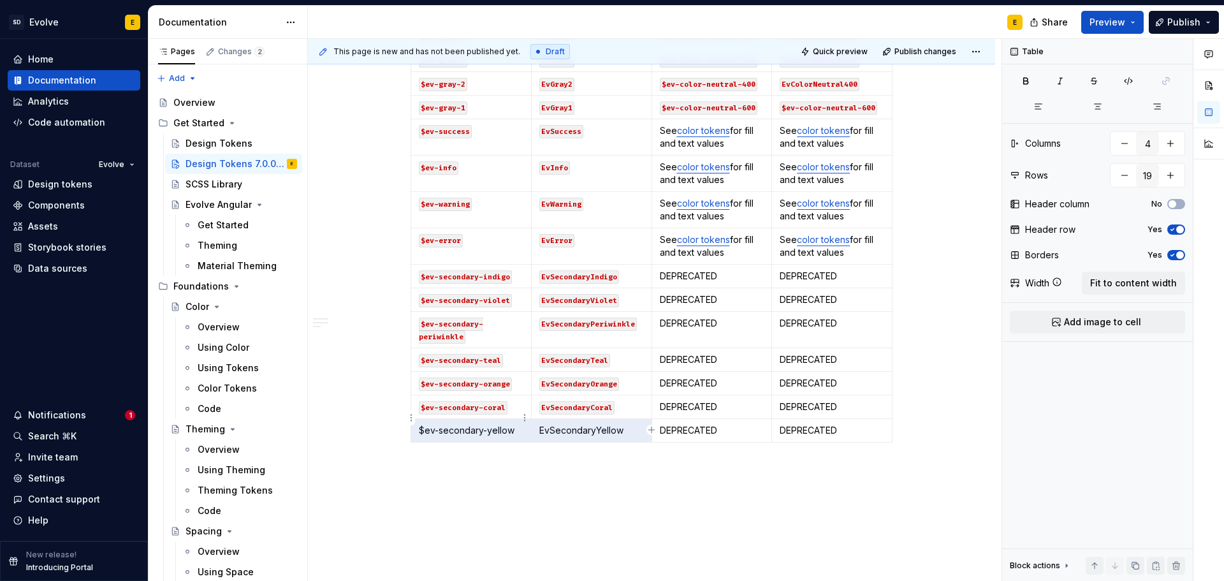
drag, startPoint x: 635, startPoint y: 412, endPoint x: 512, endPoint y: 415, distance: 123.7
click at [512, 419] on tr "$ev-secondary-yellow EvSecondaryYellow DEPRECATED DEPRECATED" at bounding box center [651, 431] width 481 height 24
click at [1133, 80] on icon "button" at bounding box center [1128, 81] width 10 height 10
click at [653, 428] on icon "button" at bounding box center [651, 429] width 10 height 10
click at [491, 447] on p at bounding box center [471, 453] width 105 height 13
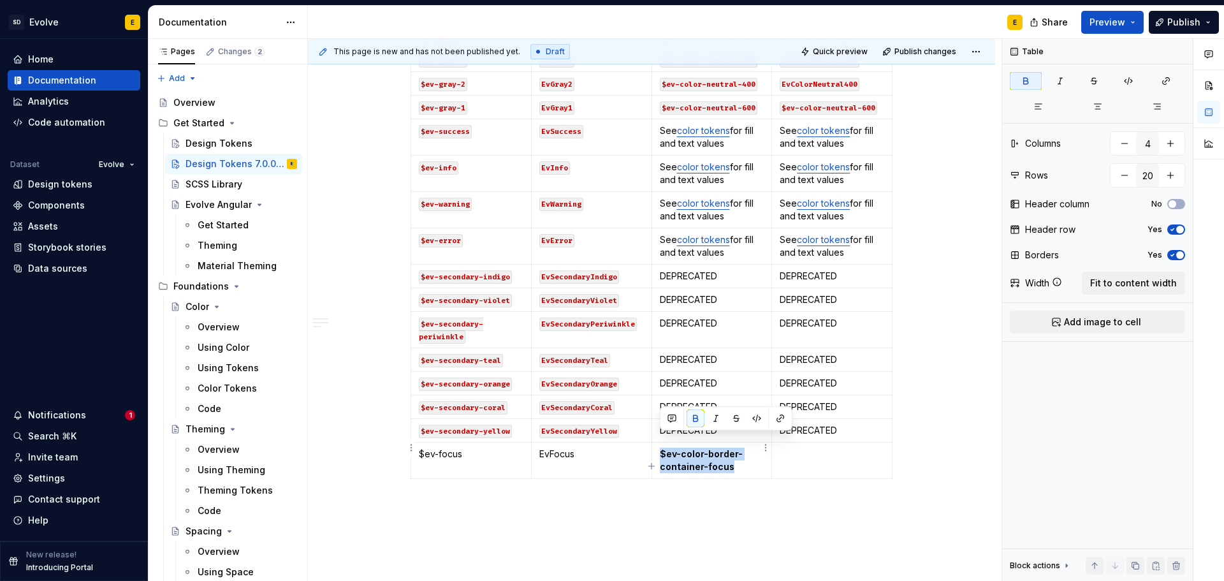
drag, startPoint x: 747, startPoint y: 449, endPoint x: 657, endPoint y: 437, distance: 91.3
click at [657, 442] on td "$ev-color-border-container-focus" at bounding box center [711, 460] width 120 height 36
click at [693, 412] on button "button" at bounding box center [695, 418] width 18 height 18
click at [798, 450] on td at bounding box center [832, 460] width 120 height 36
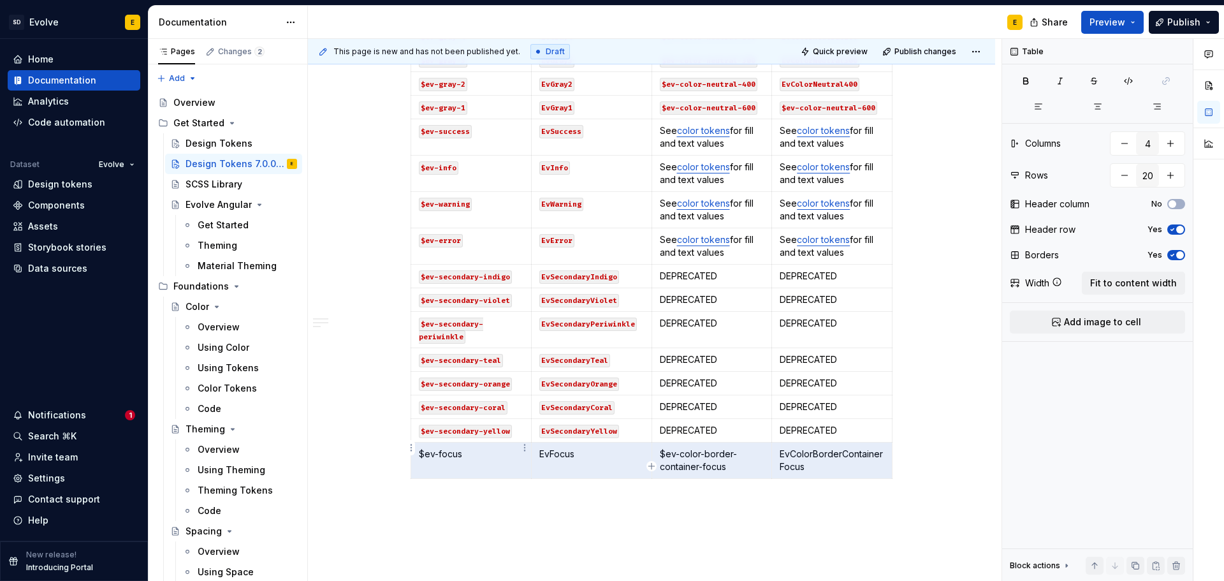
drag, startPoint x: 818, startPoint y: 459, endPoint x: 452, endPoint y: 458, distance: 365.8
click at [452, 458] on tr "$ev-focus EvFocus $ev-color-border-container-focus EvColorBorderContainerFocus" at bounding box center [651, 460] width 481 height 36
click at [1132, 78] on icon "button" at bounding box center [1128, 81] width 10 height 10
click at [648, 463] on icon "button" at bounding box center [651, 466] width 10 height 10
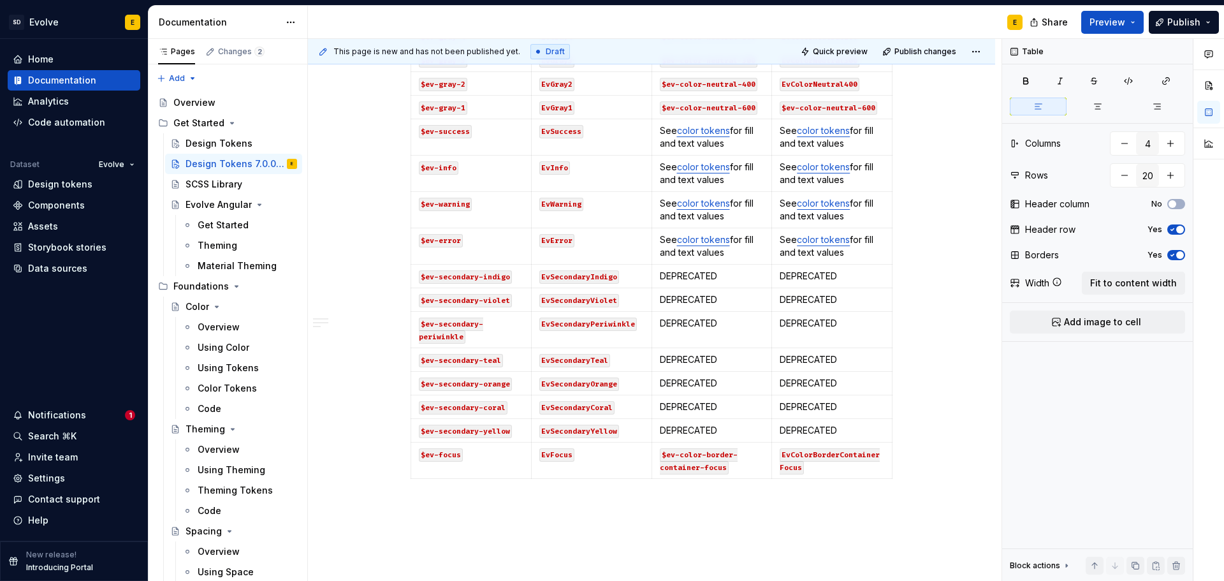
click at [667, 468] on div "Old SCSS Token Name Old JS Token Name New SCSS Token Name New JS Token Name $ev…" at bounding box center [651, 188] width 482 height 592
click at [654, 465] on icon "button" at bounding box center [651, 466] width 10 height 10
click at [472, 484] on p at bounding box center [471, 490] width 105 height 13
drag, startPoint x: 418, startPoint y: 477, endPoint x: 639, endPoint y: 471, distance: 220.6
click at [639, 479] on tr "$ev-primary-aa-green EvPrimaryAAGreen DEPRECATED DEPRECATED" at bounding box center [651, 491] width 481 height 24
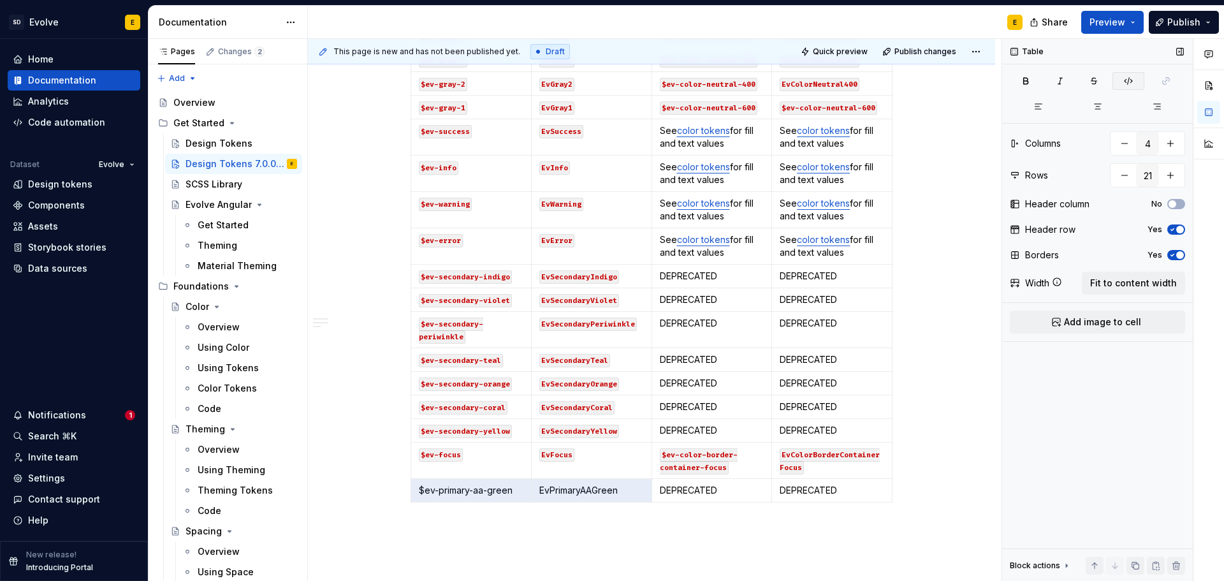
click at [1128, 78] on icon "button" at bounding box center [1128, 81] width 10 height 10
click at [653, 491] on div "Old SCSS Token Name Old JS Token Name New SCSS Token Name New JS Token Name $ev…" at bounding box center [651, 200] width 482 height 616
click at [651, 487] on icon "button" at bounding box center [651, 489] width 10 height 10
click at [489, 507] on p at bounding box center [471, 513] width 105 height 13
click at [435, 507] on p at bounding box center [471, 513] width 105 height 13
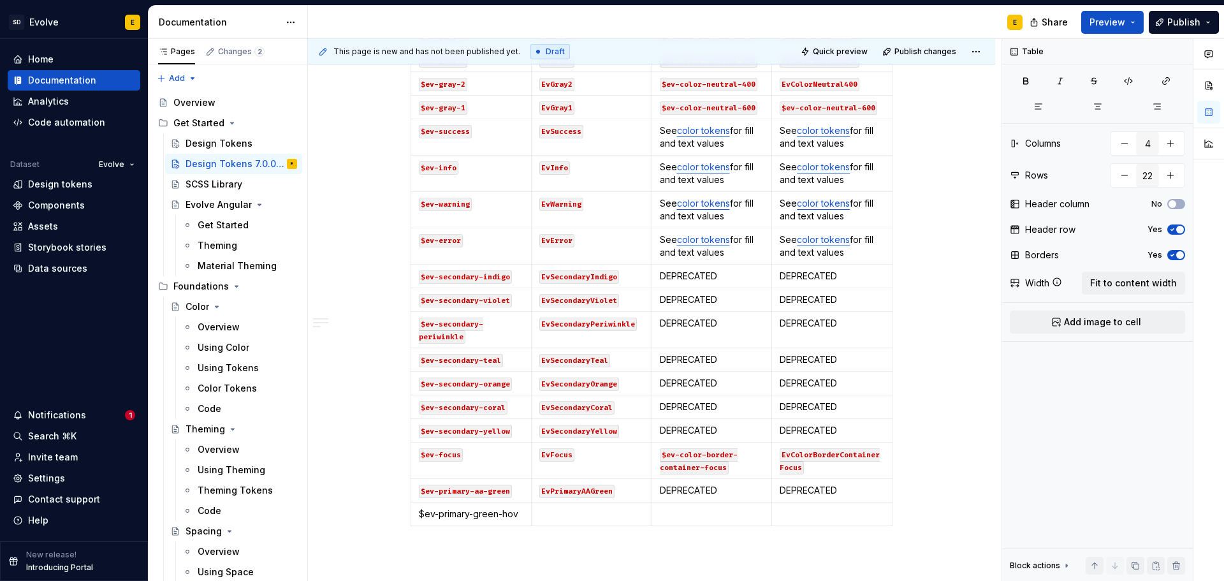
scroll to position [575, 0]
click at [807, 506] on p at bounding box center [831, 512] width 105 height 13
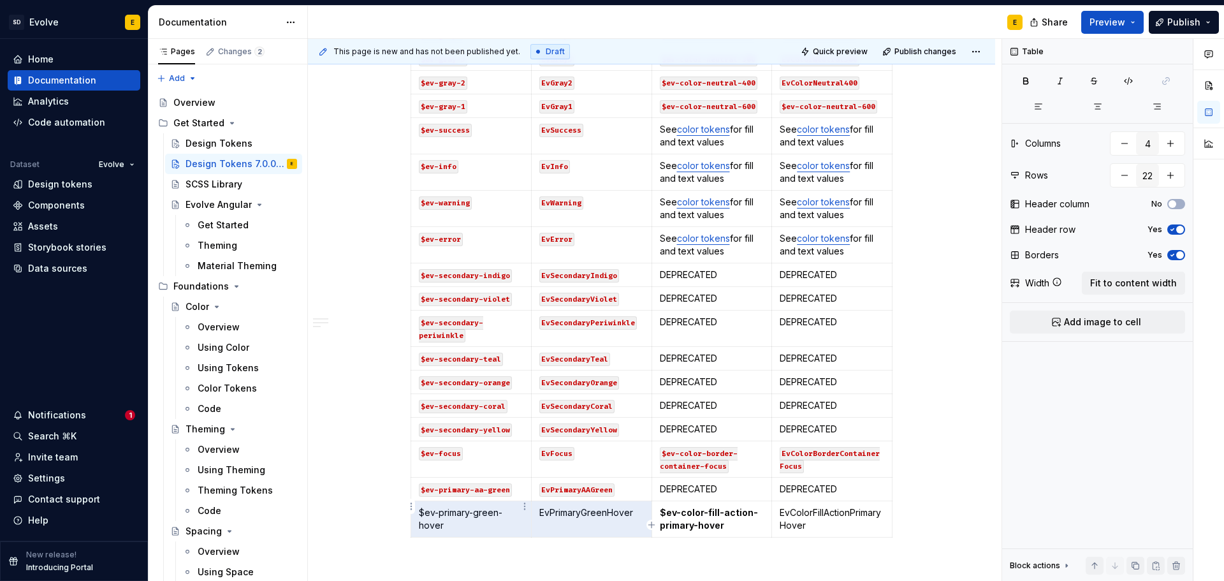
drag, startPoint x: 632, startPoint y: 500, endPoint x: 454, endPoint y: 510, distance: 178.7
click at [454, 510] on tr "$ev-primary-green-hover EvPrimaryGreenHover $ev-color-fill-action-primary-hover…" at bounding box center [651, 519] width 481 height 36
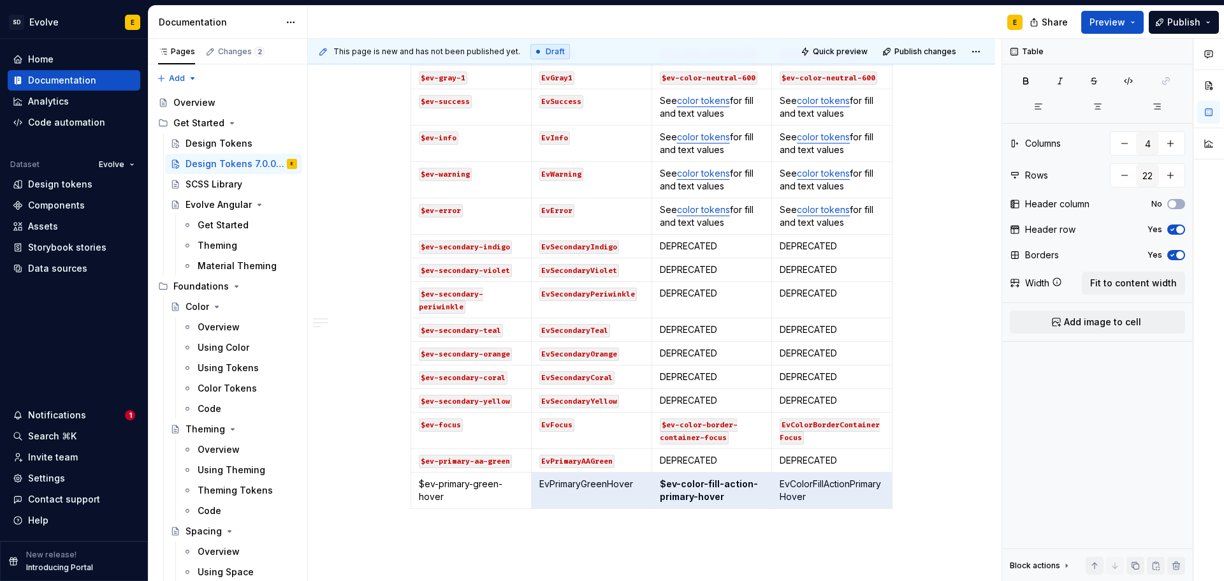
scroll to position [617, 0]
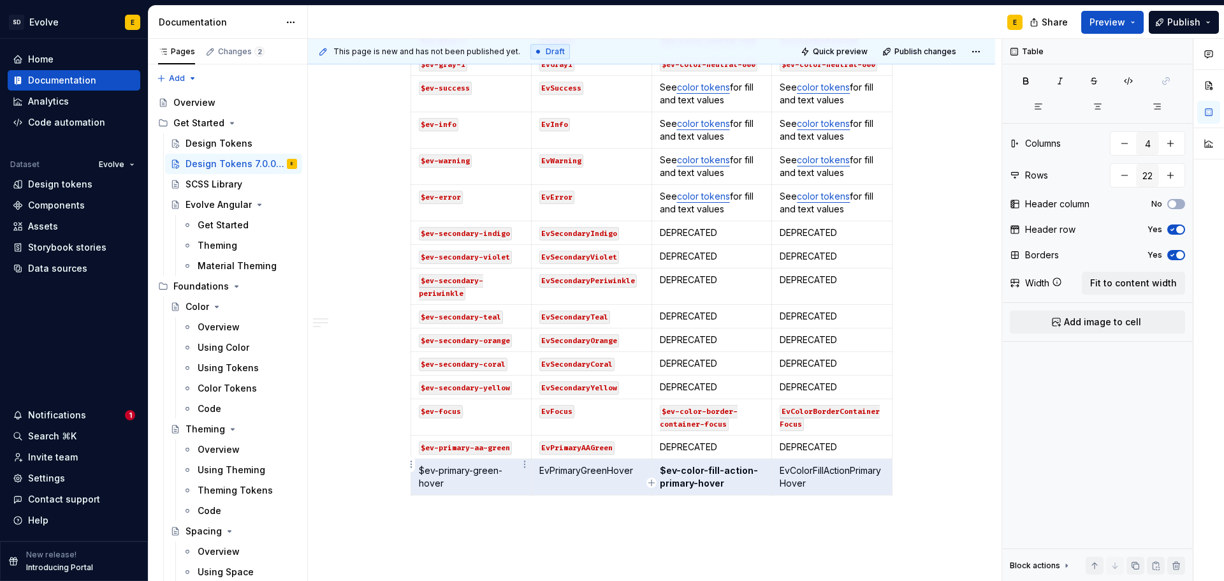
drag, startPoint x: 827, startPoint y: 510, endPoint x: 476, endPoint y: 464, distance: 354.1
click at [476, 464] on tr "$ev-primary-green-hover EvPrimaryGreenHover $ev-color-fill-action-primary-hover…" at bounding box center [651, 477] width 481 height 36
click at [1129, 82] on icon "button" at bounding box center [1128, 81] width 10 height 10
click at [653, 479] on icon "button" at bounding box center [651, 482] width 10 height 10
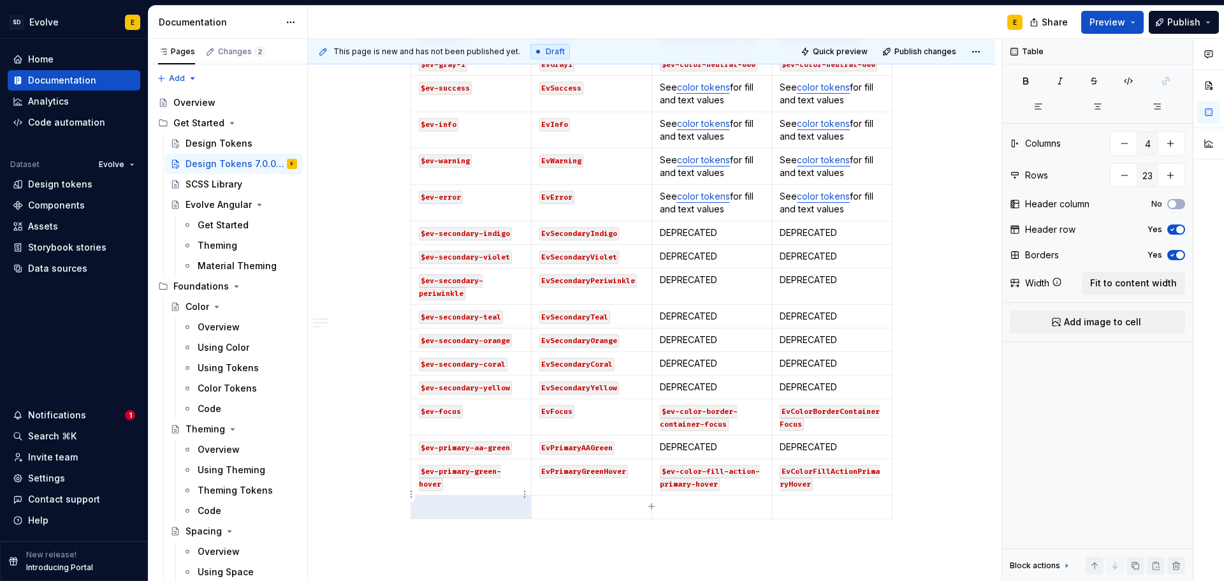
click at [489, 500] on p at bounding box center [471, 506] width 105 height 13
drag, startPoint x: 890, startPoint y: 374, endPoint x: 922, endPoint y: 375, distance: 32.5
click at [484, 500] on p at bounding box center [471, 506] width 105 height 13
click at [812, 500] on p at bounding box center [831, 506] width 105 height 13
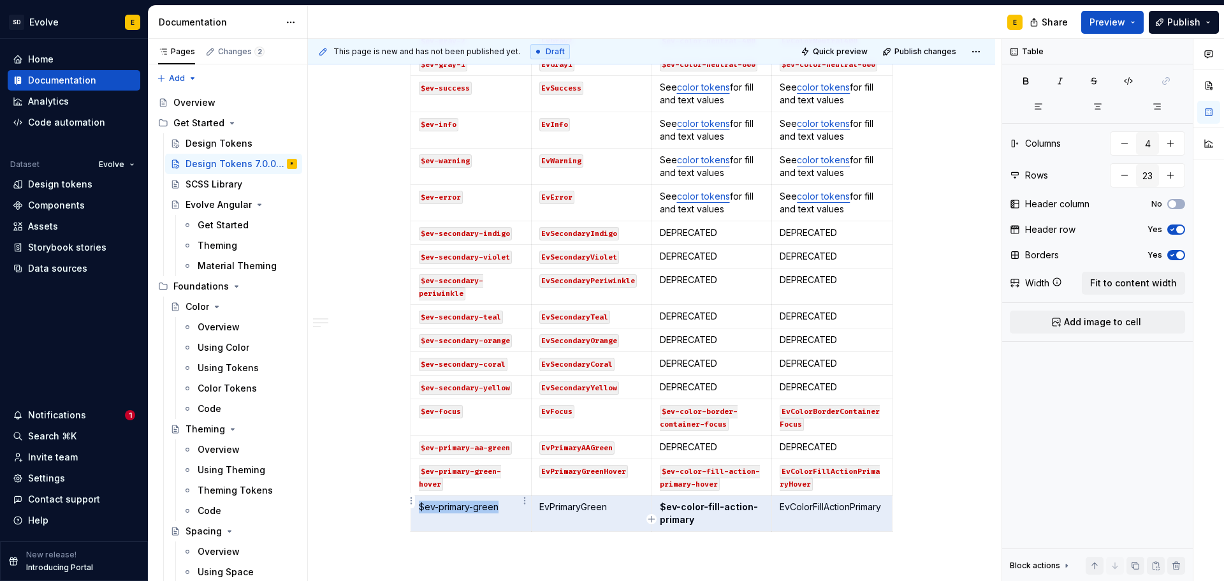
drag, startPoint x: 803, startPoint y: 503, endPoint x: 509, endPoint y: 503, distance: 293.8
click at [509, 503] on tr "$ev-primary-green EvPrimaryGreen $ev-color-fill-action-primary EvColorFillActio…" at bounding box center [651, 513] width 481 height 36
click at [1125, 83] on icon "button" at bounding box center [1128, 81] width 10 height 10
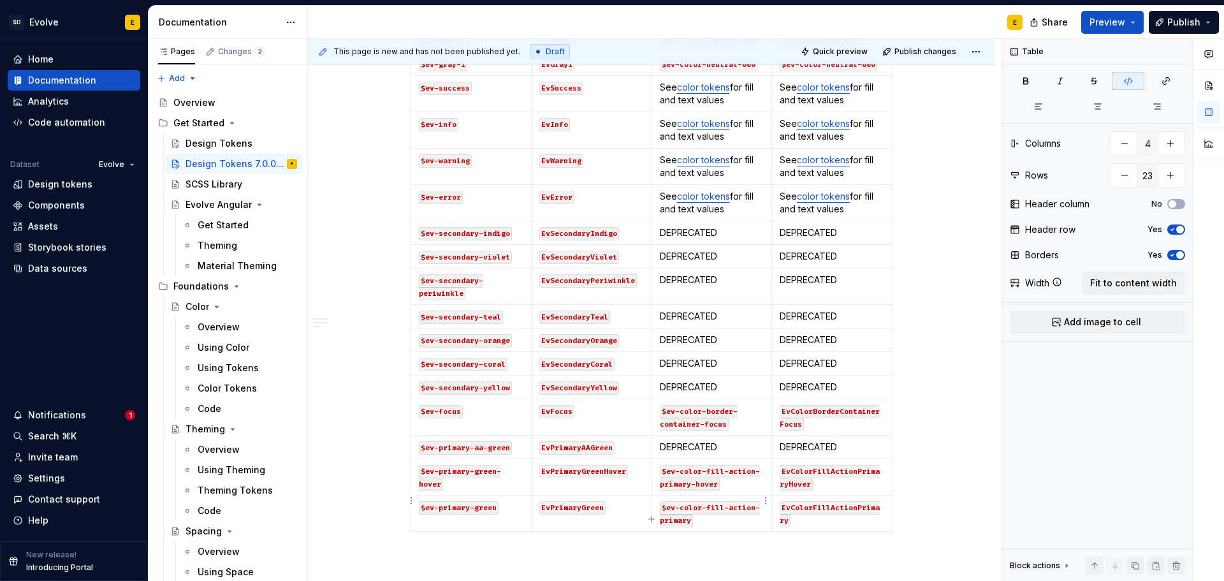
click at [665, 505] on code "$ev-color-fill-action-primary" at bounding box center [710, 514] width 100 height 26
drag, startPoint x: 693, startPoint y: 507, endPoint x: 658, endPoint y: 497, distance: 37.1
click at [658, 497] on td "$ev-color-fill-action-primary" at bounding box center [711, 513] width 120 height 36
click at [1126, 85] on icon "button" at bounding box center [1128, 81] width 10 height 10
click at [653, 518] on icon "button" at bounding box center [651, 519] width 10 height 10
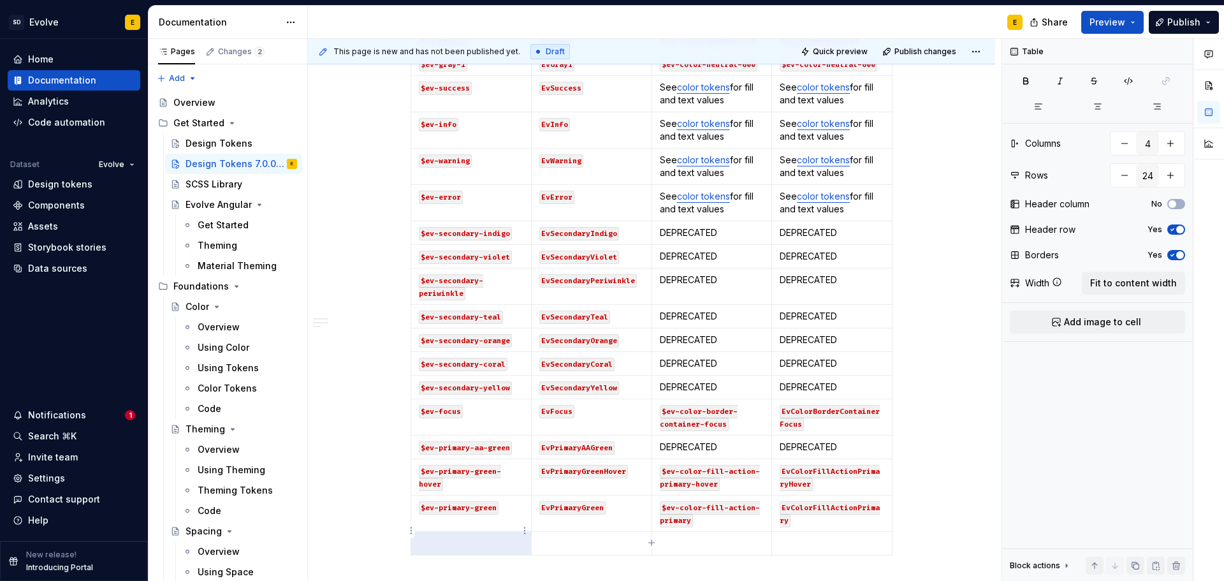
click at [442, 537] on p at bounding box center [471, 543] width 105 height 13
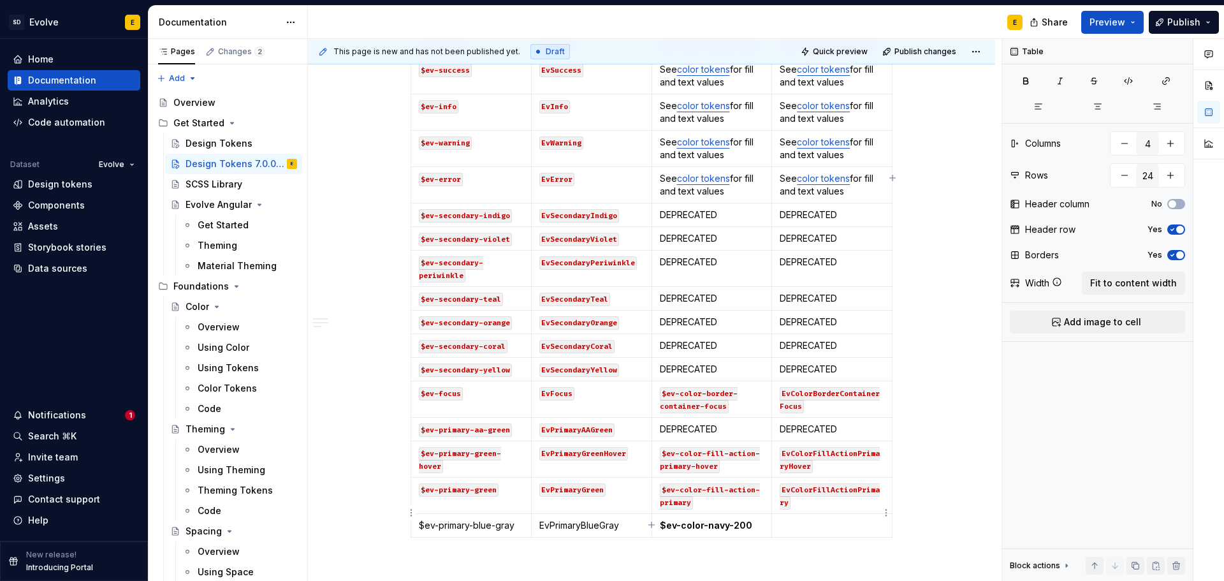
click at [808, 519] on p at bounding box center [831, 525] width 105 height 13
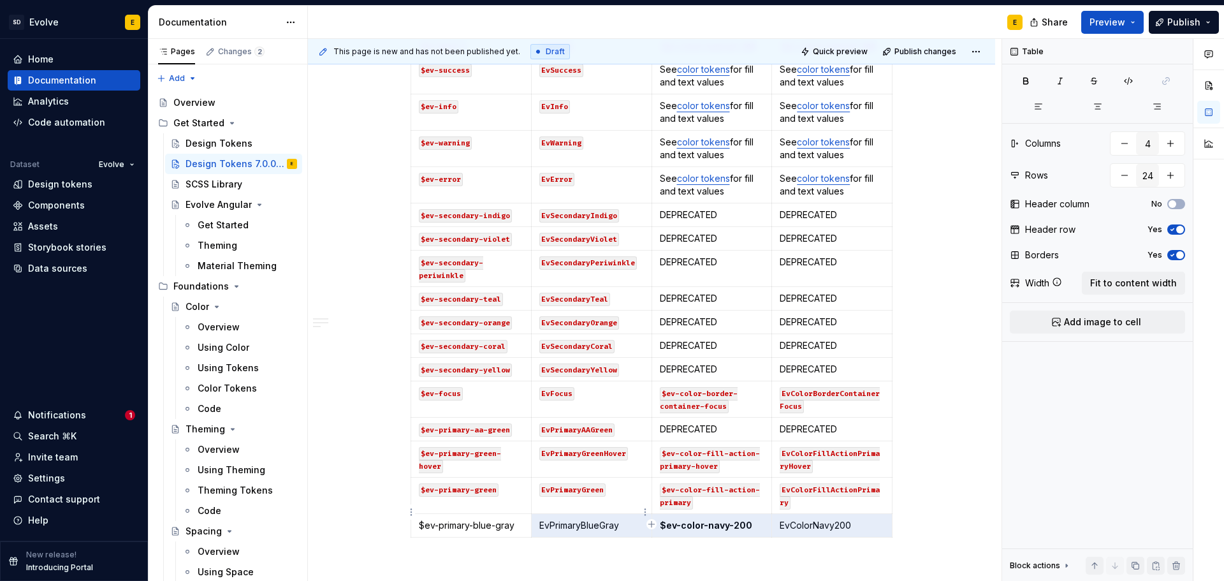
scroll to position [635, 0]
drag, startPoint x: 867, startPoint y: 514, endPoint x: 501, endPoint y: 513, distance: 366.4
click at [501, 513] on tr "$ev-primary-blue-gray EvPrimaryBlueGray $ev-color-navy-200 EvColorNavy200" at bounding box center [651, 525] width 481 height 24
click at [1131, 80] on icon "button" at bounding box center [1128, 81] width 10 height 10
click at [653, 520] on icon "button" at bounding box center [651, 524] width 10 height 10
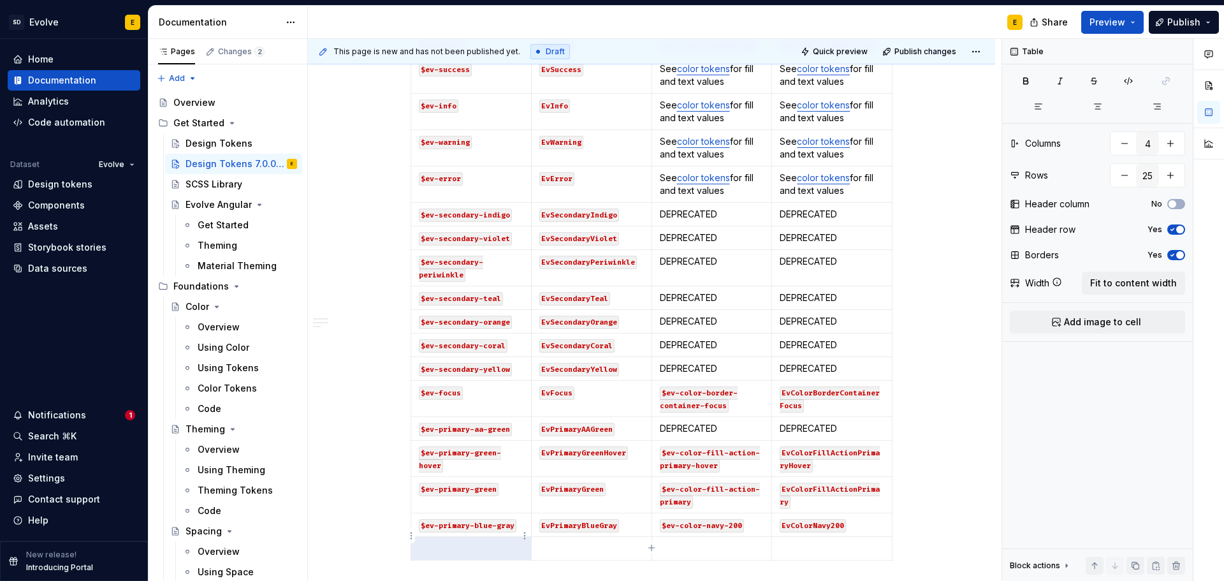
click at [478, 542] on p at bounding box center [471, 548] width 105 height 13
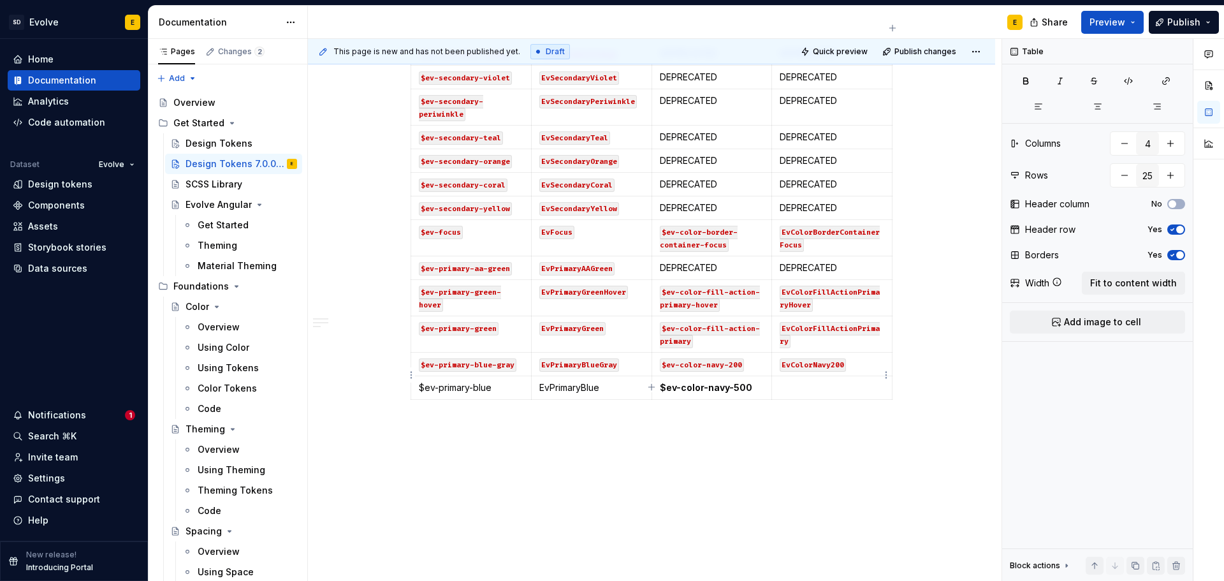
click at [828, 381] on p at bounding box center [831, 387] width 105 height 13
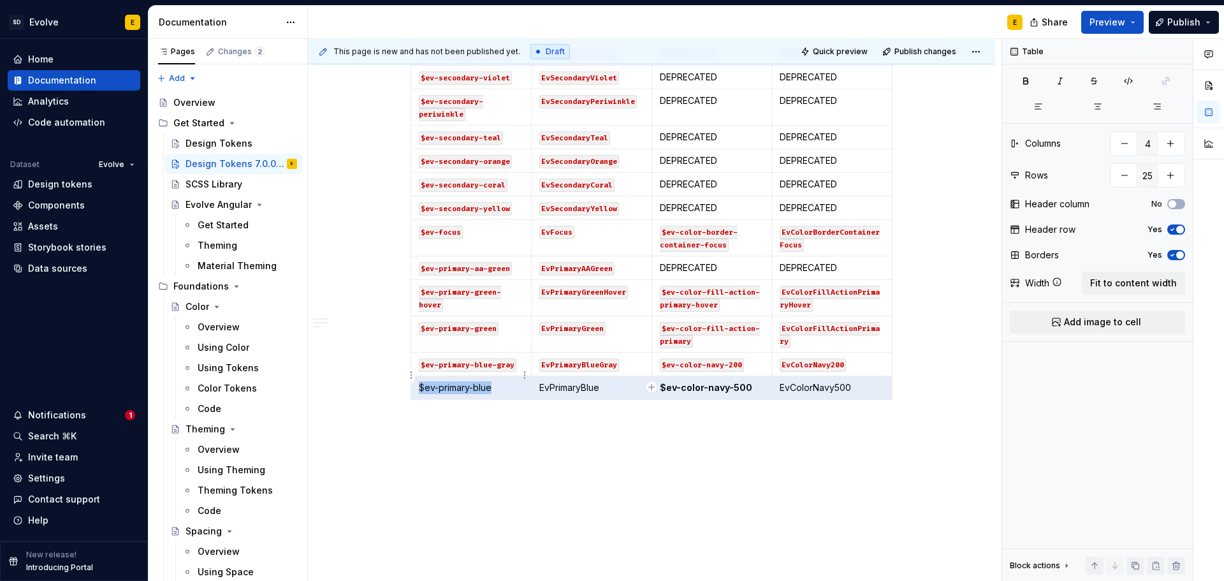
drag, startPoint x: 850, startPoint y: 380, endPoint x: 511, endPoint y: 377, distance: 339.0
click at [511, 377] on tr "$ev-primary-blue EvPrimaryBlue $ev-color-navy-500 EvColorNavy500" at bounding box center [651, 388] width 481 height 24
click at [1129, 80] on icon "button" at bounding box center [1128, 81] width 10 height 10
click at [650, 385] on icon "button" at bounding box center [651, 387] width 10 height 10
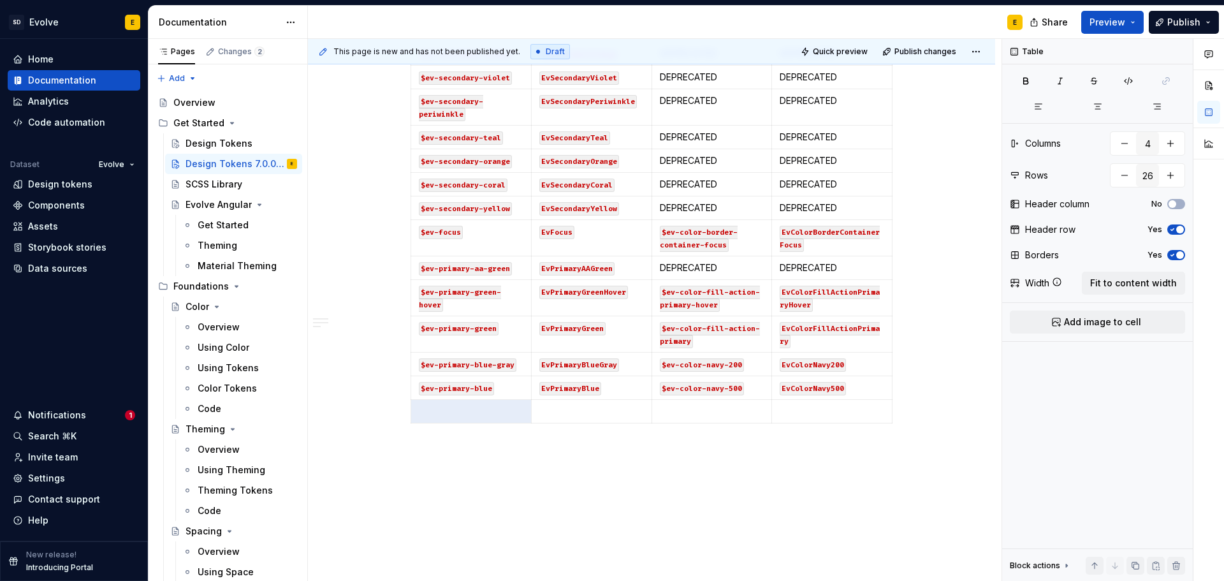
click at [461, 412] on div "Old SCSS Token Name Old JS Token Name New SCSS Token Name New JS Token Name $ev…" at bounding box center [651, 48] width 482 height 759
click at [455, 405] on td at bounding box center [471, 412] width 120 height 24
click at [804, 405] on p at bounding box center [831, 411] width 105 height 13
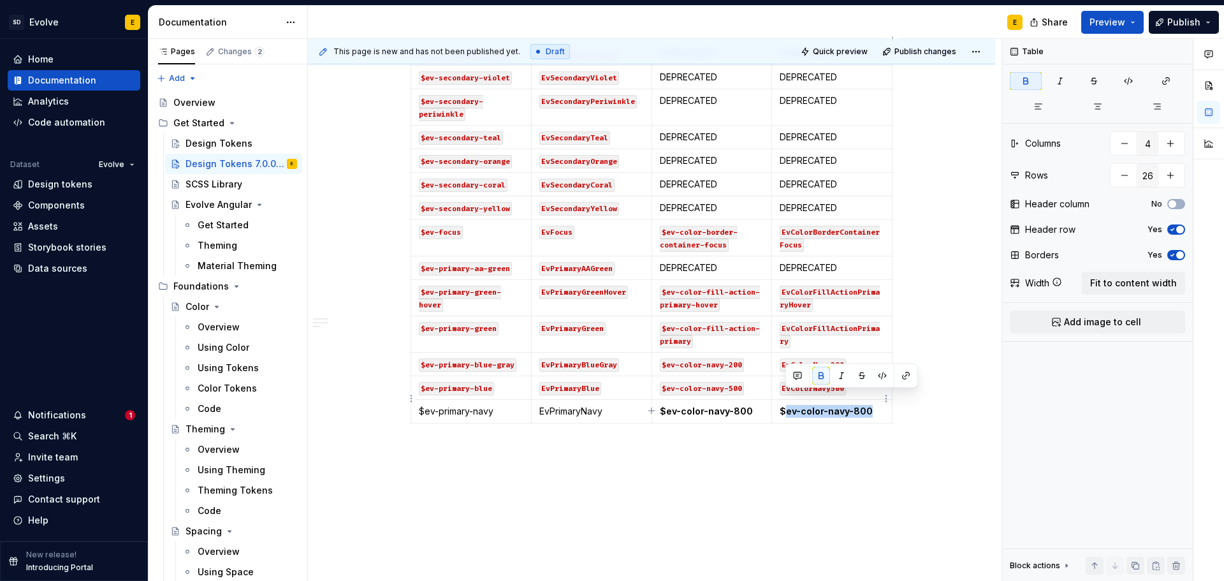
drag, startPoint x: 783, startPoint y: 400, endPoint x: 869, endPoint y: 398, distance: 86.0
click at [869, 405] on p "$ev-color-navy-800" at bounding box center [831, 411] width 105 height 13
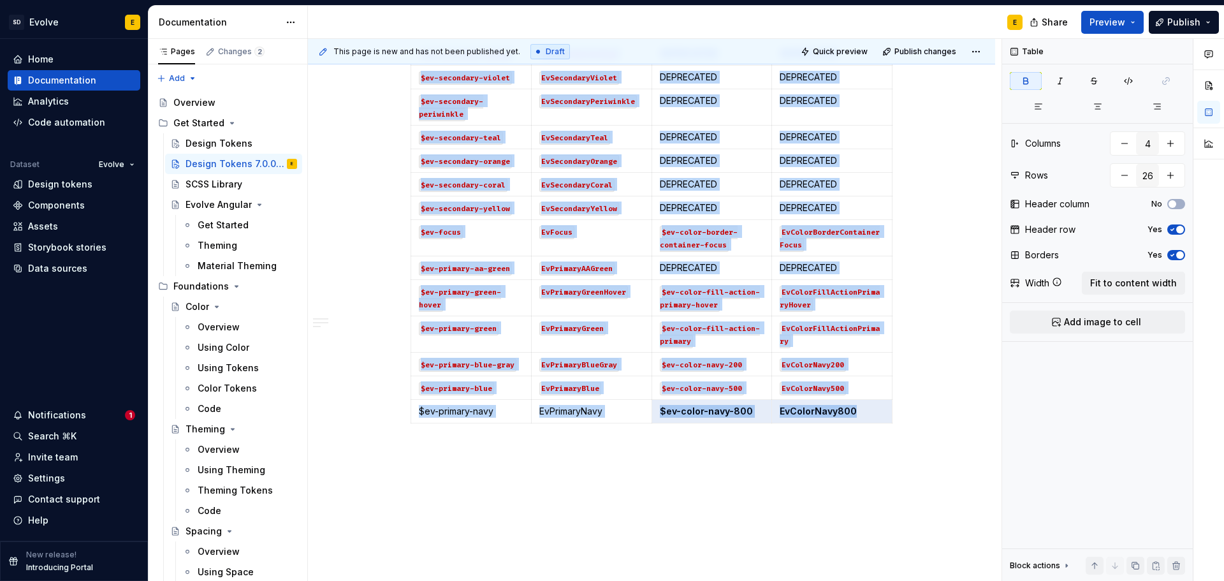
drag, startPoint x: 869, startPoint y: 398, endPoint x: 487, endPoint y: 421, distance: 381.8
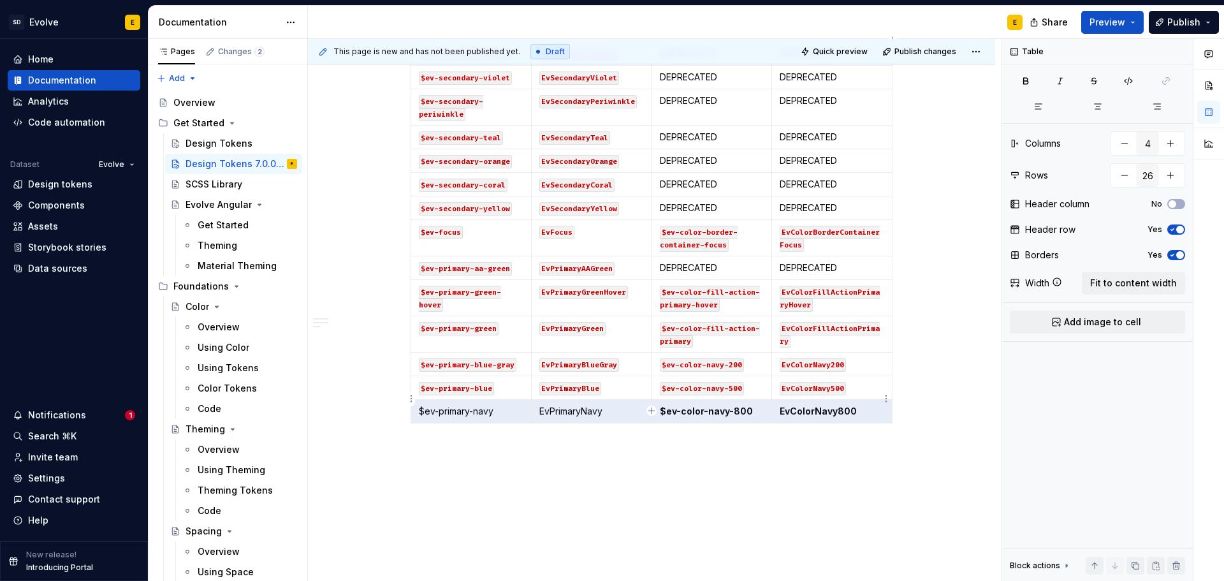
drag, startPoint x: 418, startPoint y: 398, endPoint x: 823, endPoint y: 399, distance: 405.3
click at [823, 400] on tr "$ev-primary-navy EvPrimaryNavy $ev-color-navy-800 EvColorNavy800" at bounding box center [651, 412] width 481 height 24
click at [1134, 84] on button "button" at bounding box center [1128, 81] width 32 height 18
click at [649, 409] on icon "button" at bounding box center [651, 410] width 10 height 10
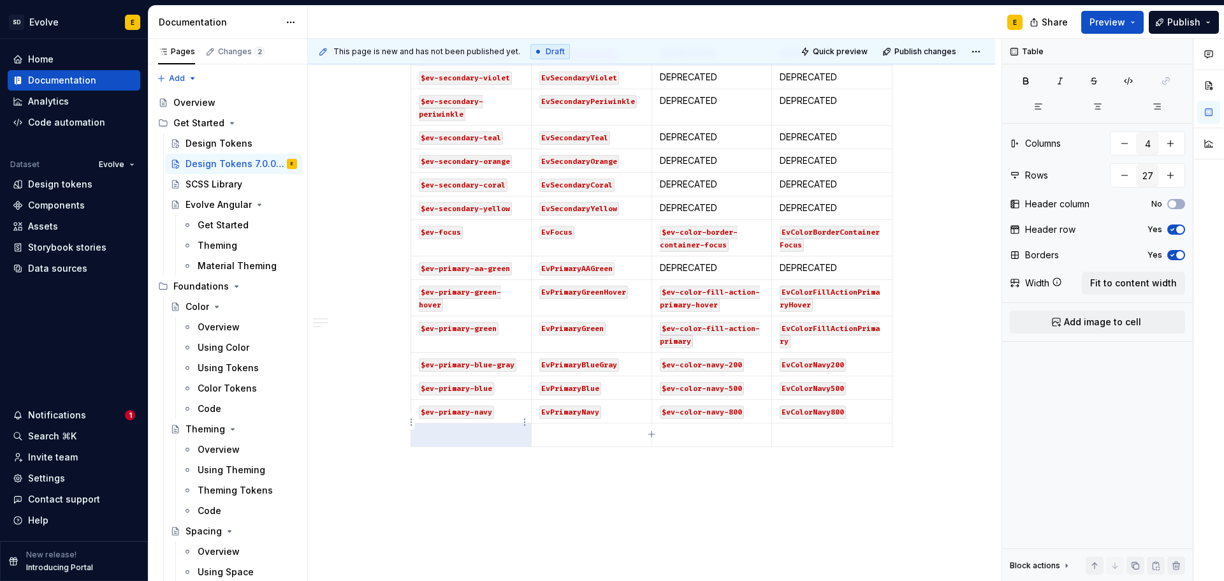
click at [495, 428] on p at bounding box center [471, 434] width 105 height 13
click at [821, 428] on p at bounding box center [831, 434] width 105 height 13
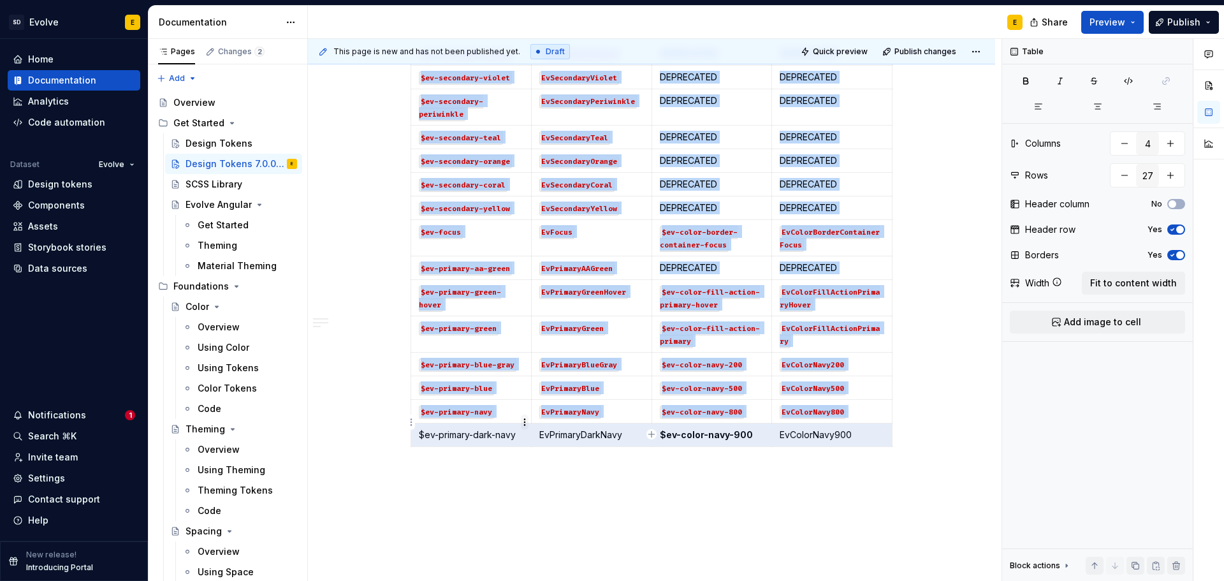
drag, startPoint x: 860, startPoint y: 422, endPoint x: 523, endPoint y: 427, distance: 336.5
click at [523, 427] on body "SD Evolve E Home Documentation Analytics Code automation Dataset Evolve Design …" at bounding box center [612, 290] width 1224 height 581
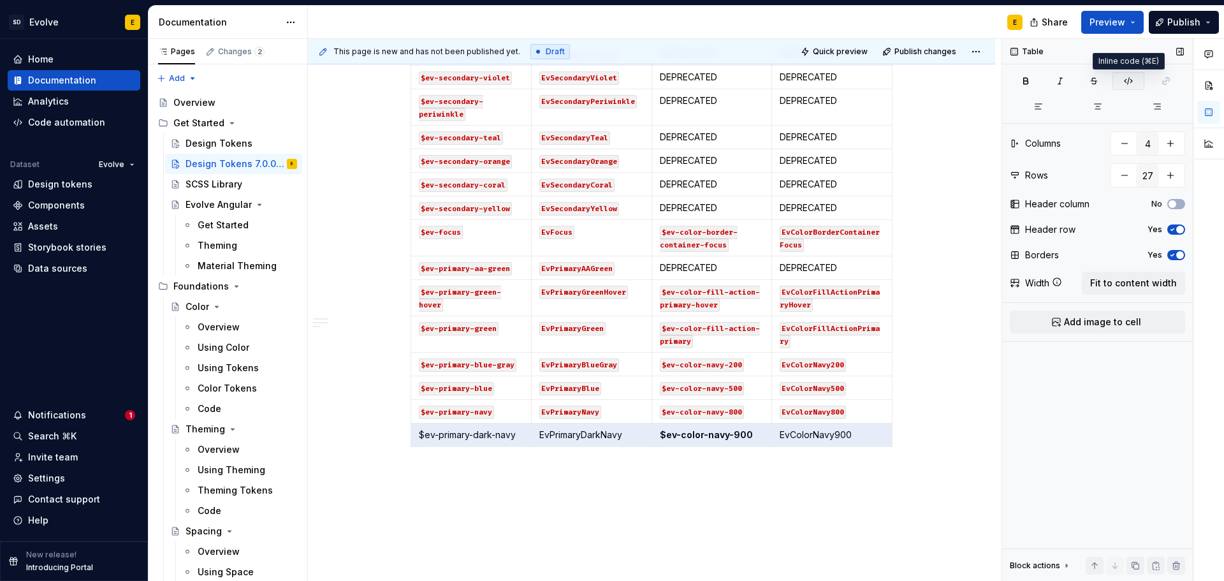
click at [1117, 79] on button "button" at bounding box center [1128, 81] width 32 height 18
click at [648, 432] on icon "button" at bounding box center [651, 434] width 10 height 10
click at [647, 433] on icon "button" at bounding box center [651, 434] width 10 height 10
click at [651, 433] on icon "button" at bounding box center [651, 434] width 6 height 6
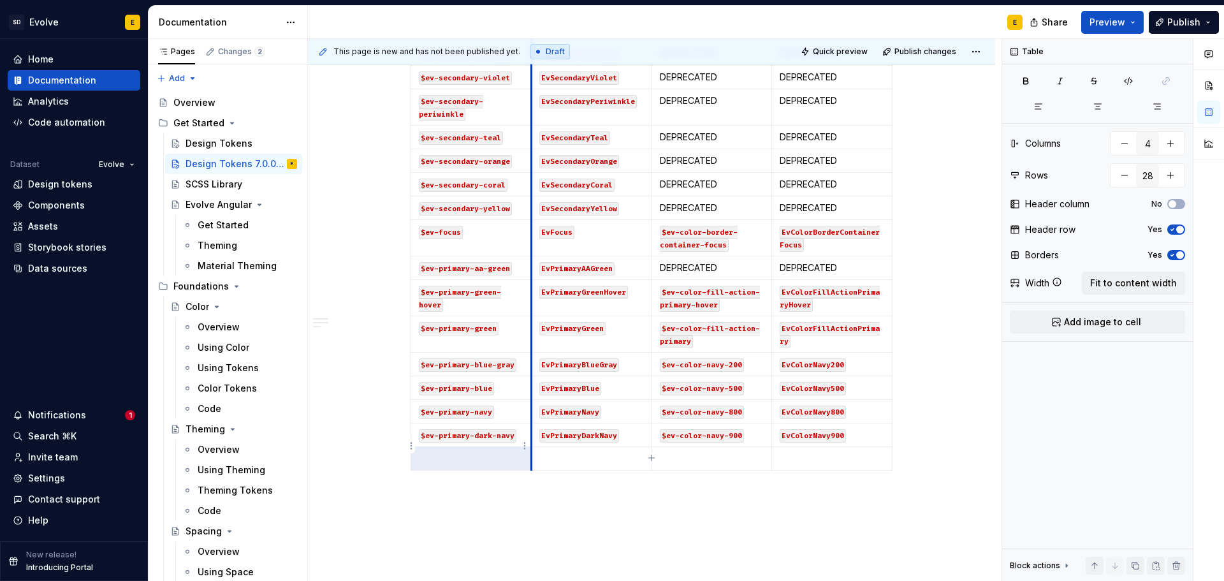
click at [480, 452] on p at bounding box center [471, 458] width 105 height 13
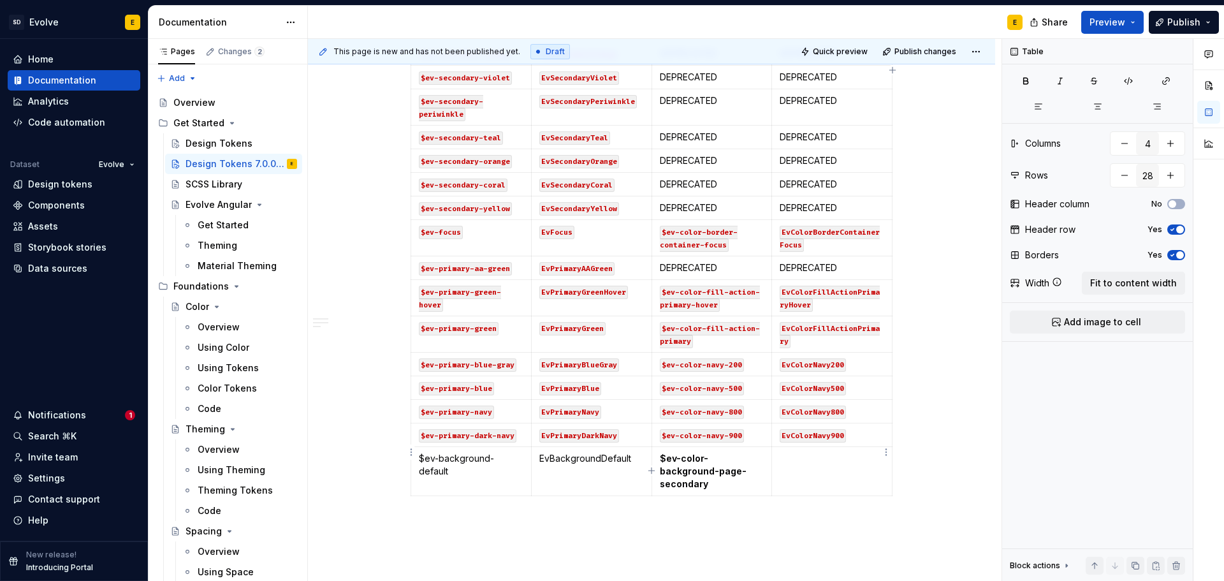
click at [804, 452] on p at bounding box center [831, 458] width 105 height 13
drag, startPoint x: 779, startPoint y: 445, endPoint x: 861, endPoint y: 465, distance: 83.9
click at [861, 465] on td "$ev-color-background-page-secondary" at bounding box center [832, 471] width 120 height 49
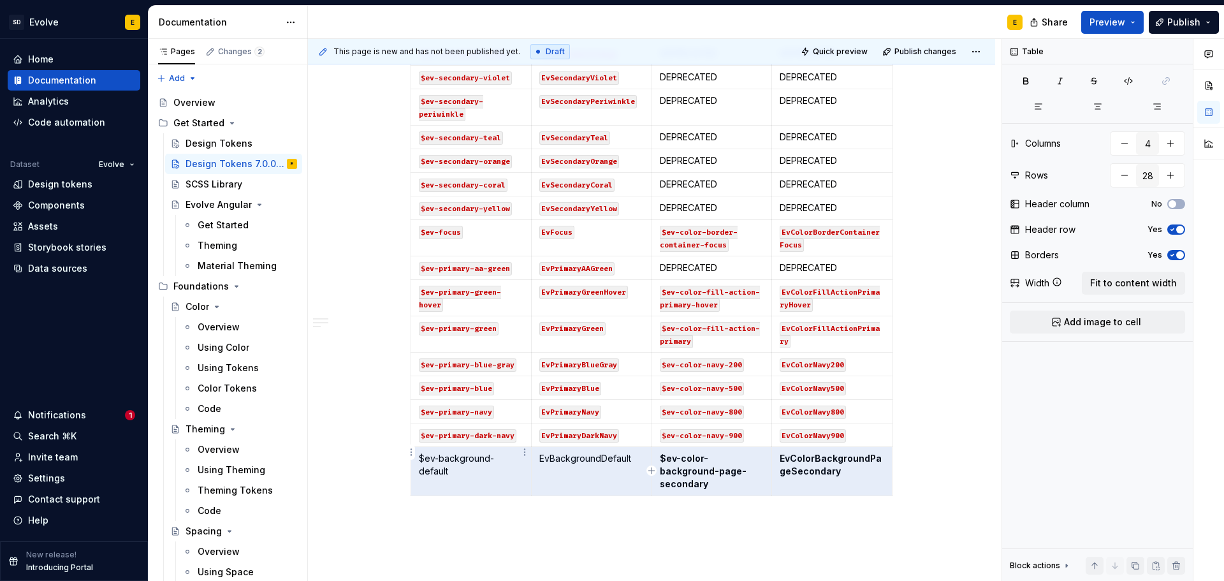
drag, startPoint x: 851, startPoint y: 458, endPoint x: 509, endPoint y: 453, distance: 342.9
click at [509, 453] on tr "$ev-background-default EvBackgroundDefault $ev-color-background-page-secondary …" at bounding box center [651, 471] width 481 height 49
click at [1132, 87] on button "button" at bounding box center [1128, 81] width 32 height 18
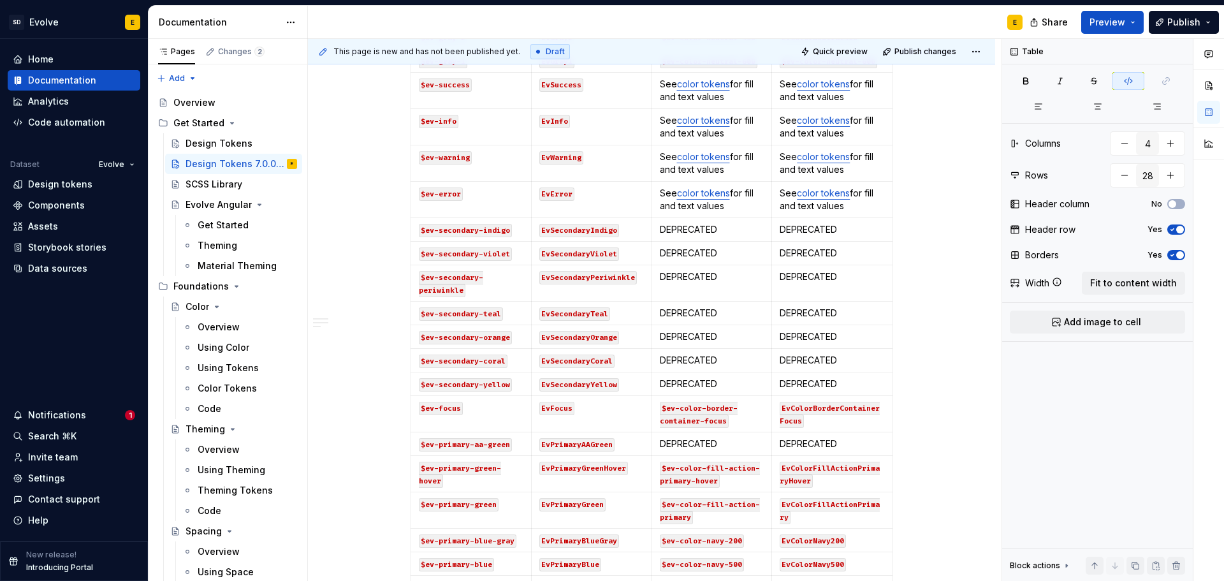
scroll to position [605, 0]
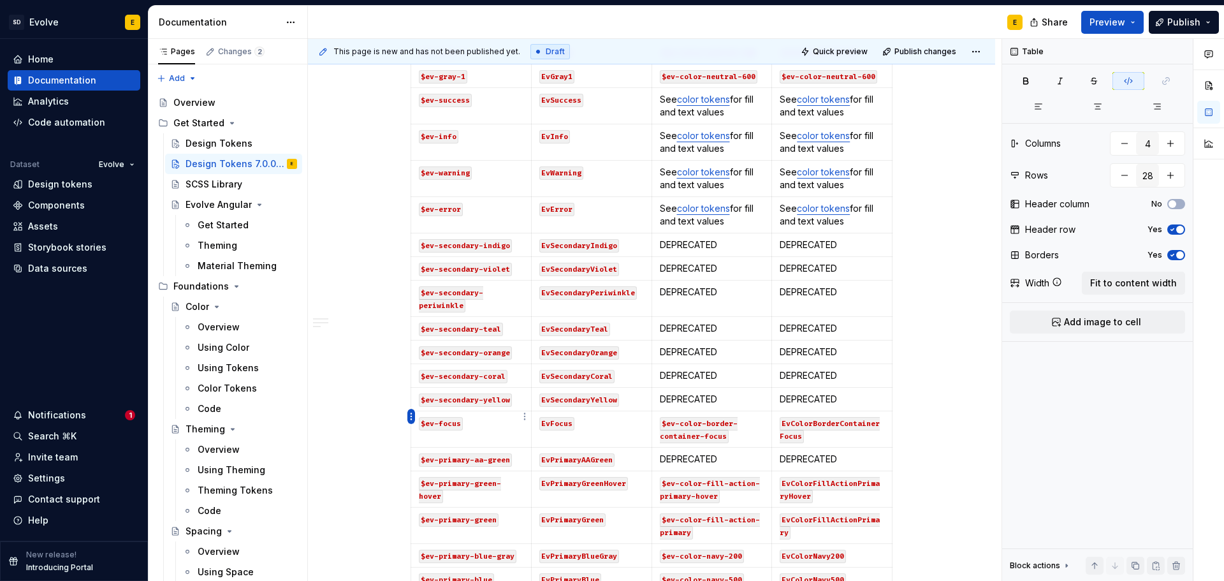
click at [414, 416] on html "SD Evolve E Home Documentation Analytics Code automation Dataset Evolve Design …" at bounding box center [612, 290] width 1224 height 581
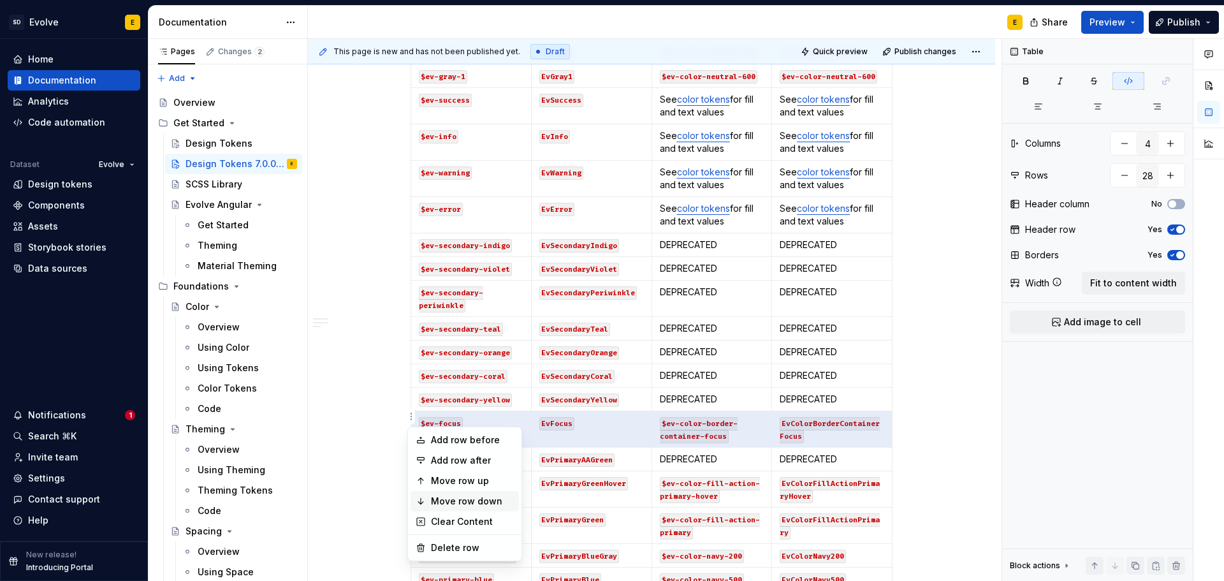
click at [450, 503] on div "Move row down" at bounding box center [472, 501] width 83 height 13
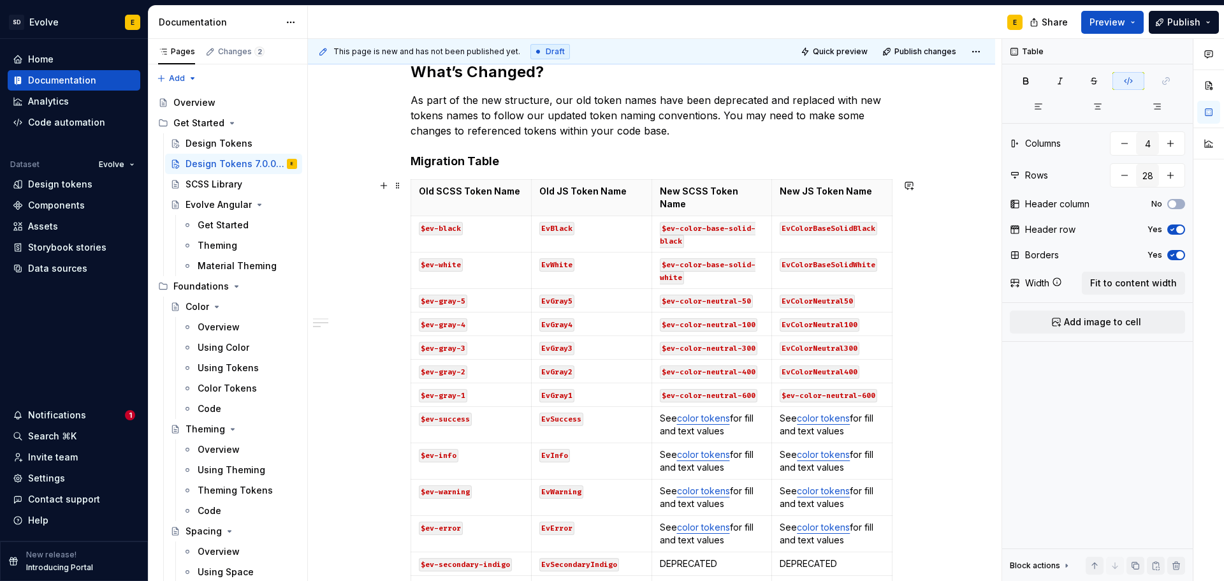
scroll to position [95, 0]
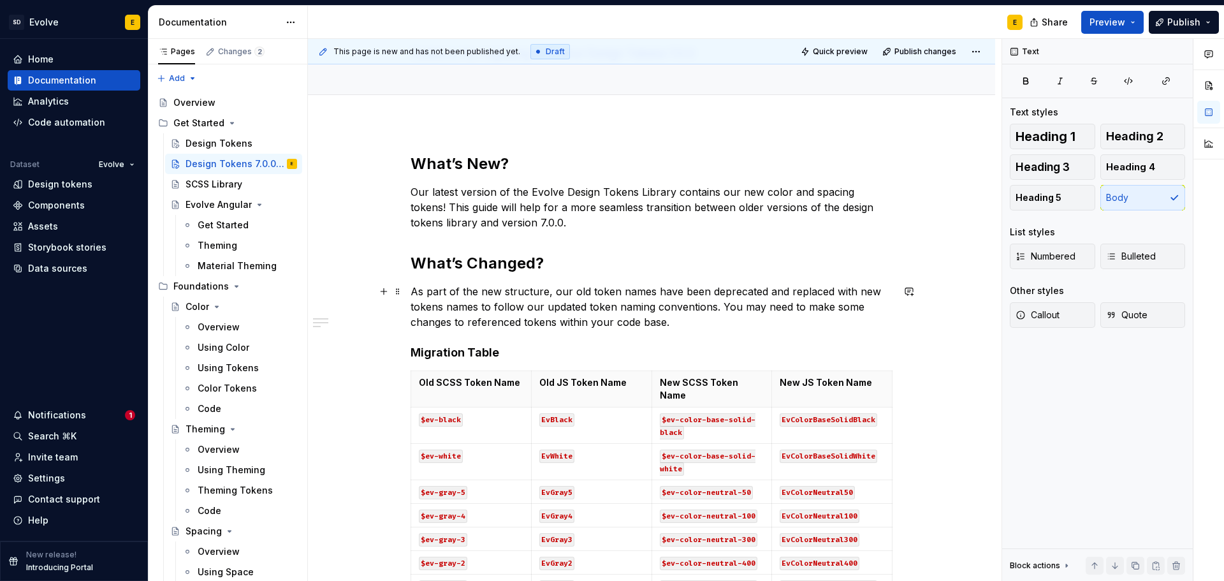
click at [677, 322] on p "As part of the new structure, our old token names have been deprecated and repl…" at bounding box center [651, 307] width 482 height 46
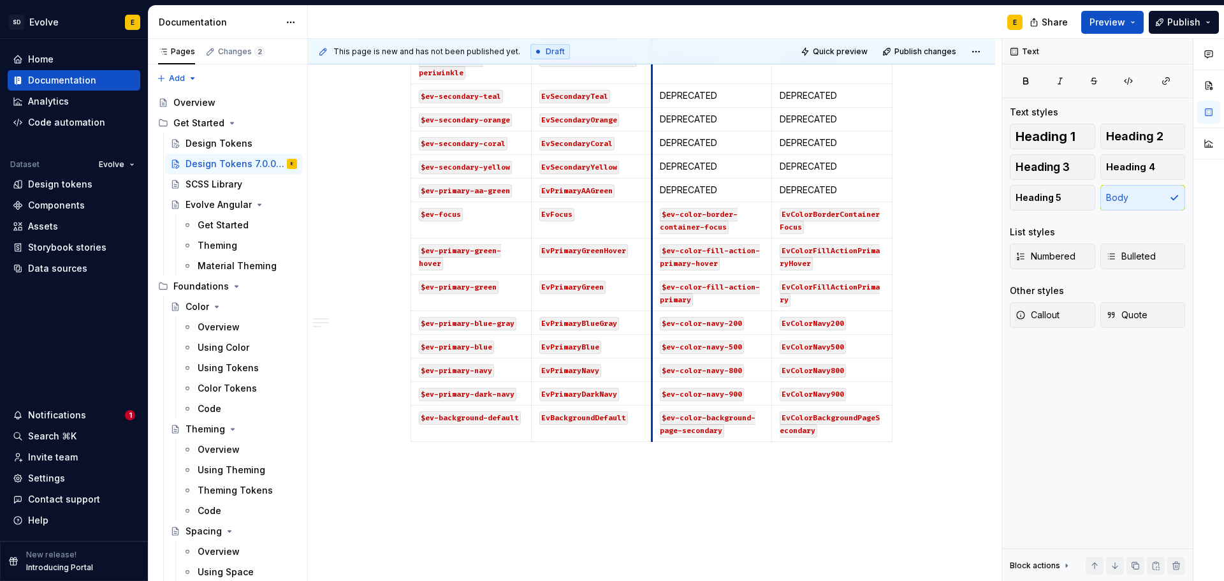
scroll to position [879, 0]
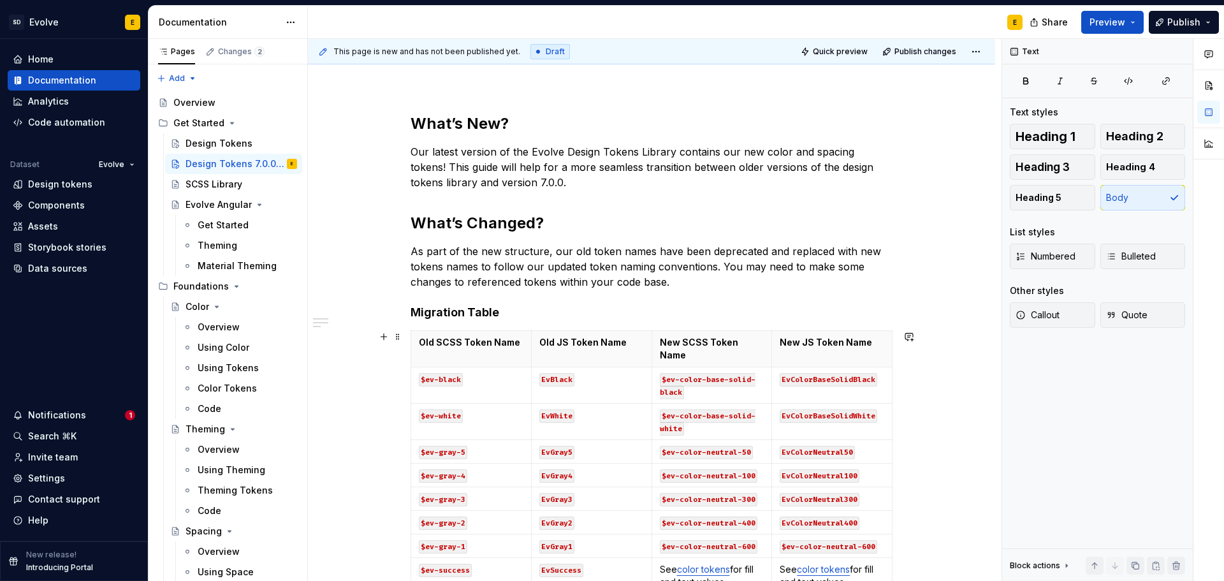
scroll to position [0, 0]
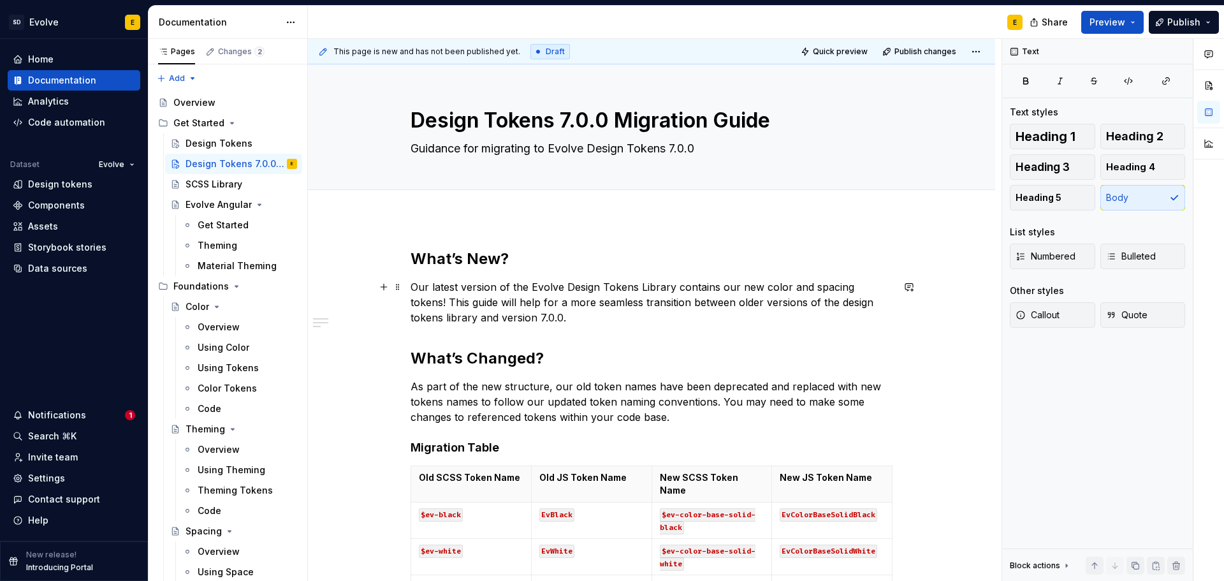
click at [544, 317] on p "Our latest version of the Evolve Design Tokens Library contains our new color a…" at bounding box center [651, 302] width 482 height 46
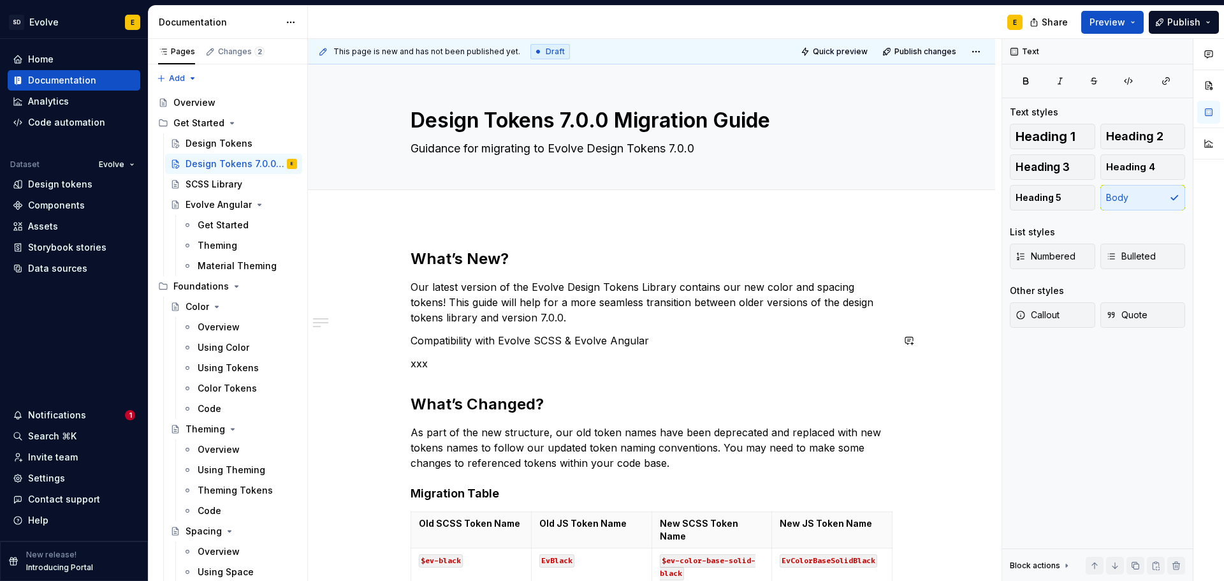
click at [656, 345] on p "Compatibility with Evolve SCSS & Evolve Angular" at bounding box center [651, 340] width 482 height 15
click at [1057, 171] on span "Heading 3" at bounding box center [1042, 167] width 54 height 13
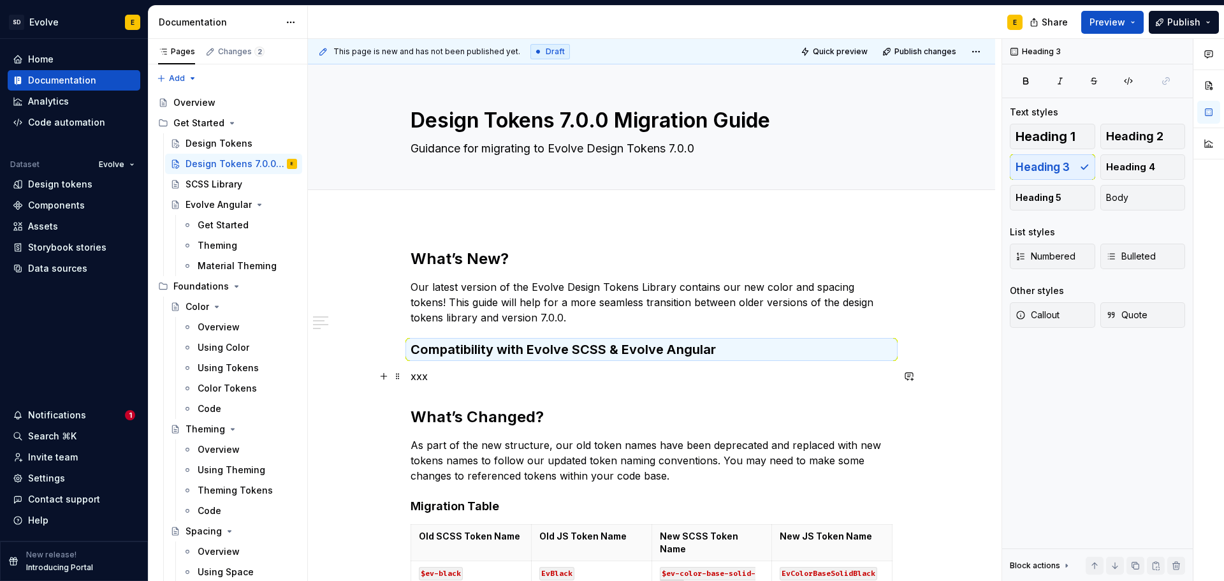
click at [438, 382] on p "xxx" at bounding box center [651, 375] width 482 height 15
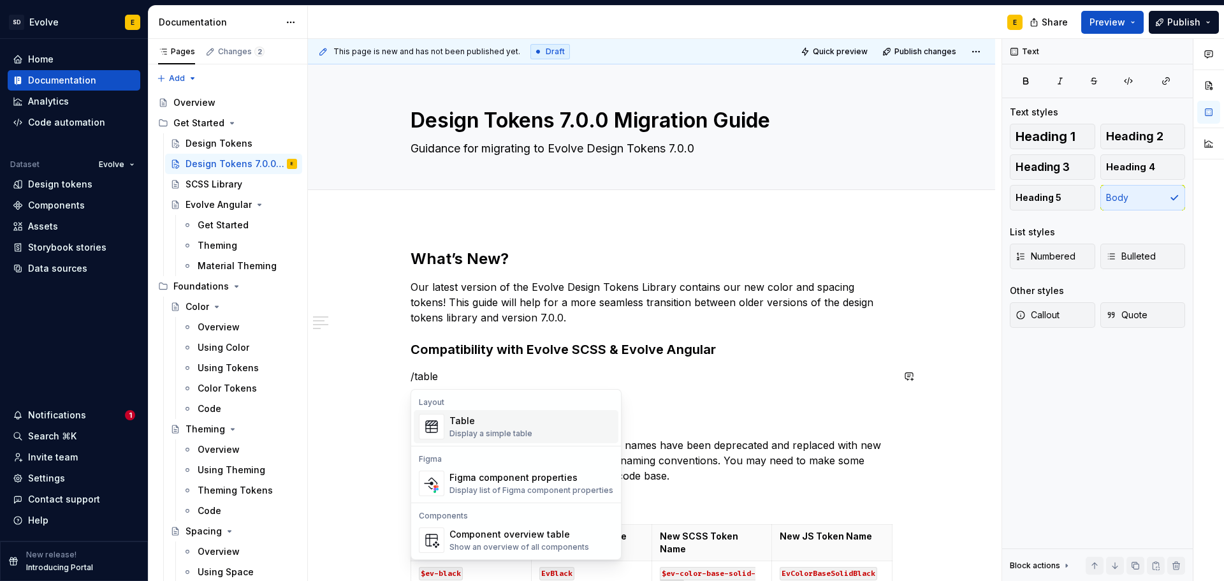
click at [446, 428] on span "Table Display a simple table" at bounding box center [516, 426] width 205 height 33
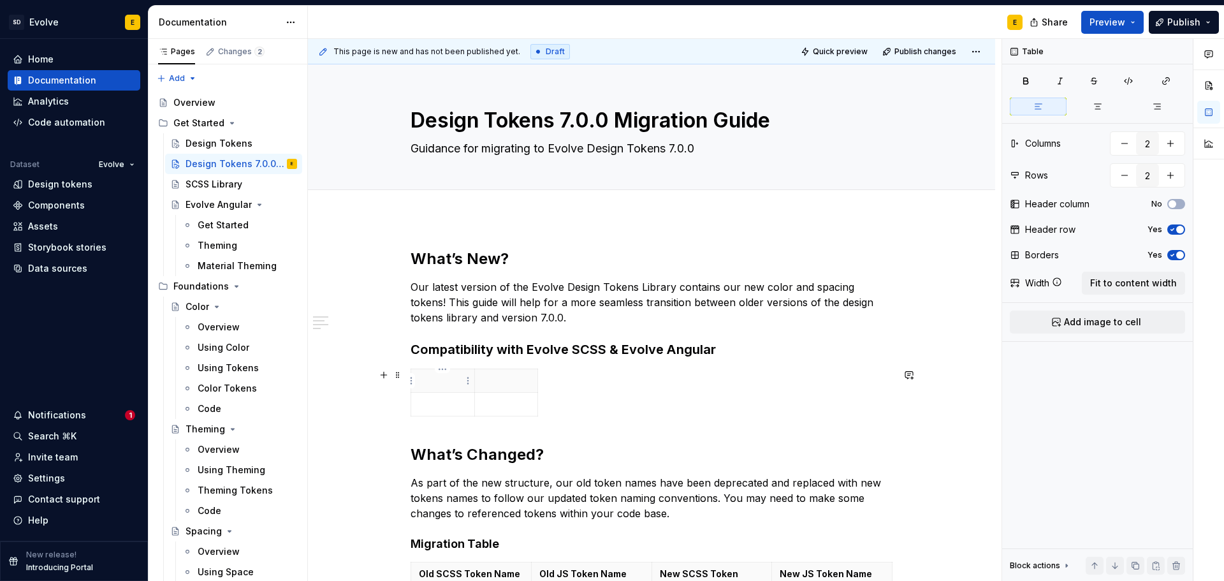
click at [436, 382] on p at bounding box center [443, 380] width 48 height 13
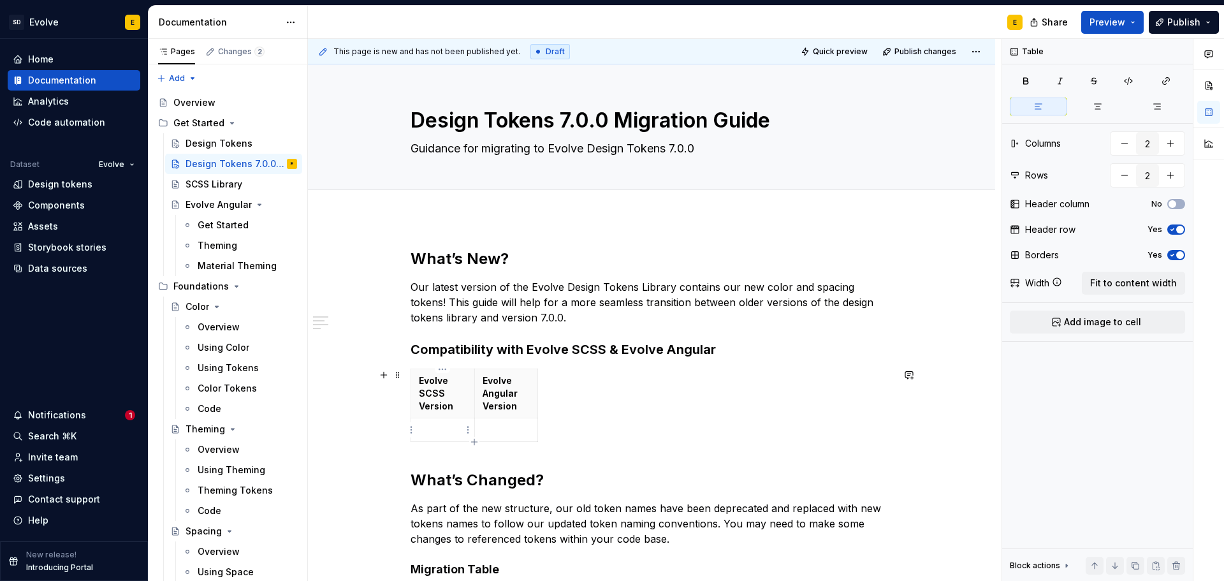
click at [412, 419] on td at bounding box center [443, 430] width 64 height 24
click at [535, 403] on icon "button" at bounding box center [538, 405] width 10 height 10
click at [533, 393] on html "SD Evolve E Home Documentation Analytics Code automation Dataset Evolve Design …" at bounding box center [612, 290] width 1224 height 581
click at [548, 384] on html "SD Evolve E Home Documentation Analytics Code automation Dataset Evolve Design …" at bounding box center [612, 290] width 1224 height 581
click at [549, 368] on html "SD Evolve E Home Documentation Analytics Code automation Dataset Evolve Design …" at bounding box center [612, 290] width 1224 height 581
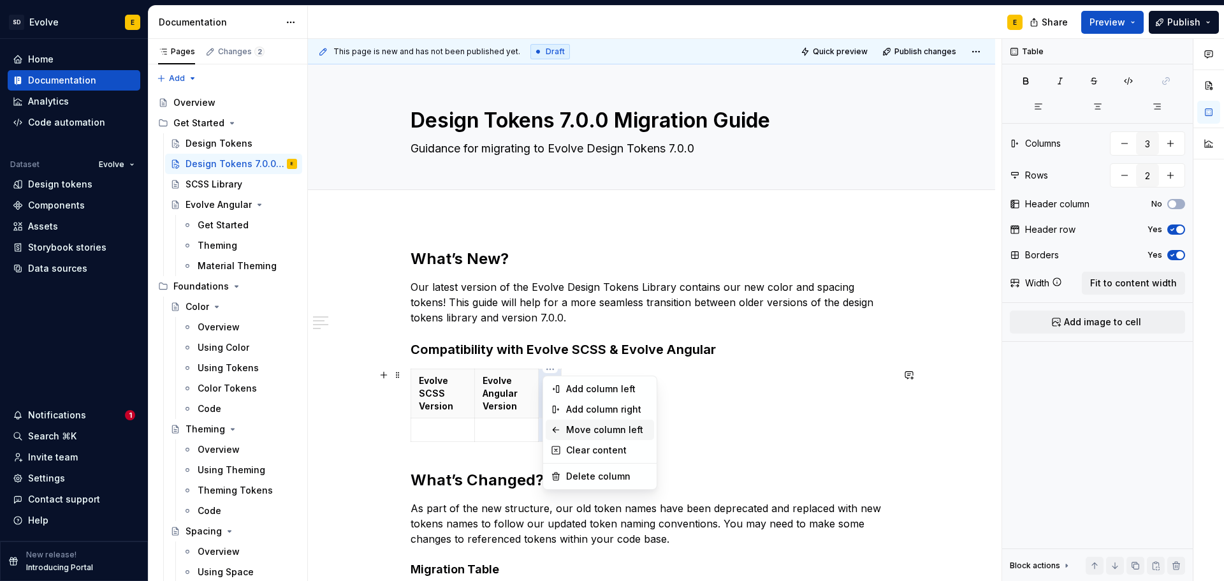
click at [578, 429] on div "Move column left" at bounding box center [607, 429] width 83 height 13
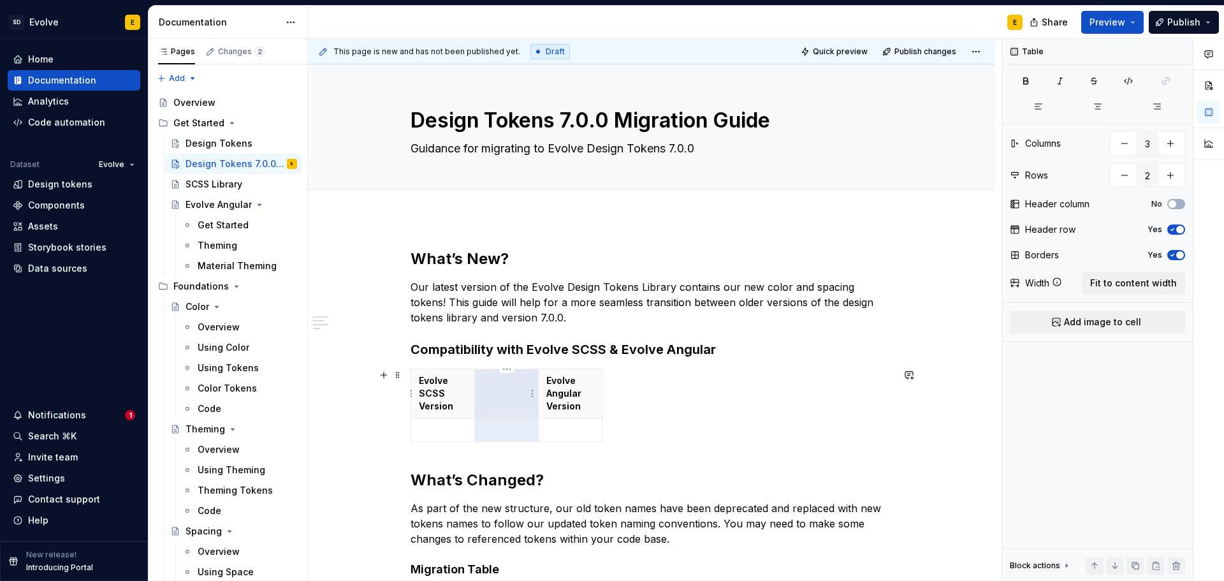
click at [504, 370] on html "SD Evolve E Home Documentation Analytics Code automation Dataset Evolve Design …" at bounding box center [612, 290] width 1224 height 581
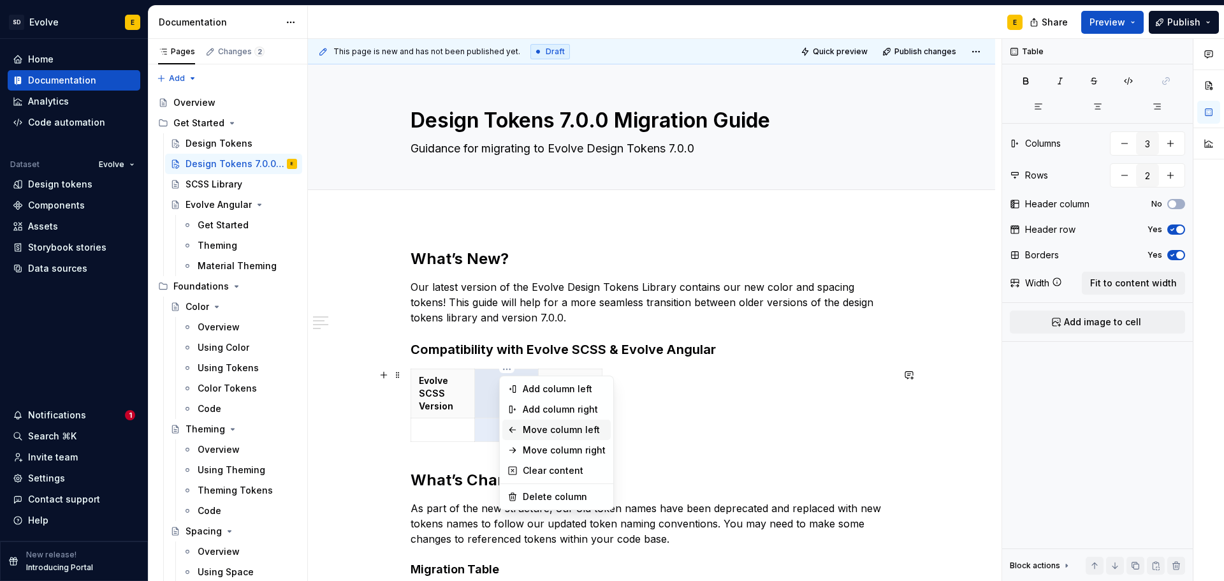
click at [538, 432] on div "Move column left" at bounding box center [564, 429] width 83 height 13
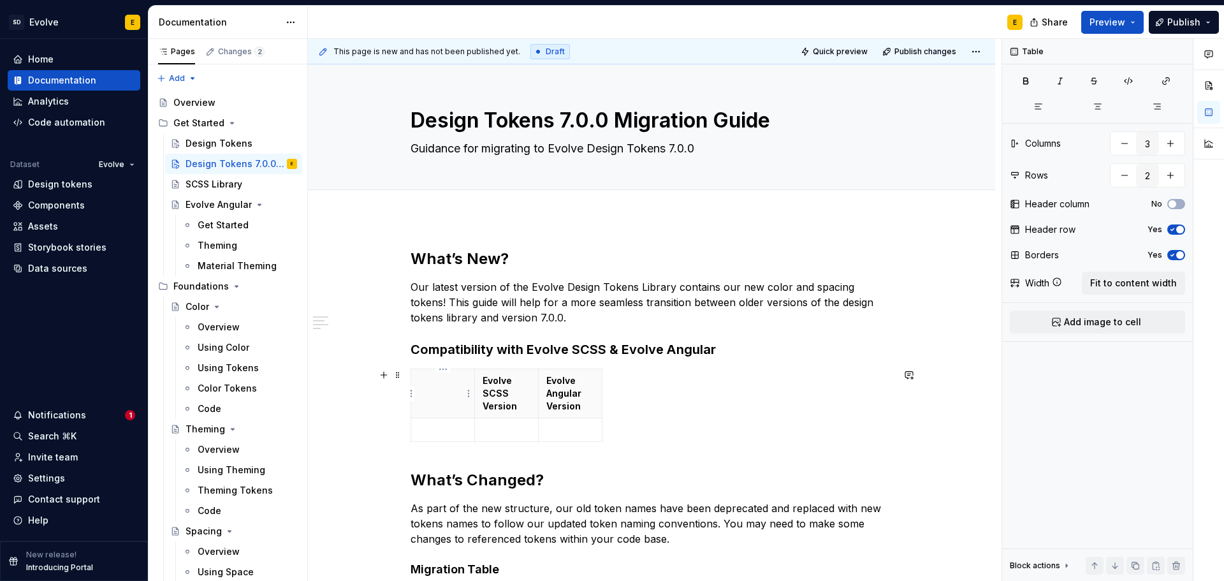
click at [454, 396] on th at bounding box center [443, 393] width 64 height 49
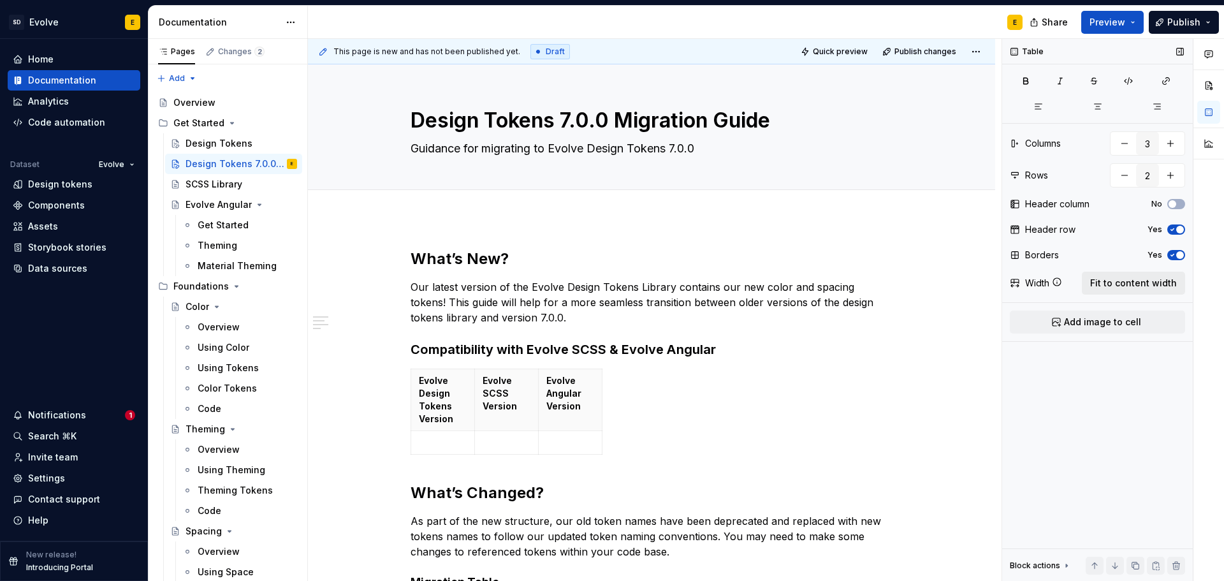
click at [1102, 286] on span "Fit to content width" at bounding box center [1133, 283] width 87 height 13
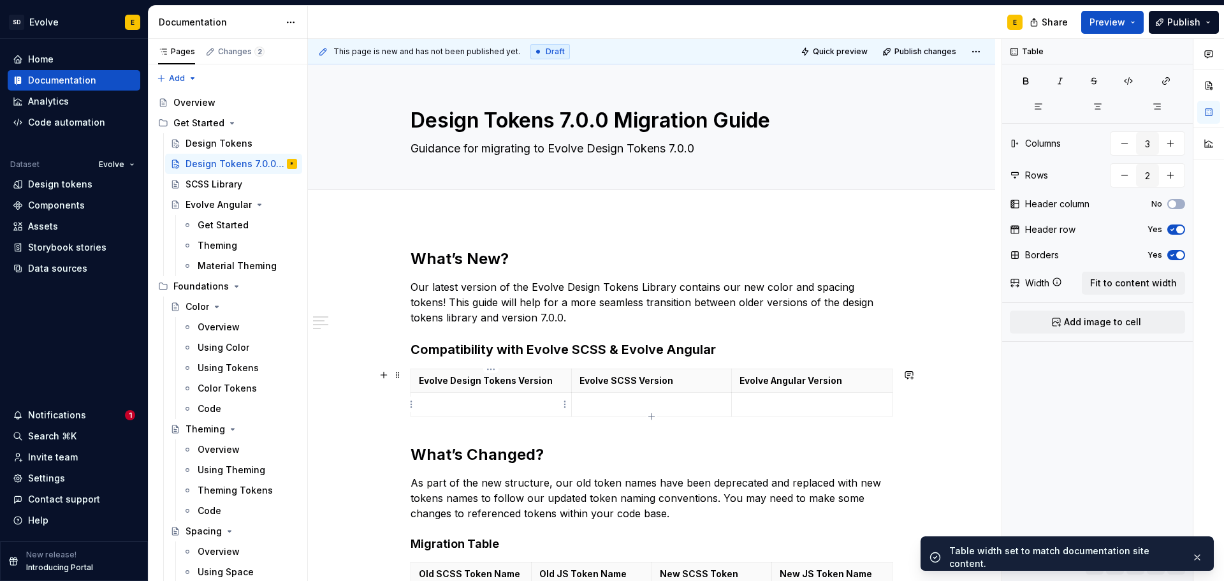
click at [537, 404] on p at bounding box center [491, 404] width 145 height 13
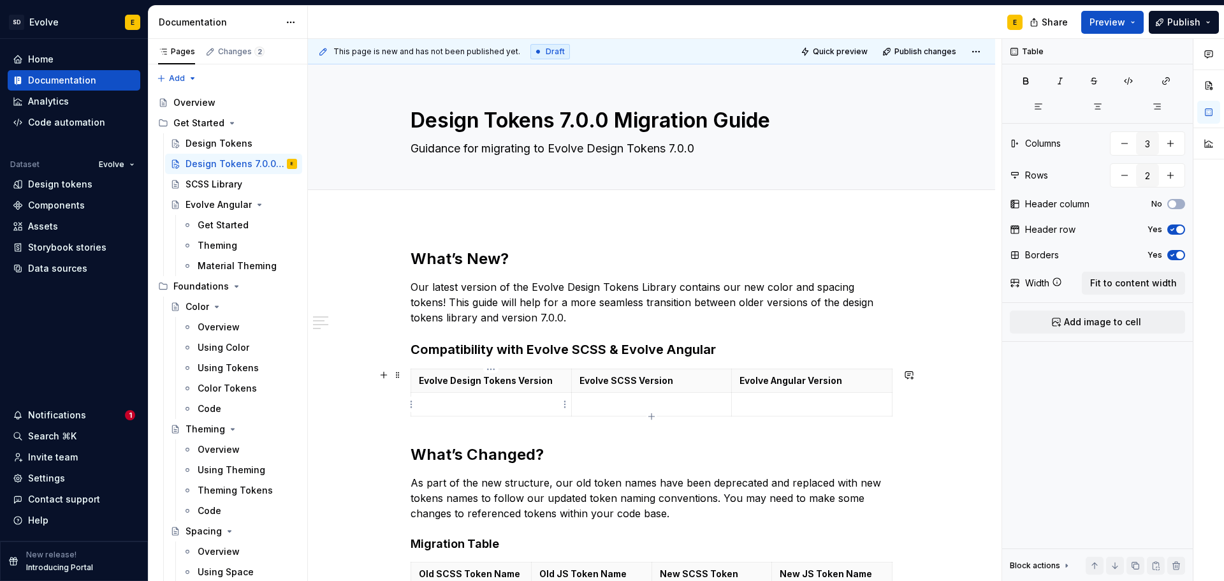
click at [460, 404] on p at bounding box center [491, 404] width 145 height 13
click at [824, 405] on p "4.0.0+" at bounding box center [811, 404] width 145 height 13
click at [478, 404] on p "7.0.0" at bounding box center [491, 404] width 145 height 13
click at [650, 414] on icon "button" at bounding box center [651, 416] width 10 height 10
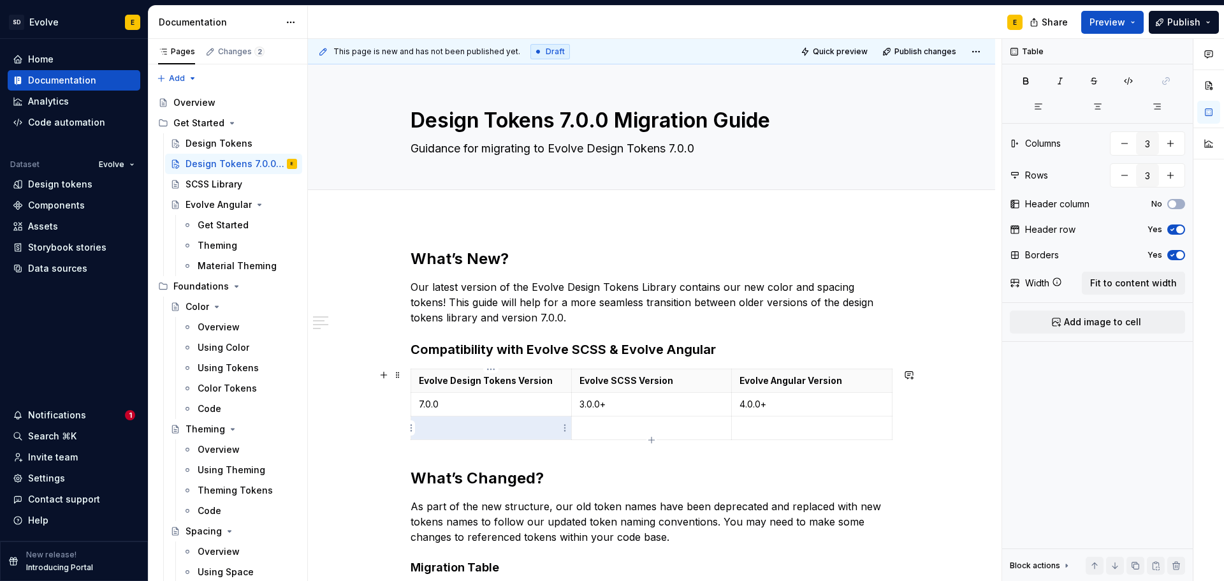
click at [453, 423] on p at bounding box center [491, 427] width 145 height 13
click at [444, 427] on p "<=6.10.0" at bounding box center [491, 427] width 145 height 13
click at [600, 424] on p at bounding box center [651, 427] width 145 height 13
drag, startPoint x: 768, startPoint y: 430, endPoint x: 776, endPoint y: 430, distance: 7.6
click at [776, 430] on p "<=3.3.0" at bounding box center [811, 427] width 145 height 13
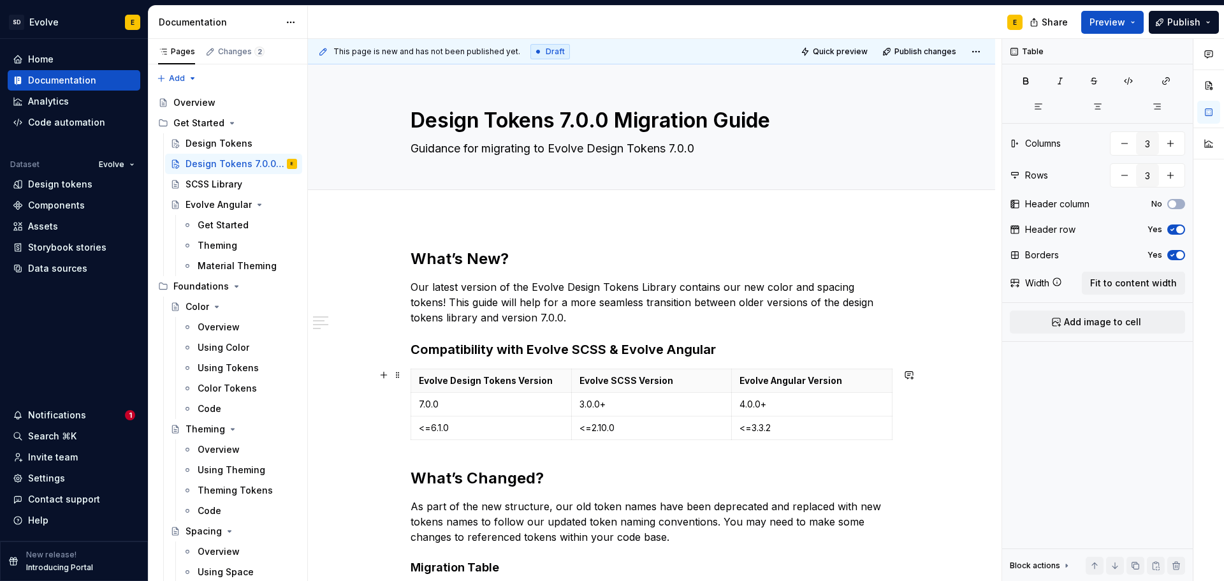
scroll to position [64, 0]
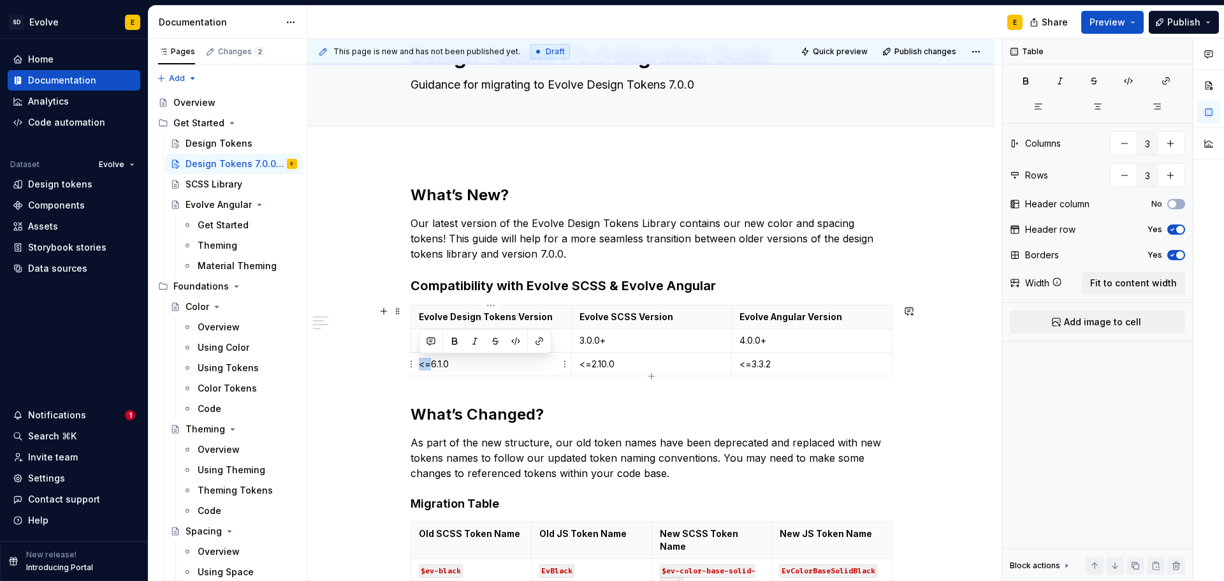
drag, startPoint x: 428, startPoint y: 364, endPoint x: 421, endPoint y: 364, distance: 7.6
click at [421, 364] on p "<=6.1.0" at bounding box center [491, 363] width 145 height 13
click at [456, 365] on p "<=6.1.0" at bounding box center [491, 363] width 145 height 13
drag, startPoint x: 431, startPoint y: 365, endPoint x: 421, endPoint y: 365, distance: 10.2
click at [421, 365] on p "<=6.1.0" at bounding box center [491, 363] width 145 height 13
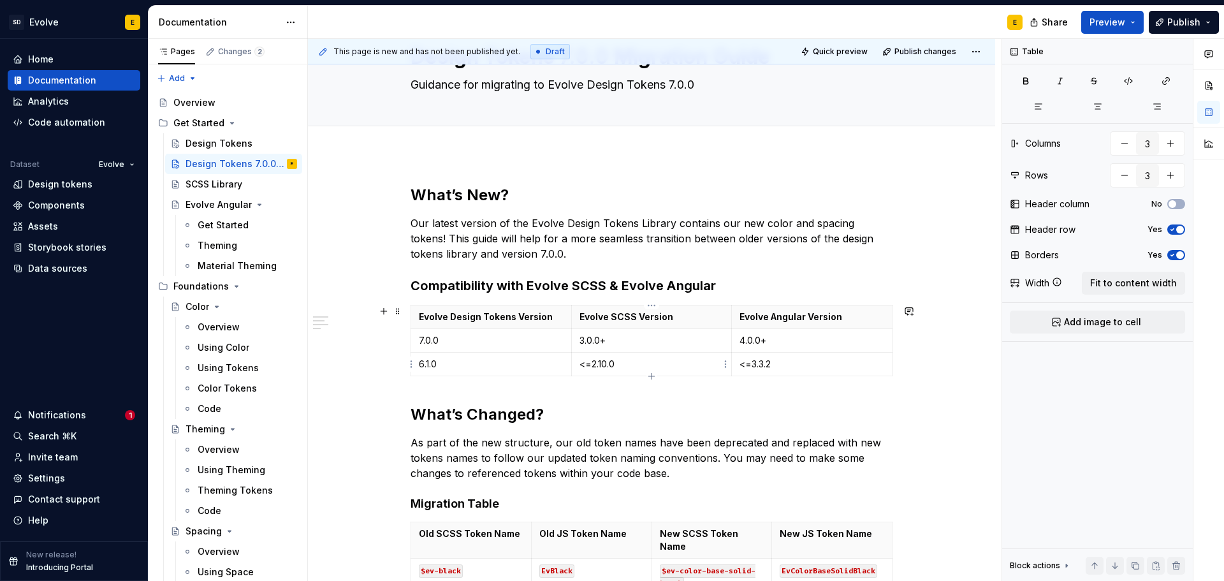
click at [590, 366] on p "<=2.10.0" at bounding box center [651, 363] width 145 height 13
click at [752, 365] on p "<=3.3.2" at bounding box center [811, 363] width 145 height 13
click at [652, 372] on icon "button" at bounding box center [651, 376] width 10 height 10
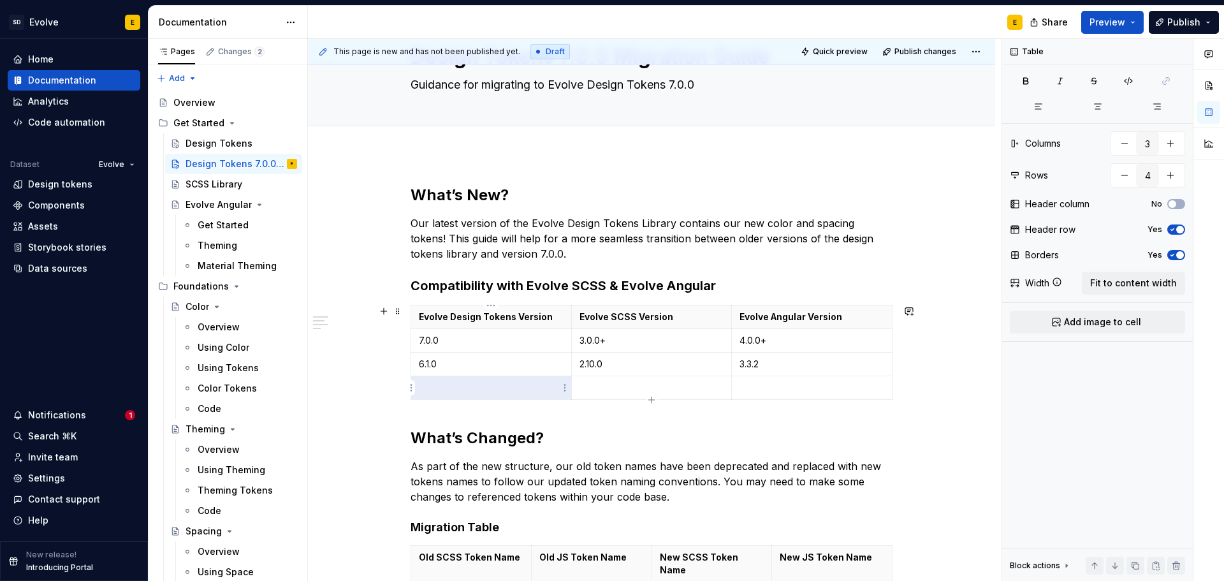
click at [516, 383] on p at bounding box center [491, 387] width 145 height 13
click at [798, 391] on p "<3.0" at bounding box center [811, 387] width 145 height 13
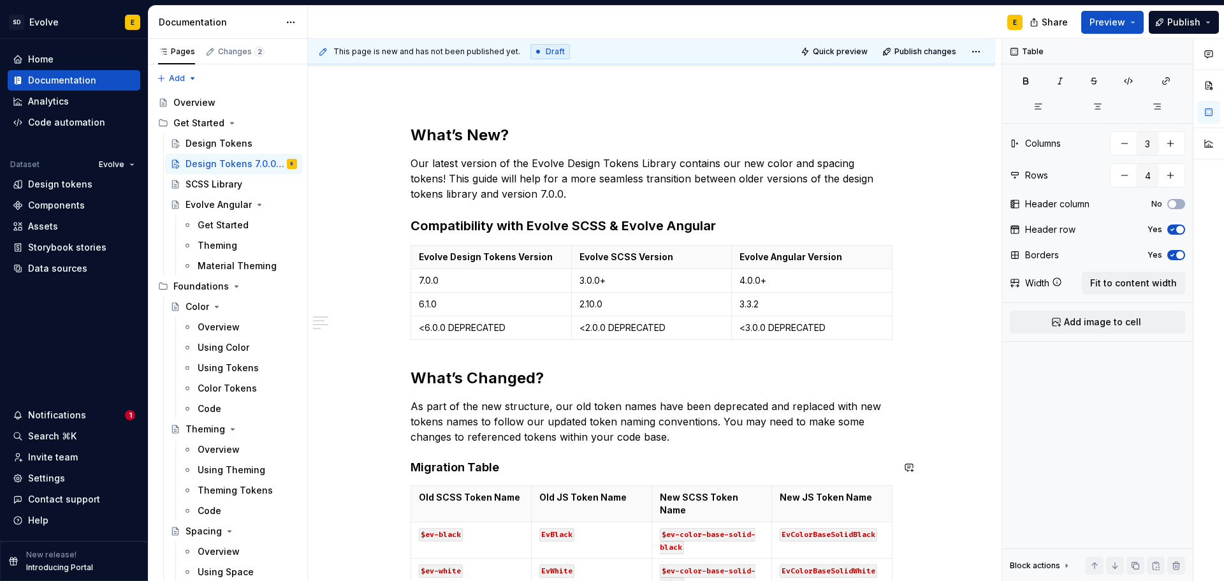
scroll to position [0, 0]
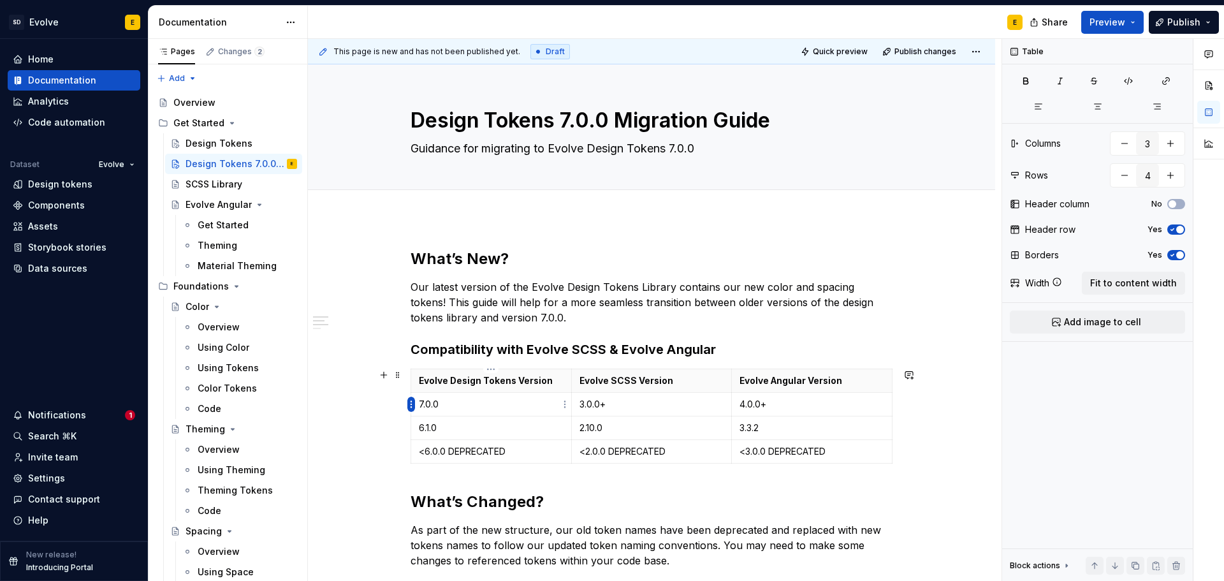
click at [412, 402] on html "SD Evolve E Home Documentation Analytics Code automation Dataset Evolve Design …" at bounding box center [612, 290] width 1224 height 581
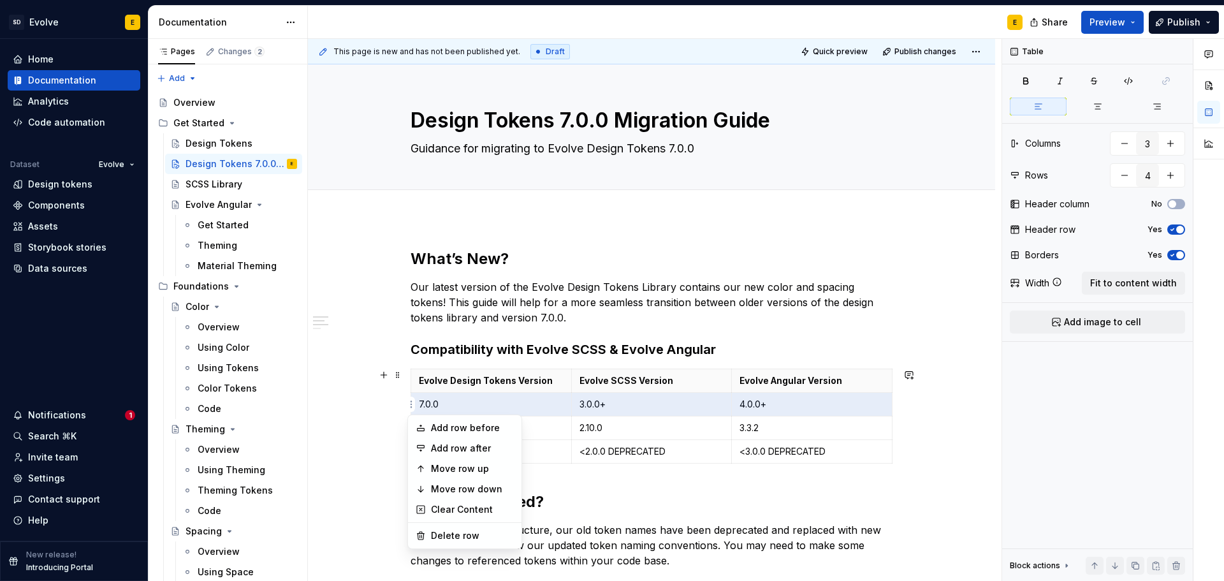
click at [620, 407] on html "SD Evolve E Home Documentation Analytics Code automation Dataset Evolve Design …" at bounding box center [612, 290] width 1224 height 581
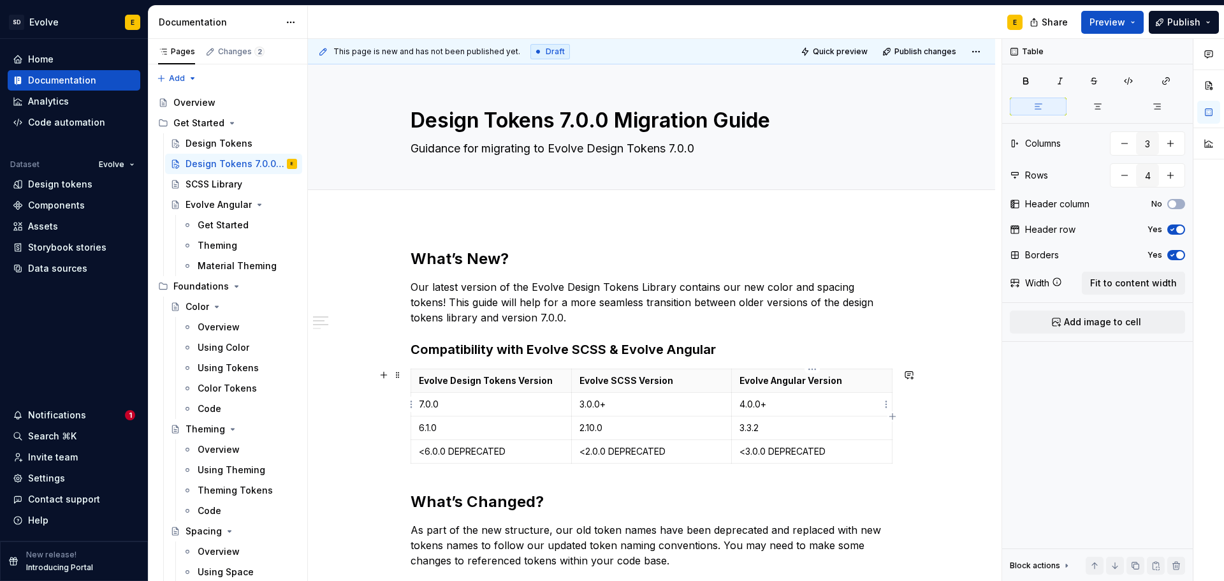
click at [812, 404] on p "4.0.0+" at bounding box center [811, 404] width 145 height 13
click at [1167, 17] on button "Publish" at bounding box center [1183, 22] width 70 height 23
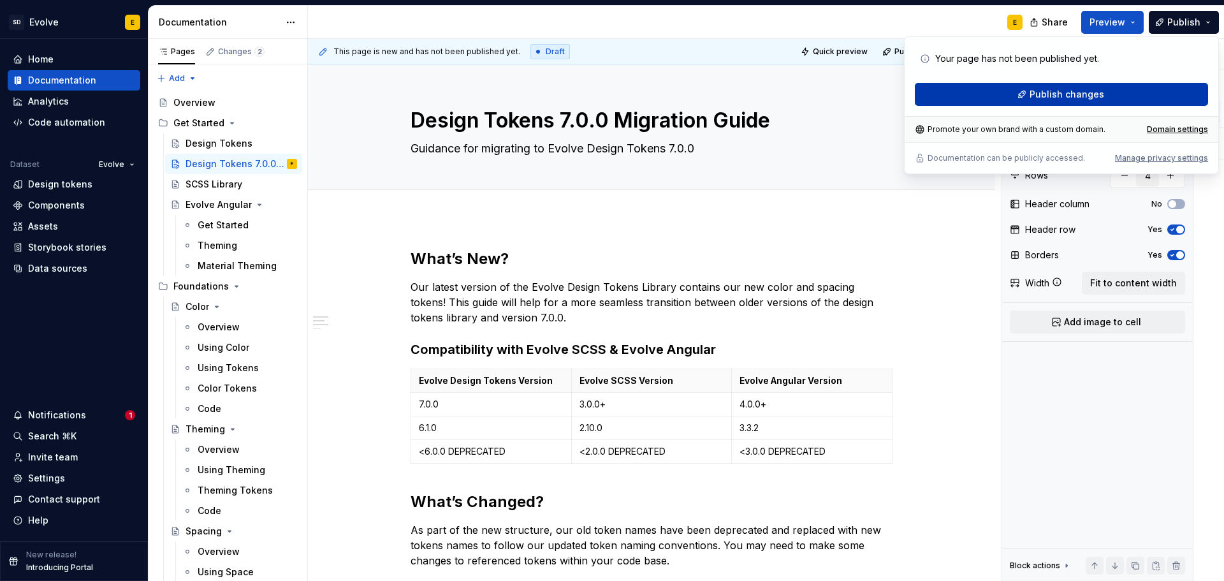
click at [1104, 97] on button "Publish changes" at bounding box center [1060, 94] width 293 height 23
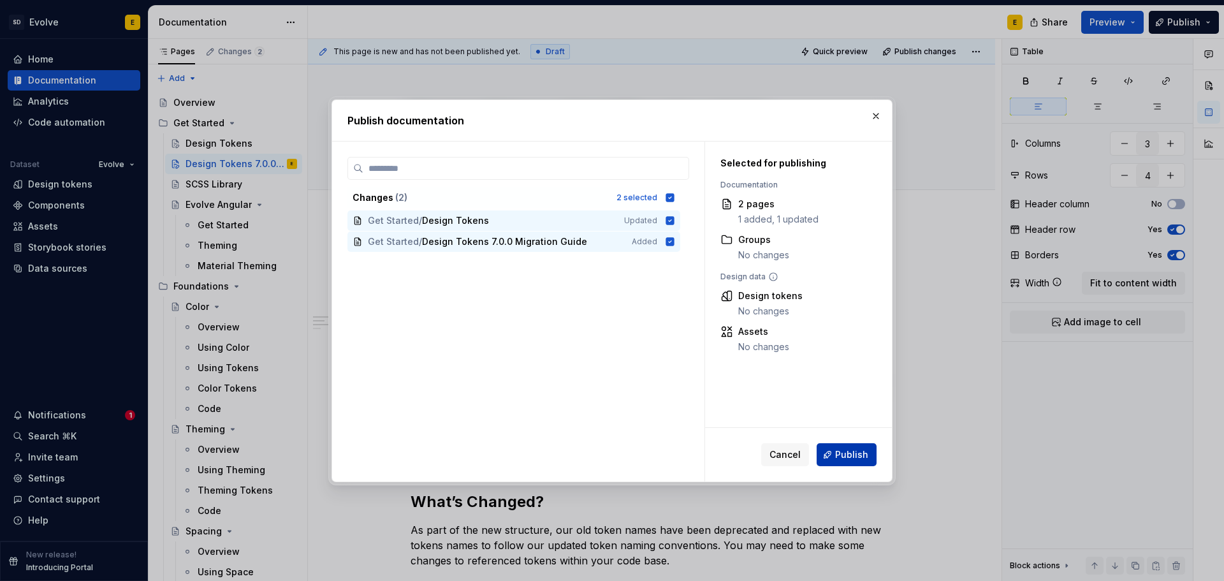
click at [836, 450] on button "Publish" at bounding box center [846, 454] width 60 height 23
